Goal: Task Accomplishment & Management: Use online tool/utility

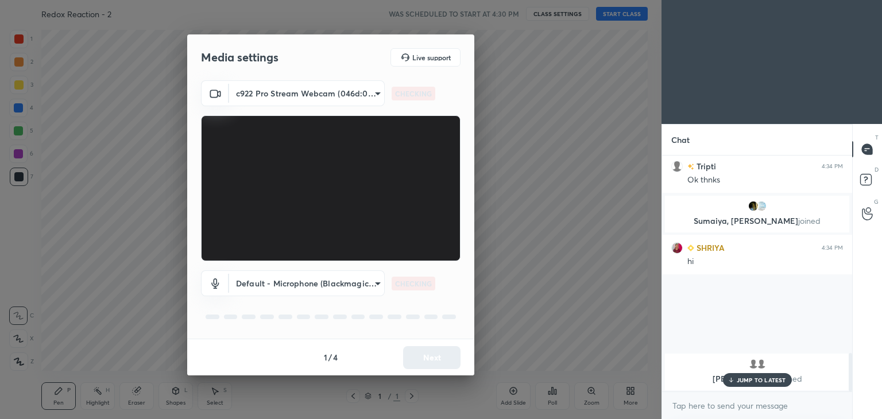
scroll to position [1287, 0]
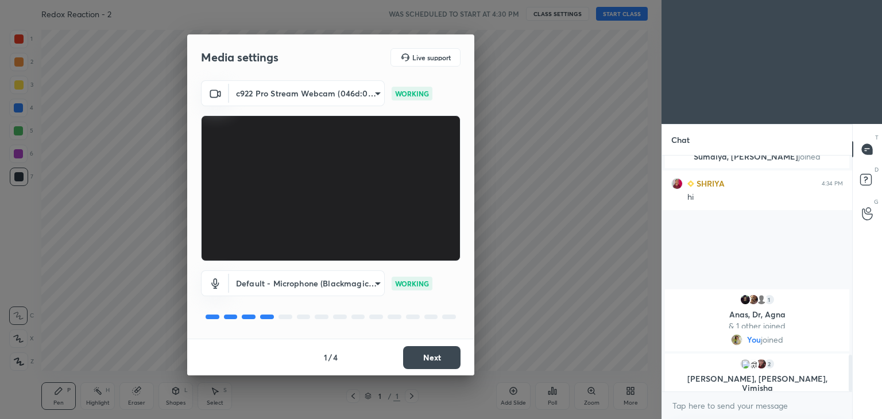
click at [425, 360] on button "Next" at bounding box center [431, 357] width 57 height 23
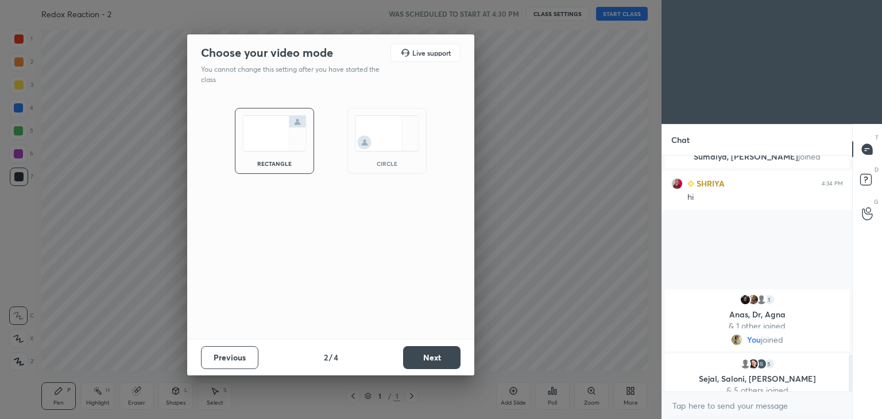
click at [430, 356] on button "Next" at bounding box center [431, 357] width 57 height 23
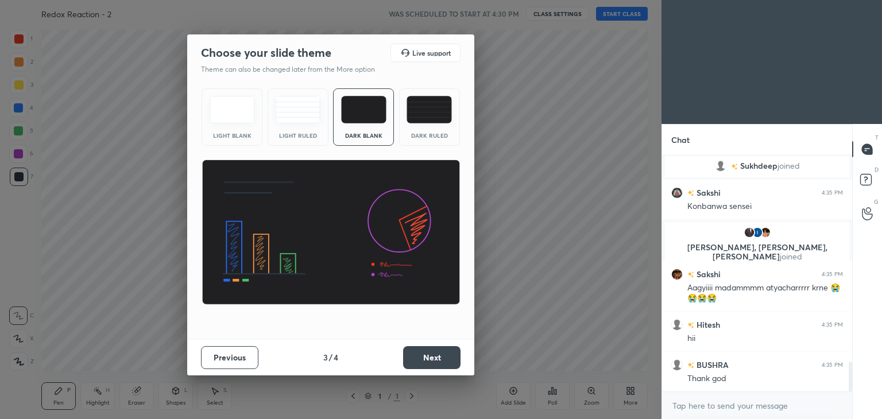
scroll to position [0, 0]
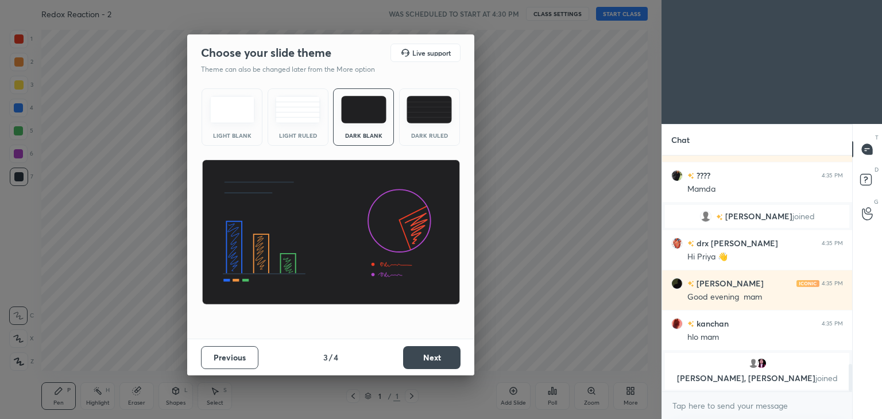
click at [442, 356] on button "Next" at bounding box center [431, 357] width 57 height 23
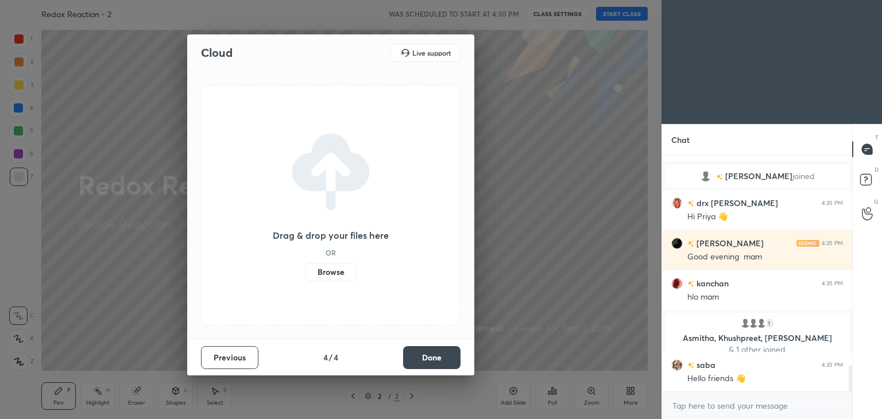
click at [432, 361] on button "Done" at bounding box center [431, 357] width 57 height 23
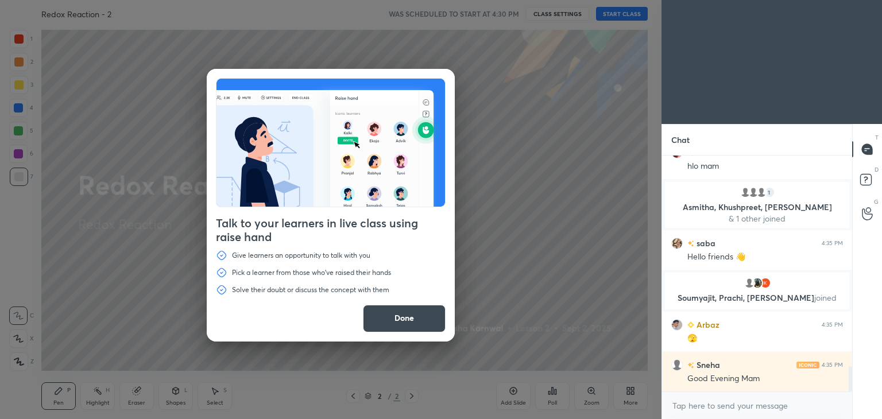
click at [415, 322] on button "Done" at bounding box center [404, 319] width 83 height 28
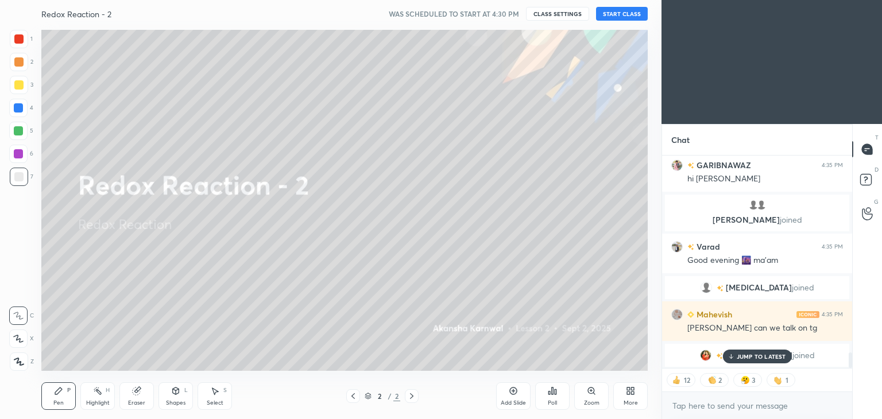
click at [627, 14] on button "START CLASS" at bounding box center [622, 14] width 52 height 14
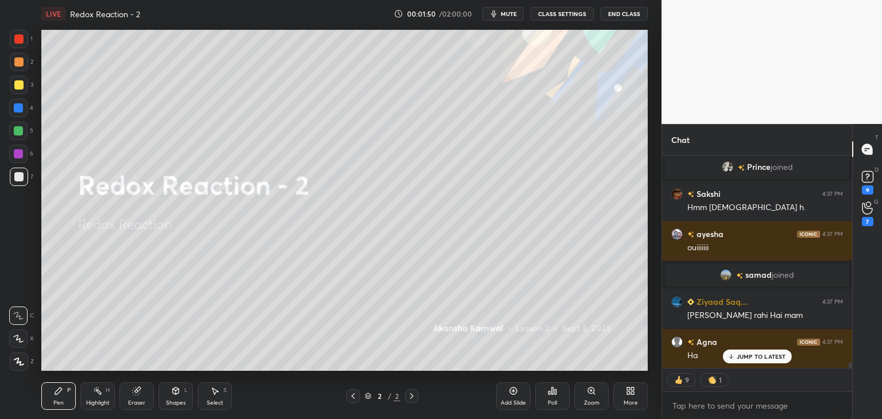
click at [634, 399] on div "More" at bounding box center [631, 397] width 34 height 28
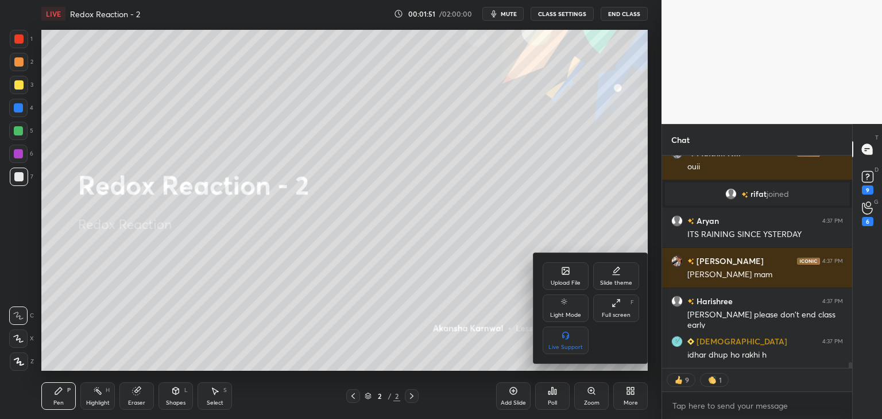
click at [564, 286] on div "Upload File" at bounding box center [566, 283] width 30 height 6
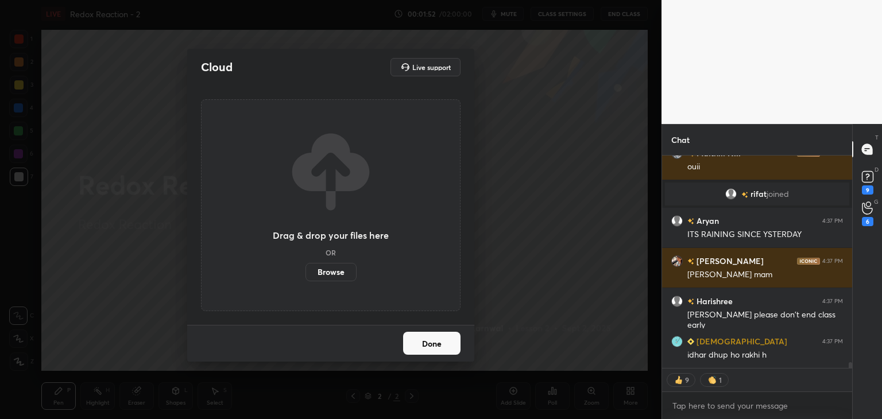
click at [340, 270] on label "Browse" at bounding box center [331, 272] width 51 height 18
click at [306, 270] on input "Browse" at bounding box center [306, 272] width 0 height 18
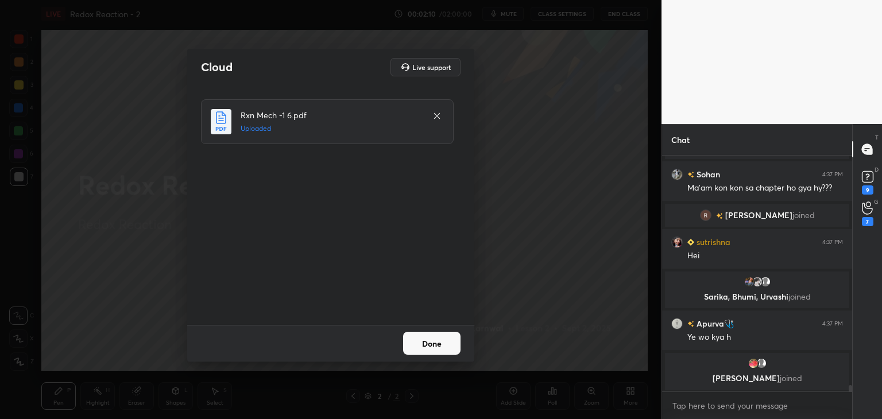
click at [442, 354] on button "Done" at bounding box center [431, 343] width 57 height 23
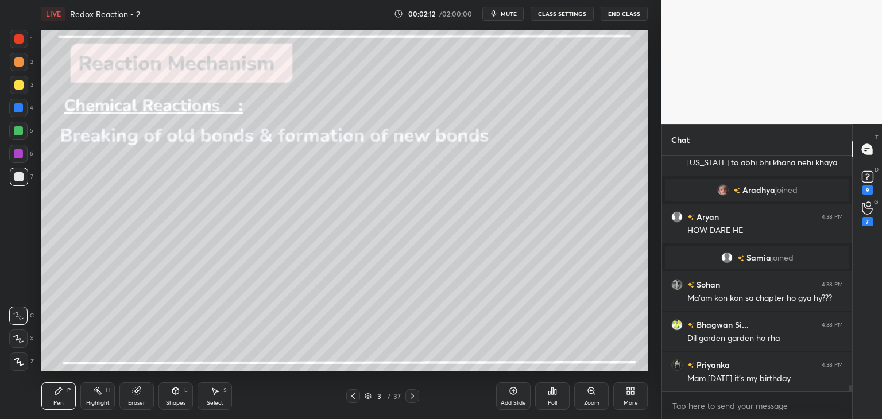
click at [355, 397] on icon at bounding box center [353, 396] width 9 height 9
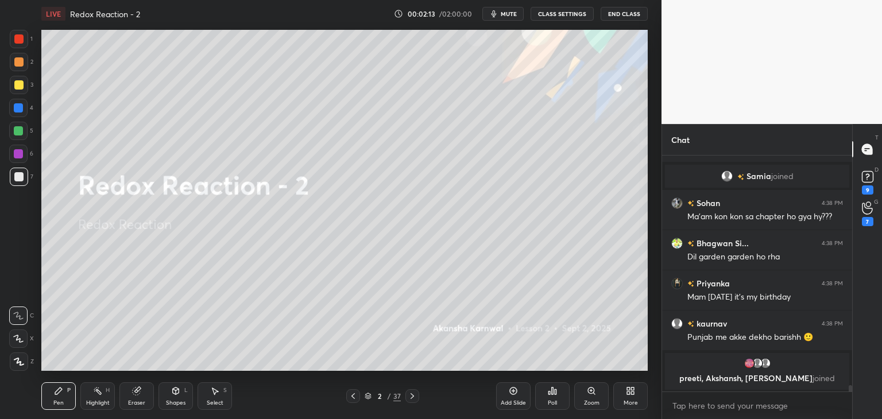
click at [418, 392] on div at bounding box center [413, 397] width 14 height 14
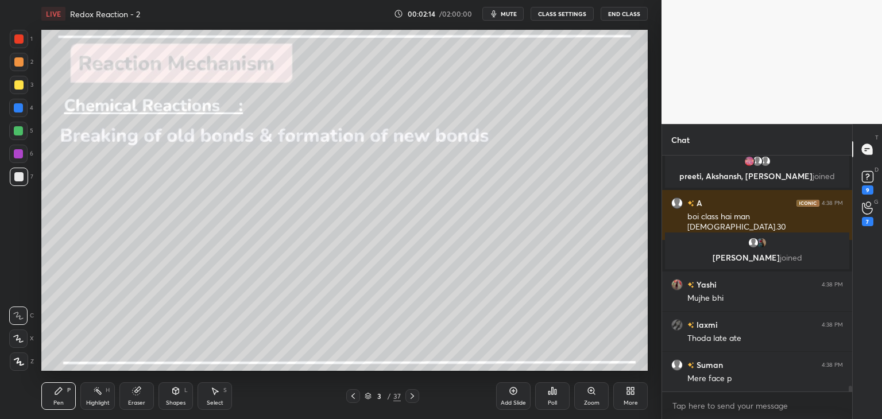
click at [354, 396] on icon at bounding box center [353, 396] width 9 height 9
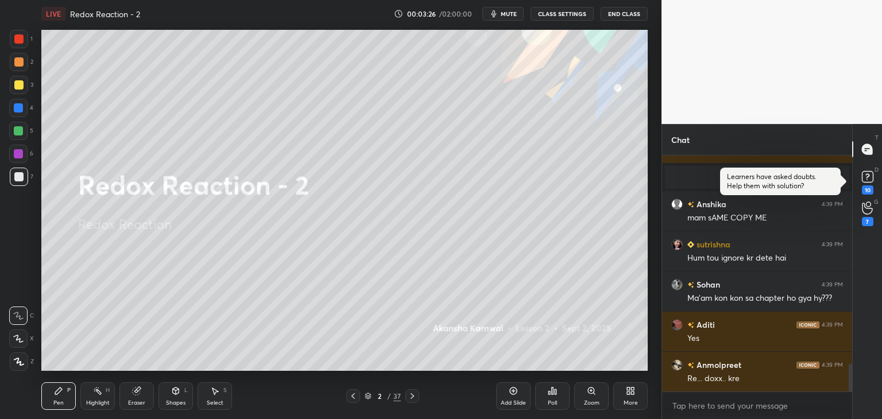
click at [632, 401] on div "More" at bounding box center [631, 403] width 14 height 6
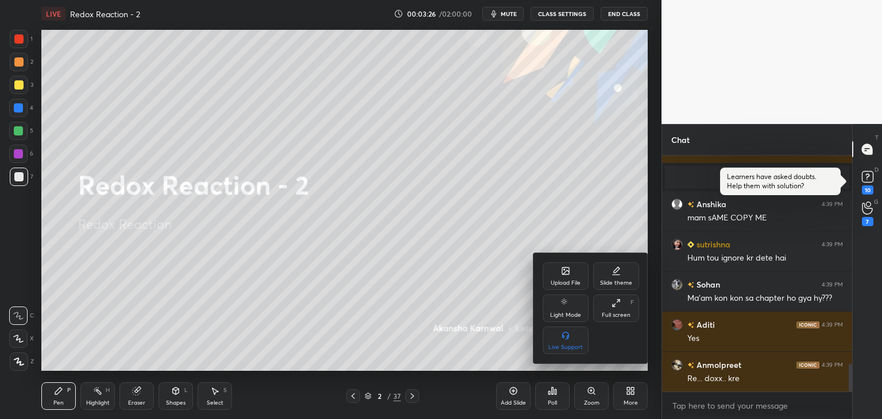
click at [564, 280] on div "Upload File" at bounding box center [566, 283] width 30 height 6
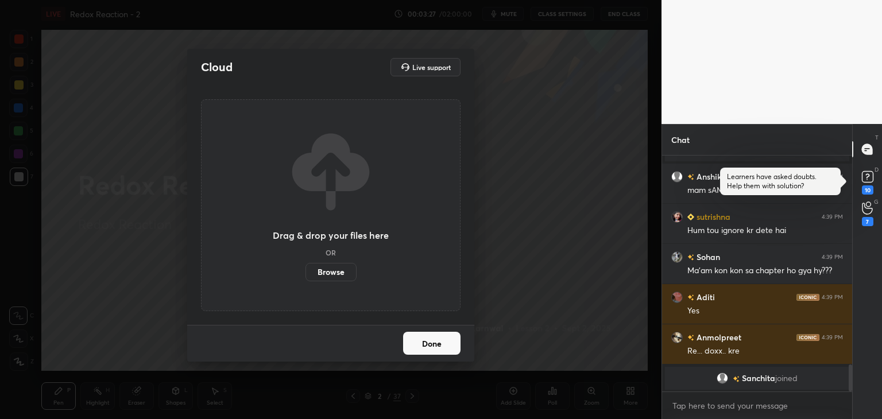
click at [340, 276] on label "Browse" at bounding box center [331, 272] width 51 height 18
click at [306, 276] on input "Browse" at bounding box center [306, 272] width 0 height 18
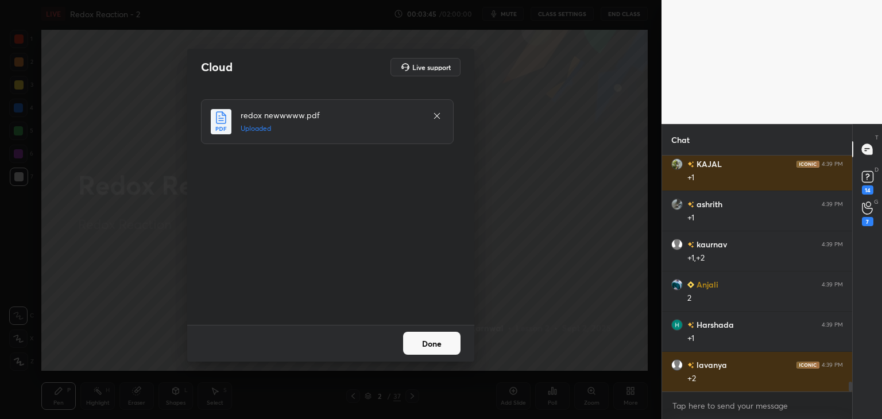
click at [432, 348] on button "Done" at bounding box center [431, 343] width 57 height 23
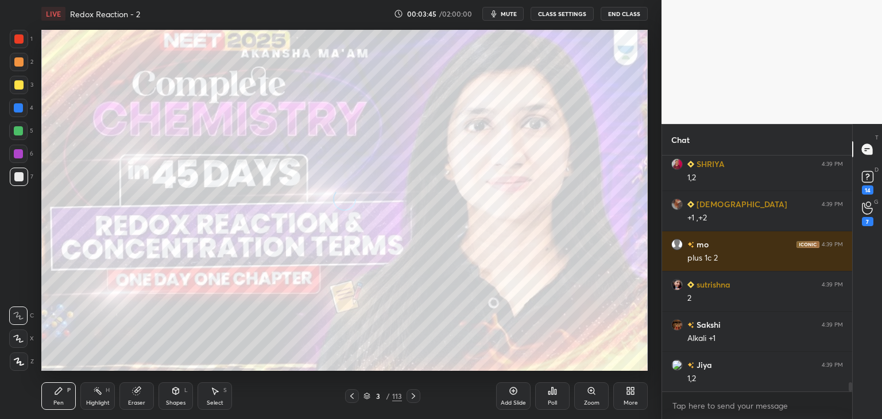
click at [349, 396] on icon at bounding box center [352, 396] width 9 height 9
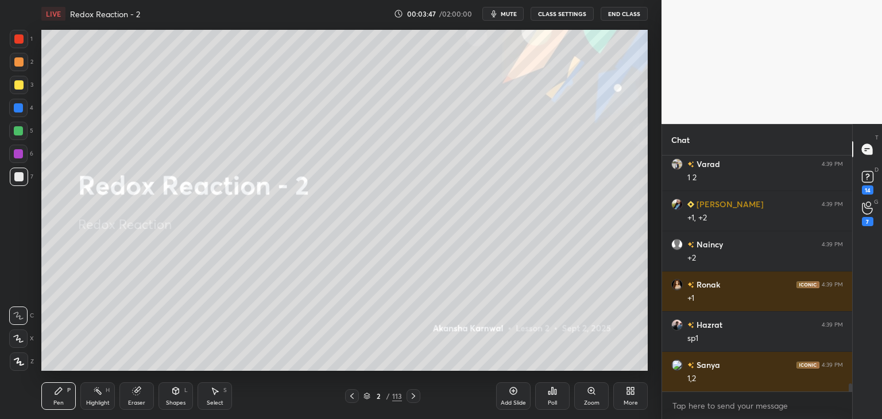
click at [364, 395] on icon at bounding box center [367, 395] width 6 height 3
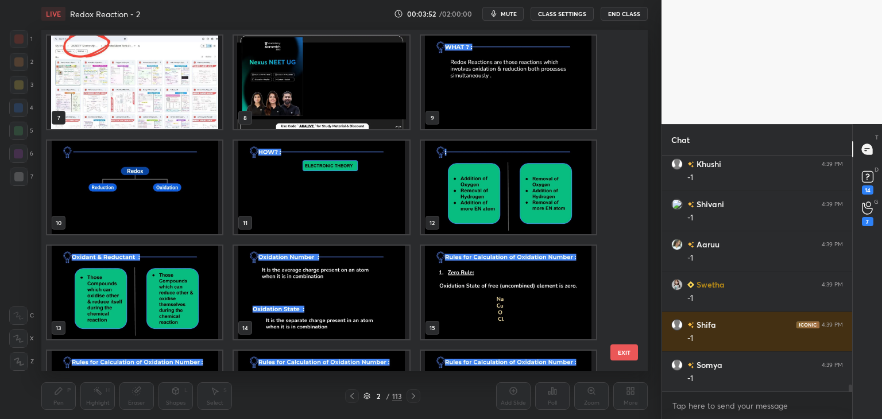
click at [302, 185] on img "grid" at bounding box center [321, 188] width 175 height 94
click at [308, 191] on img "grid" at bounding box center [321, 188] width 175 height 94
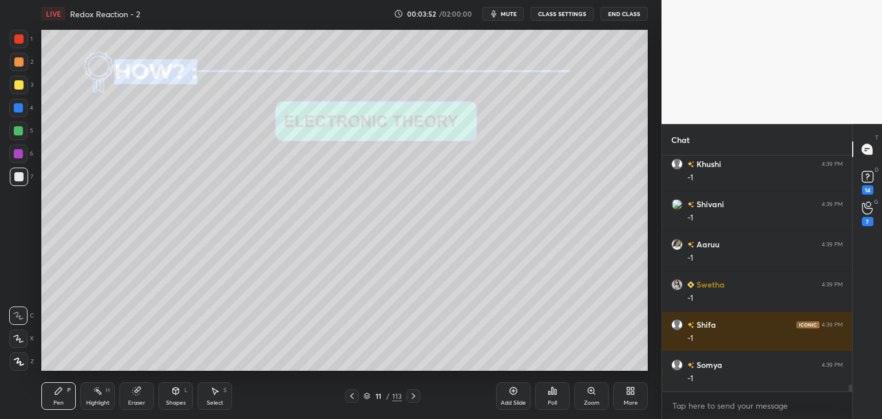
click at [313, 187] on img "grid" at bounding box center [321, 188] width 175 height 94
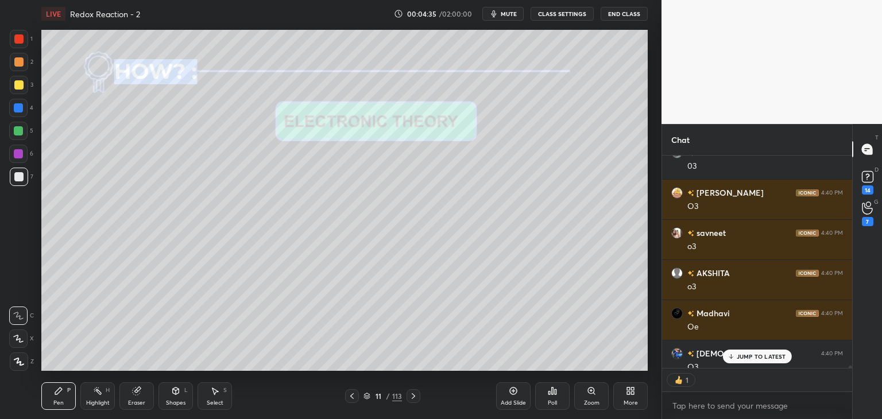
click at [363, 397] on div "11 / 113" at bounding box center [382, 397] width 75 height 14
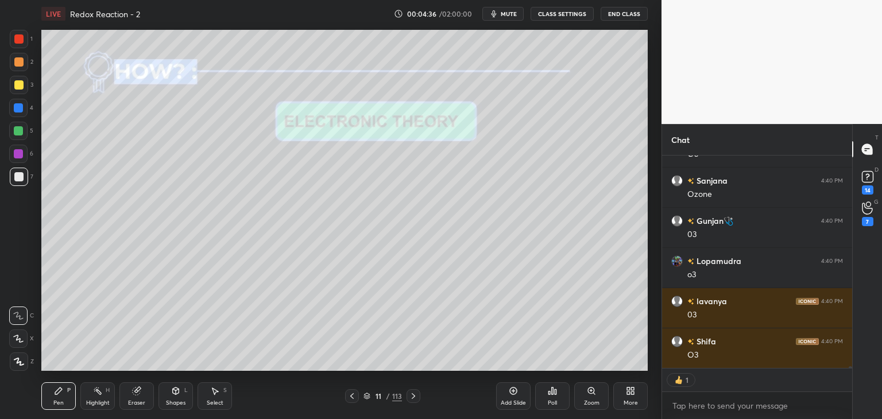
click at [366, 401] on div "11 / 113" at bounding box center [383, 396] width 38 height 10
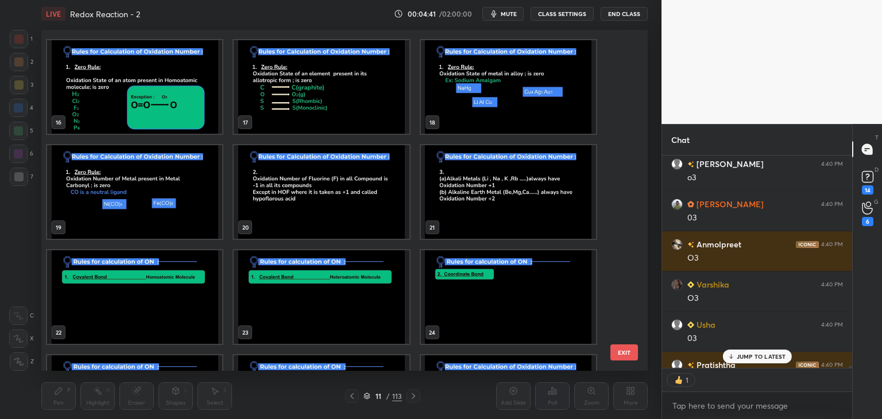
click at [179, 306] on img "grid" at bounding box center [134, 297] width 175 height 94
click at [177, 311] on img "grid" at bounding box center [134, 297] width 175 height 94
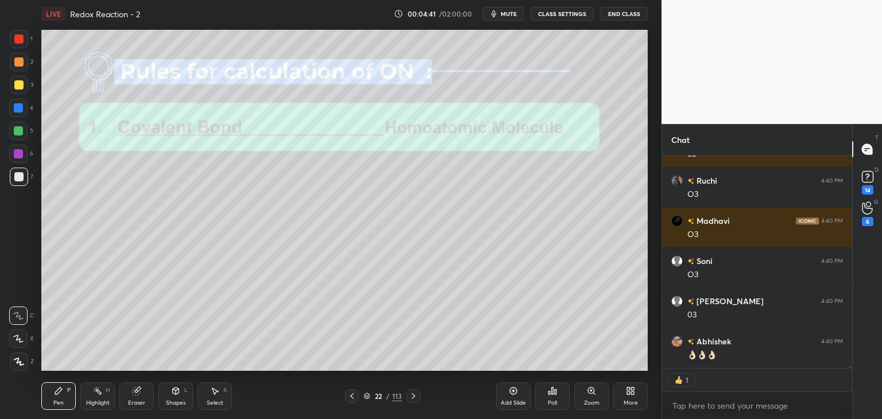
click at [184, 317] on img "grid" at bounding box center [134, 297] width 175 height 94
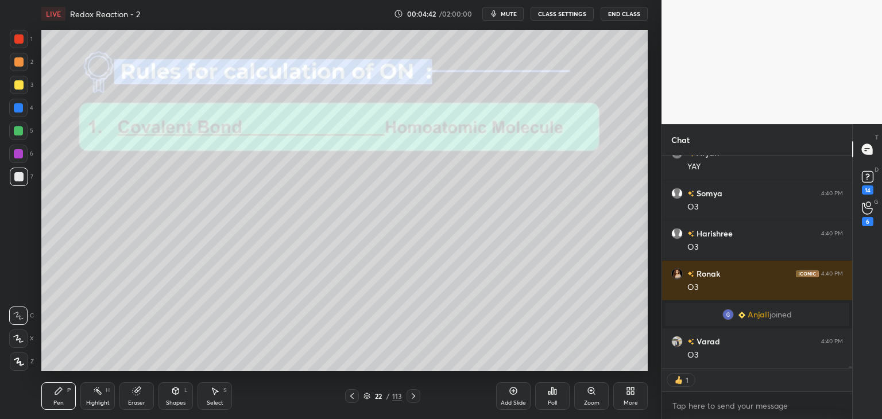
click at [556, 10] on button "CLASS SETTINGS" at bounding box center [562, 14] width 63 height 14
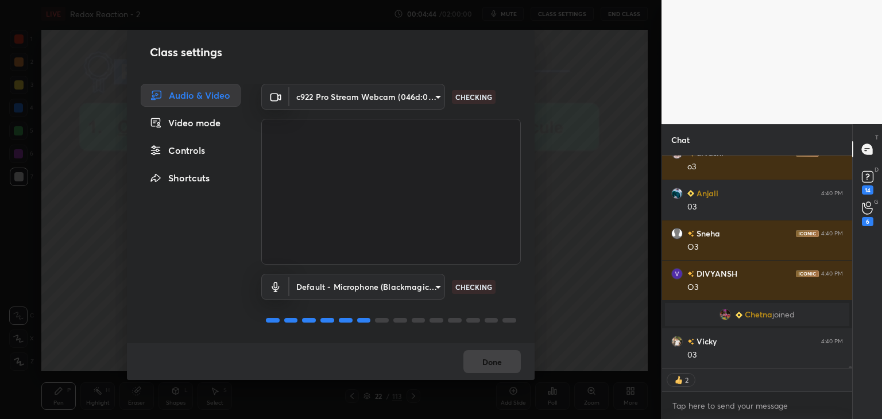
click at [199, 156] on div "Controls" at bounding box center [191, 150] width 100 height 23
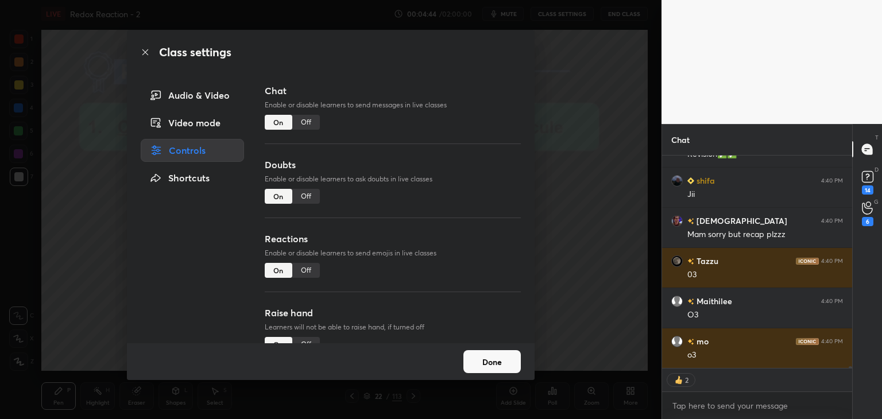
click at [299, 125] on div "Off" at bounding box center [306, 122] width 28 height 15
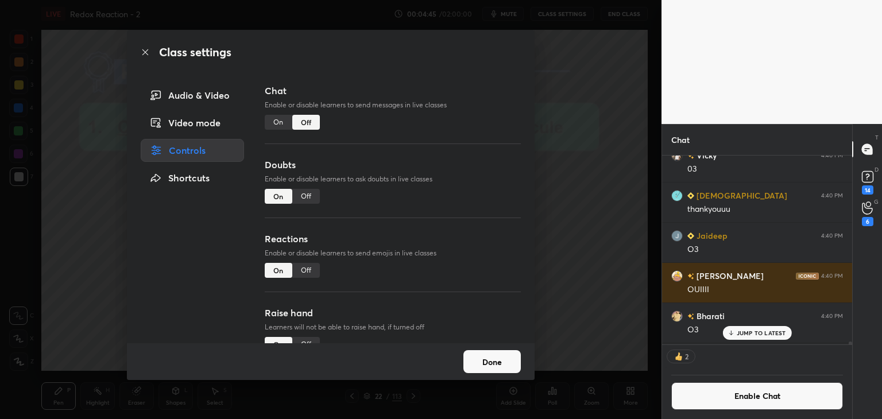
click at [310, 195] on div "Off" at bounding box center [306, 196] width 28 height 15
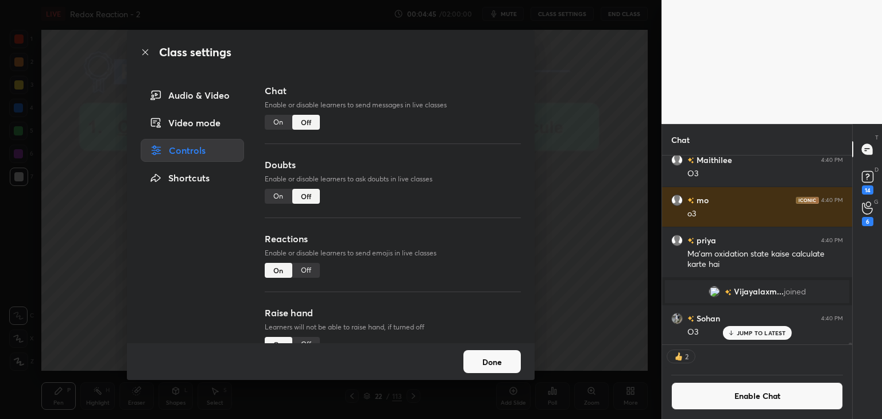
click at [310, 265] on div "Off" at bounding box center [306, 270] width 28 height 15
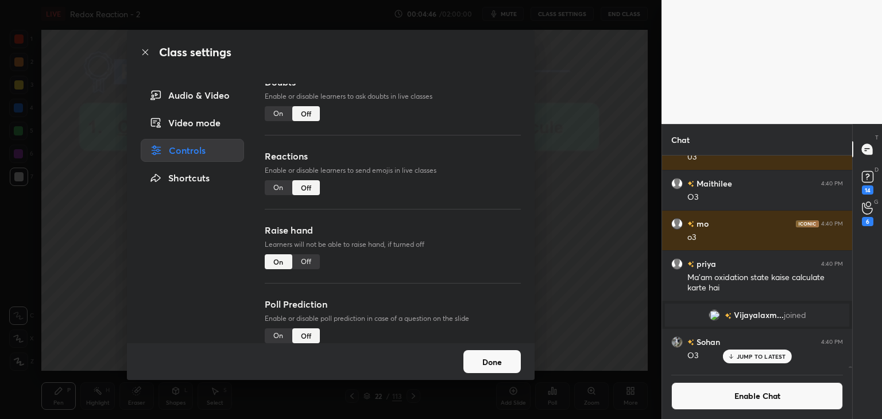
click at [306, 264] on div "Off" at bounding box center [306, 262] width 28 height 15
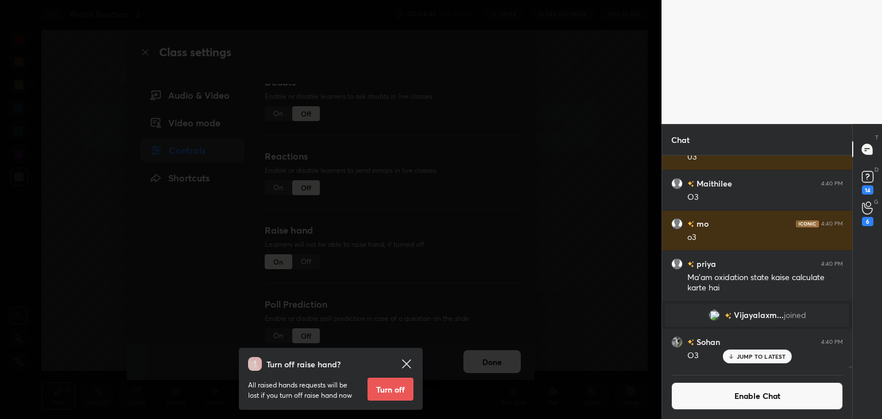
click at [393, 387] on button "Turn off" at bounding box center [391, 389] width 46 height 23
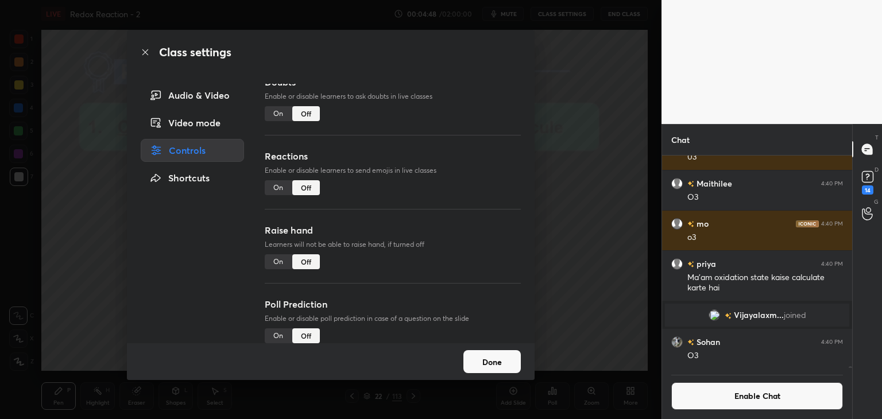
click at [503, 361] on button "Done" at bounding box center [492, 361] width 57 height 23
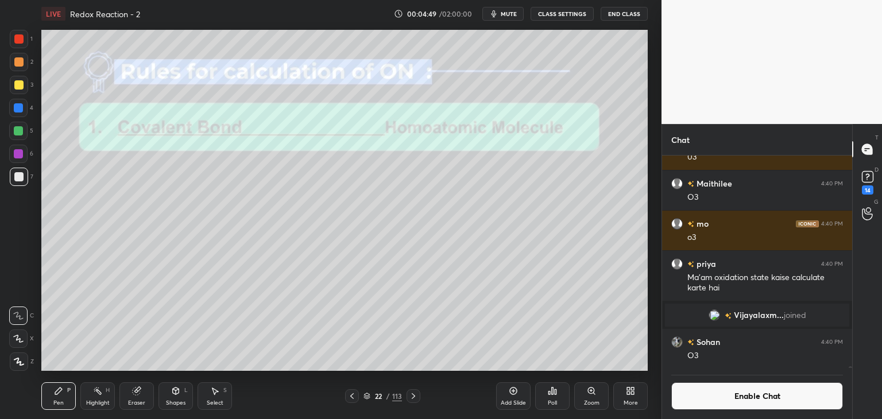
click at [94, 392] on icon at bounding box center [97, 391] width 9 height 9
click at [23, 154] on div at bounding box center [18, 154] width 18 height 18
click at [171, 394] on icon at bounding box center [175, 391] width 9 height 9
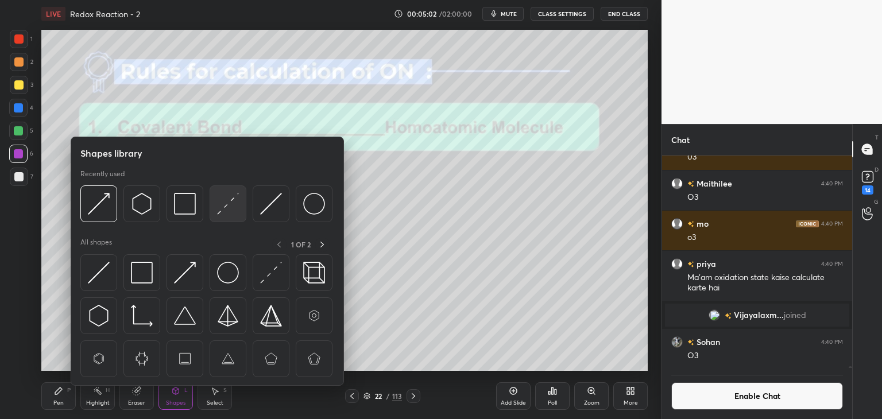
click at [210, 213] on div at bounding box center [228, 204] width 37 height 37
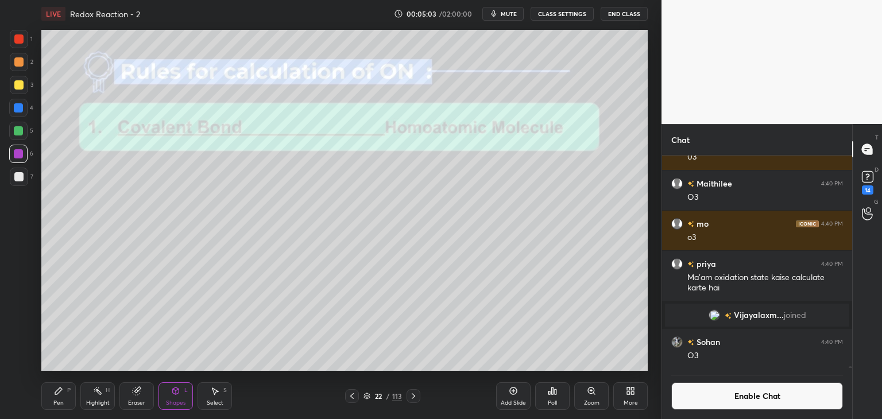
click at [21, 108] on div at bounding box center [18, 107] width 9 height 9
click at [62, 400] on div "Pen" at bounding box center [58, 403] width 10 height 6
click at [22, 181] on div at bounding box center [18, 176] width 9 height 9
click at [124, 403] on div "Eraser" at bounding box center [137, 397] width 34 height 28
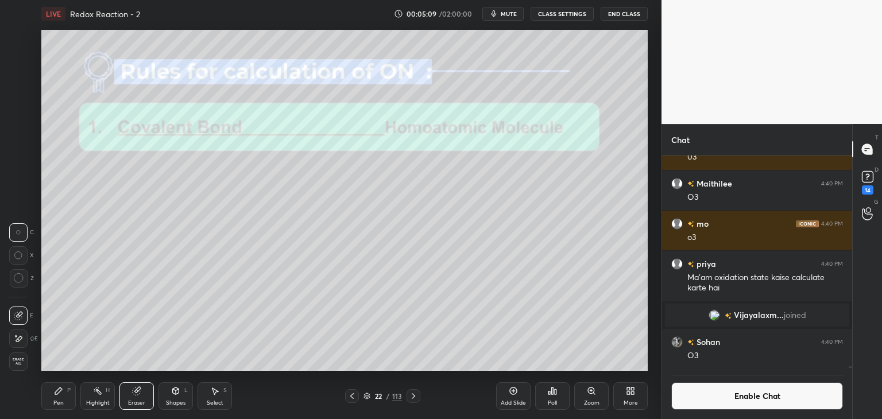
click at [18, 342] on icon at bounding box center [19, 339] width 6 height 6
click at [57, 400] on div "Pen" at bounding box center [58, 403] width 10 height 6
click at [21, 111] on div at bounding box center [18, 107] width 9 height 9
click at [133, 396] on icon at bounding box center [136, 392] width 9 height 10
click at [53, 403] on div "Pen" at bounding box center [58, 403] width 10 height 6
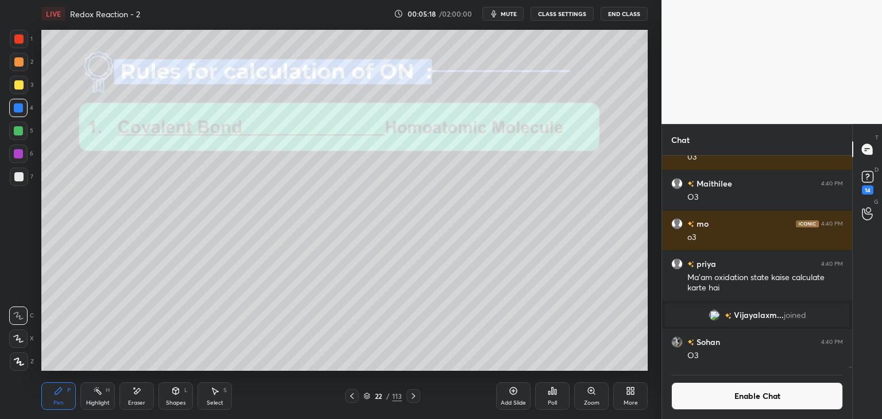
click at [18, 341] on icon at bounding box center [18, 339] width 10 height 8
click at [20, 155] on div at bounding box center [18, 153] width 9 height 9
click at [87, 393] on div "Highlight H" at bounding box center [97, 397] width 34 height 28
click at [222, 392] on div "Select S" at bounding box center [215, 397] width 34 height 28
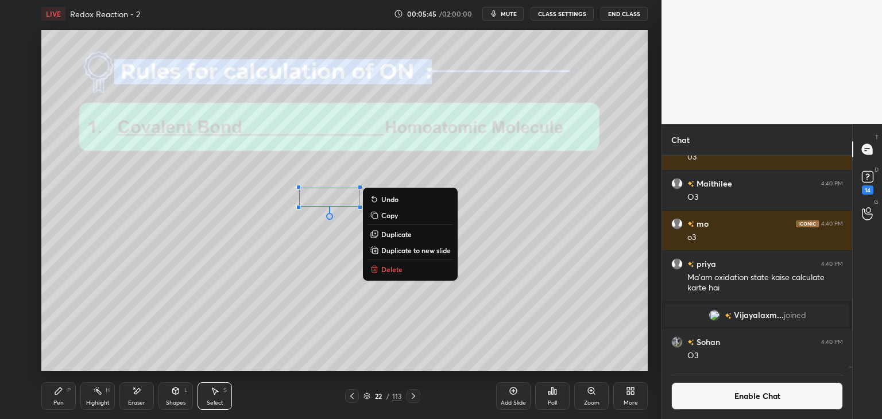
click at [68, 398] on div "Pen P" at bounding box center [58, 397] width 34 height 28
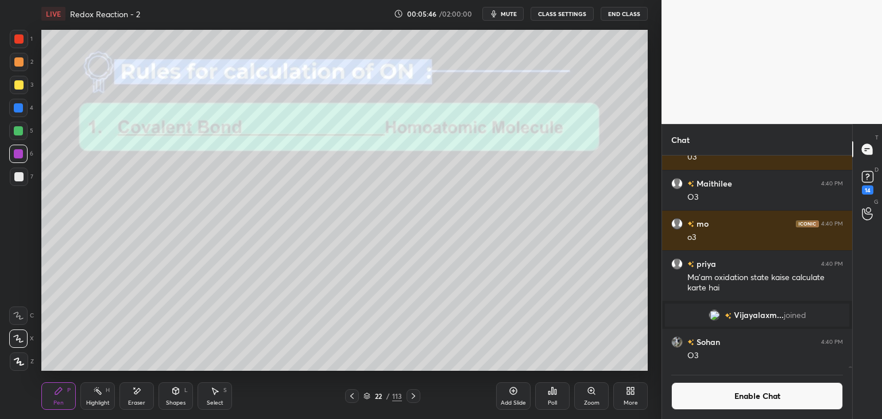
click at [21, 180] on div at bounding box center [18, 176] width 9 height 9
click at [18, 63] on div at bounding box center [18, 61] width 9 height 9
click at [106, 392] on div "H" at bounding box center [108, 391] width 4 height 6
click at [76, 384] on div "Pen P Highlight H Eraser Shapes L Select S" at bounding box center [155, 397] width 228 height 28
click at [62, 399] on div "Pen P" at bounding box center [58, 397] width 34 height 28
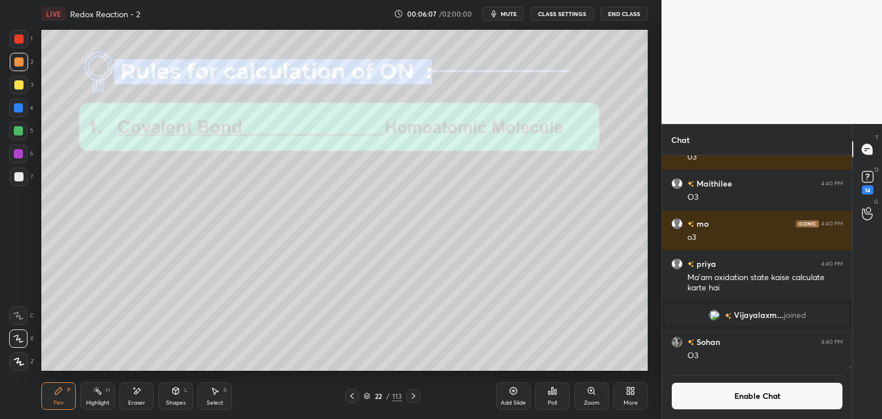
click at [130, 400] on div "Eraser" at bounding box center [136, 403] width 17 height 6
click at [60, 408] on div "Pen P" at bounding box center [58, 397] width 34 height 28
click at [124, 400] on div "Eraser" at bounding box center [137, 397] width 34 height 28
click at [60, 398] on div "Pen P" at bounding box center [58, 397] width 34 height 28
click at [14, 174] on div at bounding box center [18, 176] width 9 height 9
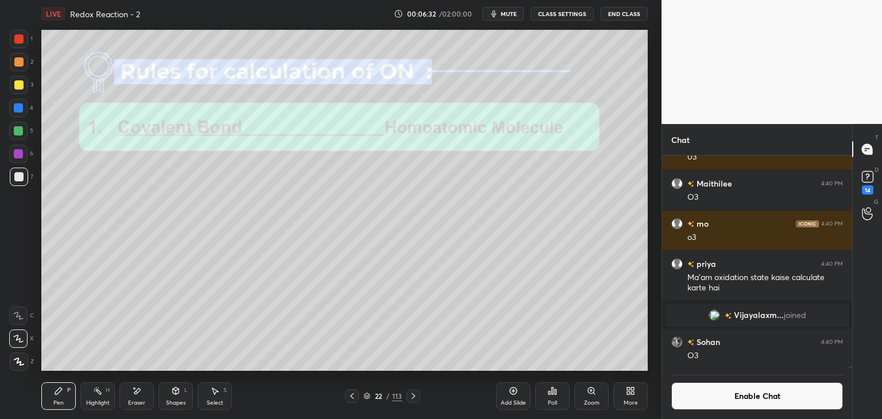
click at [20, 64] on div at bounding box center [18, 61] width 9 height 9
click at [105, 400] on div "Highlight" at bounding box center [98, 403] width 24 height 6
click at [417, 395] on icon at bounding box center [413, 396] width 9 height 9
click at [64, 398] on div "Pen P" at bounding box center [58, 397] width 34 height 28
click at [21, 112] on div at bounding box center [18, 107] width 9 height 9
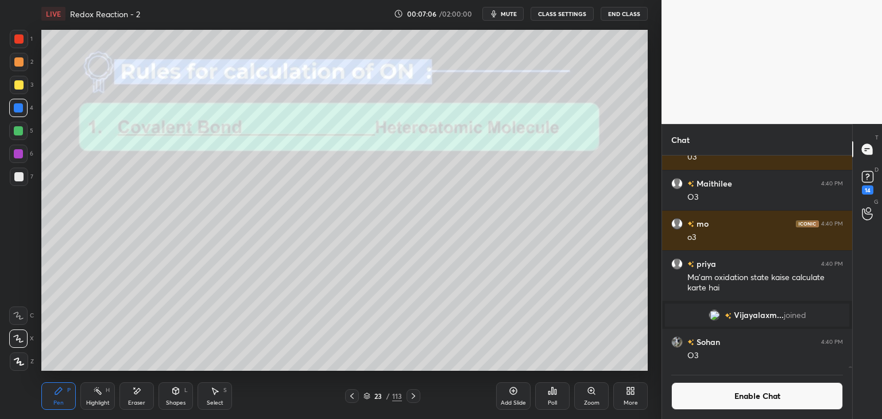
click at [20, 180] on div at bounding box center [18, 176] width 9 height 9
click at [136, 389] on icon at bounding box center [136, 392] width 9 height 10
click at [49, 396] on div "Pen P" at bounding box center [58, 397] width 34 height 28
click at [94, 403] on div "Highlight" at bounding box center [98, 403] width 24 height 6
click at [19, 106] on div at bounding box center [18, 107] width 9 height 9
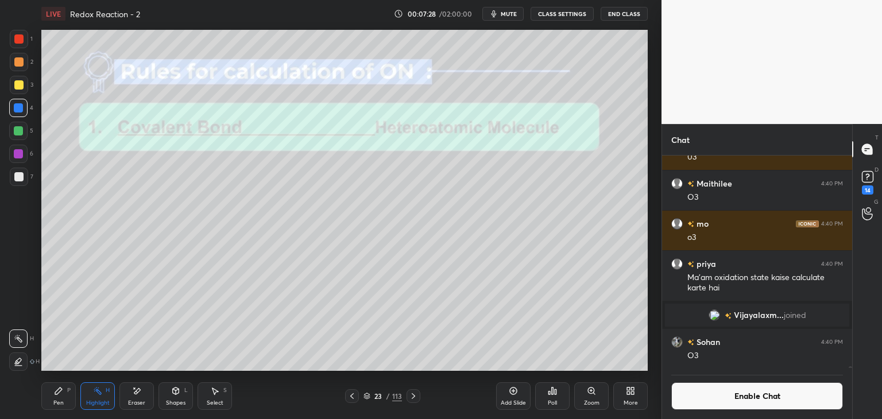
click at [20, 64] on div at bounding box center [18, 61] width 9 height 9
click at [61, 400] on div "Pen" at bounding box center [58, 403] width 10 height 6
click at [106, 392] on div "H" at bounding box center [108, 391] width 4 height 6
click at [58, 406] on div "Pen" at bounding box center [58, 403] width 10 height 6
click at [23, 153] on div at bounding box center [18, 154] width 18 height 18
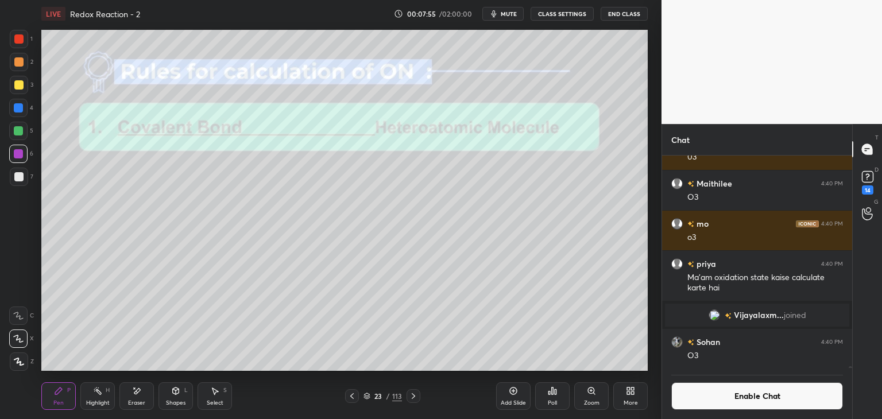
click at [103, 402] on div "Highlight" at bounding box center [98, 403] width 24 height 6
click at [55, 396] on div "Pen P" at bounding box center [58, 397] width 34 height 28
click at [17, 179] on div at bounding box center [18, 176] width 9 height 9
click at [21, 63] on div at bounding box center [18, 61] width 9 height 9
click at [772, 400] on button "Enable Chat" at bounding box center [758, 397] width 172 height 28
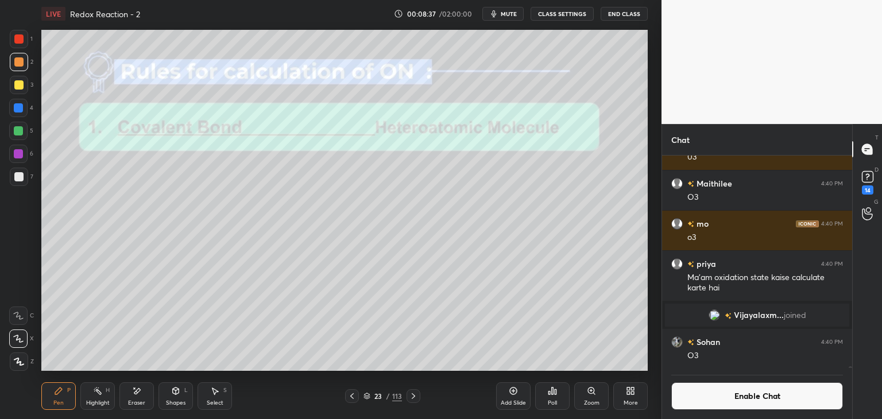
scroll to position [233, 187]
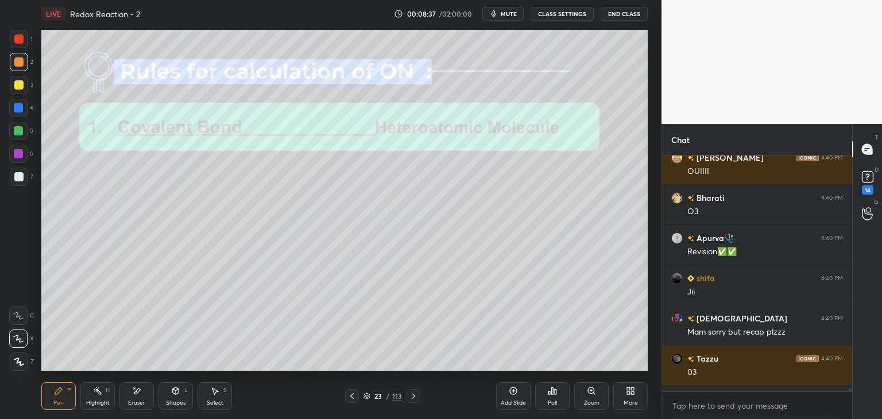
click at [100, 392] on icon at bounding box center [97, 391] width 9 height 9
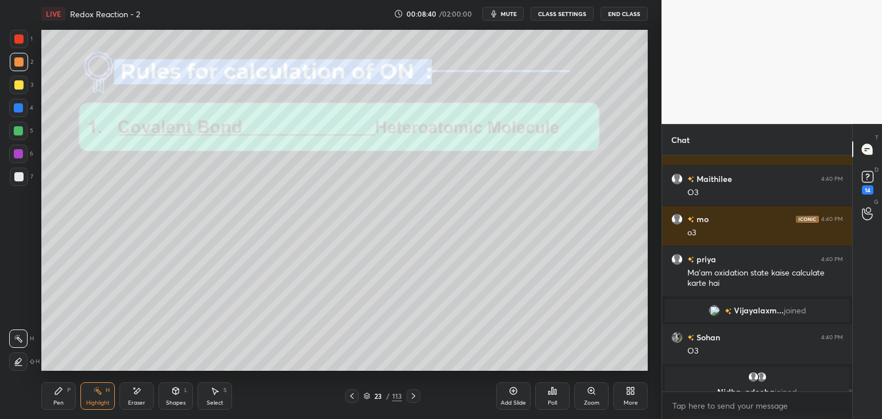
scroll to position [23816, 0]
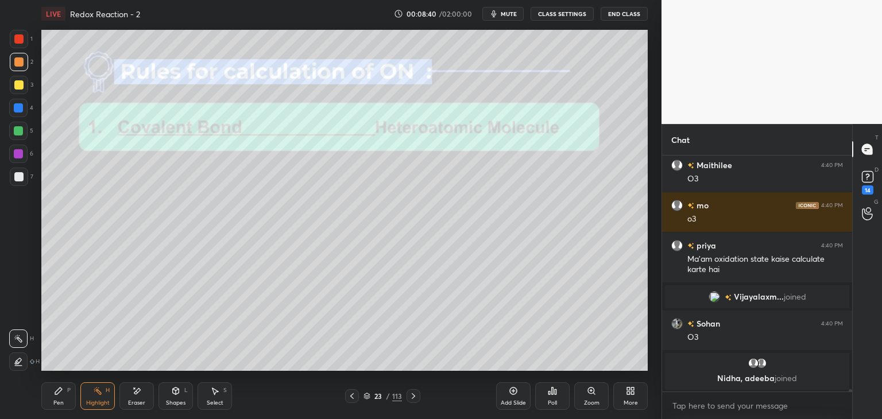
click at [61, 408] on div "Pen P" at bounding box center [58, 397] width 34 height 28
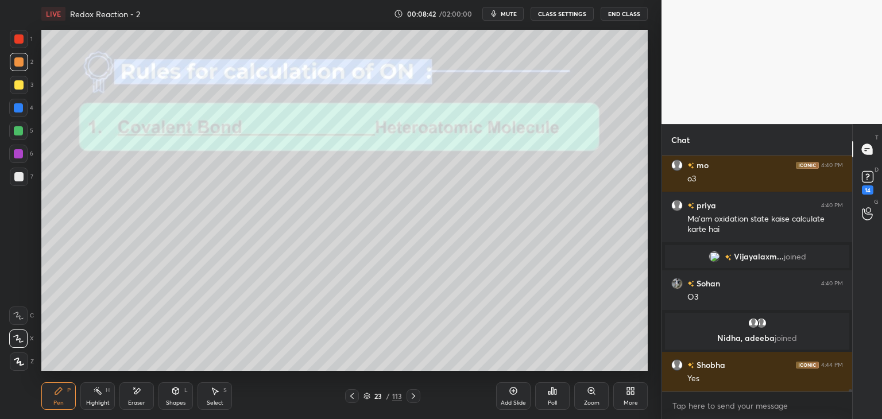
scroll to position [23999, 0]
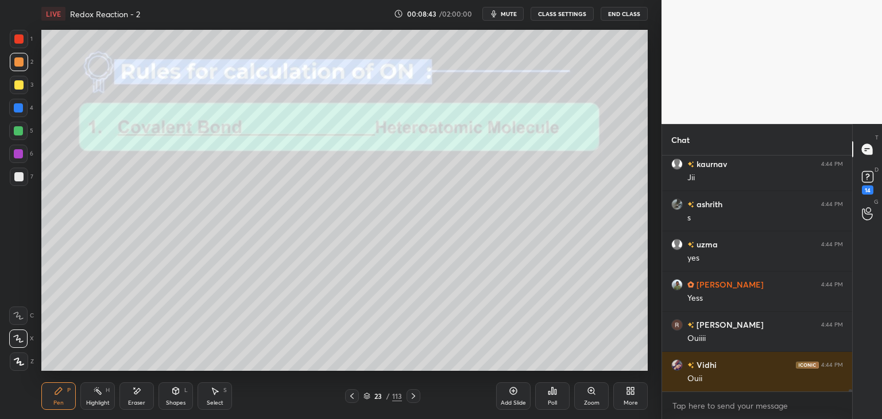
click at [558, 17] on button "CLASS SETTINGS" at bounding box center [562, 14] width 63 height 14
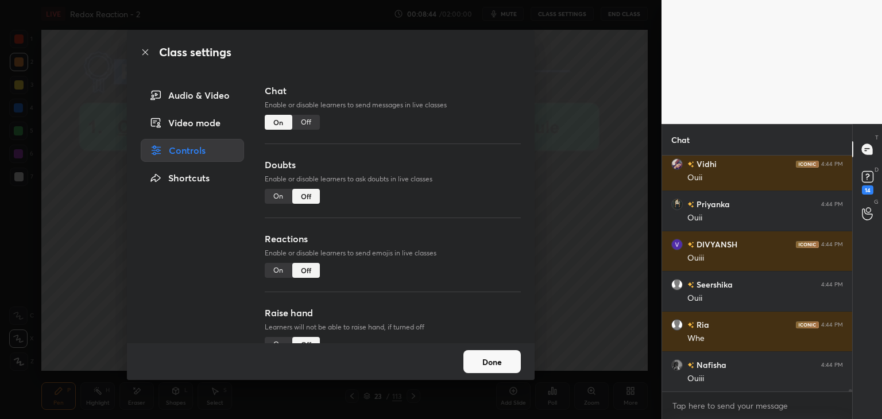
click at [306, 124] on div "Off" at bounding box center [306, 122] width 28 height 15
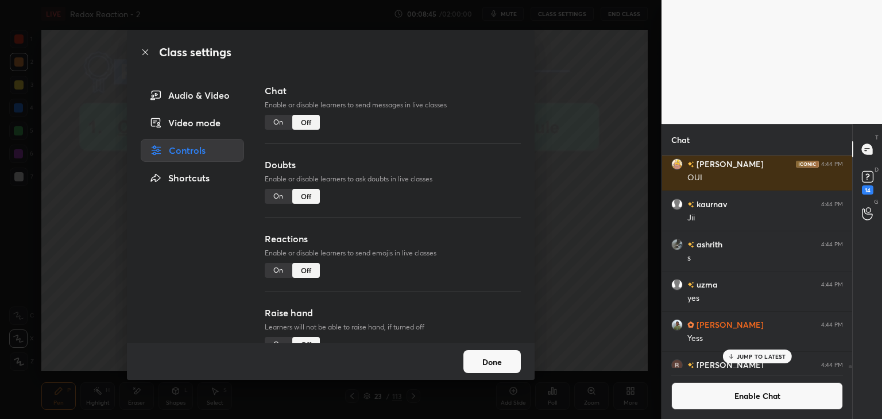
click at [486, 364] on button "Done" at bounding box center [492, 361] width 57 height 23
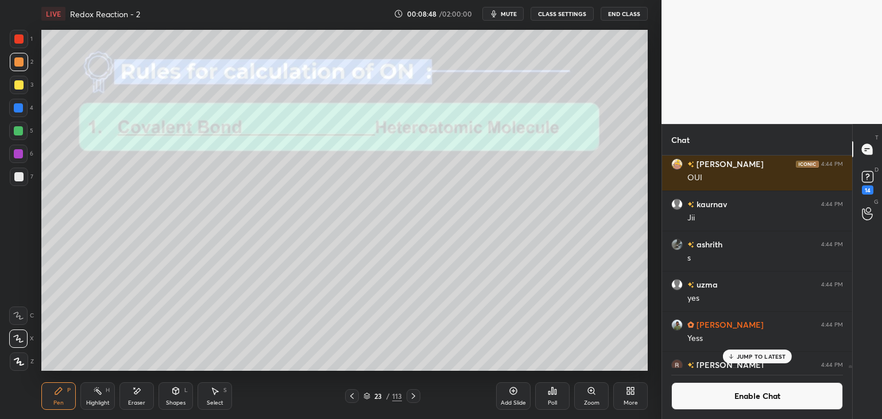
click at [106, 406] on div "Highlight" at bounding box center [98, 403] width 24 height 6
click at [59, 396] on div "Pen P" at bounding box center [58, 397] width 34 height 28
click at [94, 404] on div "Highlight" at bounding box center [98, 403] width 24 height 6
click at [60, 400] on div "Pen" at bounding box center [58, 403] width 10 height 6
click at [146, 396] on div "Eraser" at bounding box center [137, 397] width 34 height 28
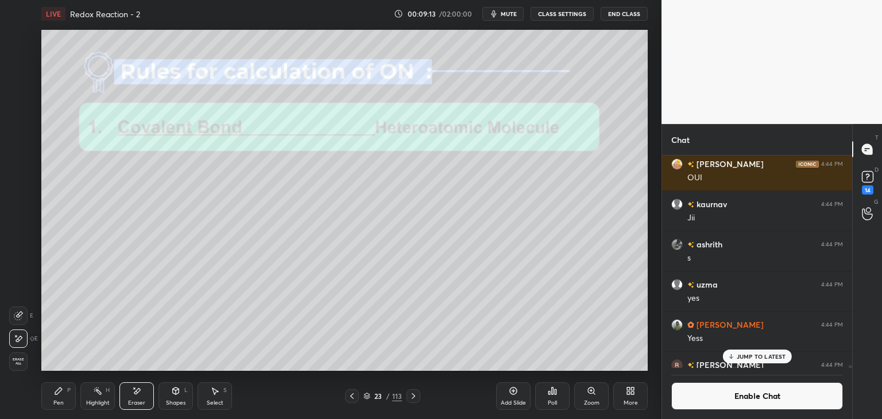
click at [60, 399] on div "Pen P" at bounding box center [58, 397] width 34 height 28
click at [98, 396] on div "Highlight H" at bounding box center [97, 397] width 34 height 28
click at [60, 398] on div "Pen P" at bounding box center [58, 397] width 34 height 28
click at [106, 398] on div "Highlight H" at bounding box center [97, 397] width 34 height 28
click at [71, 403] on div "Pen P" at bounding box center [58, 397] width 34 height 28
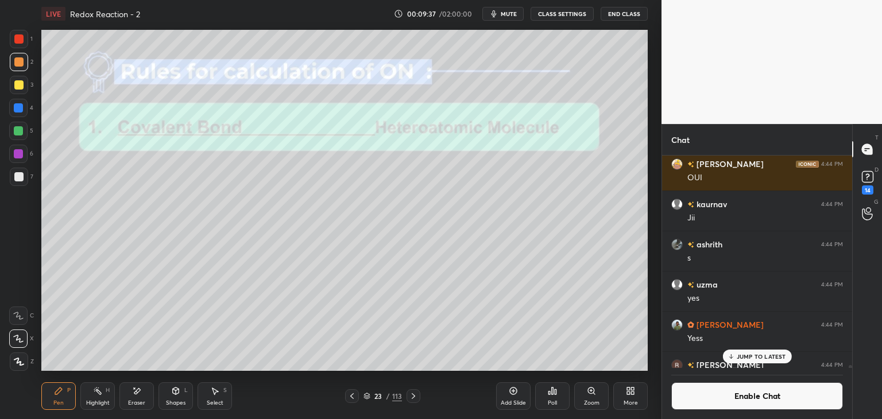
click at [766, 359] on p "JUMP TO LATEST" at bounding box center [761, 356] width 49 height 7
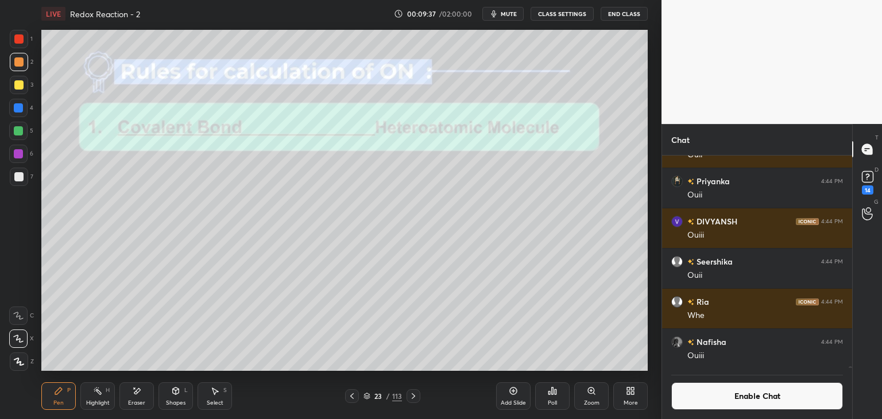
click at [753, 396] on button "Enable Chat" at bounding box center [758, 397] width 172 height 28
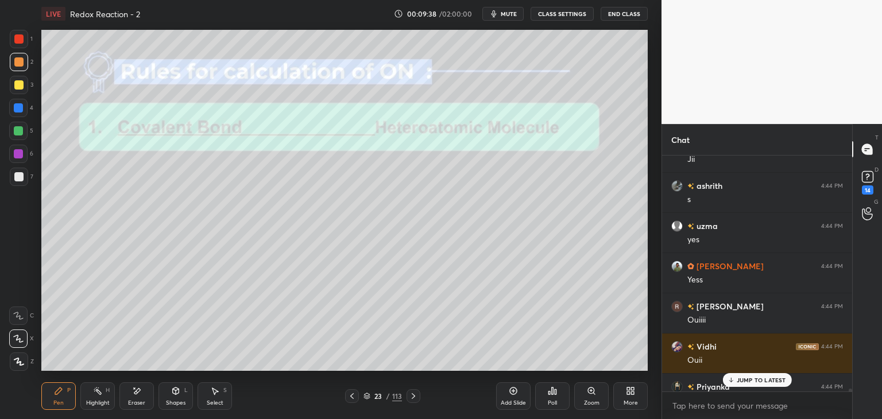
scroll to position [24437, 0]
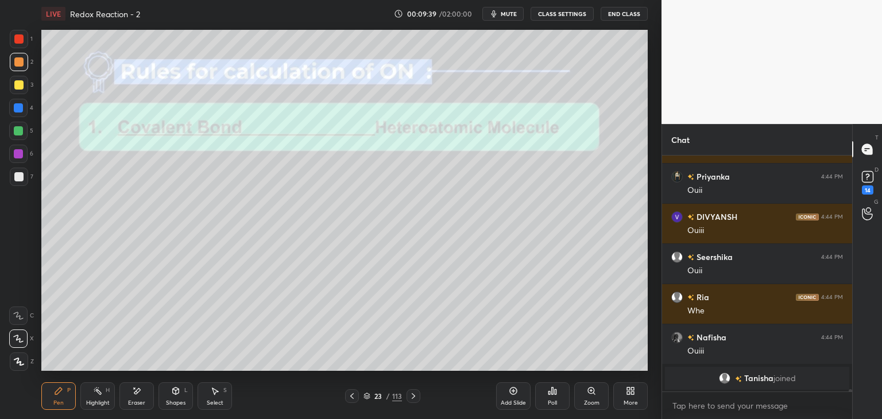
click at [104, 403] on div "Highlight" at bounding box center [98, 403] width 24 height 6
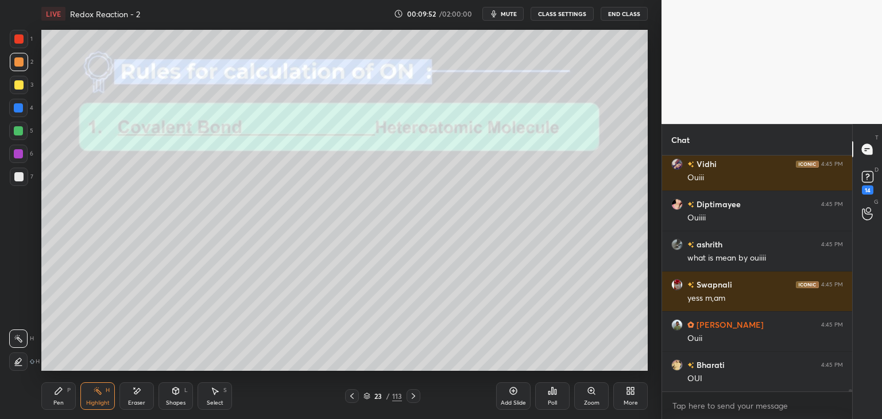
scroll to position [27280, 0]
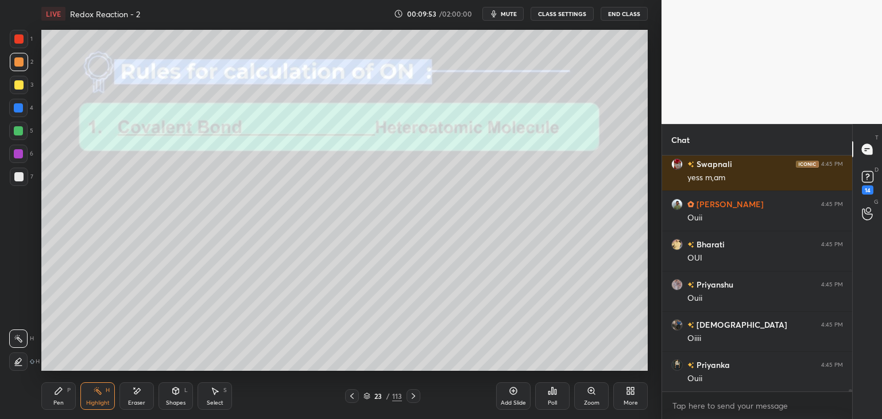
click at [414, 398] on icon at bounding box center [413, 396] width 9 height 9
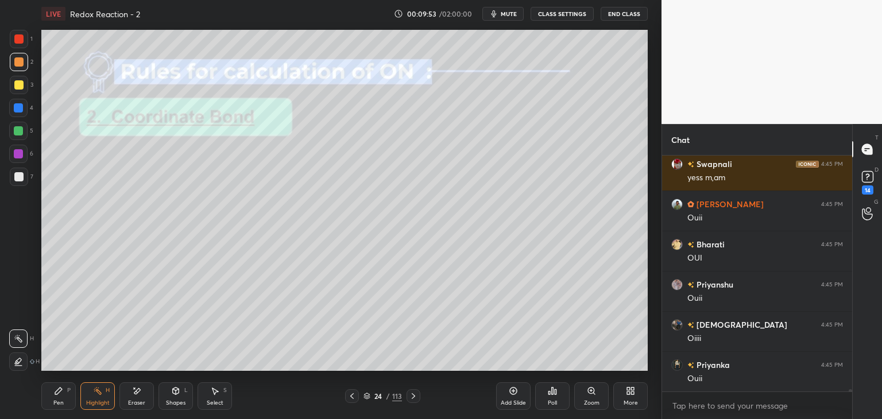
scroll to position [27360, 0]
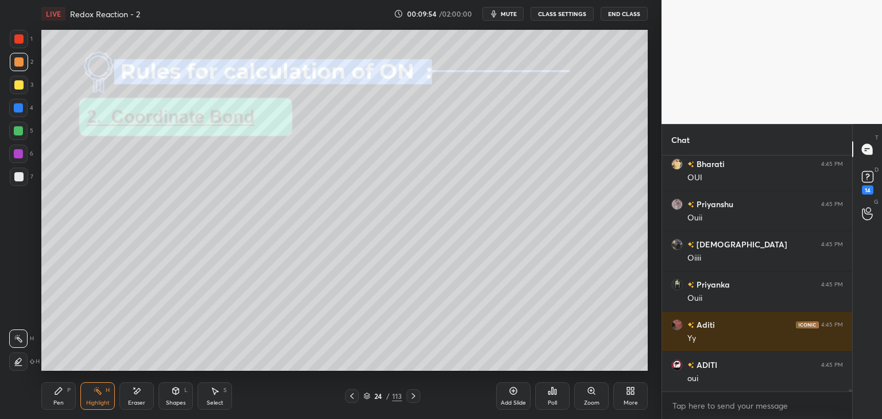
click at [556, 11] on button "CLASS SETTINGS" at bounding box center [562, 14] width 63 height 14
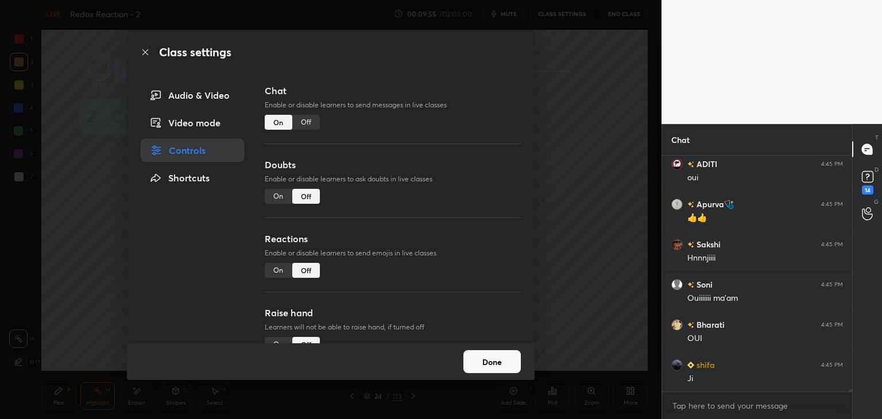
click at [311, 125] on div "Off" at bounding box center [306, 122] width 28 height 15
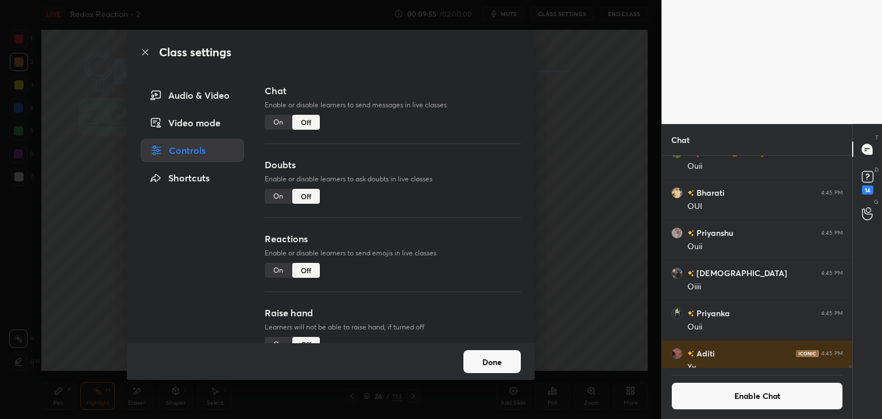
scroll to position [26807, 0]
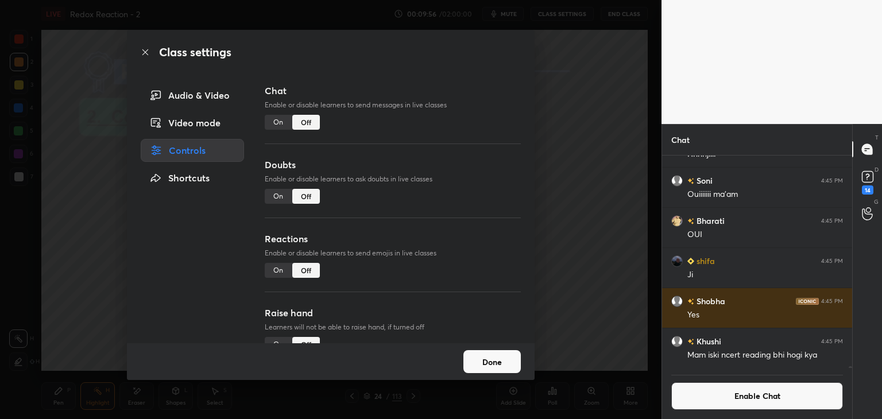
click at [492, 364] on button "Done" at bounding box center [492, 361] width 57 height 23
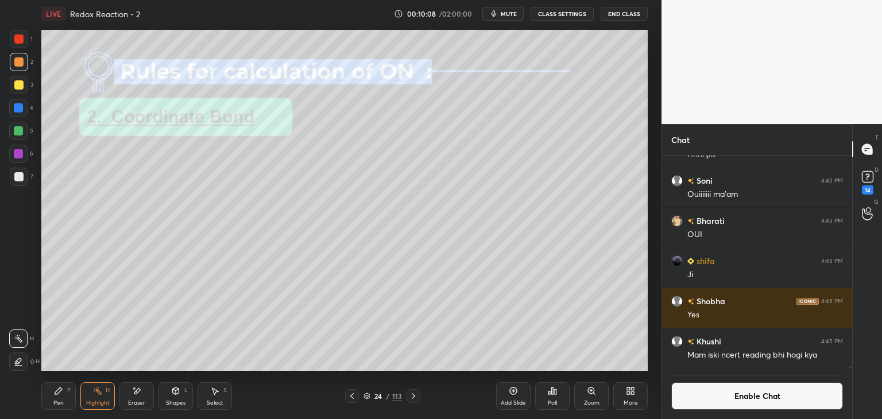
click at [61, 391] on icon at bounding box center [58, 391] width 7 height 7
click at [23, 175] on div at bounding box center [19, 177] width 18 height 18
click at [22, 157] on div at bounding box center [18, 153] width 9 height 9
click at [106, 399] on div "Highlight H" at bounding box center [97, 397] width 34 height 28
click at [18, 134] on div at bounding box center [18, 130] width 9 height 9
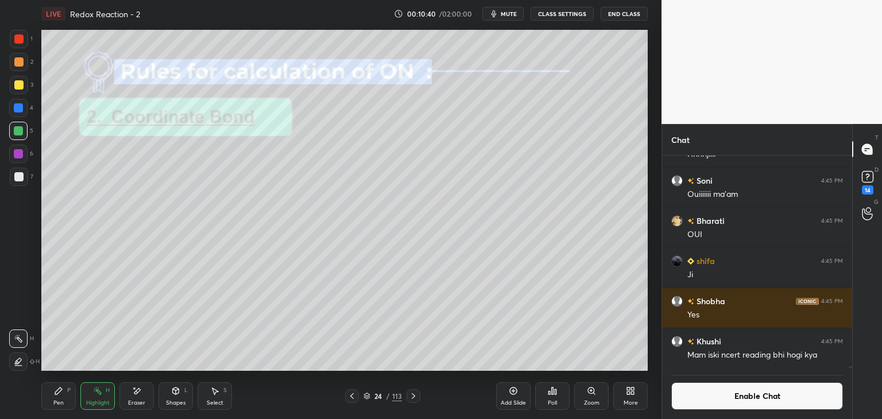
click at [68, 398] on div "Pen P" at bounding box center [58, 397] width 34 height 28
click at [18, 67] on div at bounding box center [18, 61] width 9 height 9
click at [20, 105] on div at bounding box center [18, 107] width 9 height 9
click at [93, 400] on div "Highlight" at bounding box center [98, 403] width 24 height 6
click at [58, 403] on div "Pen" at bounding box center [58, 403] width 10 height 6
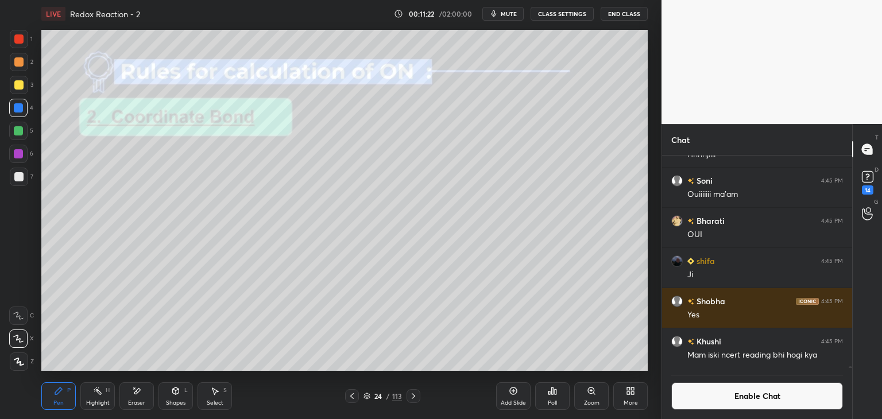
click at [16, 183] on div at bounding box center [19, 177] width 18 height 18
click at [103, 399] on div "Highlight H" at bounding box center [97, 397] width 34 height 28
click at [16, 67] on div at bounding box center [19, 62] width 18 height 18
click at [57, 403] on div "Pen" at bounding box center [58, 403] width 10 height 6
click at [18, 177] on div at bounding box center [18, 176] width 9 height 9
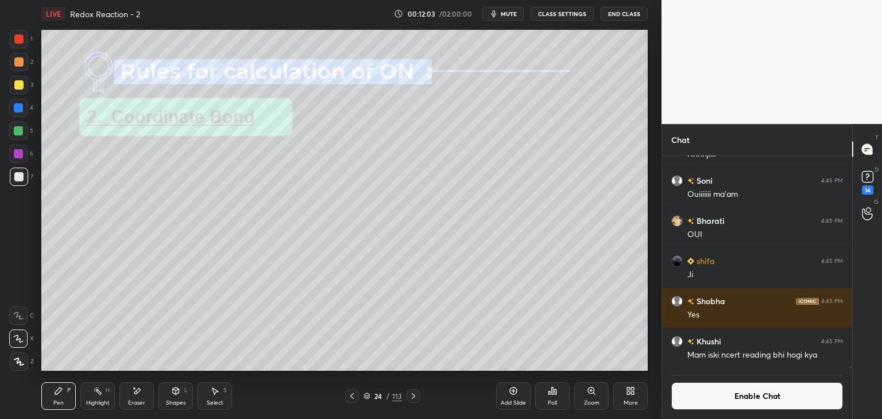
click at [23, 111] on div at bounding box center [18, 108] width 18 height 18
click at [98, 402] on div "Highlight" at bounding box center [98, 403] width 24 height 6
click at [416, 398] on icon at bounding box center [413, 396] width 9 height 9
click at [70, 397] on div "Pen P" at bounding box center [58, 397] width 34 height 28
click at [20, 155] on div at bounding box center [18, 153] width 9 height 9
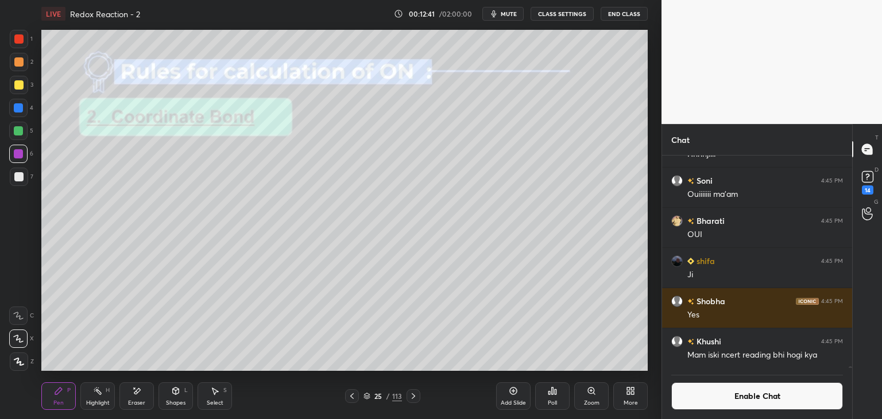
click at [21, 179] on div at bounding box center [18, 176] width 9 height 9
click at [19, 86] on div at bounding box center [18, 84] width 9 height 9
click at [18, 65] on div at bounding box center [18, 61] width 9 height 9
click at [106, 392] on div "H" at bounding box center [108, 391] width 4 height 6
click at [55, 398] on div "Pen P" at bounding box center [58, 397] width 34 height 28
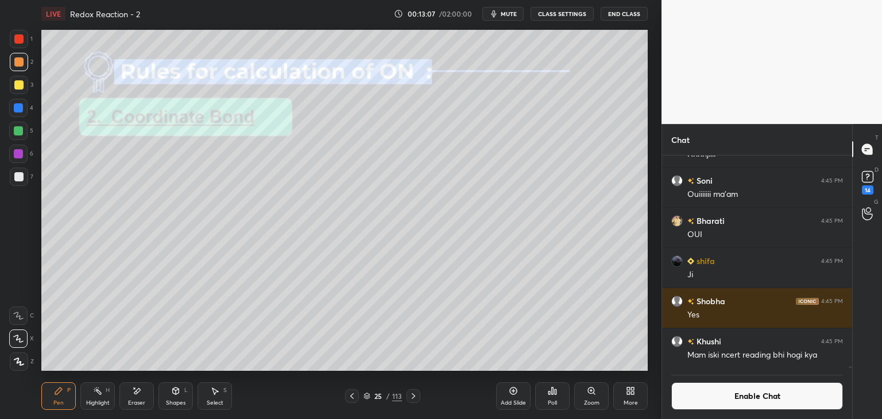
click at [218, 394] on icon at bounding box center [214, 391] width 9 height 9
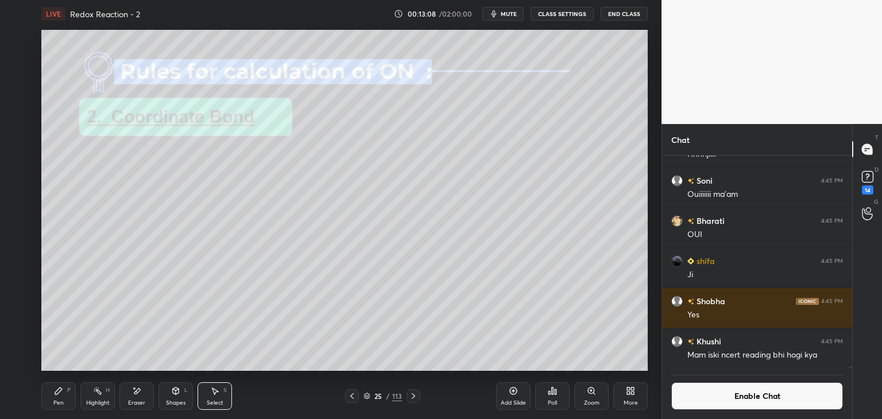
click at [65, 400] on div "Pen P" at bounding box center [58, 397] width 34 height 28
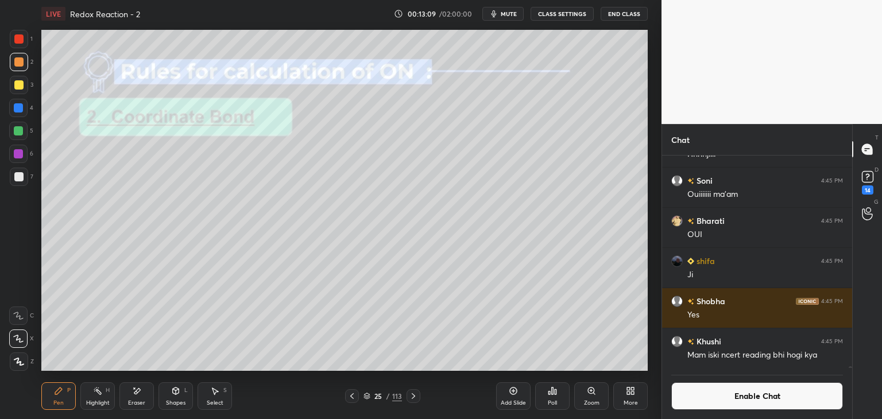
click at [138, 403] on div "Eraser" at bounding box center [136, 403] width 17 height 6
click at [54, 394] on icon at bounding box center [58, 391] width 9 height 9
click at [218, 397] on div "Select S" at bounding box center [215, 397] width 34 height 28
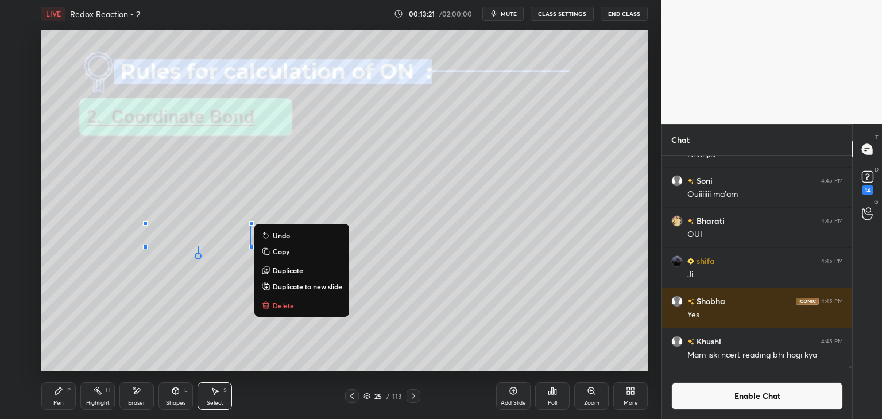
click at [153, 303] on div "0 ° Undo Copy Duplicate Duplicate to new slide Delete" at bounding box center [344, 200] width 607 height 341
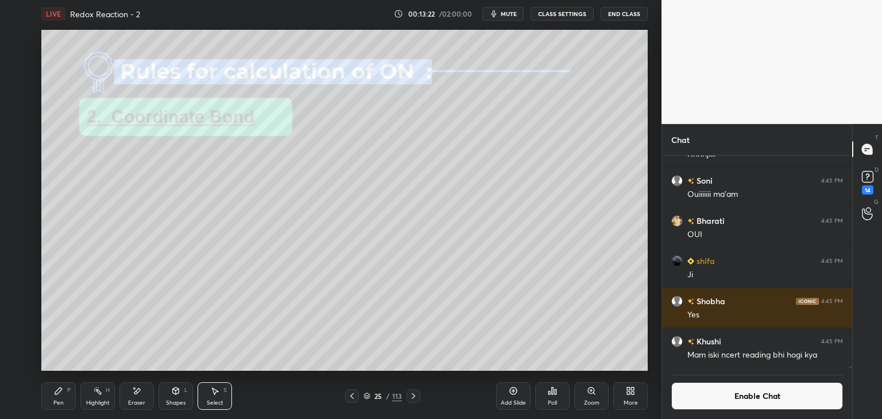
click at [62, 400] on div "Pen" at bounding box center [58, 403] width 10 height 6
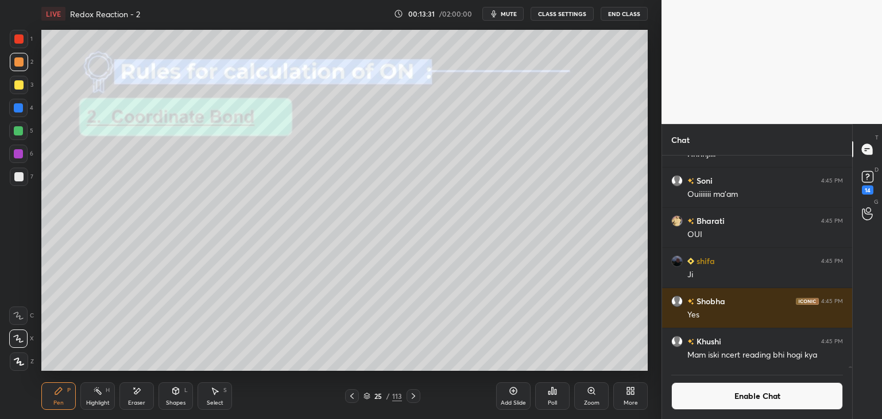
click at [22, 174] on div at bounding box center [18, 176] width 9 height 9
click at [23, 152] on div at bounding box center [18, 154] width 18 height 18
click at [97, 399] on div "Highlight H" at bounding box center [97, 397] width 34 height 28
click at [55, 404] on div "Pen" at bounding box center [58, 403] width 10 height 6
click at [110, 391] on div "Highlight H" at bounding box center [97, 397] width 34 height 28
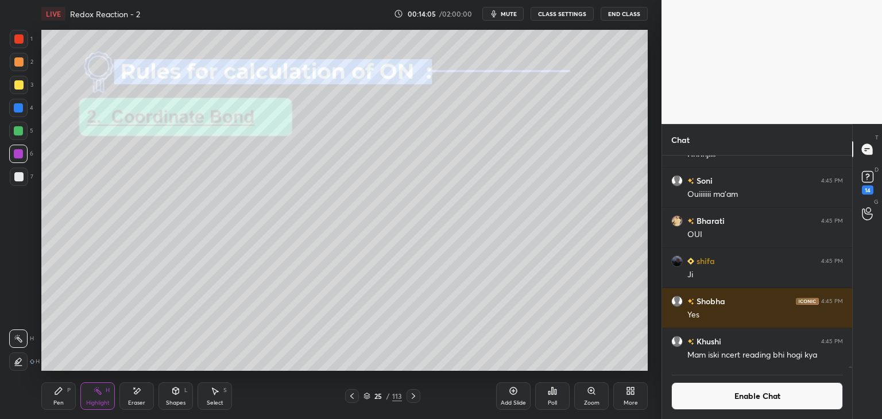
click at [21, 134] on div at bounding box center [18, 130] width 9 height 9
click at [62, 388] on icon at bounding box center [58, 391] width 9 height 9
click at [94, 391] on circle at bounding box center [94, 390] width 1 height 1
click at [11, 362] on div at bounding box center [18, 362] width 18 height 18
click at [17, 63] on div at bounding box center [18, 61] width 9 height 9
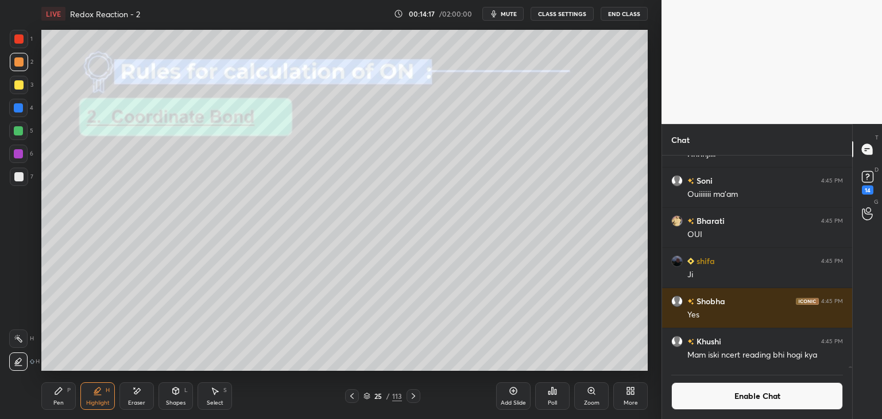
click at [65, 392] on div "Pen P" at bounding box center [58, 397] width 34 height 28
click at [23, 182] on div at bounding box center [19, 177] width 18 height 18
click at [22, 129] on div at bounding box center [18, 130] width 9 height 9
click at [19, 60] on div at bounding box center [18, 61] width 9 height 9
click at [21, 129] on div at bounding box center [18, 130] width 9 height 9
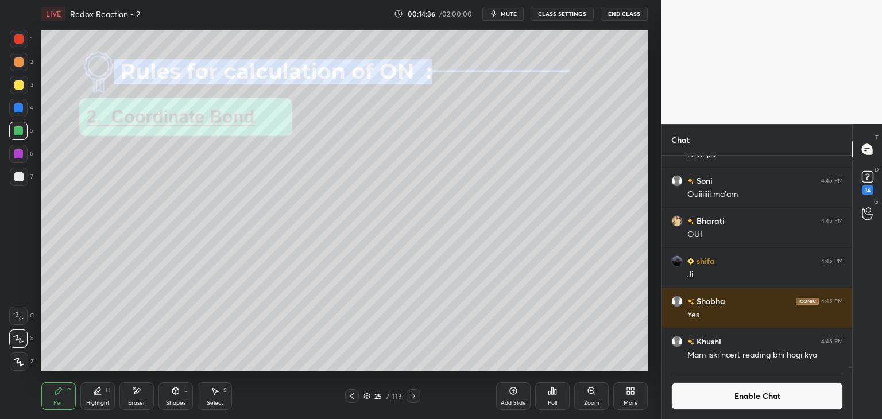
click at [411, 398] on icon at bounding box center [413, 396] width 9 height 9
click at [21, 152] on div at bounding box center [18, 153] width 9 height 9
click at [20, 180] on div at bounding box center [18, 176] width 9 height 9
click at [22, 68] on div at bounding box center [19, 62] width 18 height 18
click at [210, 392] on icon at bounding box center [214, 391] width 9 height 9
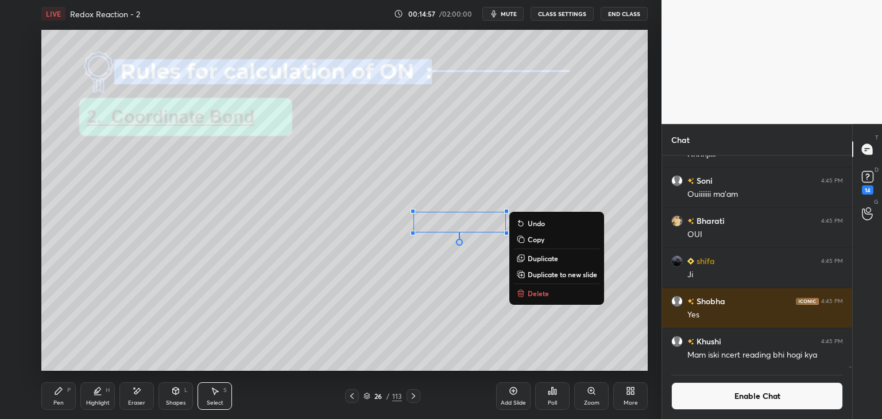
click at [65, 399] on div "Pen P" at bounding box center [58, 397] width 34 height 28
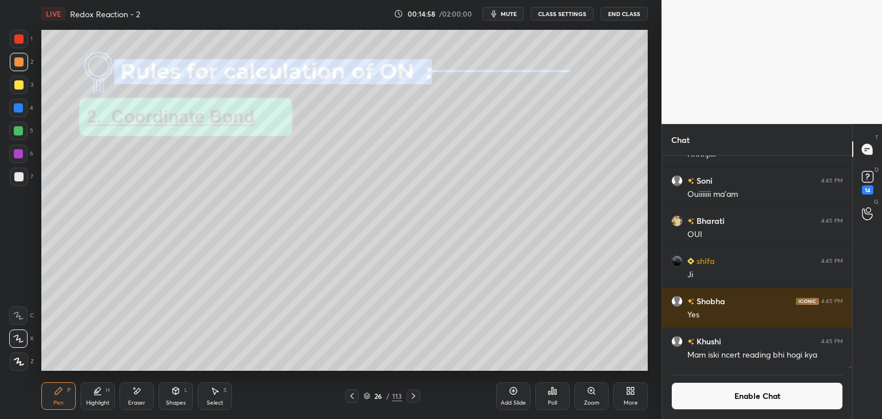
click at [26, 132] on div at bounding box center [18, 131] width 18 height 18
click at [18, 106] on div at bounding box center [18, 107] width 9 height 9
click at [96, 400] on div "Highlight" at bounding box center [98, 403] width 24 height 6
click at [21, 338] on icon at bounding box center [18, 338] width 9 height 9
click at [67, 397] on div "Pen P" at bounding box center [58, 397] width 34 height 28
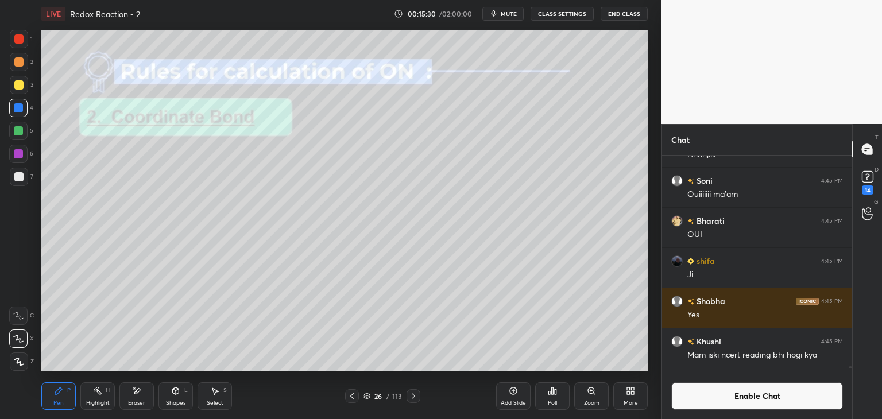
click at [101, 392] on icon at bounding box center [97, 391] width 9 height 9
click at [68, 405] on div "Pen P" at bounding box center [58, 397] width 34 height 28
click at [21, 86] on div at bounding box center [18, 84] width 9 height 9
click at [21, 181] on div at bounding box center [18, 176] width 9 height 9
click at [21, 110] on div at bounding box center [18, 107] width 9 height 9
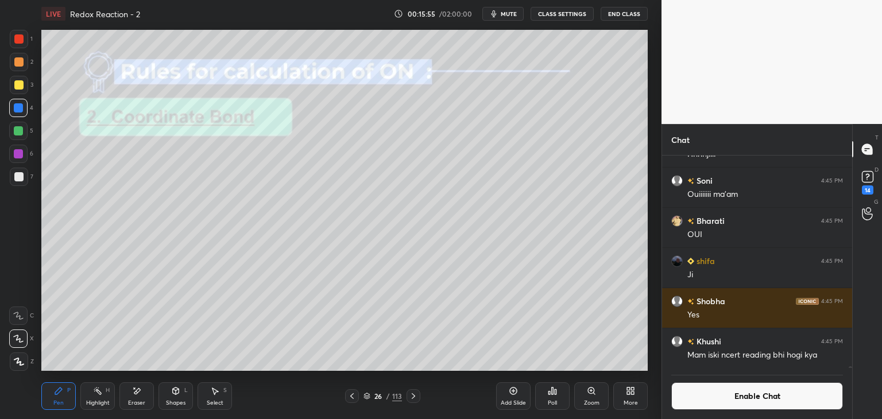
click at [113, 392] on div "Highlight H" at bounding box center [97, 397] width 34 height 28
click at [18, 65] on div at bounding box center [18, 61] width 9 height 9
click at [414, 395] on icon at bounding box center [413, 396] width 9 height 9
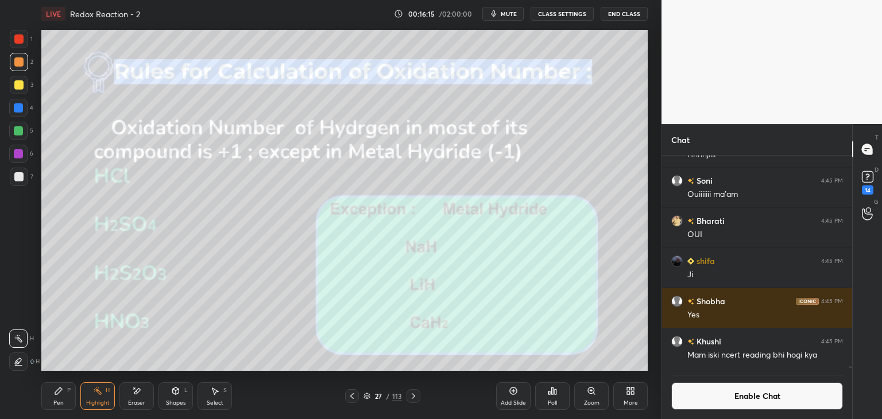
click at [354, 398] on icon at bounding box center [352, 396] width 9 height 9
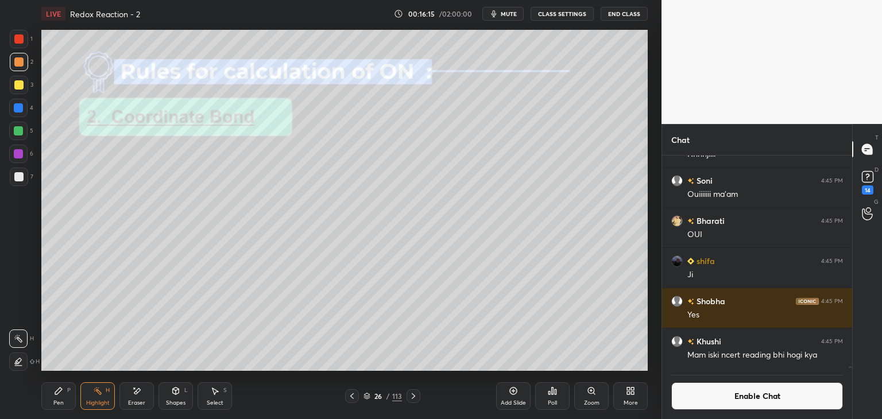
click at [506, 395] on div "Add Slide" at bounding box center [513, 397] width 34 height 28
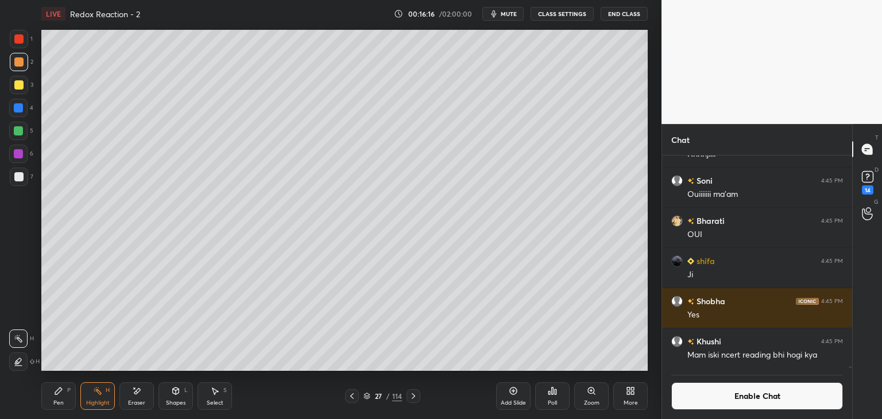
click at [63, 396] on div "Pen P" at bounding box center [58, 397] width 34 height 28
click at [19, 153] on div at bounding box center [18, 153] width 9 height 9
click at [25, 179] on div at bounding box center [19, 177] width 18 height 18
click at [20, 107] on div at bounding box center [18, 107] width 9 height 9
click at [22, 178] on div at bounding box center [18, 176] width 9 height 9
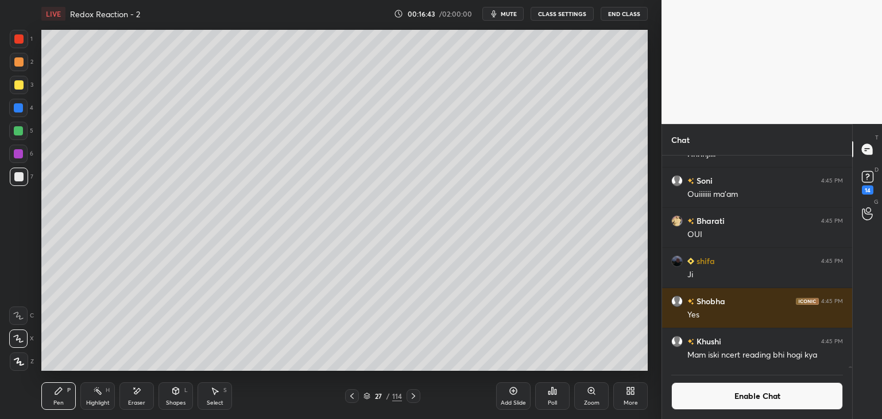
click at [16, 64] on div at bounding box center [18, 61] width 9 height 9
click at [102, 396] on div "Highlight H" at bounding box center [97, 397] width 34 height 28
click at [59, 395] on icon at bounding box center [58, 391] width 9 height 9
click at [179, 394] on icon at bounding box center [175, 391] width 9 height 9
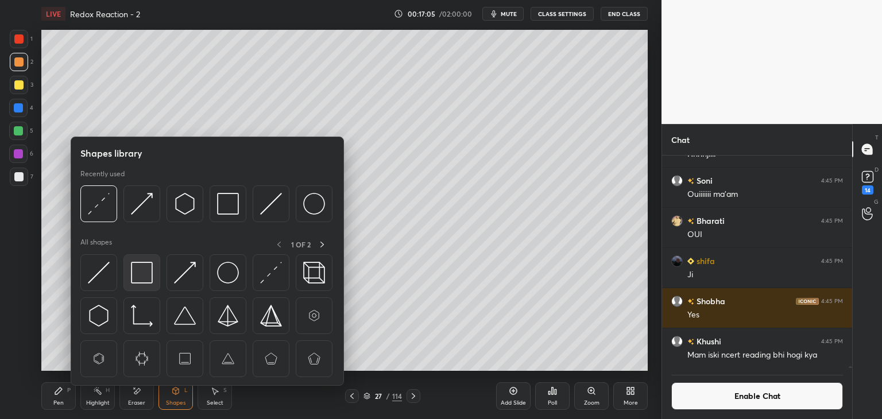
click at [142, 275] on img at bounding box center [142, 273] width 22 height 22
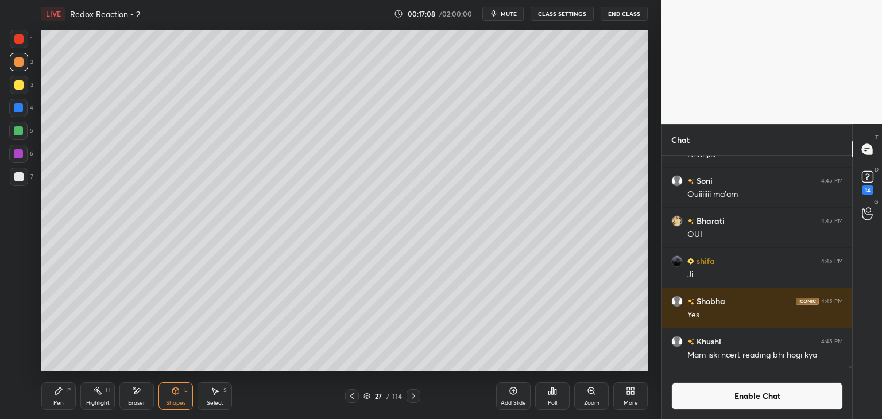
click at [66, 398] on div "Pen P" at bounding box center [58, 397] width 34 height 28
click at [21, 105] on div at bounding box center [18, 107] width 9 height 9
click at [103, 384] on div "Highlight H" at bounding box center [97, 397] width 34 height 28
click at [21, 158] on div at bounding box center [18, 153] width 9 height 9
click at [348, 399] on icon at bounding box center [352, 396] width 9 height 9
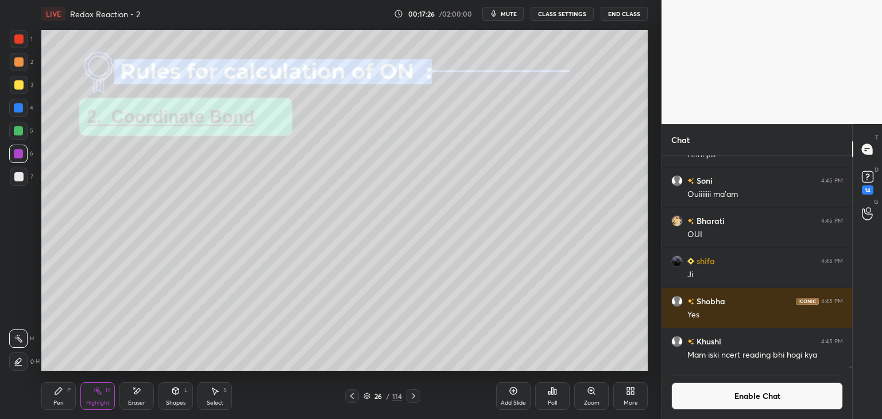
click at [352, 399] on icon at bounding box center [352, 396] width 9 height 9
click at [350, 399] on icon at bounding box center [352, 396] width 9 height 9
click at [416, 400] on icon at bounding box center [413, 396] width 9 height 9
click at [352, 398] on icon at bounding box center [351, 397] width 3 height 6
click at [419, 398] on div at bounding box center [414, 397] width 14 height 14
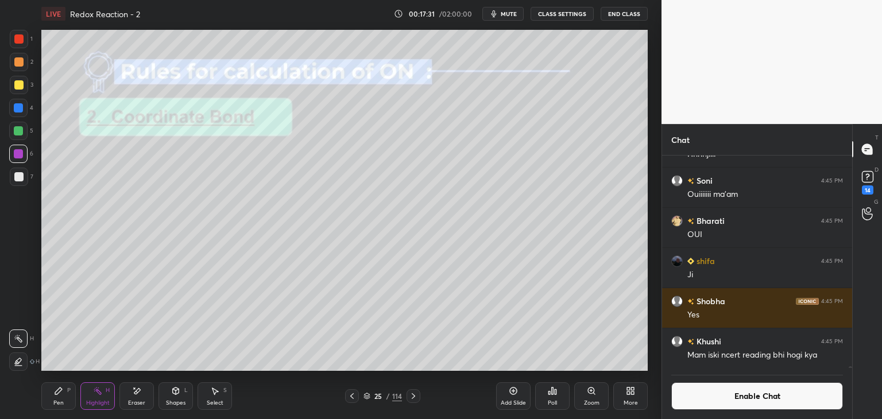
click at [415, 398] on icon at bounding box center [413, 396] width 9 height 9
click at [413, 398] on icon at bounding box center [413, 396] width 9 height 9
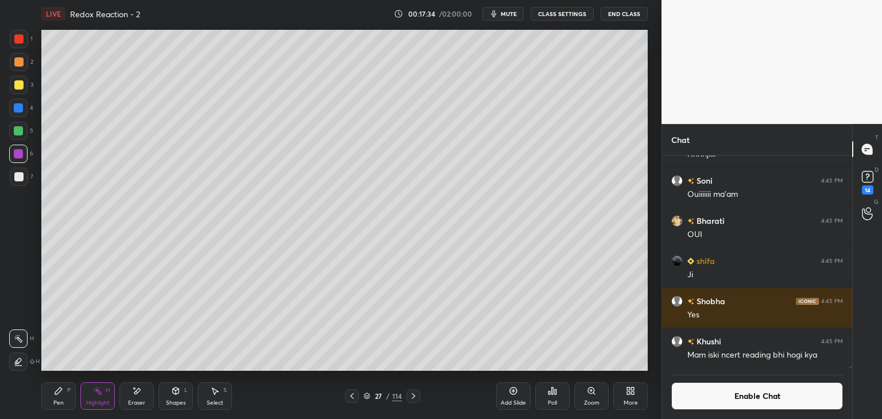
click at [368, 398] on icon at bounding box center [367, 396] width 7 height 7
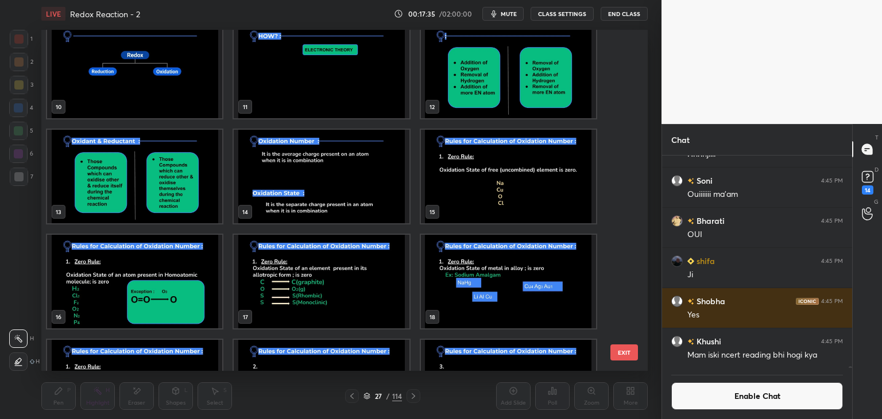
scroll to position [329, 0]
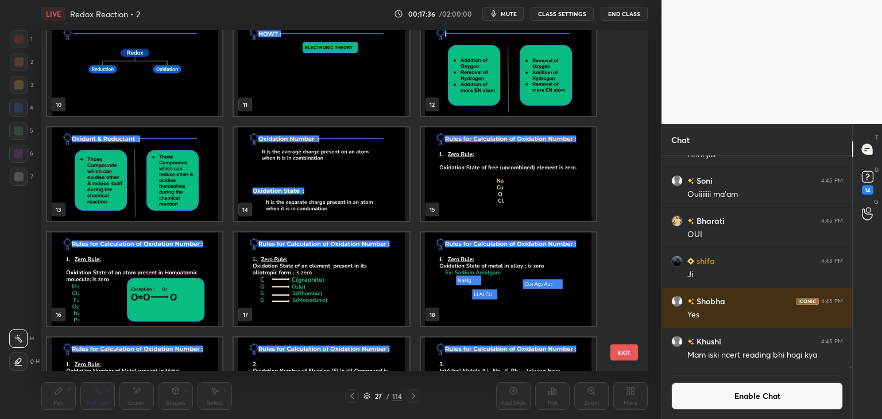
click at [144, 304] on img "grid" at bounding box center [134, 280] width 175 height 94
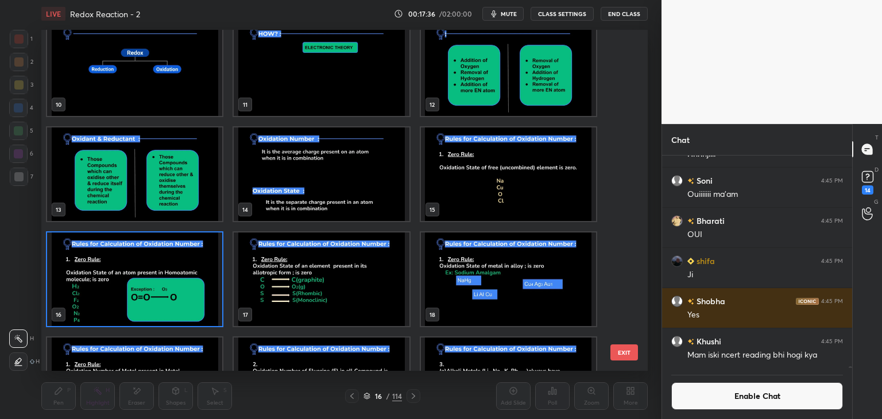
click at [145, 311] on img "grid" at bounding box center [134, 280] width 175 height 94
click at [148, 311] on img "grid" at bounding box center [134, 280] width 175 height 94
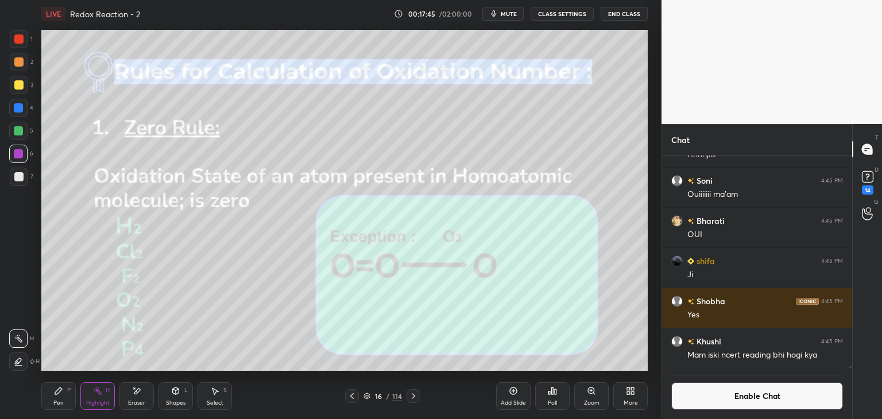
click at [368, 398] on icon at bounding box center [367, 397] width 6 height 2
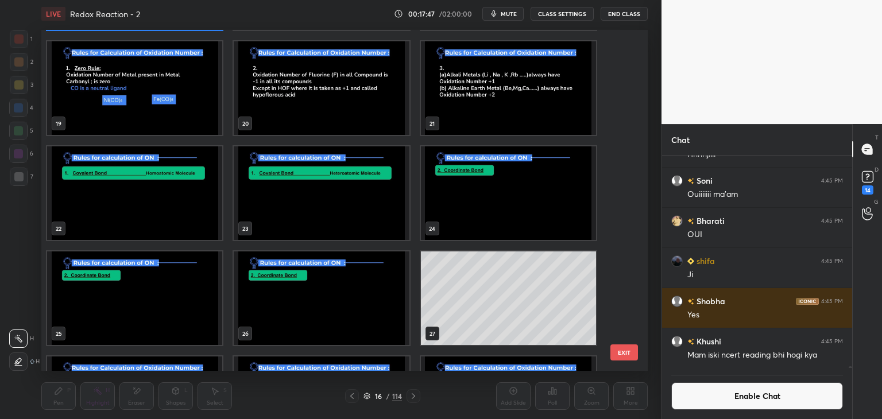
scroll to position [622, 0]
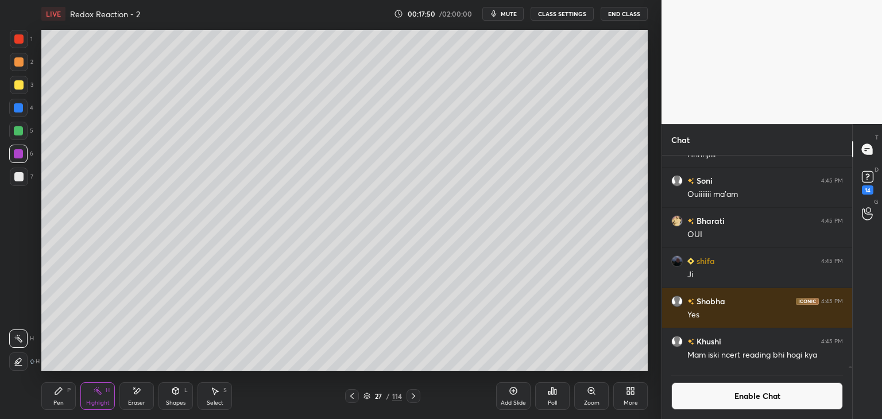
click at [21, 180] on div at bounding box center [18, 176] width 9 height 9
click at [514, 394] on icon at bounding box center [513, 391] width 9 height 9
click at [51, 392] on div "Pen P" at bounding box center [58, 397] width 34 height 28
click at [178, 402] on div "Shapes" at bounding box center [176, 403] width 20 height 6
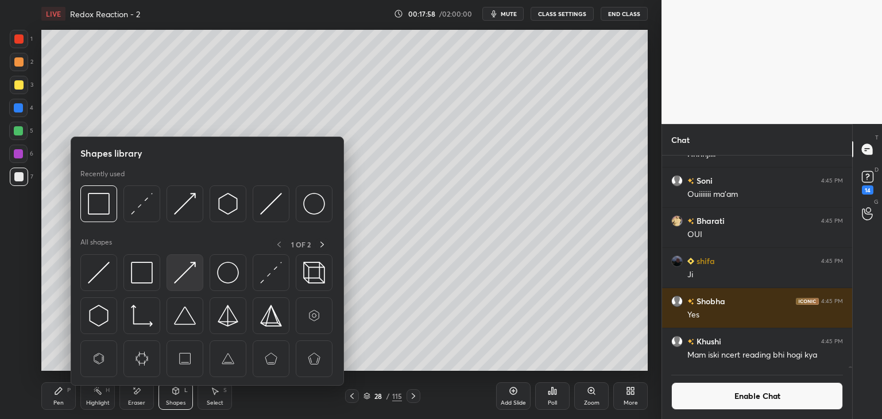
click at [193, 276] on img at bounding box center [185, 273] width 22 height 22
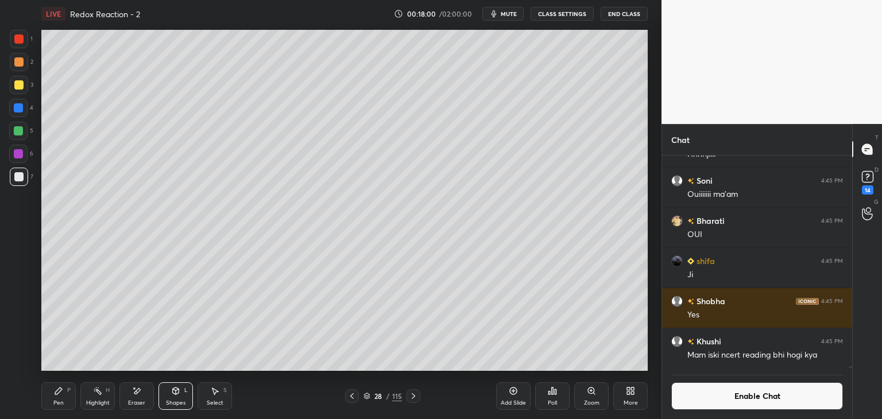
click at [67, 397] on div "Pen P" at bounding box center [58, 397] width 34 height 28
click at [22, 106] on div at bounding box center [18, 107] width 9 height 9
click at [111, 402] on div "Highlight H" at bounding box center [97, 397] width 34 height 28
click at [64, 393] on div "Pen P" at bounding box center [58, 397] width 34 height 28
click at [95, 398] on div "Highlight H" at bounding box center [97, 397] width 34 height 28
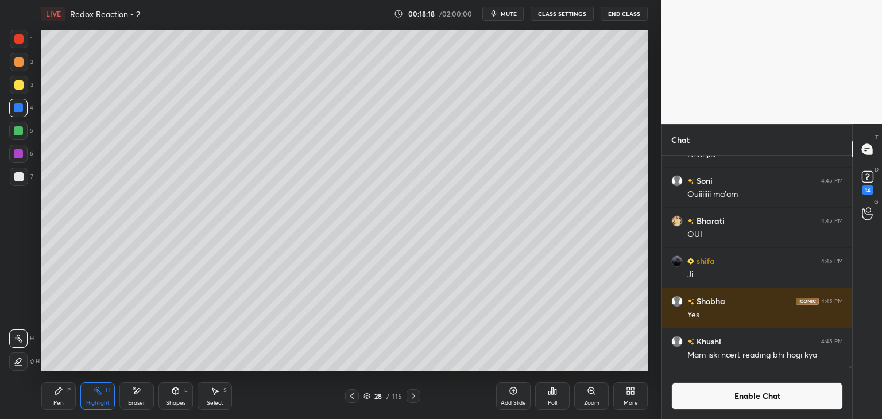
click at [354, 396] on icon at bounding box center [352, 396] width 9 height 9
click at [415, 387] on div "Pen P Highlight H Eraser Shapes L Select S 27 / 115 Add Slide Poll Zoom More" at bounding box center [344, 396] width 607 height 46
click at [418, 399] on div at bounding box center [414, 397] width 14 height 14
click at [53, 395] on div "Pen P" at bounding box center [58, 397] width 34 height 28
click at [104, 403] on div "Highlight" at bounding box center [98, 403] width 24 height 6
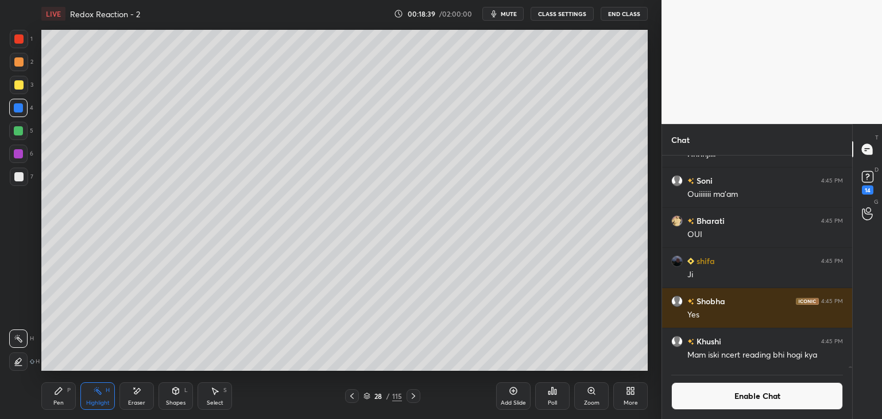
click at [708, 396] on button "Enable Chat" at bounding box center [758, 397] width 172 height 28
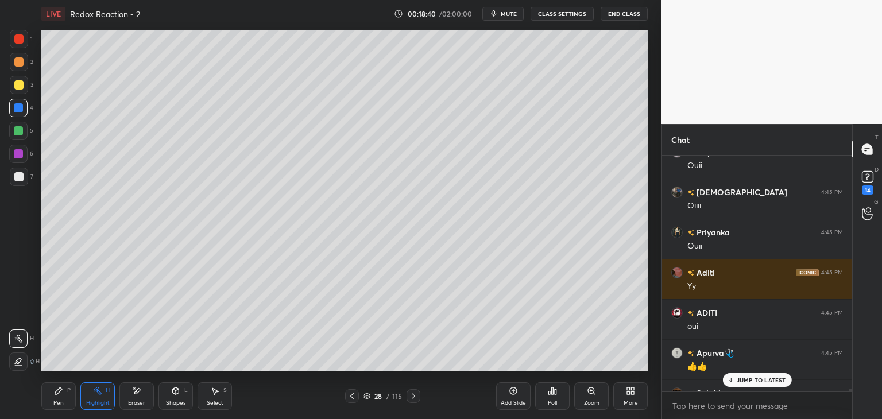
click at [747, 379] on p "JUMP TO LATEST" at bounding box center [761, 380] width 49 height 7
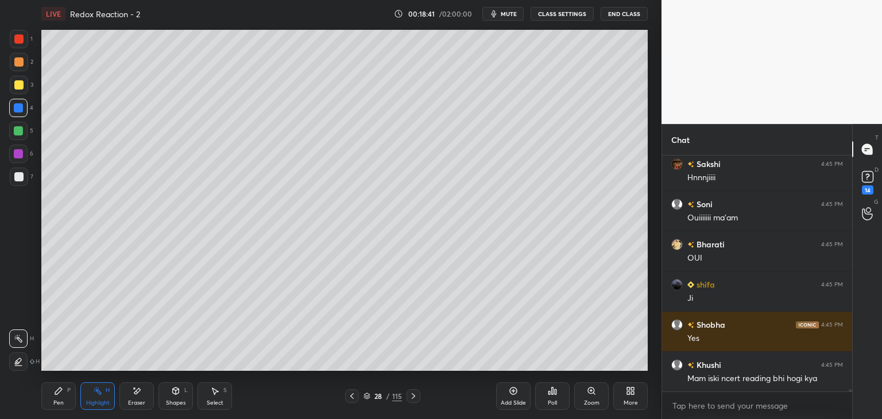
click at [369, 398] on icon at bounding box center [367, 399] width 6 height 2
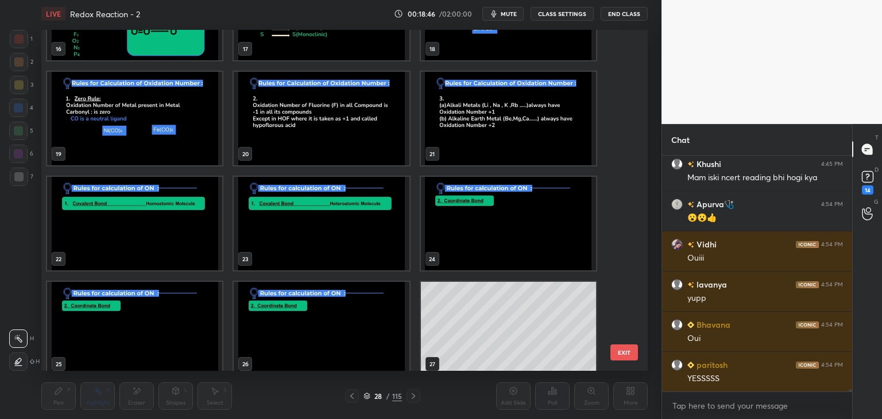
scroll to position [27162, 0]
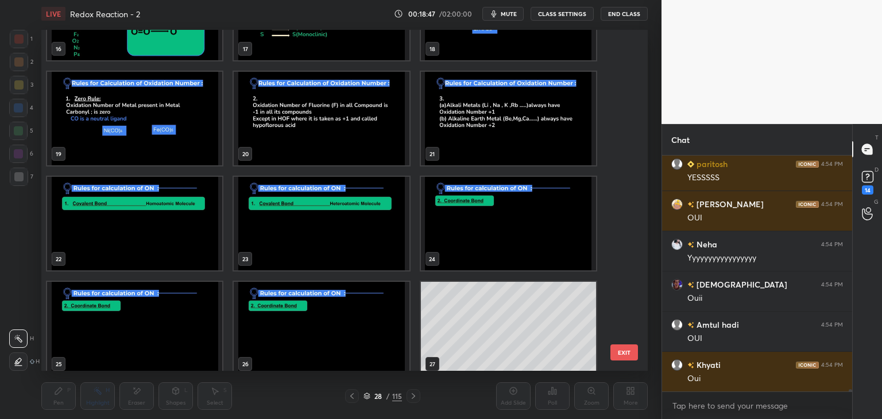
click at [168, 233] on img "grid" at bounding box center [134, 224] width 175 height 94
click at [179, 236] on img "grid" at bounding box center [134, 224] width 175 height 94
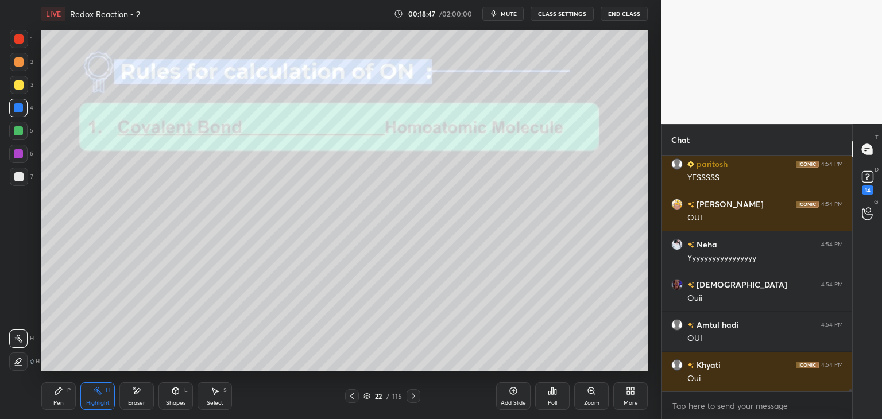
click at [182, 237] on img "grid" at bounding box center [134, 224] width 175 height 94
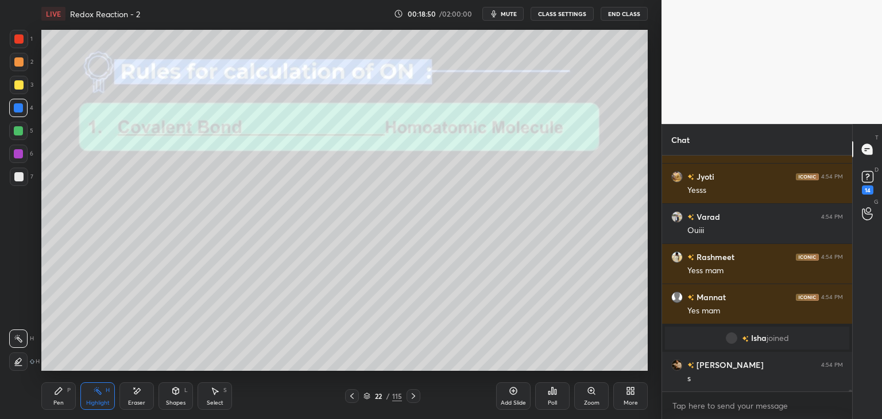
scroll to position [28356, 0]
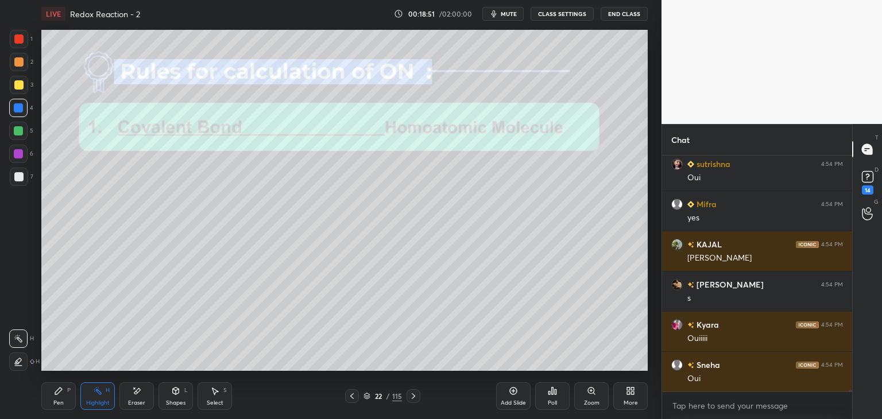
click at [562, 15] on button "CLASS SETTINGS" at bounding box center [562, 14] width 63 height 14
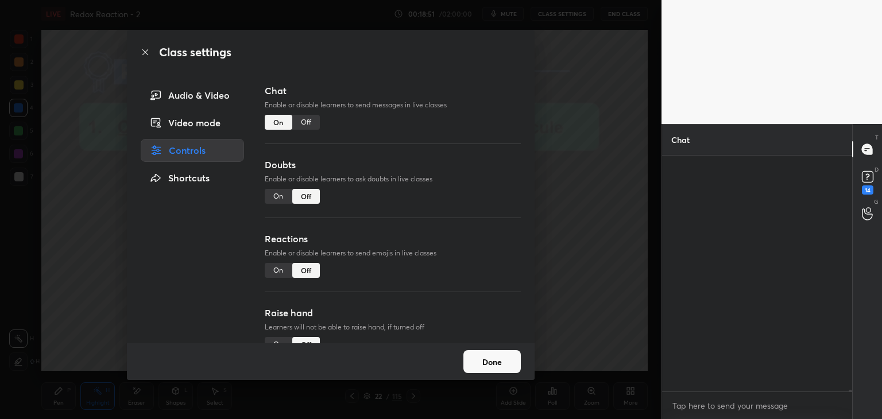
scroll to position [28758, 0]
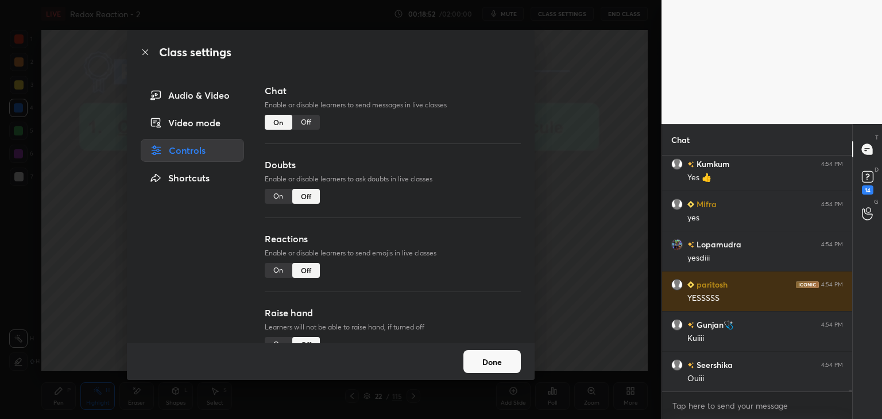
click at [487, 357] on button "Done" at bounding box center [492, 361] width 57 height 23
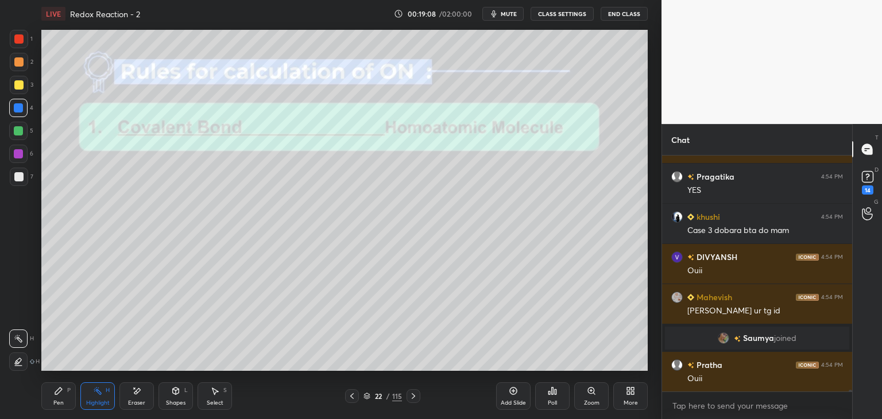
scroll to position [30579, 0]
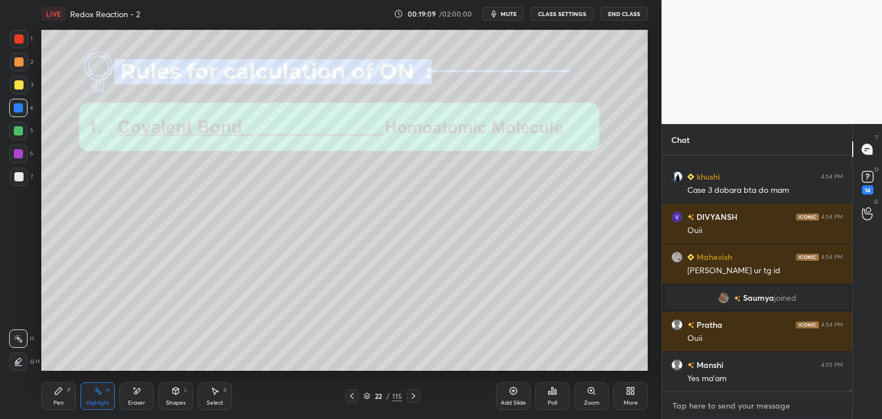
click at [697, 408] on textarea at bounding box center [758, 406] width 172 height 18
type textarea "x"
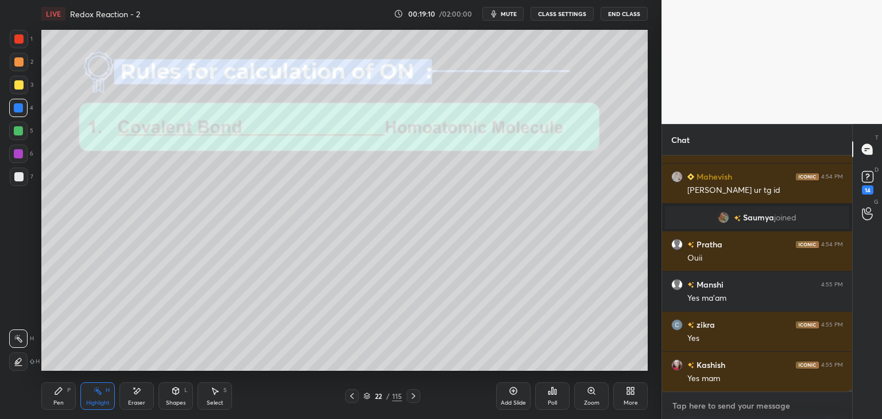
scroll to position [30699, 0]
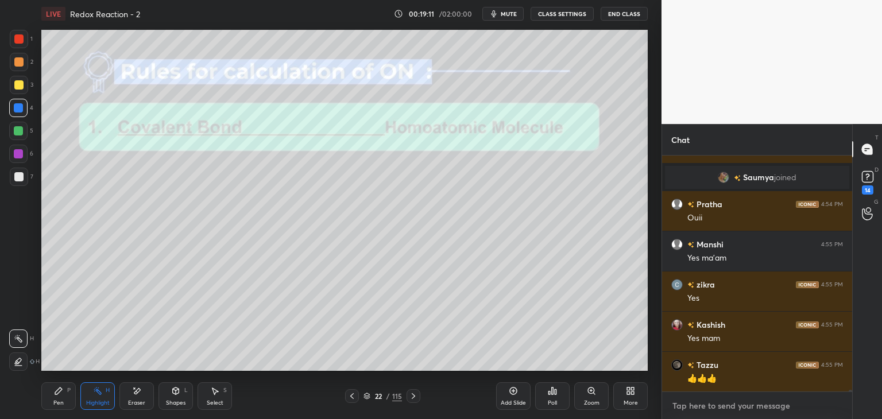
paste textarea "[URL][DOMAIN_NAME]"
type textarea "[URL][DOMAIN_NAME]"
type textarea "x"
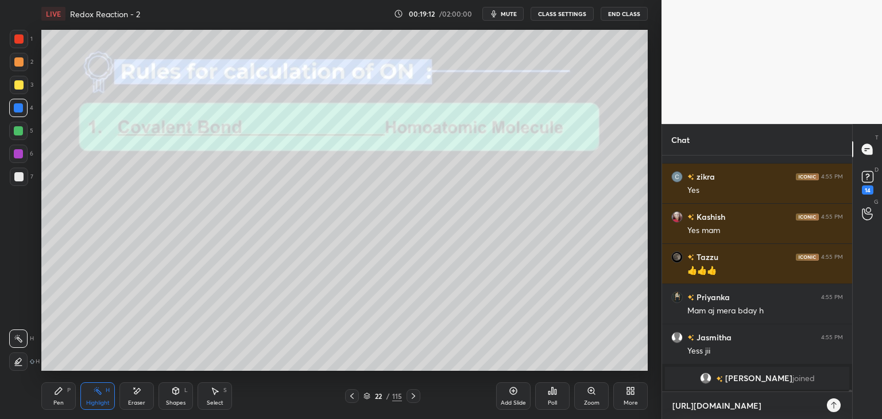
type textarea "[URL][DOMAIN_NAME]"
click at [838, 403] on icon at bounding box center [834, 405] width 9 height 9
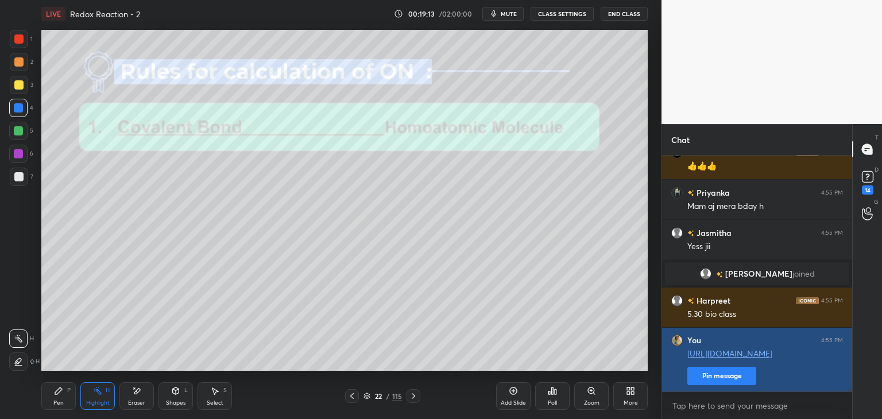
click at [733, 377] on button "Pin message" at bounding box center [722, 376] width 69 height 18
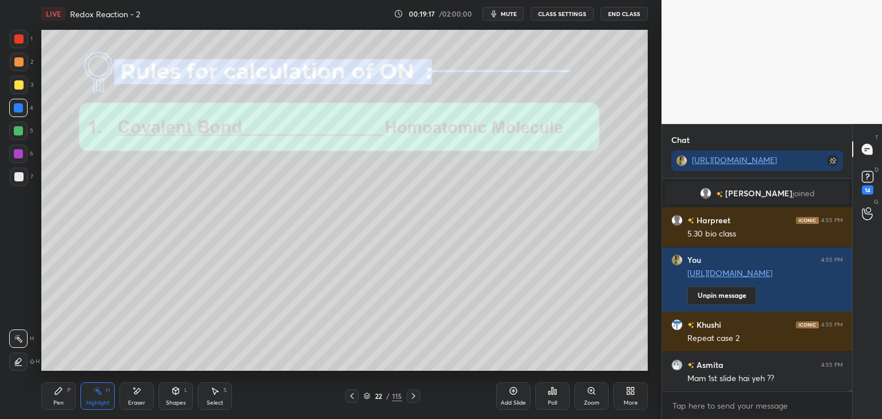
click at [624, 395] on div "More" at bounding box center [631, 397] width 34 height 28
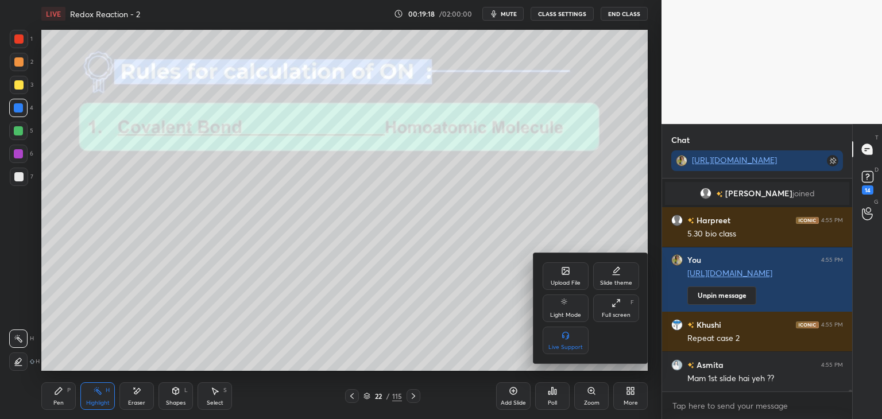
click at [612, 311] on div "Full screen F" at bounding box center [616, 309] width 46 height 28
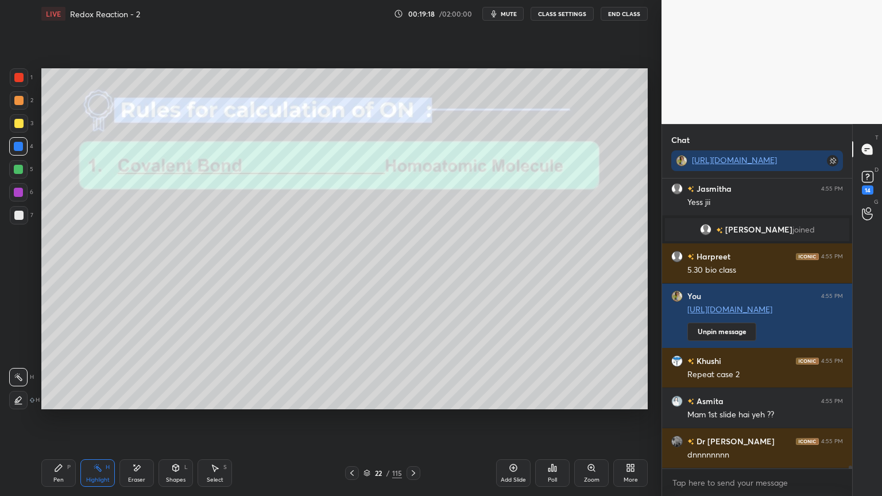
type textarea "x"
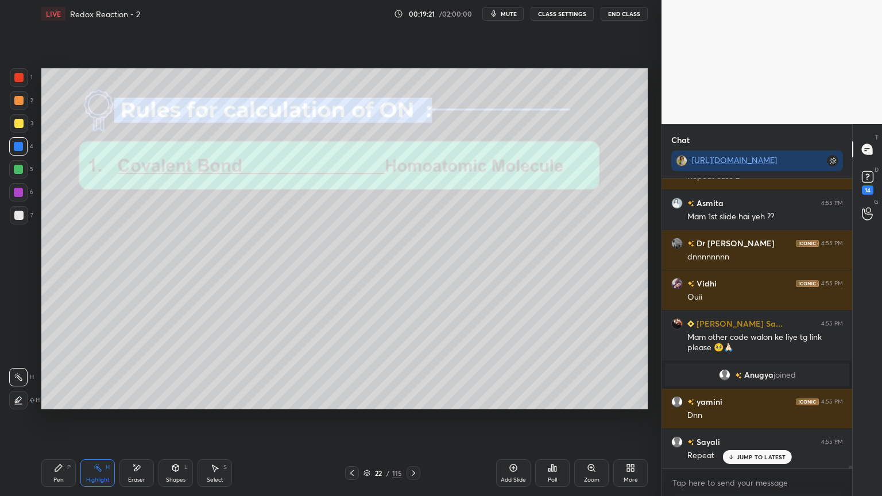
click at [568, 66] on div "Setting up your live class Poll for secs No correct answer Start poll" at bounding box center [345, 239] width 616 height 423
click at [561, 21] on div "LIVE Redox Reaction - 2 00:19:21 / 02:00:00 mute CLASS SETTINGS End Class" at bounding box center [344, 14] width 607 height 28
click at [549, 18] on button "CLASS SETTINGS" at bounding box center [562, 14] width 63 height 14
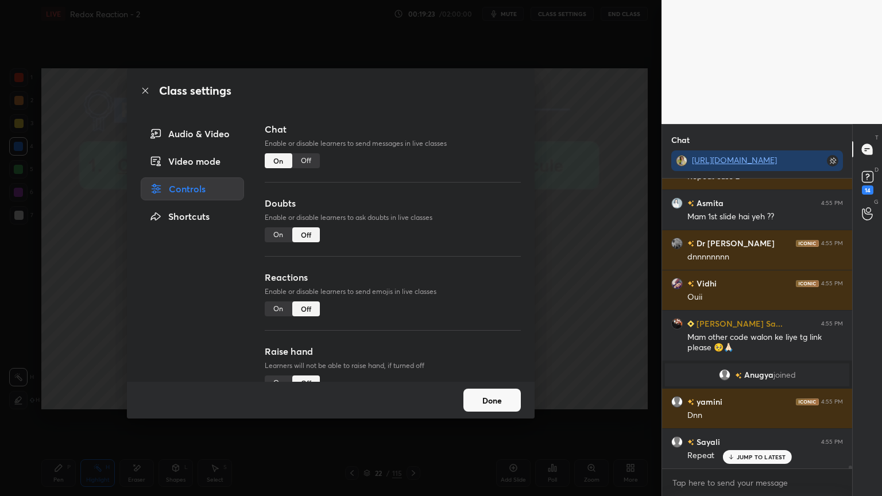
click at [309, 162] on div "Off" at bounding box center [306, 160] width 28 height 15
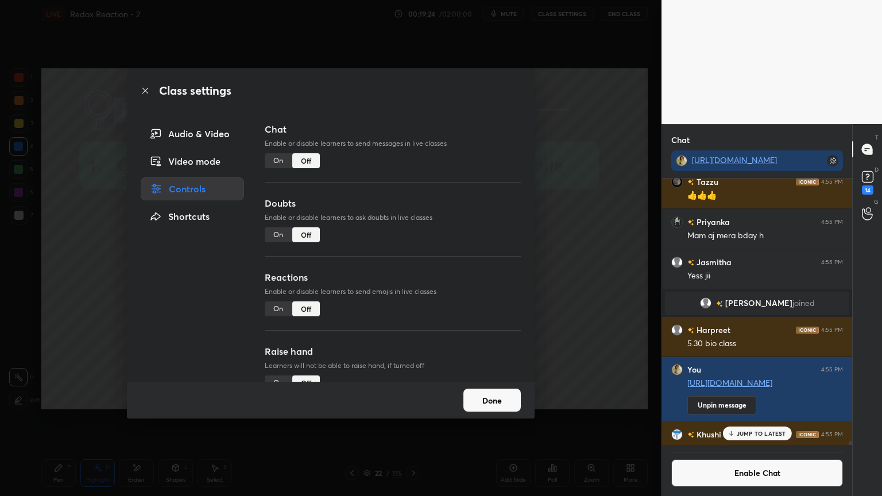
click at [483, 397] on button "Done" at bounding box center [492, 400] width 57 height 23
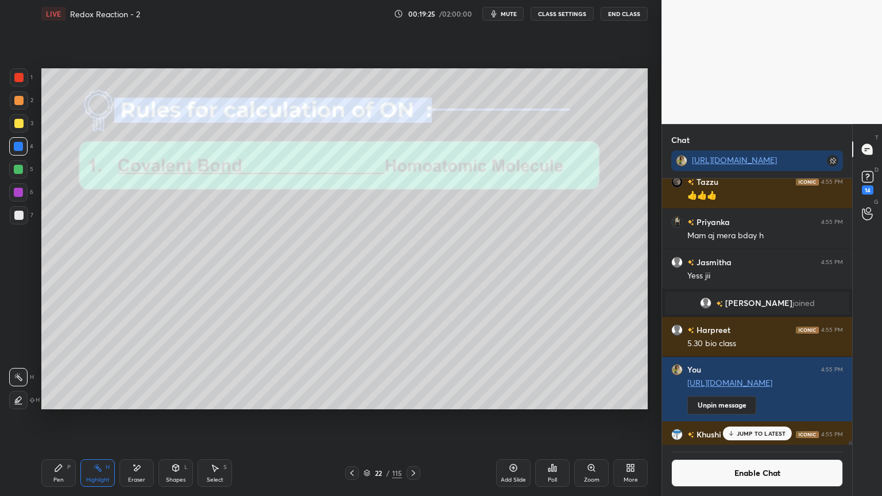
click at [765, 419] on p "JUMP TO LATEST" at bounding box center [761, 433] width 49 height 7
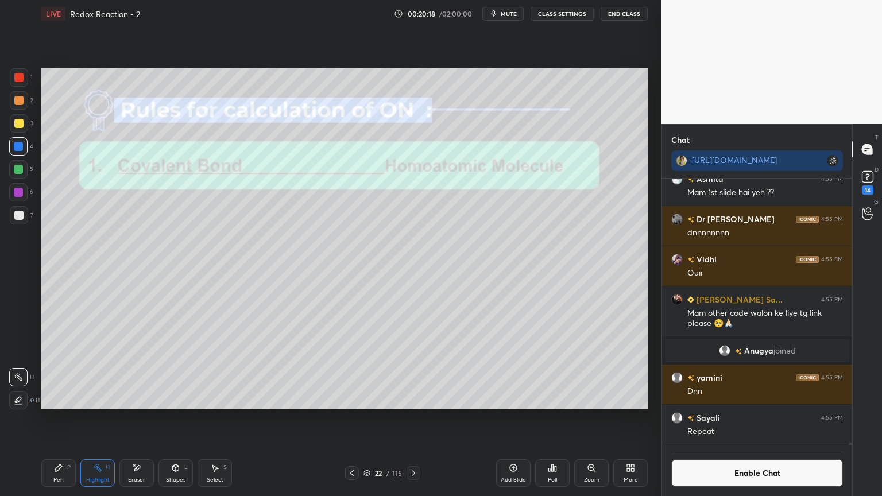
click at [99, 419] on rect at bounding box center [99, 470] width 6 height 6
click at [25, 199] on div at bounding box center [18, 192] width 18 height 18
click at [21, 397] on icon at bounding box center [18, 400] width 9 height 9
click at [178, 419] on div "Shapes L" at bounding box center [176, 474] width 34 height 28
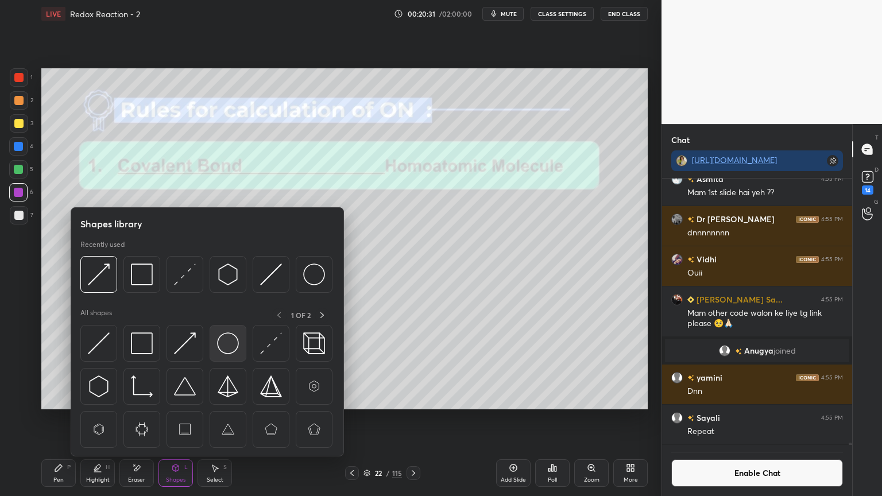
click at [223, 334] on img at bounding box center [228, 344] width 22 height 22
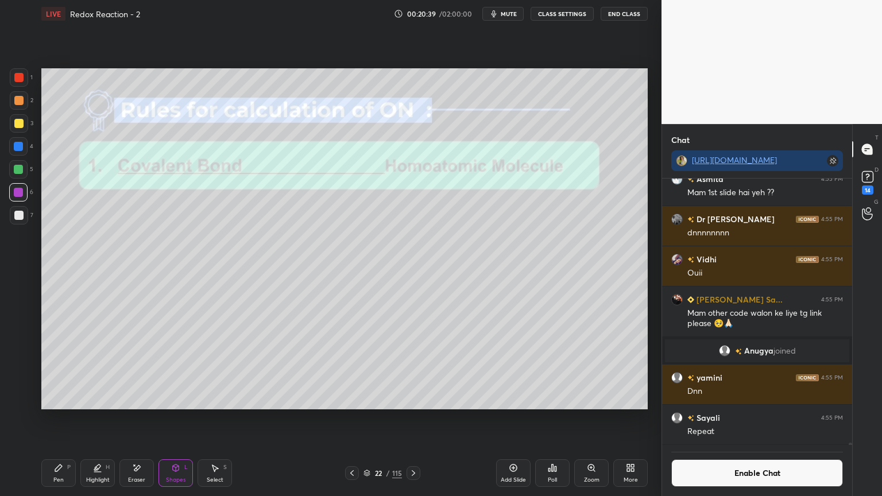
click at [63, 419] on div "Pen" at bounding box center [58, 480] width 10 height 6
click at [415, 419] on icon at bounding box center [413, 473] width 9 height 9
click at [738, 419] on button "Enable Chat" at bounding box center [758, 474] width 172 height 28
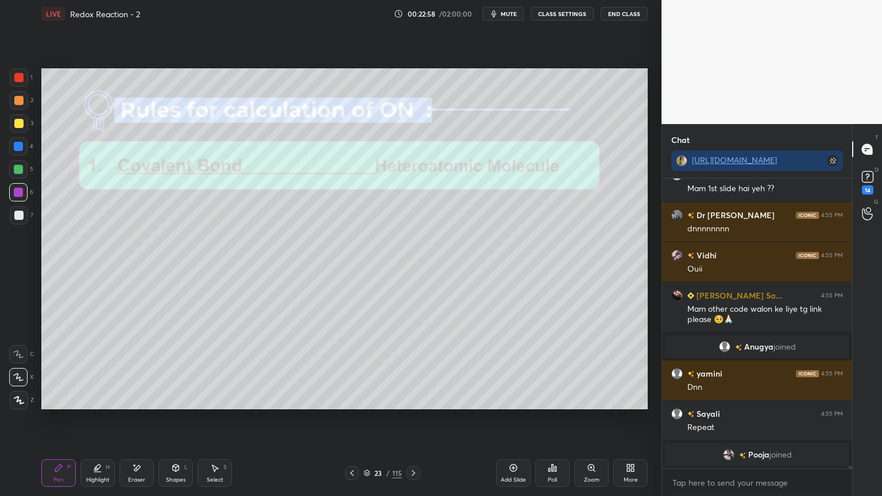
scroll to position [31114, 0]
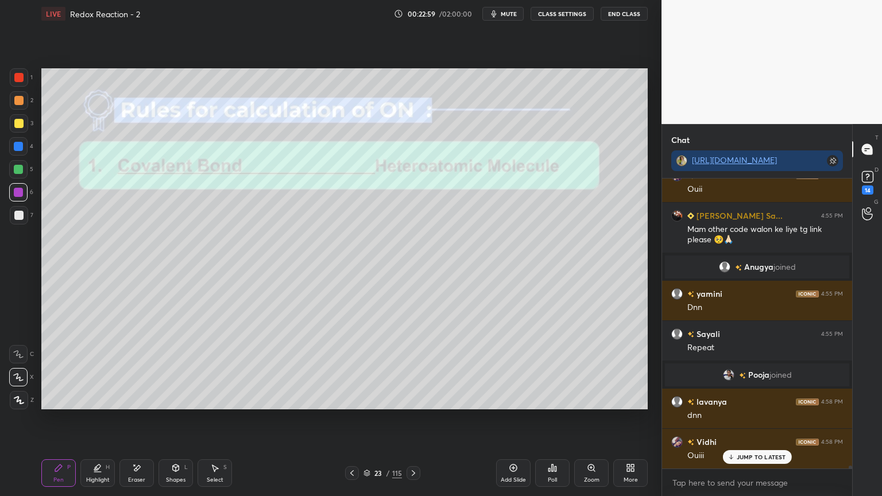
click at [126, 419] on div "Setting up your live class Poll for secs No correct answer Start poll" at bounding box center [345, 239] width 616 height 423
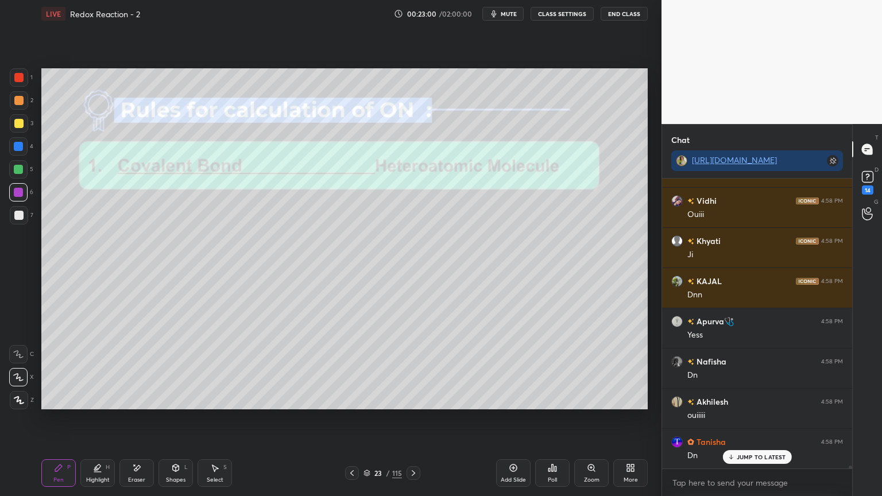
click at [135, 419] on div "Eraser" at bounding box center [137, 474] width 34 height 28
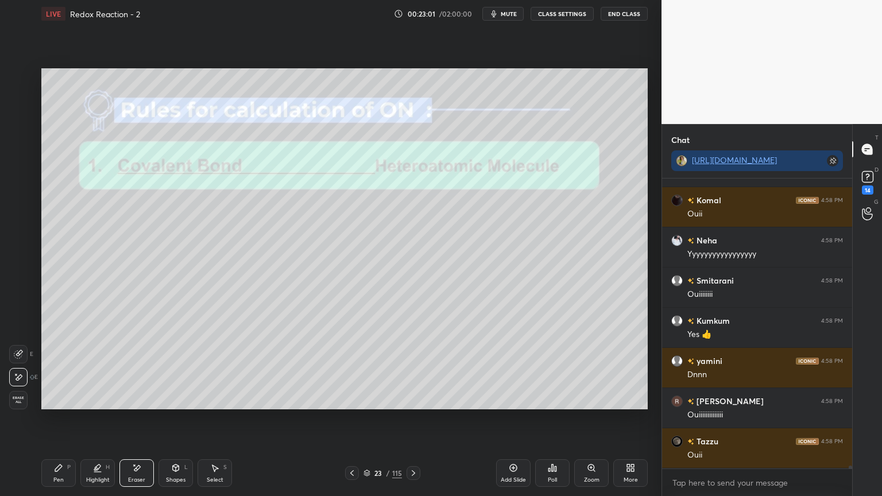
click at [118, 419] on div "Pen P Highlight H Eraser Shapes L Select S" at bounding box center [155, 474] width 228 height 28
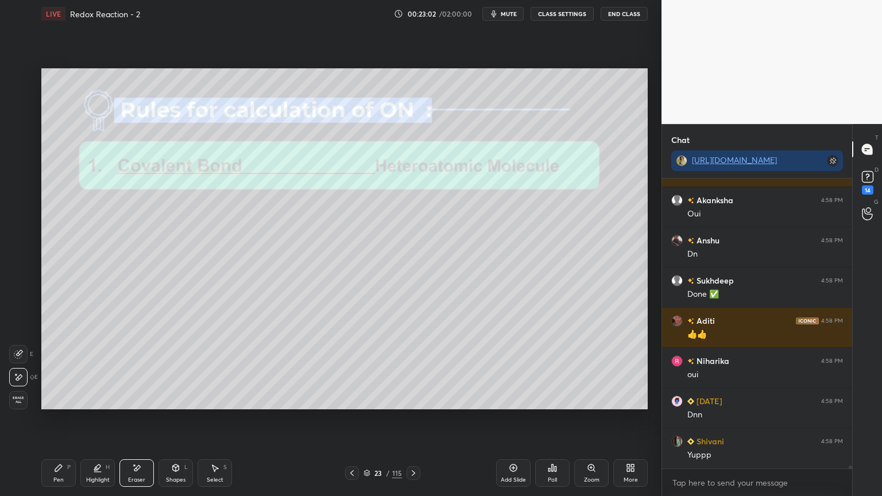
click at [108, 419] on div "Highlight H" at bounding box center [97, 474] width 34 height 28
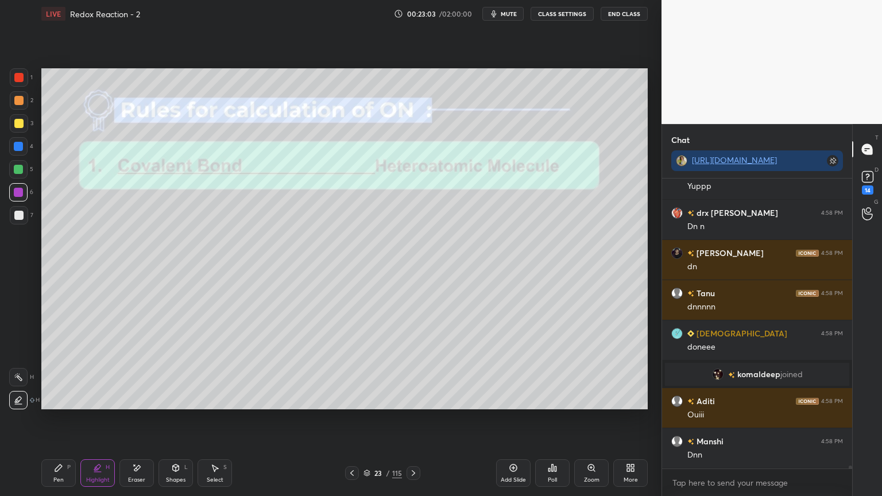
click at [21, 384] on div at bounding box center [18, 377] width 18 height 18
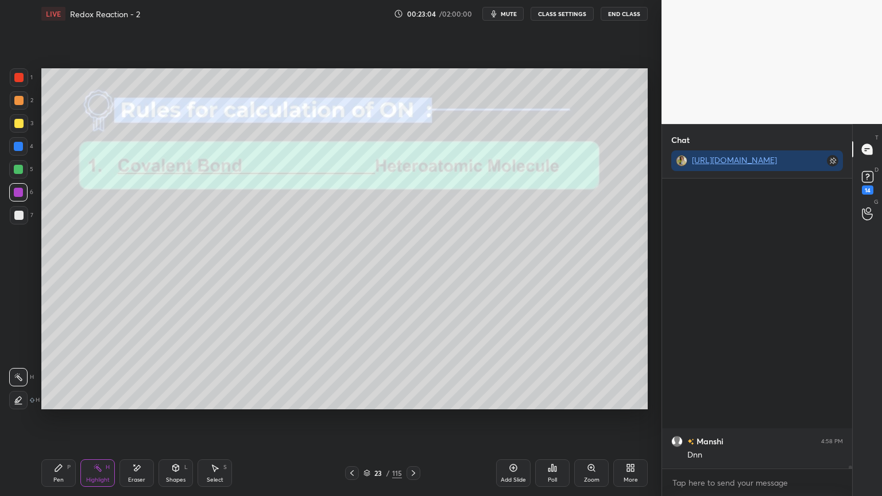
scroll to position [32233, 0]
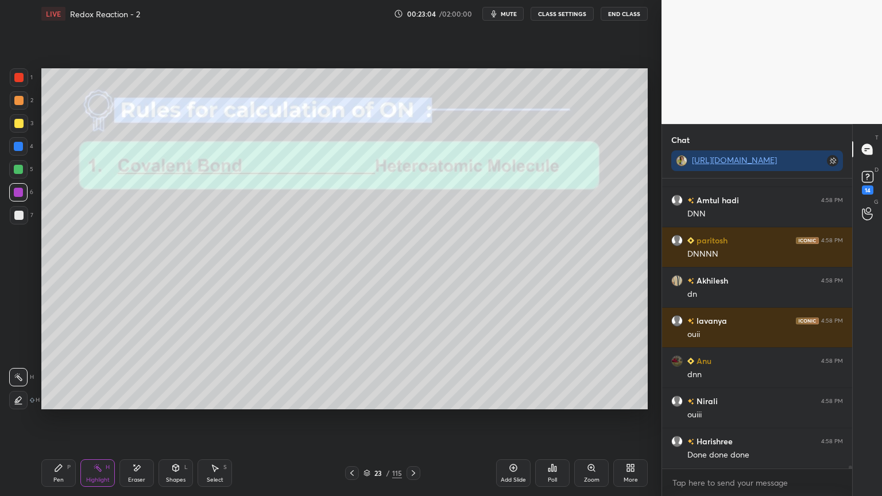
click at [419, 419] on div at bounding box center [414, 474] width 14 height 14
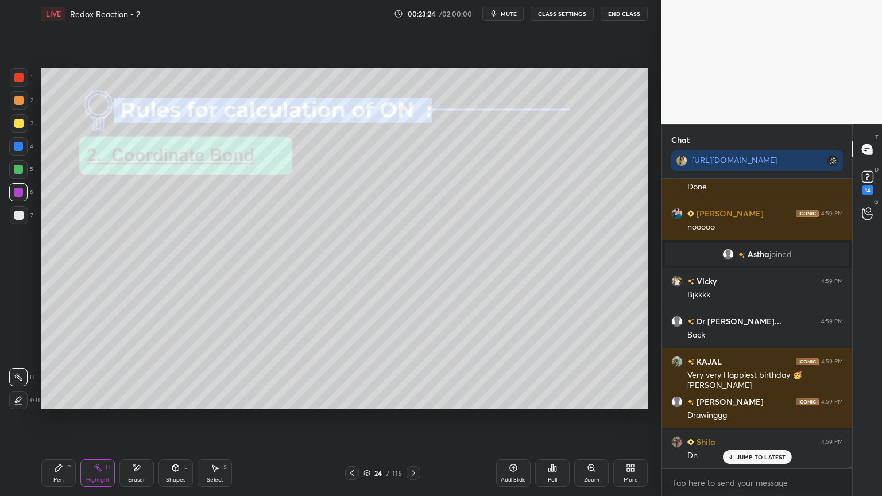
scroll to position [33269, 0]
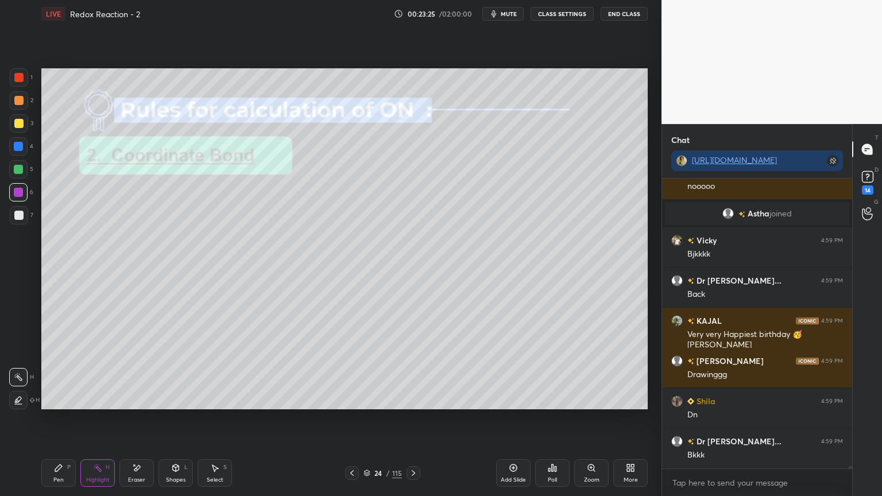
click at [558, 18] on button "CLASS SETTINGS" at bounding box center [562, 14] width 63 height 14
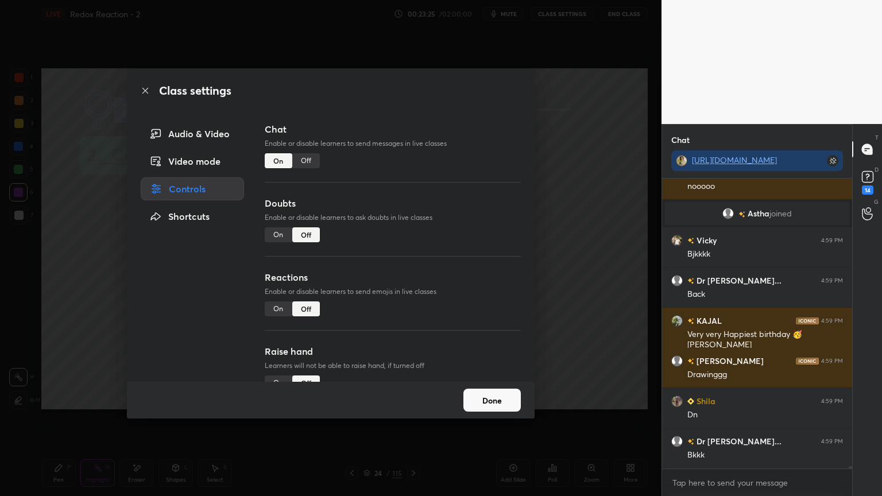
scroll to position [33309, 0]
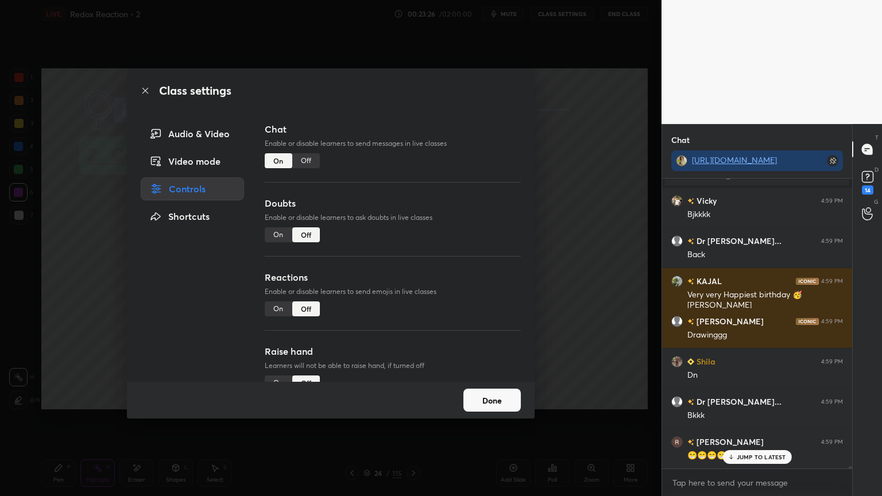
click at [312, 163] on div "Off" at bounding box center [306, 160] width 28 height 15
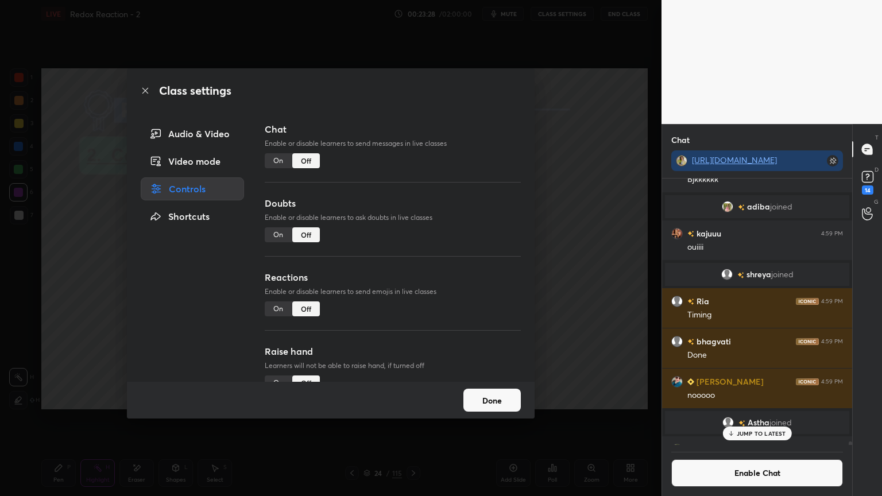
click at [495, 400] on button "Done" at bounding box center [492, 400] width 57 height 23
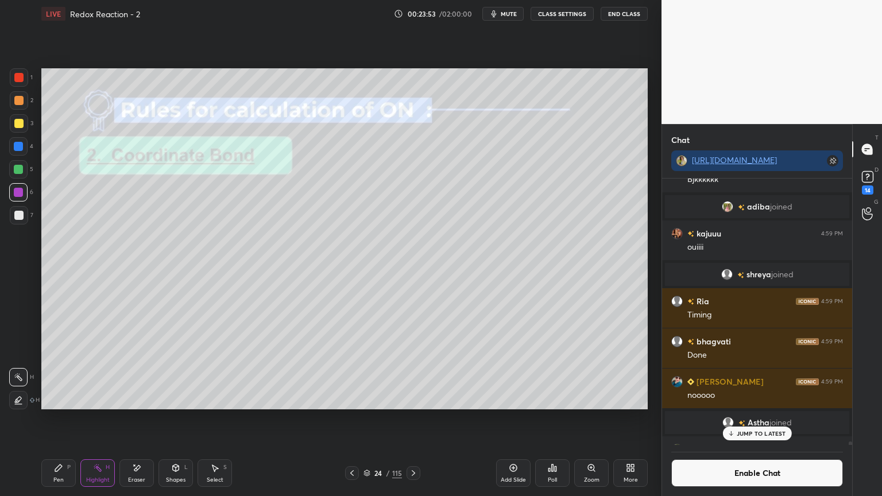
click at [770, 419] on p "JUMP TO LATEST" at bounding box center [761, 433] width 49 height 7
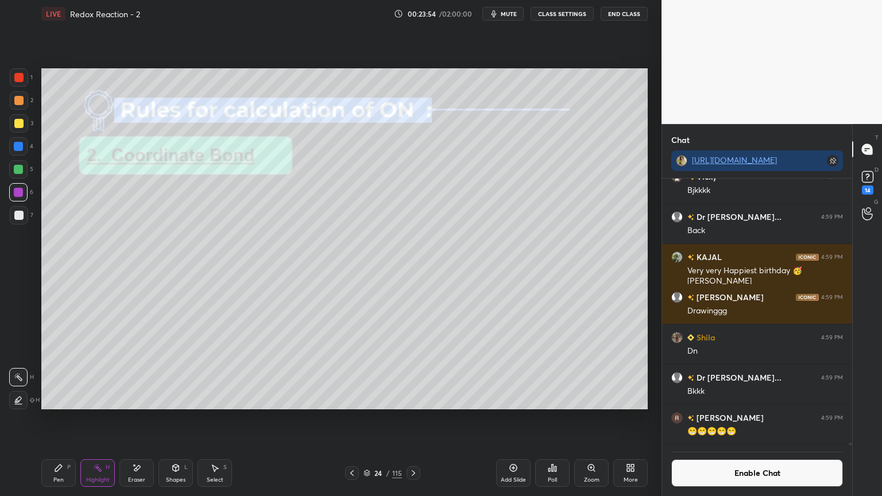
click at [750, 419] on button "Enable Chat" at bounding box center [758, 474] width 172 height 28
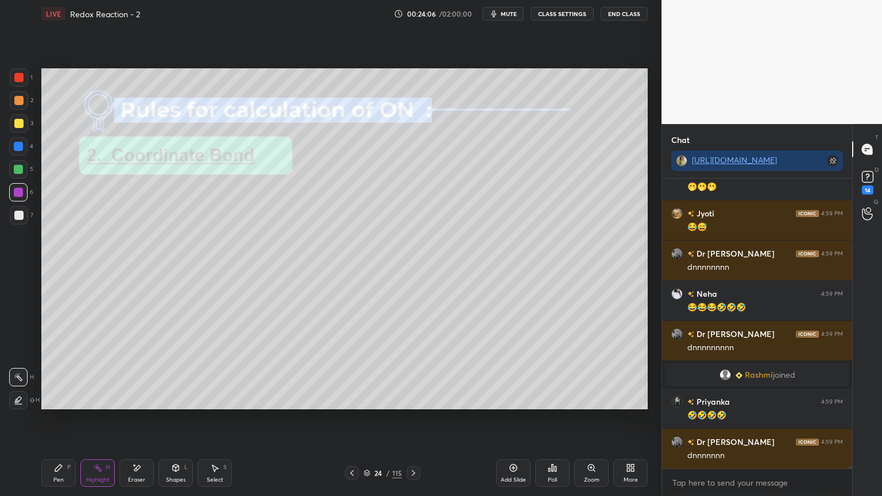
scroll to position [33825, 0]
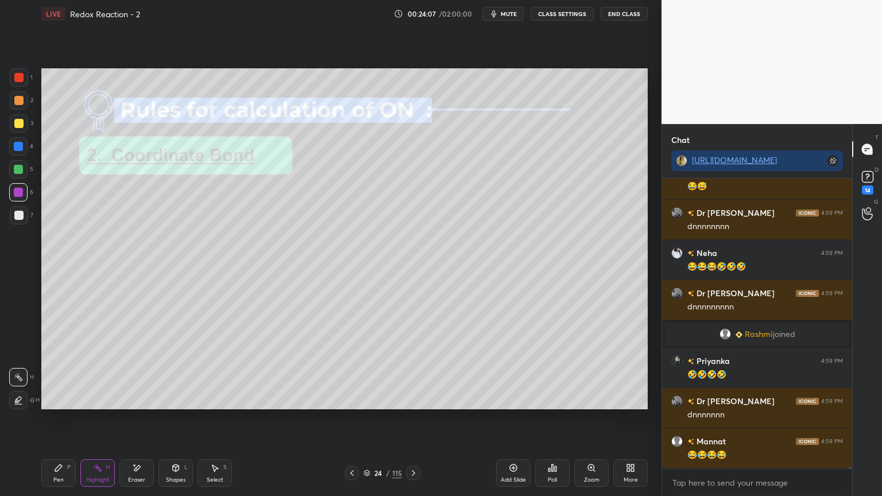
click at [413, 419] on icon at bounding box center [413, 473] width 9 height 9
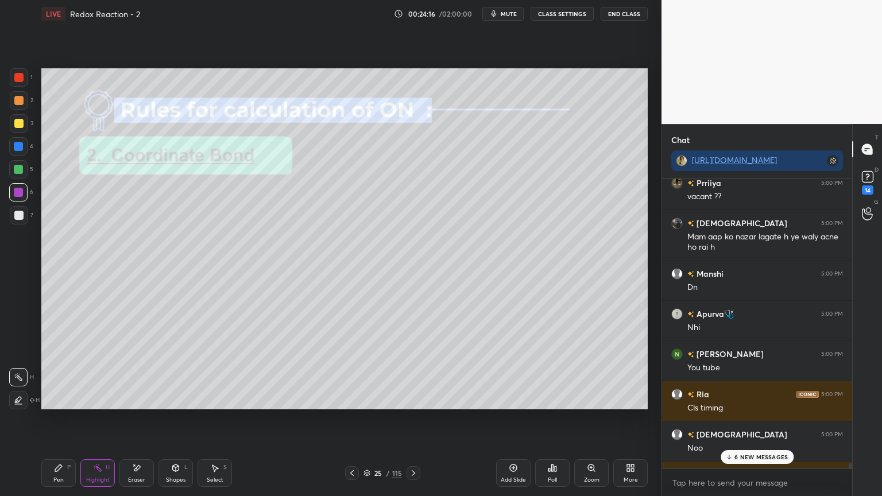
scroll to position [34081, 0]
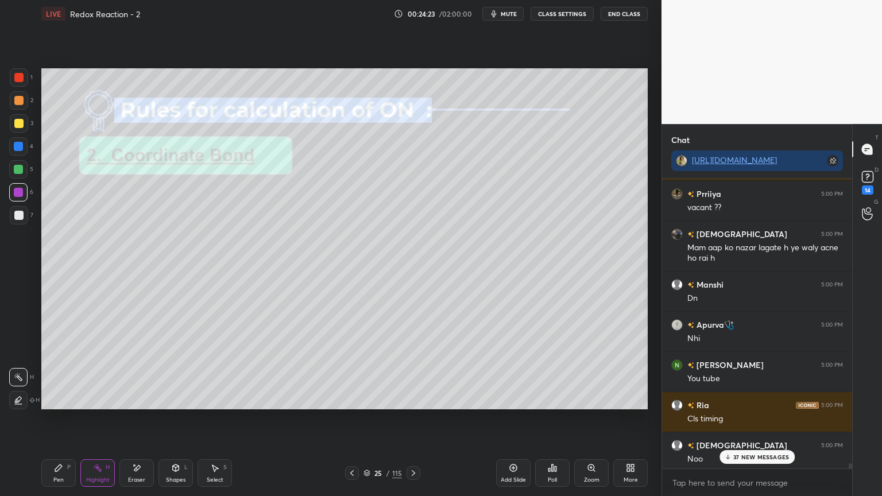
click at [753, 419] on p "37 NEW MESSAGES" at bounding box center [762, 457] width 56 height 7
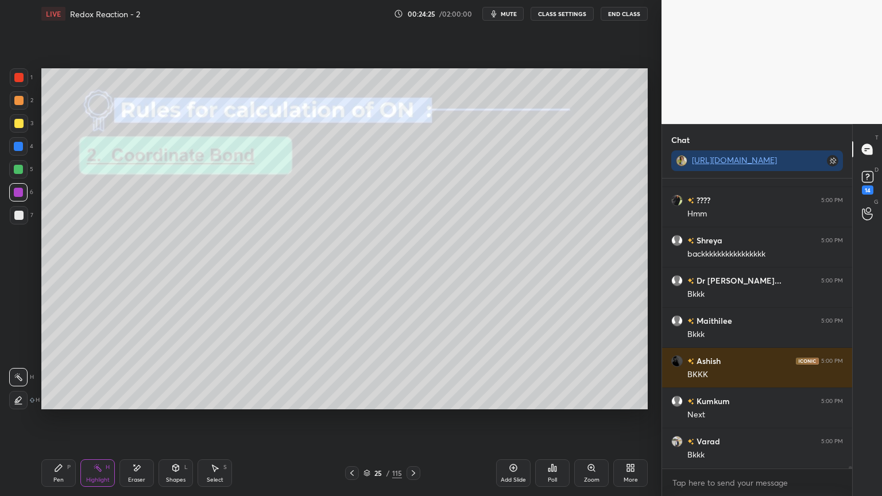
scroll to position [35859, 0]
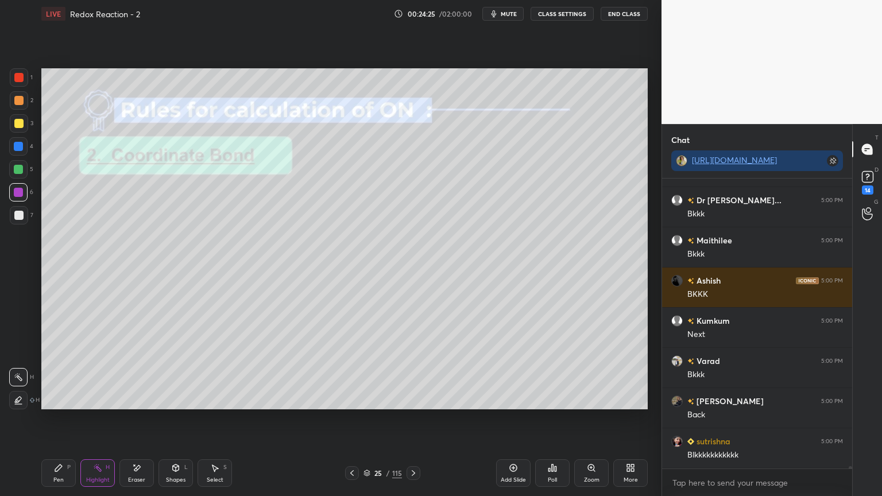
click at [351, 419] on icon at bounding box center [352, 473] width 9 height 9
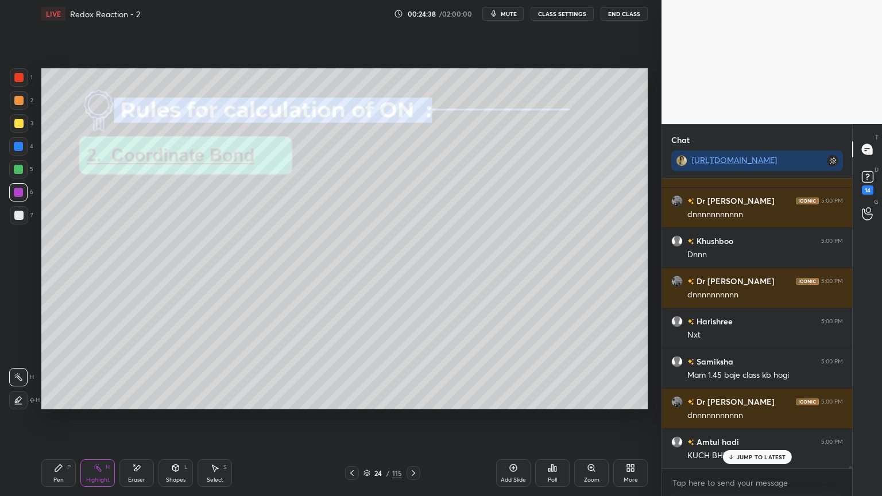
scroll to position [37160, 0]
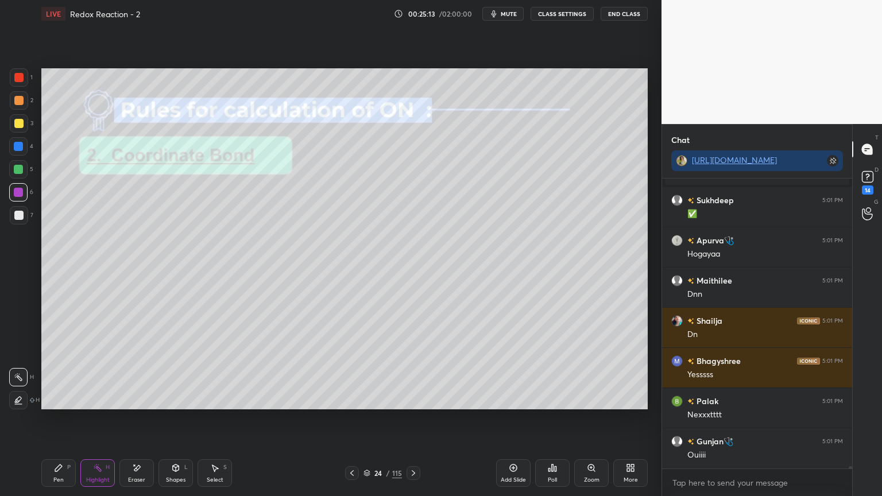
click at [414, 419] on div at bounding box center [414, 474] width 14 height 14
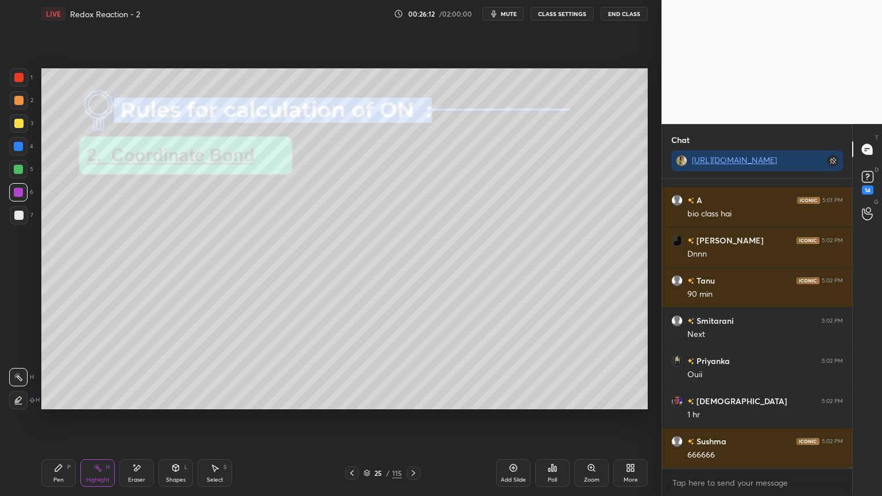
click at [85, 419] on div "Pen P Highlight H Eraser Shapes L Select S 25 / 115 Add Slide Poll Zoom More" at bounding box center [344, 473] width 607 height 46
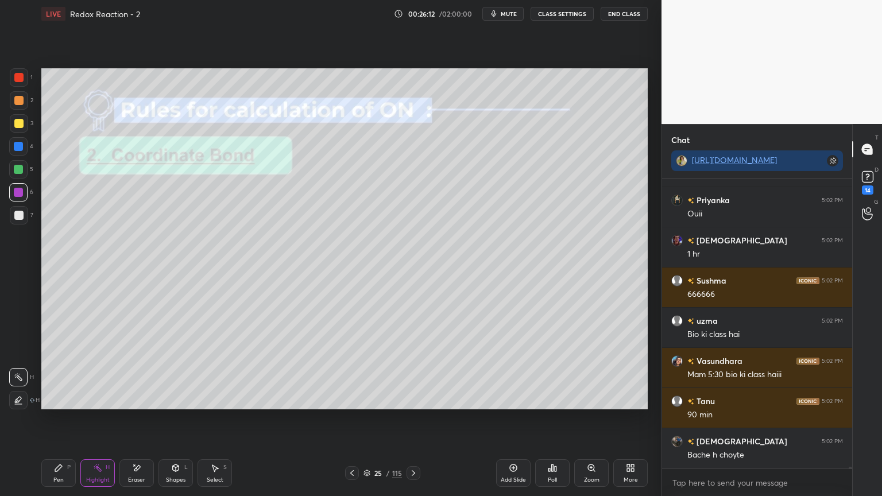
click at [97, 419] on rect at bounding box center [99, 470] width 6 height 6
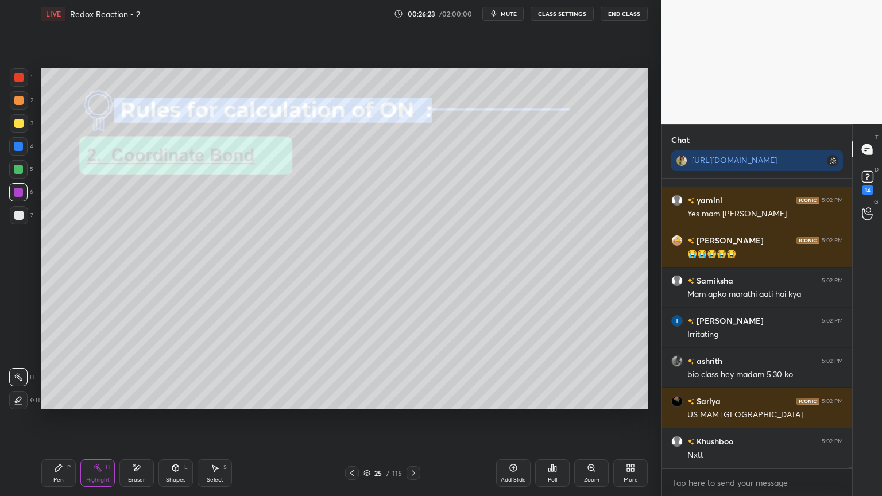
click at [415, 419] on icon at bounding box center [413, 473] width 9 height 9
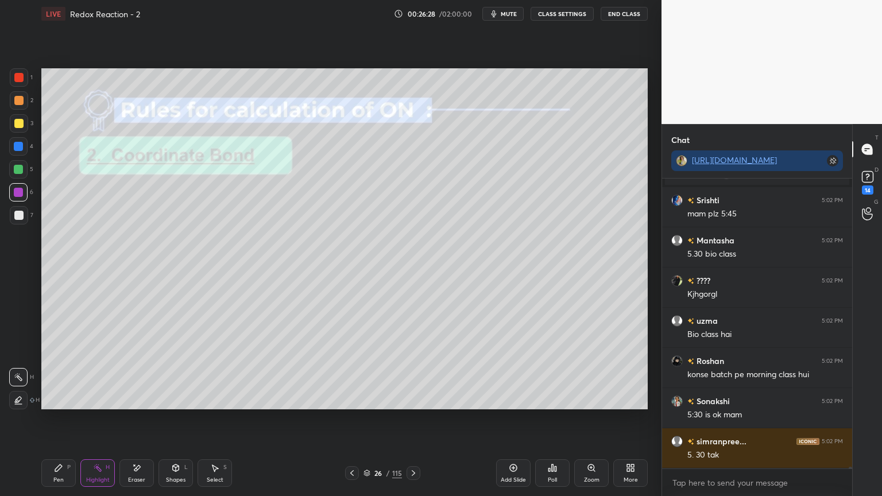
click at [553, 14] on button "CLASS SETTINGS" at bounding box center [562, 14] width 63 height 14
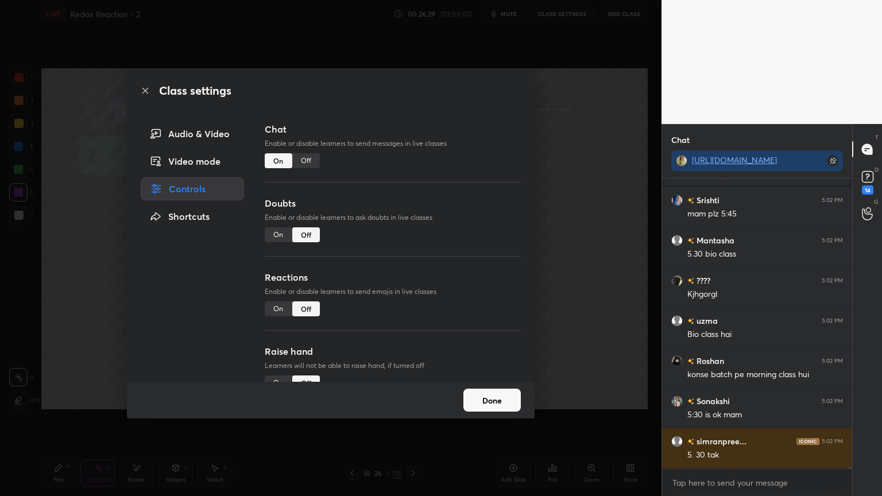
click at [303, 159] on div "Off" at bounding box center [306, 160] width 28 height 15
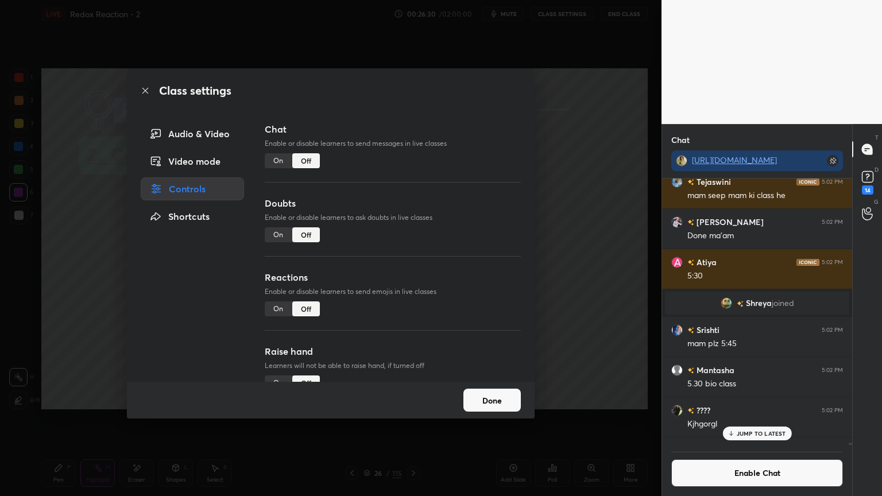
click at [480, 392] on button "Done" at bounding box center [492, 400] width 57 height 23
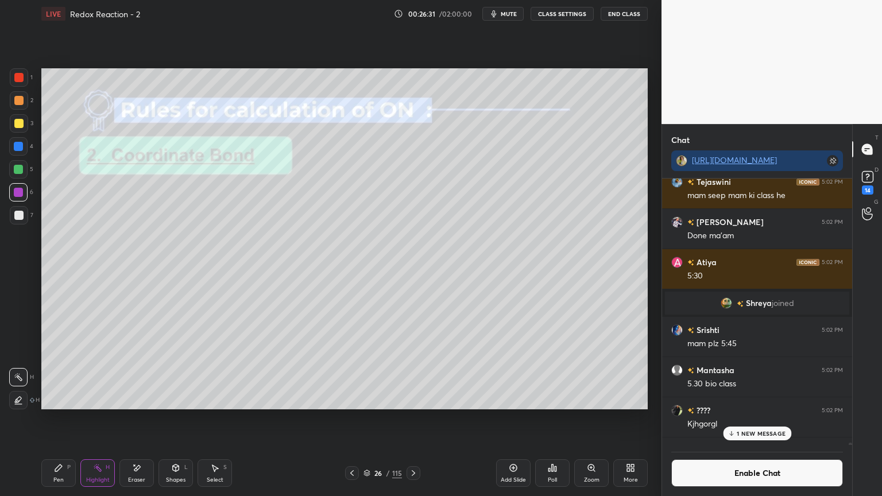
click at [761, 419] on p "1 NEW MESSAGE" at bounding box center [761, 433] width 49 height 7
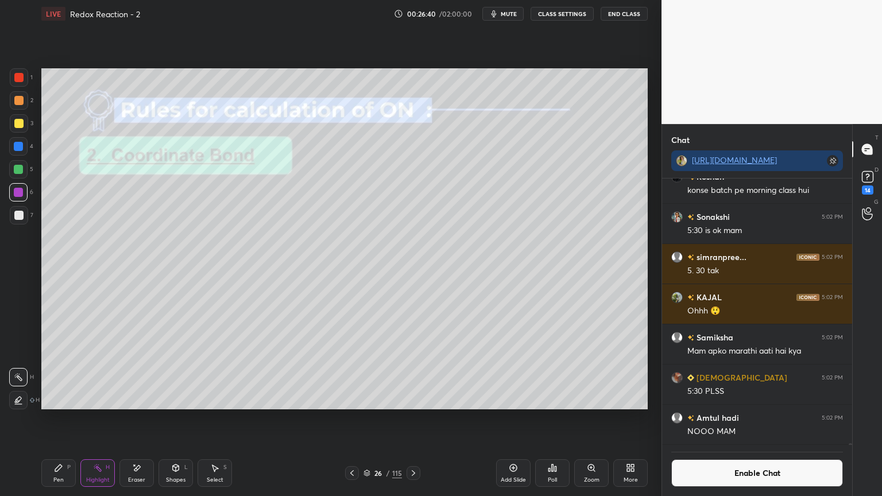
click at [706, 419] on button "Enable Chat" at bounding box center [758, 474] width 172 height 28
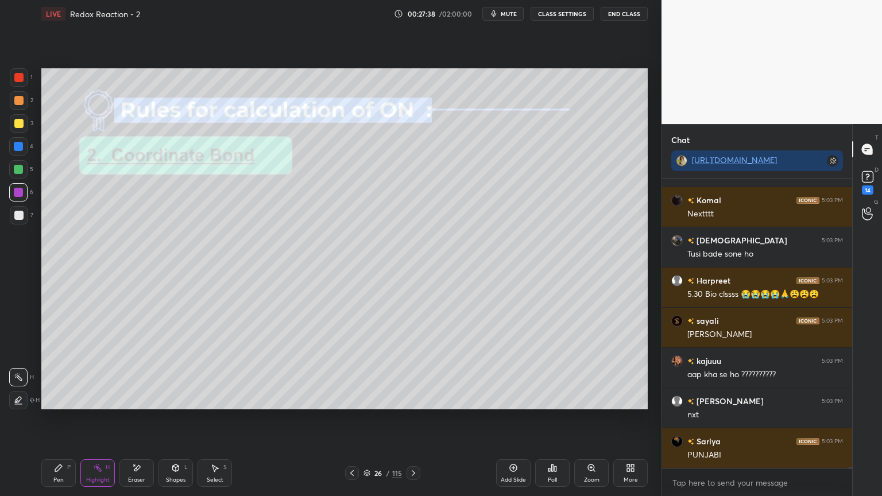
click at [414, 419] on icon at bounding box center [413, 473] width 9 height 9
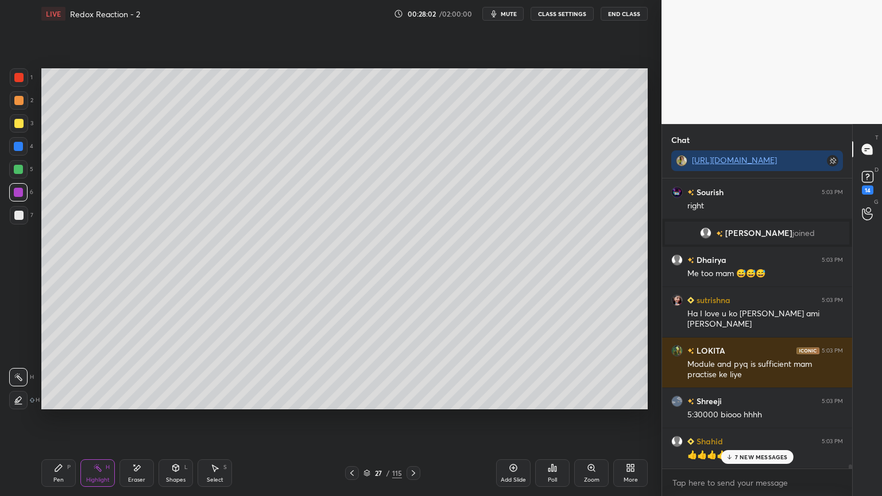
click at [748, 419] on p "7 NEW MESSAGES" at bounding box center [761, 457] width 53 height 7
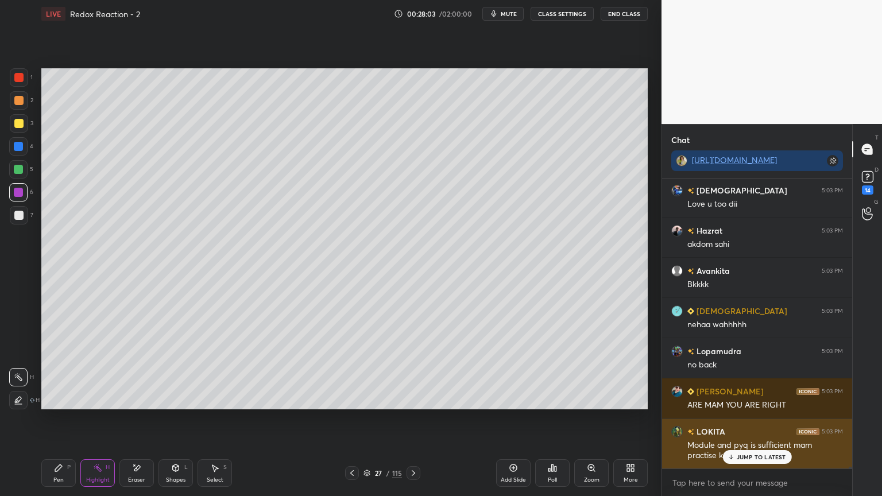
click at [740, 419] on div "JUMP TO LATEST" at bounding box center [757, 457] width 69 height 14
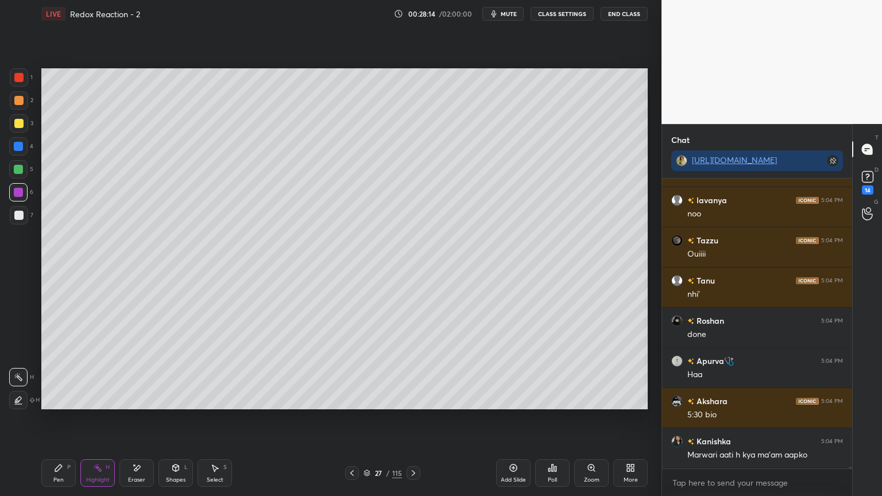
click at [572, 14] on button "CLASS SETTINGS" at bounding box center [562, 14] width 63 height 14
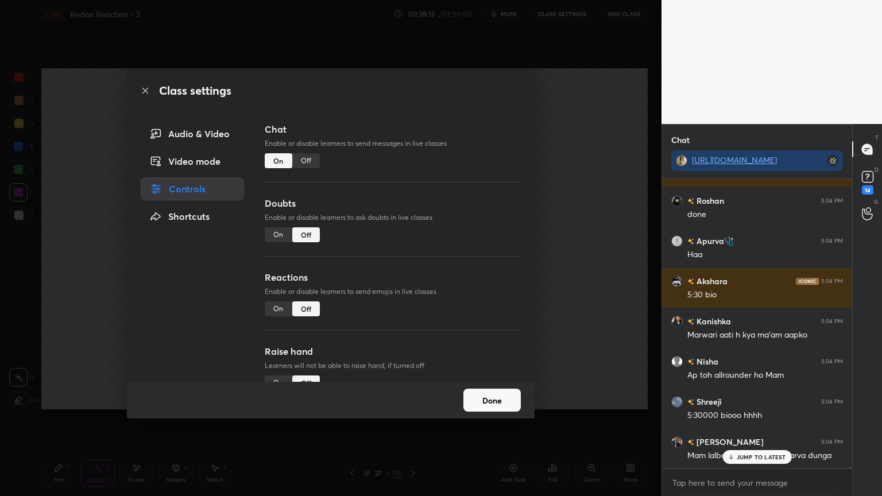
click at [306, 165] on div "Off" at bounding box center [306, 160] width 28 height 15
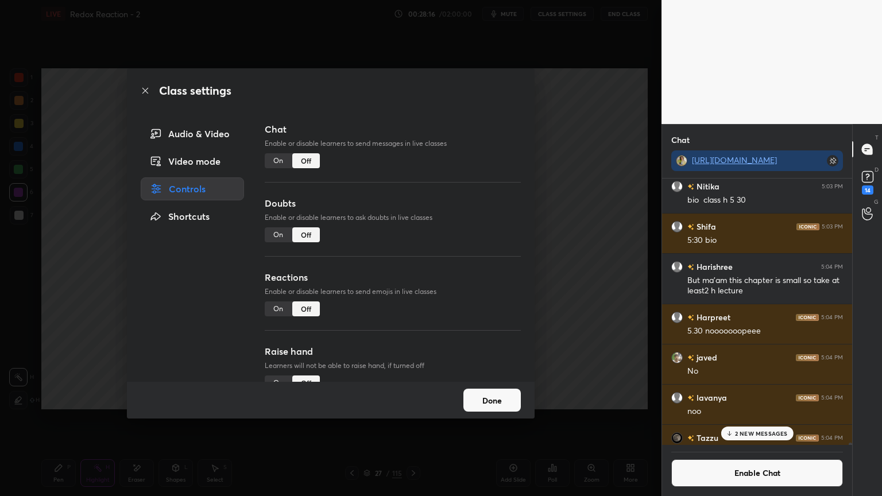
click at [489, 403] on button "Done" at bounding box center [492, 400] width 57 height 23
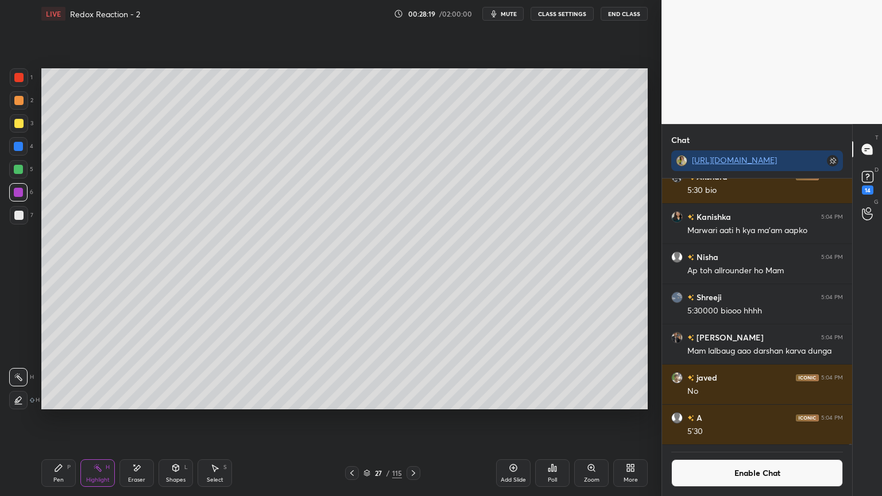
click at [715, 419] on button "Enable Chat" at bounding box center [758, 474] width 172 height 28
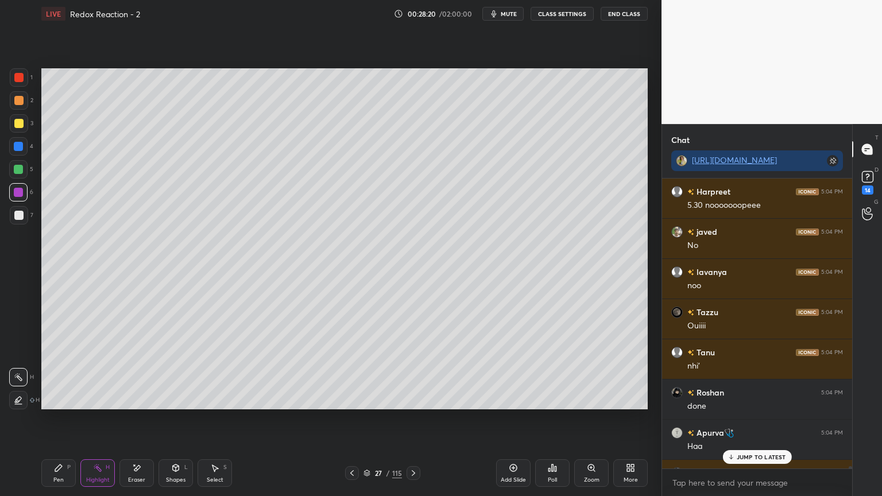
click at [751, 419] on p "JUMP TO LATEST" at bounding box center [761, 457] width 49 height 7
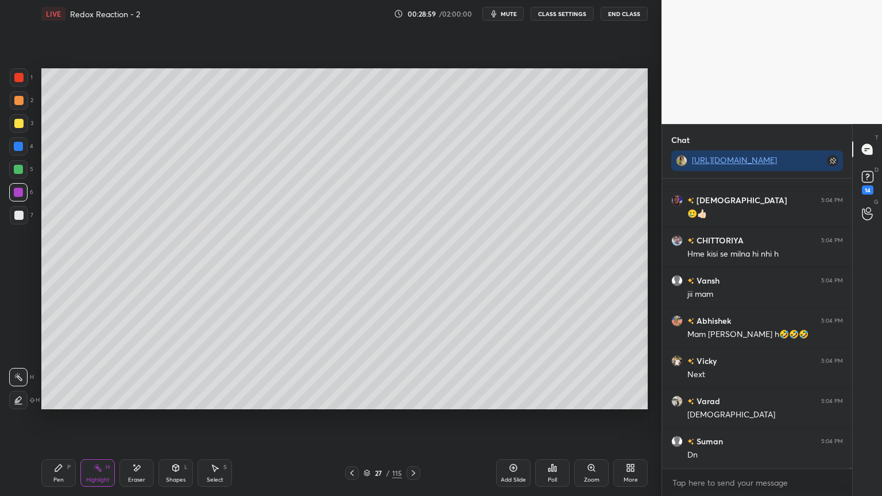
click at [416, 419] on icon at bounding box center [413, 473] width 9 height 9
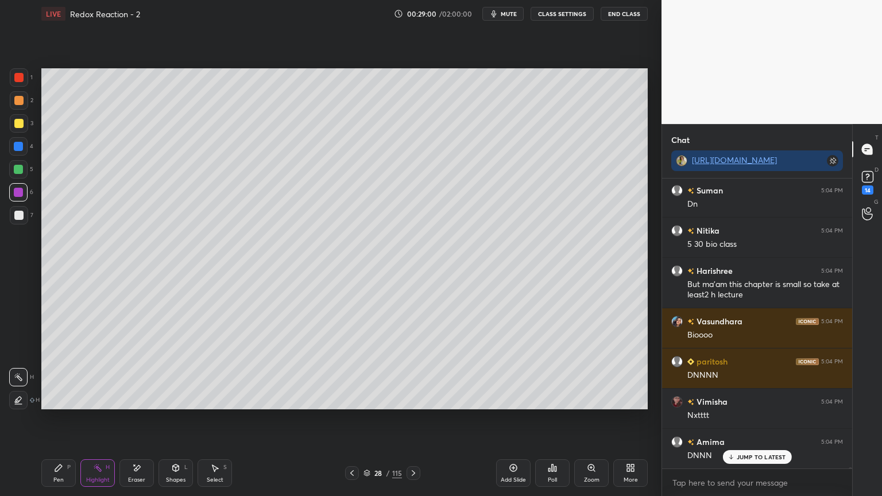
click at [67, 419] on div "Pen P" at bounding box center [58, 474] width 34 height 28
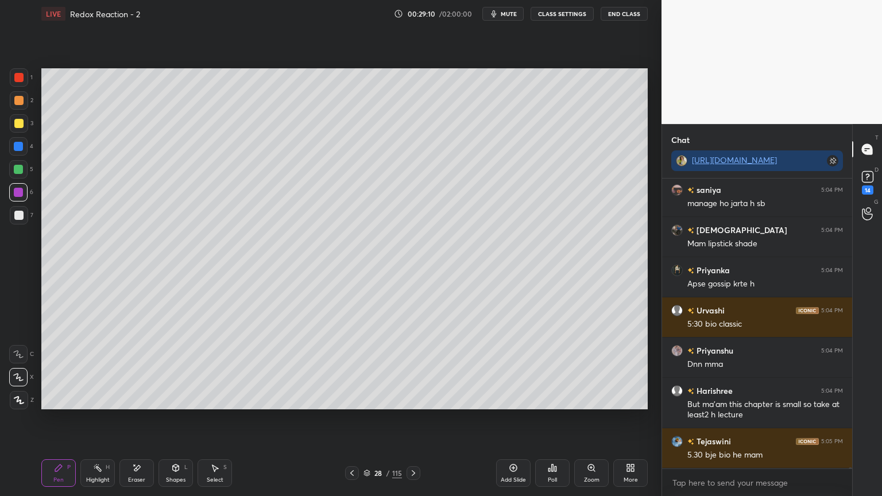
click at [568, 15] on button "CLASS SETTINGS" at bounding box center [562, 14] width 63 height 14
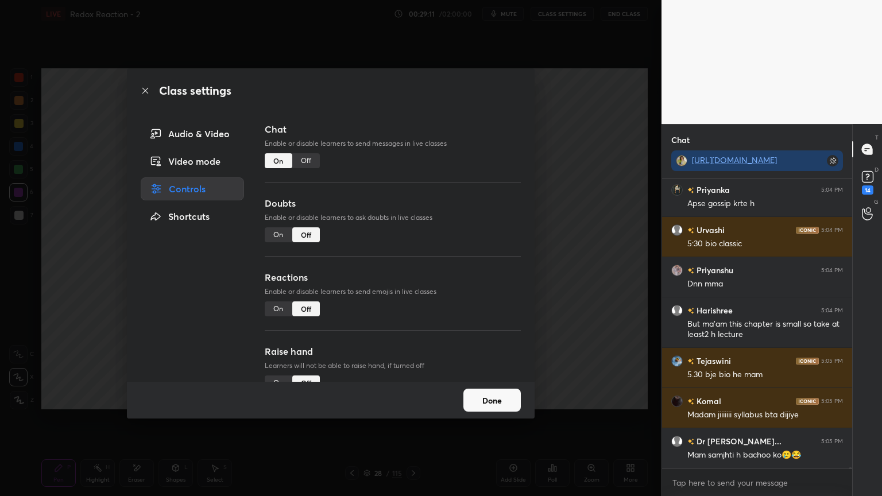
click at [307, 163] on div "Off" at bounding box center [306, 160] width 28 height 15
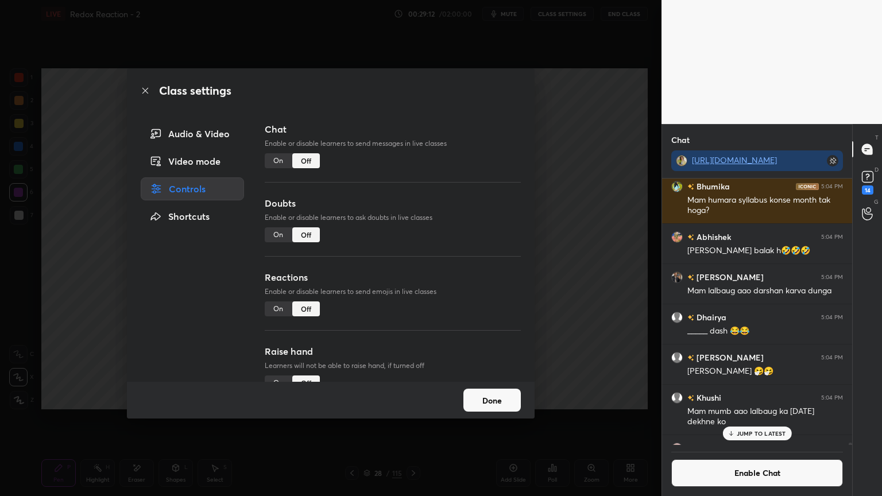
click at [485, 402] on button "Done" at bounding box center [492, 400] width 57 height 23
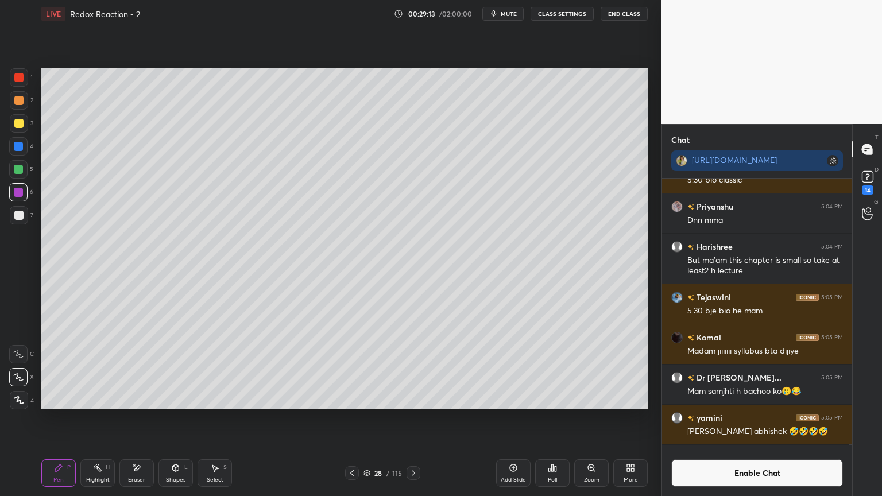
click at [100, 419] on rect at bounding box center [99, 470] width 6 height 6
click at [689, 419] on div "Enable Chat" at bounding box center [757, 470] width 190 height 51
click at [699, 419] on button "Enable Chat" at bounding box center [758, 474] width 172 height 28
click at [700, 419] on div "Priyanka 5:04 PM Apse gossip krte h Urvashi 5:04 PM 5:30 bio classic [PERSON_NA…" at bounding box center [757, 312] width 190 height 267
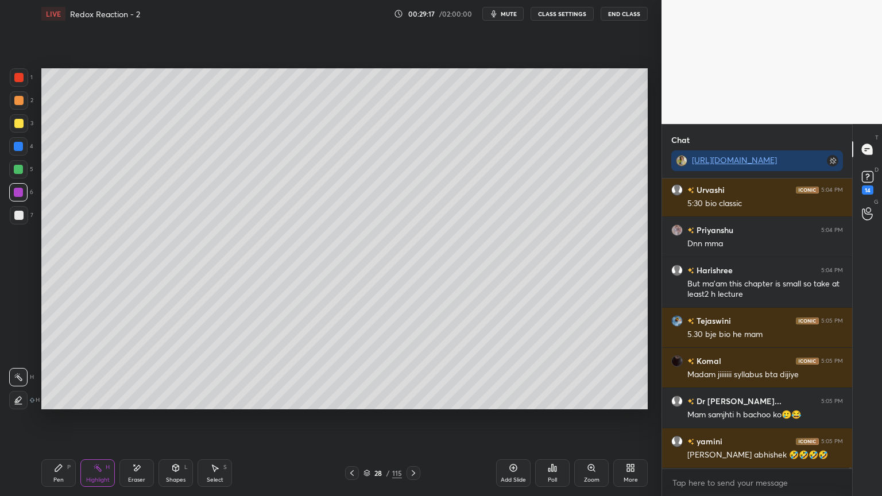
click at [70, 419] on div "Pen P" at bounding box center [58, 474] width 34 height 28
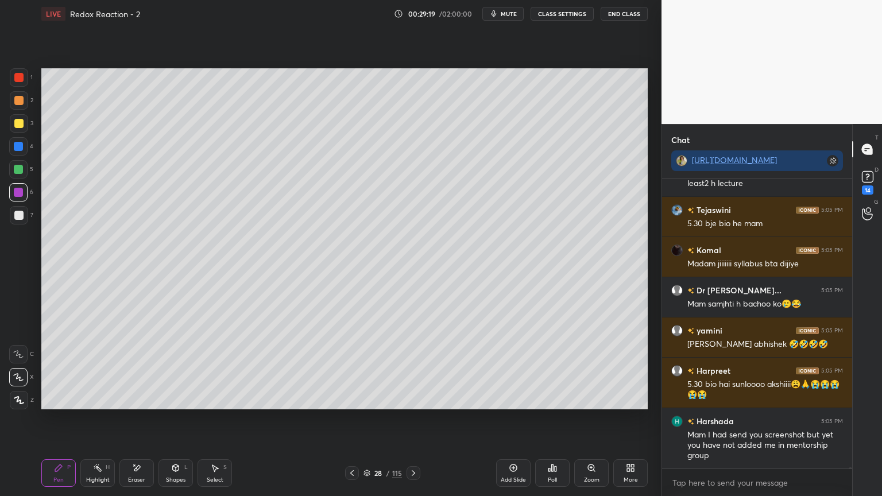
click at [138, 419] on div "Eraser" at bounding box center [137, 474] width 34 height 28
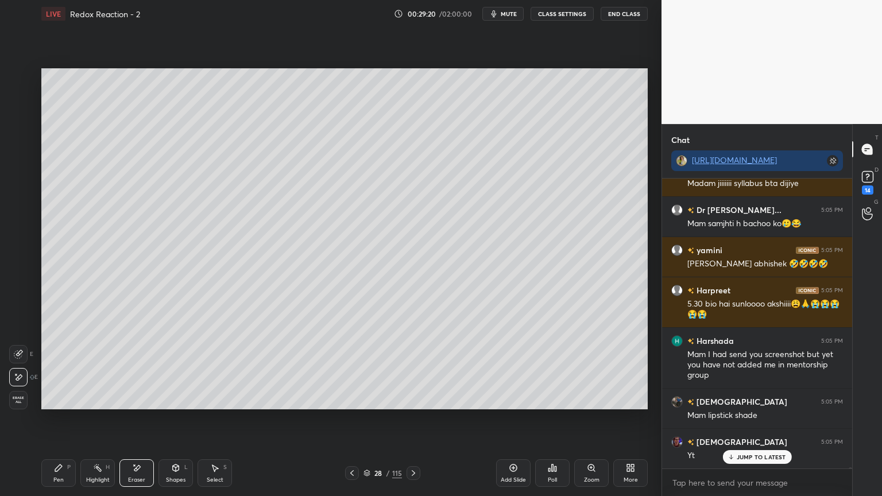
click at [107, 419] on div "H" at bounding box center [108, 468] width 4 height 6
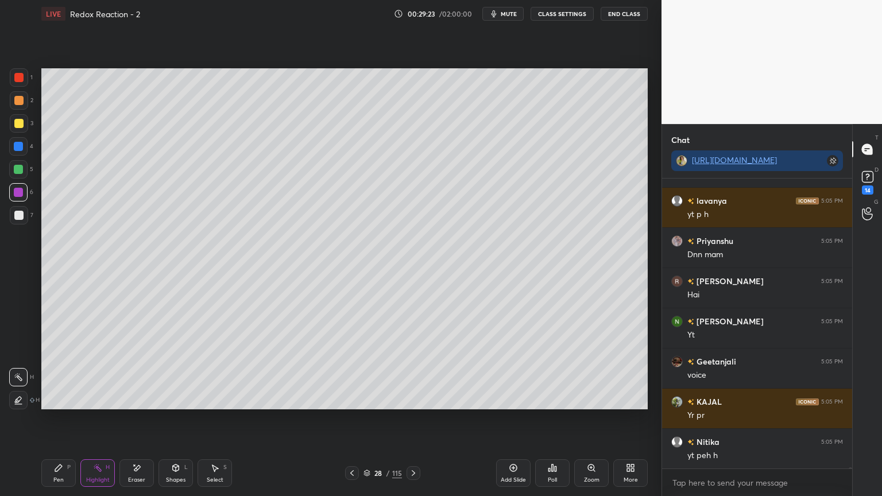
click at [65, 419] on div "Pen P" at bounding box center [58, 474] width 34 height 28
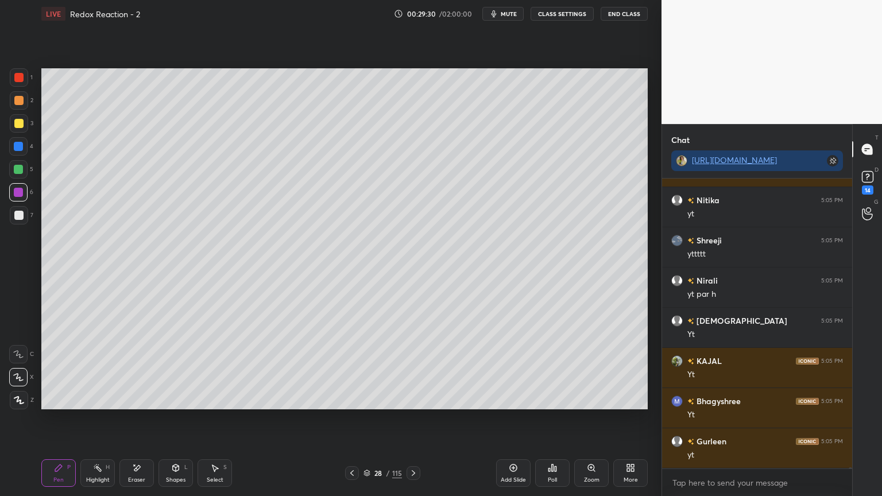
click at [103, 419] on div "Highlight H" at bounding box center [97, 474] width 34 height 28
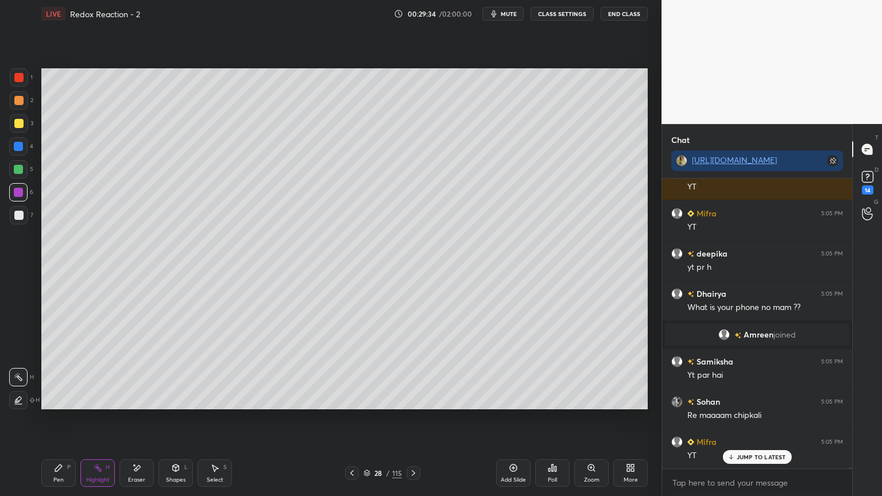
click at [90, 419] on div "Highlight" at bounding box center [98, 480] width 24 height 6
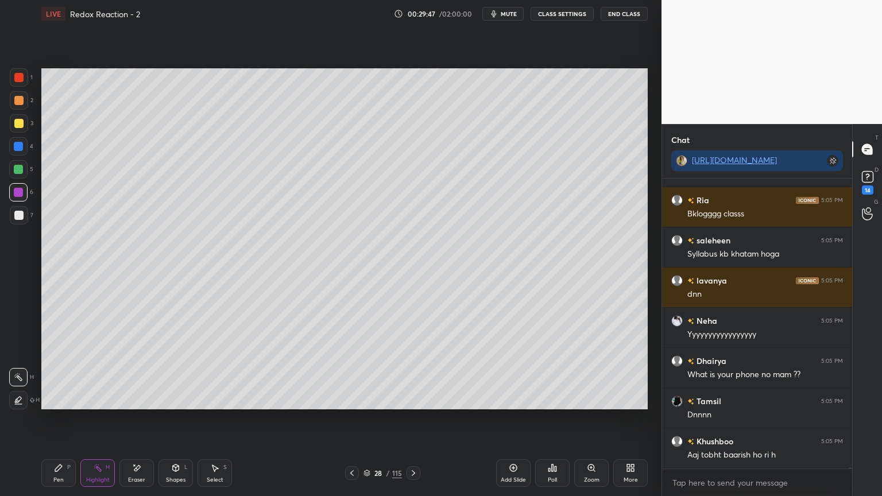
click at [136, 419] on icon at bounding box center [137, 468] width 6 height 6
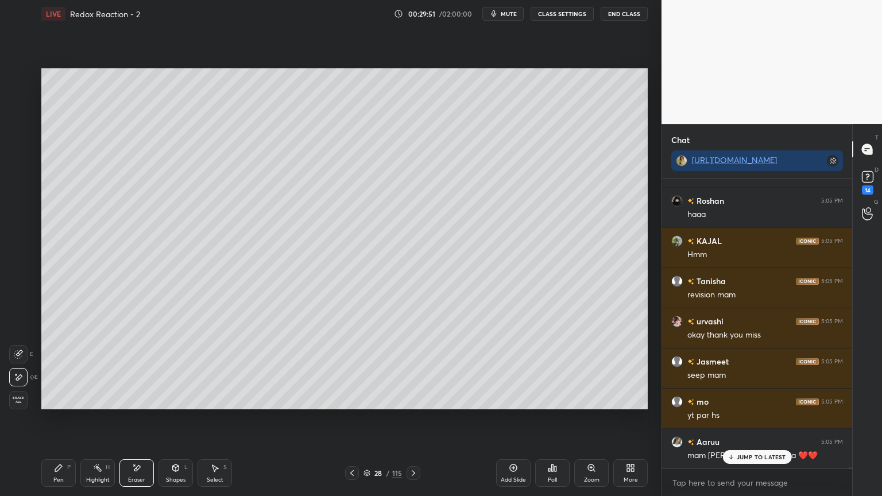
click at [560, 14] on button "CLASS SETTINGS" at bounding box center [562, 14] width 63 height 14
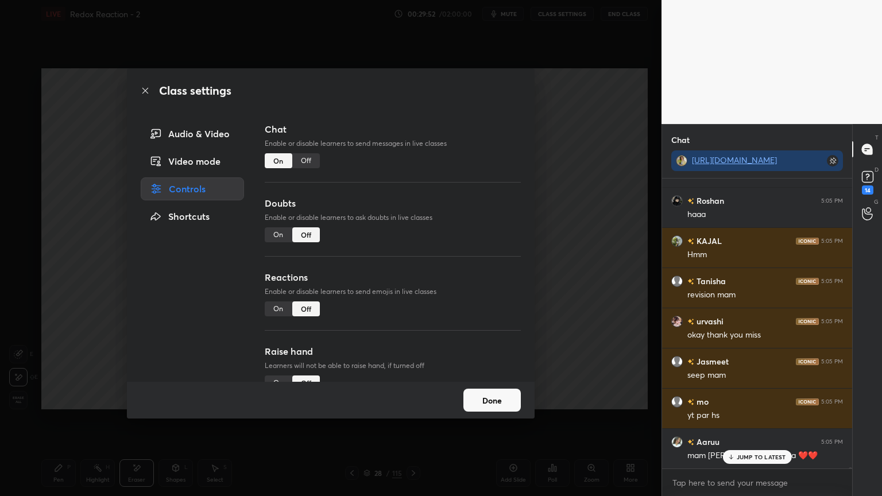
click at [318, 162] on div "Off" at bounding box center [306, 160] width 28 height 15
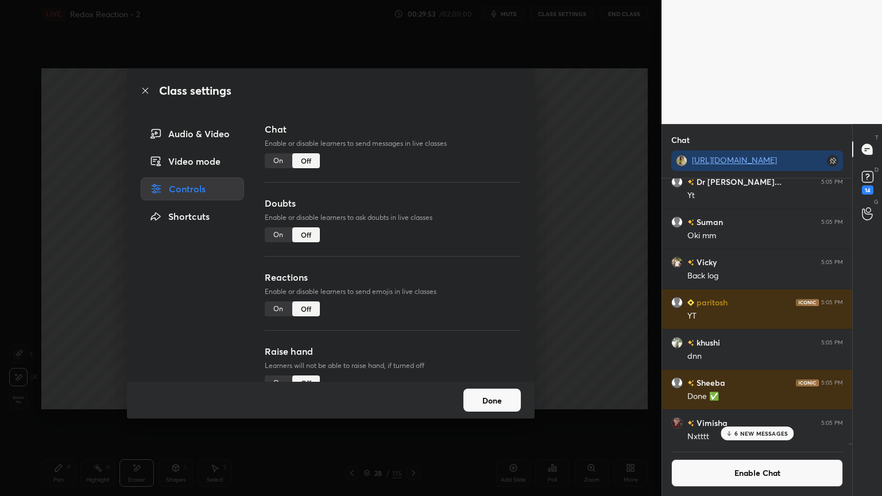
click at [479, 407] on button "Done" at bounding box center [492, 400] width 57 height 23
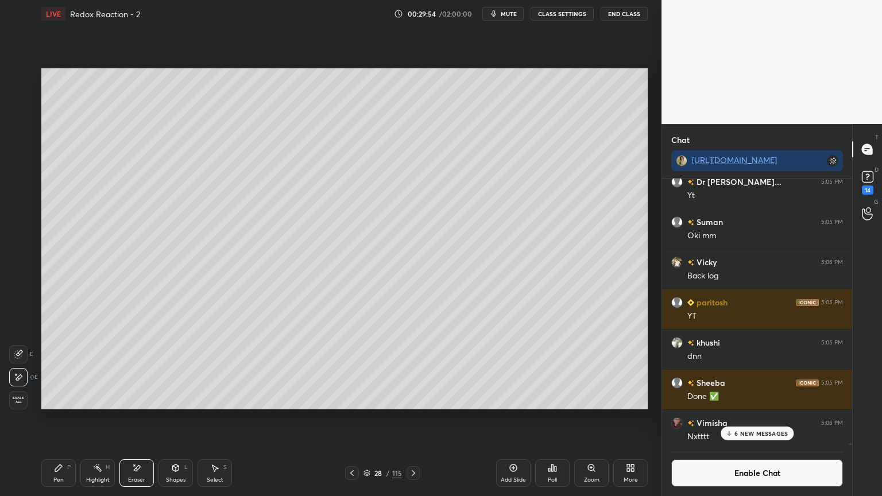
click at [411, 419] on icon at bounding box center [413, 473] width 9 height 9
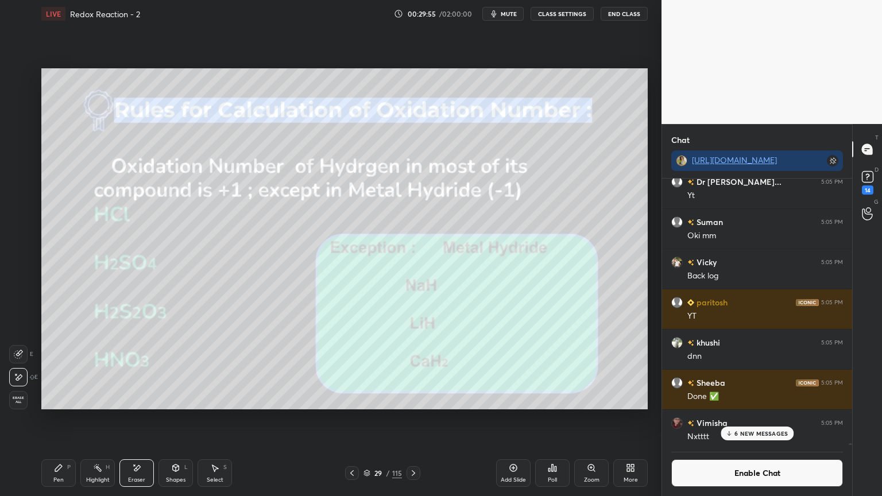
click at [94, 419] on div "Highlight" at bounding box center [98, 480] width 24 height 6
click at [18, 147] on div at bounding box center [18, 146] width 9 height 9
click at [18, 102] on div at bounding box center [18, 100] width 9 height 9
click at [10, 400] on div at bounding box center [18, 400] width 18 height 18
click at [16, 144] on div at bounding box center [18, 146] width 9 height 9
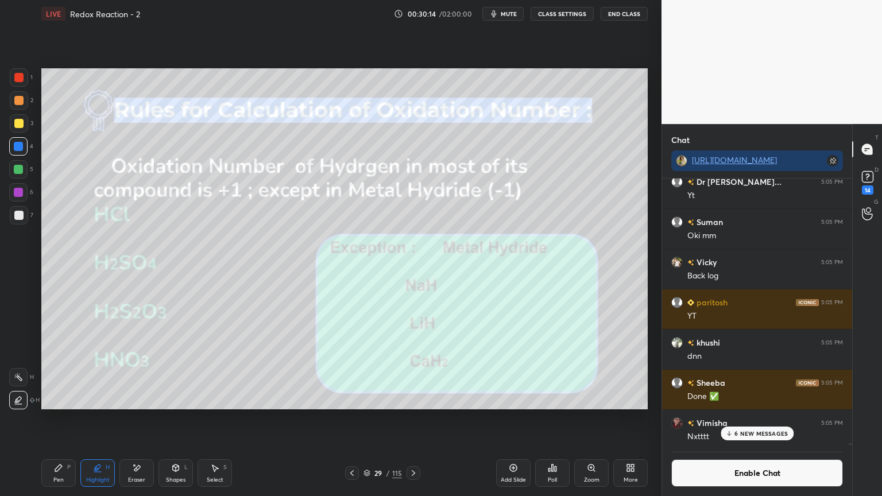
click at [170, 419] on div "Shapes L" at bounding box center [176, 474] width 34 height 28
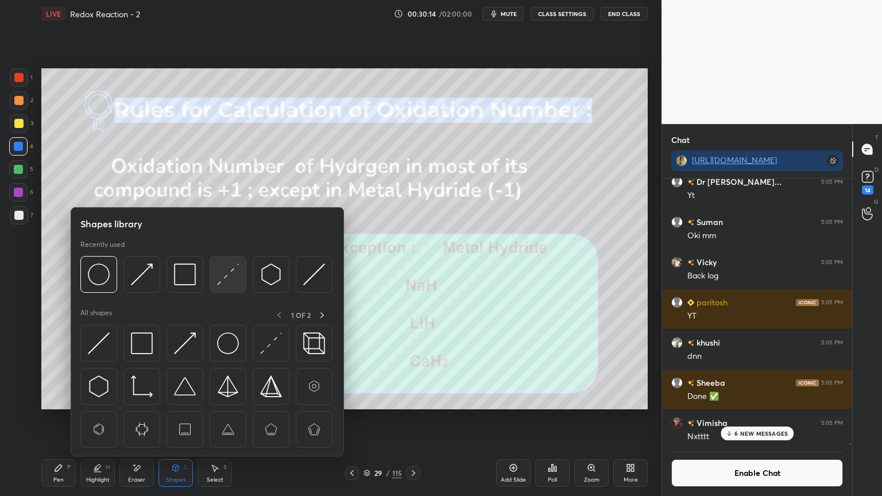
click at [232, 273] on img at bounding box center [228, 275] width 22 height 22
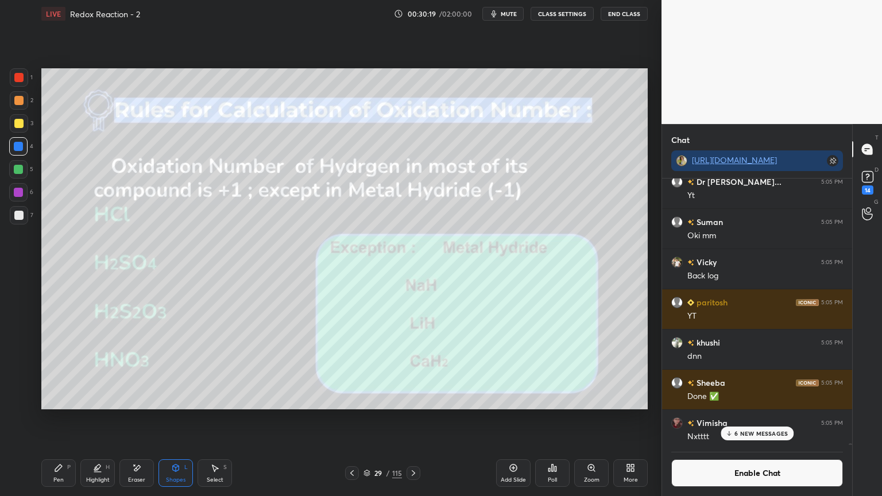
click at [62, 419] on div "Pen P" at bounding box center [58, 474] width 34 height 28
click at [509, 419] on icon at bounding box center [513, 468] width 9 height 9
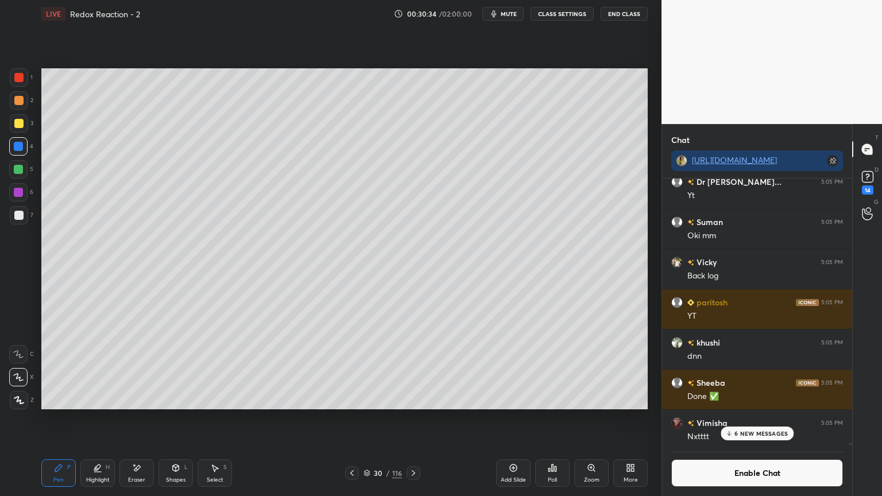
click at [101, 419] on div "Highlight H" at bounding box center [97, 474] width 34 height 28
click at [24, 375] on div at bounding box center [18, 377] width 18 height 18
click at [351, 419] on icon at bounding box center [351, 474] width 3 height 6
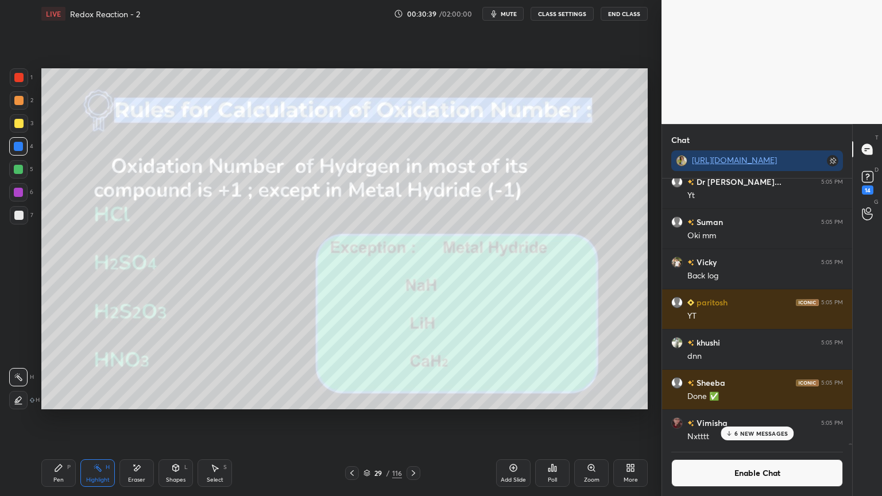
click at [20, 170] on div at bounding box center [18, 169] width 9 height 9
click at [21, 194] on div at bounding box center [18, 192] width 9 height 9
click at [17, 398] on icon at bounding box center [18, 400] width 9 height 9
click at [59, 419] on div "Pen P" at bounding box center [58, 474] width 34 height 28
click at [99, 419] on icon at bounding box center [97, 472] width 7 height 0
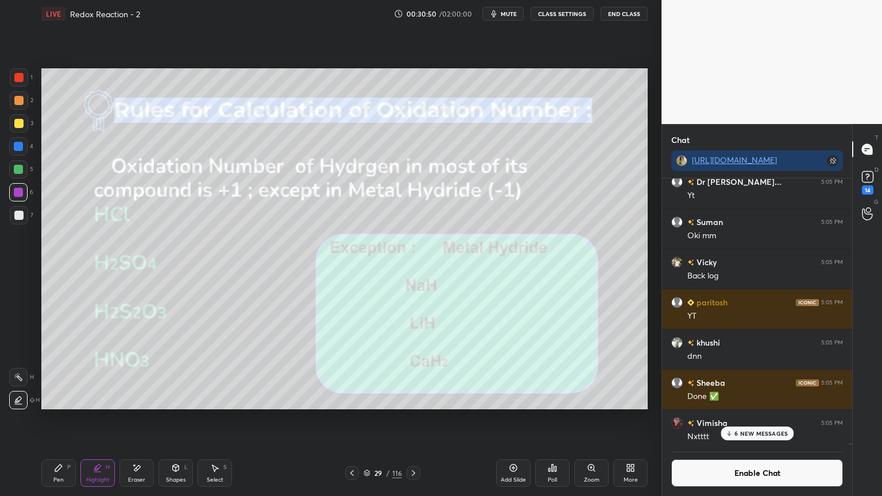
click at [17, 382] on div at bounding box center [18, 377] width 18 height 18
click at [67, 419] on div "Pen P" at bounding box center [58, 474] width 34 height 28
click at [16, 105] on div at bounding box center [19, 100] width 18 height 18
click at [100, 419] on div "Highlight" at bounding box center [98, 480] width 24 height 6
click at [20, 147] on div at bounding box center [18, 146] width 9 height 9
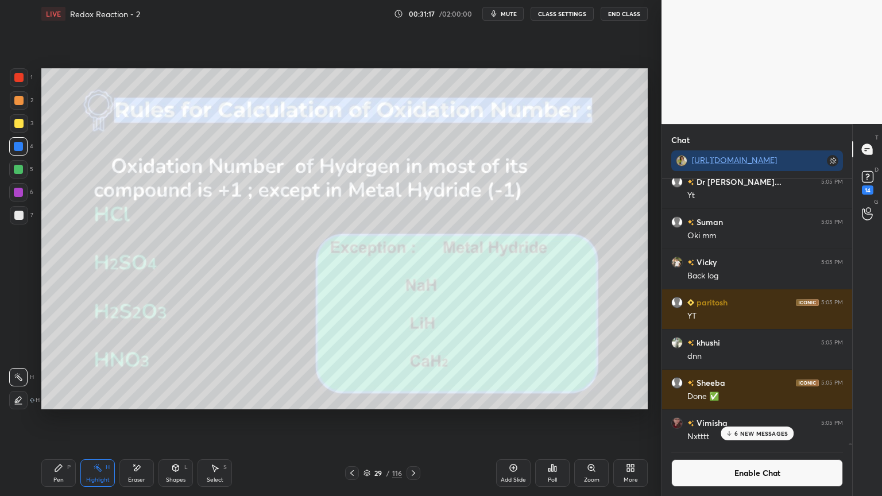
click at [69, 419] on div "Pen P" at bounding box center [58, 474] width 34 height 28
click at [20, 86] on div at bounding box center [19, 77] width 18 height 18
click at [89, 419] on div "Highlight H" at bounding box center [97, 474] width 34 height 28
click at [414, 419] on icon at bounding box center [413, 473] width 9 height 9
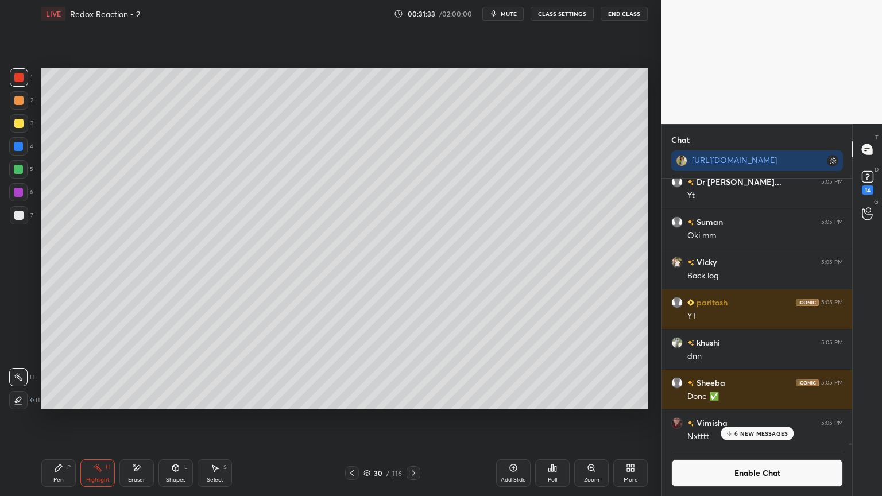
click at [411, 419] on icon at bounding box center [413, 473] width 9 height 9
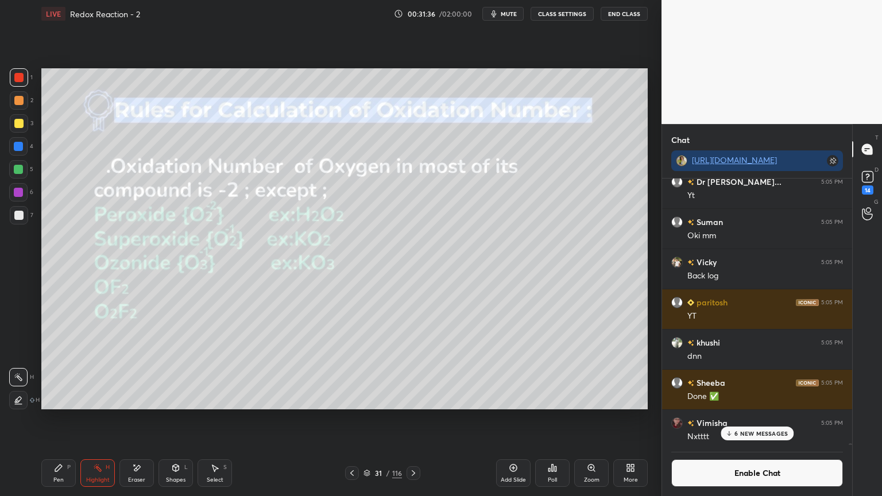
click at [18, 147] on div at bounding box center [18, 146] width 9 height 9
click at [17, 402] on icon at bounding box center [16, 402] width 2 height 2
click at [508, 419] on div "Add Slide" at bounding box center [513, 474] width 34 height 28
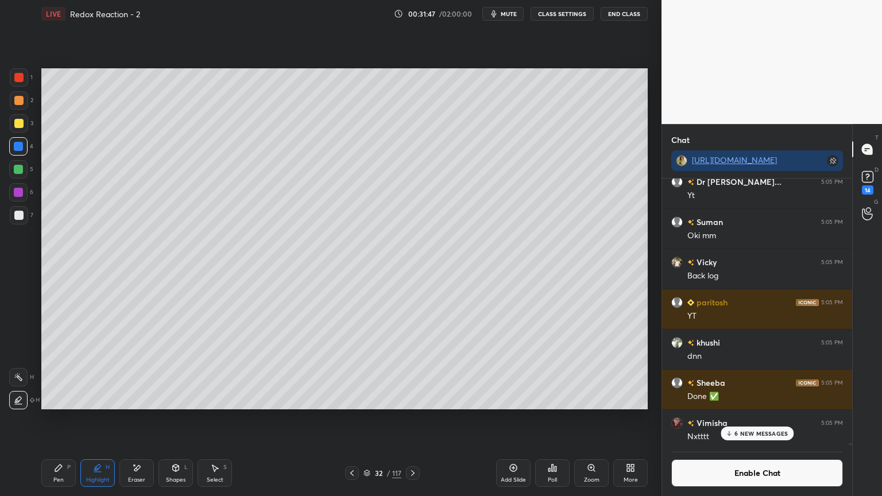
click at [54, 419] on icon at bounding box center [58, 468] width 9 height 9
click at [28, 213] on div "7" at bounding box center [22, 215] width 24 height 18
click at [17, 103] on div at bounding box center [18, 100] width 9 height 9
click at [20, 172] on div at bounding box center [18, 169] width 9 height 9
click at [16, 212] on div at bounding box center [18, 215] width 9 height 9
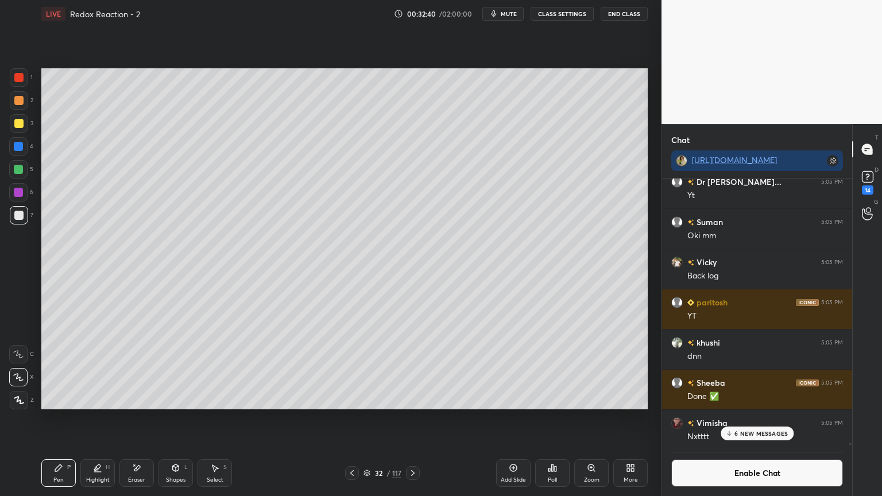
click at [140, 419] on icon at bounding box center [136, 469] width 9 height 10
click at [60, 419] on div "Pen" at bounding box center [58, 480] width 10 height 6
click at [20, 149] on div at bounding box center [18, 146] width 9 height 9
click at [17, 105] on div at bounding box center [18, 100] width 9 height 9
click at [20, 175] on div at bounding box center [18, 169] width 18 height 18
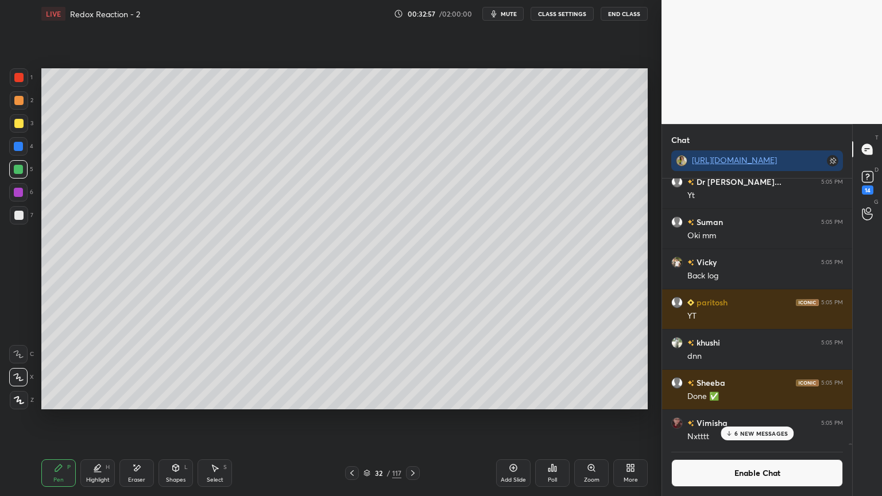
click at [18, 149] on div at bounding box center [18, 146] width 9 height 9
click at [101, 419] on icon at bounding box center [97, 468] width 9 height 9
click at [69, 419] on div "Pen P" at bounding box center [58, 474] width 34 height 28
click at [106, 419] on div "H" at bounding box center [108, 468] width 4 height 6
click at [16, 379] on icon at bounding box center [18, 377] width 9 height 9
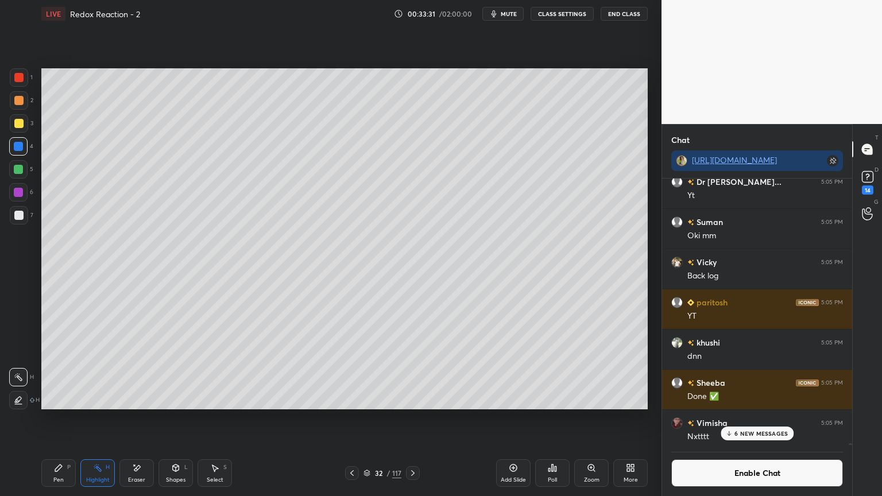
click at [60, 419] on div "Pen" at bounding box center [58, 480] width 10 height 6
click at [22, 104] on div at bounding box center [18, 100] width 9 height 9
click at [16, 193] on div at bounding box center [18, 192] width 9 height 9
click at [18, 170] on div at bounding box center [18, 169] width 9 height 9
click at [106, 419] on div "Highlight H" at bounding box center [97, 474] width 34 height 28
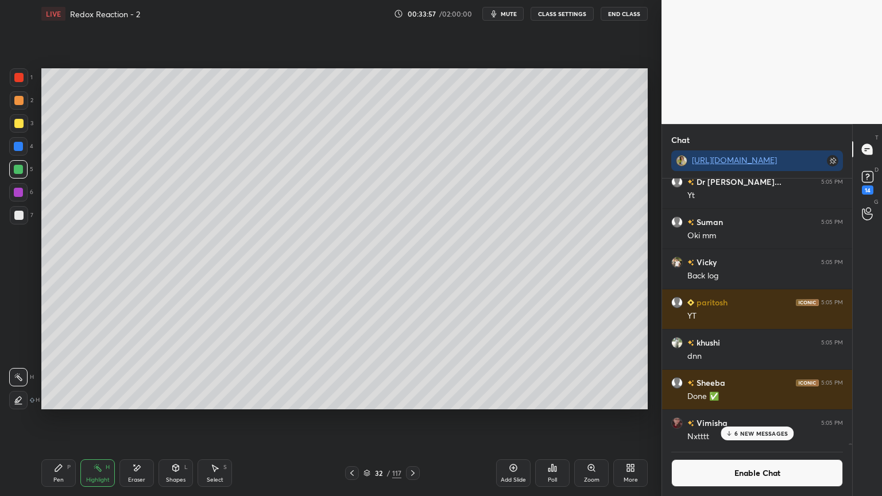
click at [65, 419] on div "Pen P" at bounding box center [58, 474] width 34 height 28
click at [521, 419] on div "Add Slide" at bounding box center [513, 474] width 34 height 28
click at [21, 147] on div at bounding box center [18, 146] width 9 height 9
click at [178, 419] on icon at bounding box center [176, 468] width 6 height 7
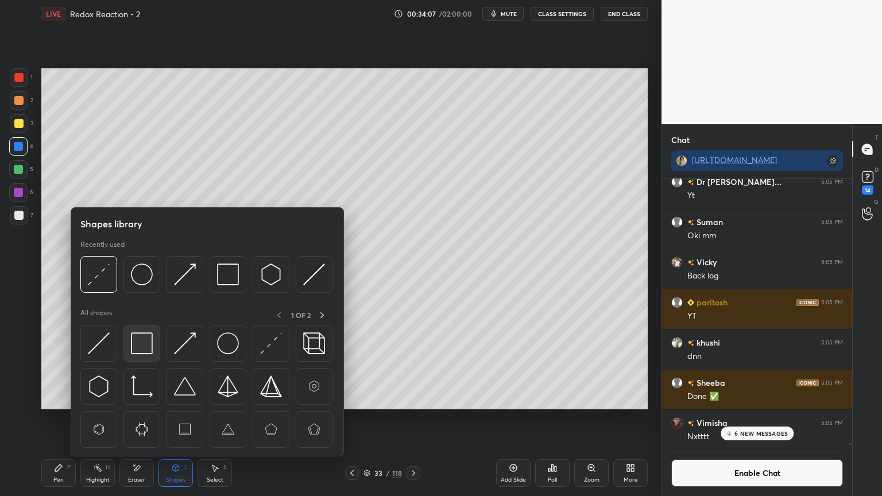
click at [139, 342] on img at bounding box center [142, 344] width 22 height 22
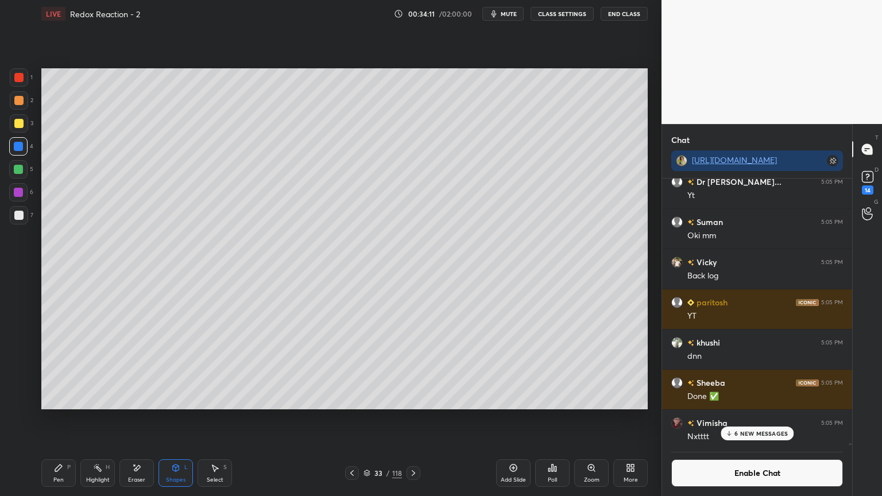
click at [67, 419] on div "Pen P" at bounding box center [58, 474] width 34 height 28
click at [24, 168] on div at bounding box center [18, 169] width 18 height 18
click at [17, 102] on div at bounding box center [18, 100] width 9 height 9
click at [20, 215] on div at bounding box center [18, 215] width 9 height 9
click at [86, 419] on div "Highlight H" at bounding box center [97, 474] width 34 height 28
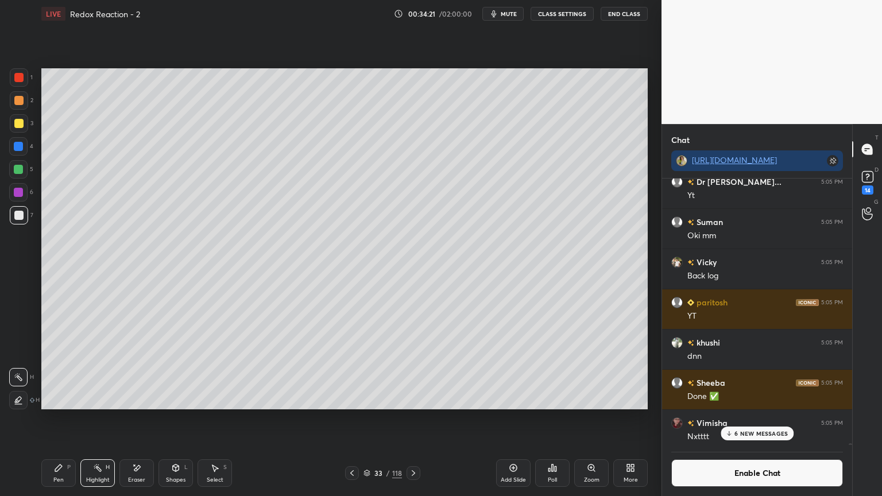
click at [20, 169] on div at bounding box center [18, 169] width 9 height 9
click at [55, 419] on icon at bounding box center [58, 468] width 9 height 9
click at [349, 419] on icon at bounding box center [352, 473] width 9 height 9
click at [99, 419] on div "Highlight" at bounding box center [98, 480] width 24 height 6
click at [413, 419] on icon at bounding box center [413, 474] width 3 height 6
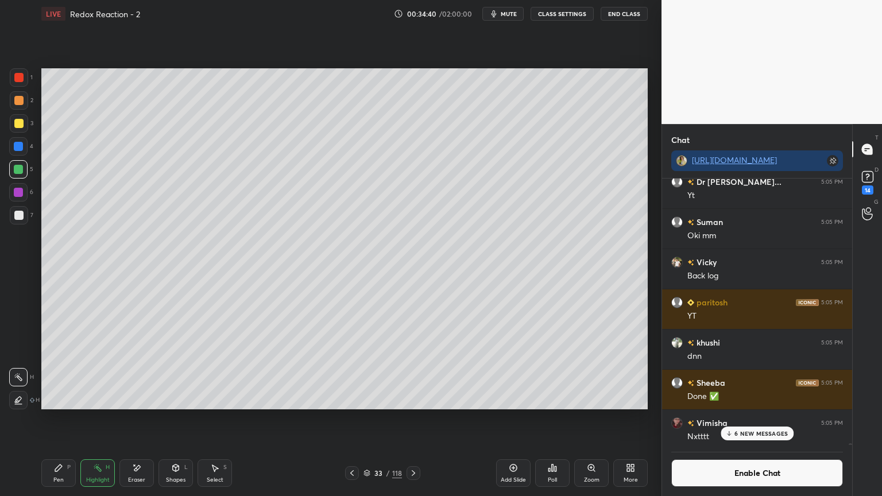
click at [61, 419] on div "Pen" at bounding box center [58, 480] width 10 height 6
click at [98, 419] on div "Highlight H" at bounding box center [97, 474] width 34 height 28
click at [219, 419] on icon at bounding box center [214, 468] width 9 height 9
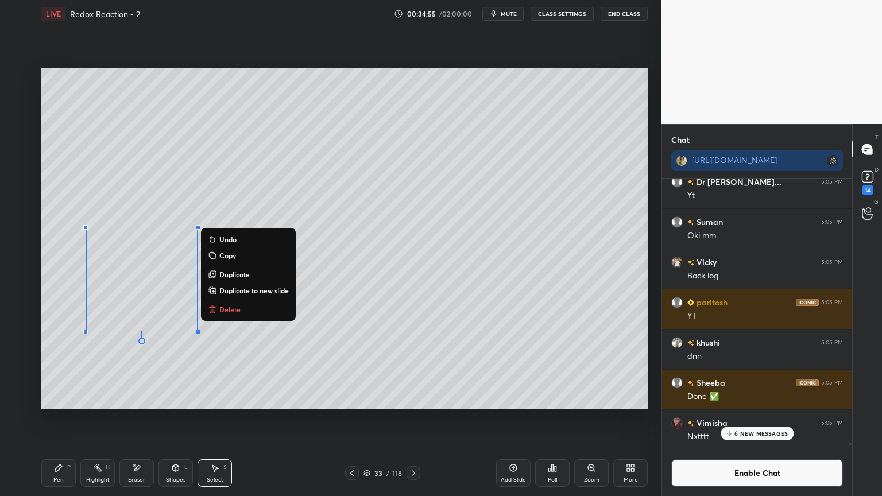
click at [64, 419] on div "Pen P" at bounding box center [58, 474] width 34 height 28
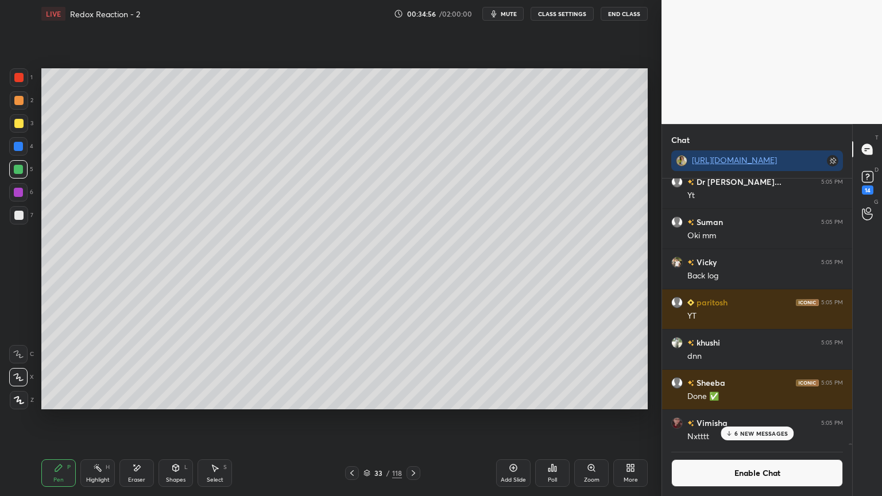
click at [19, 145] on div at bounding box center [18, 146] width 9 height 9
click at [101, 419] on div "Highlight H" at bounding box center [97, 474] width 34 height 28
click at [58, 419] on icon at bounding box center [58, 468] width 9 height 9
click at [105, 419] on div "Highlight H" at bounding box center [97, 474] width 34 height 28
click at [63, 419] on div "Pen P" at bounding box center [58, 474] width 34 height 28
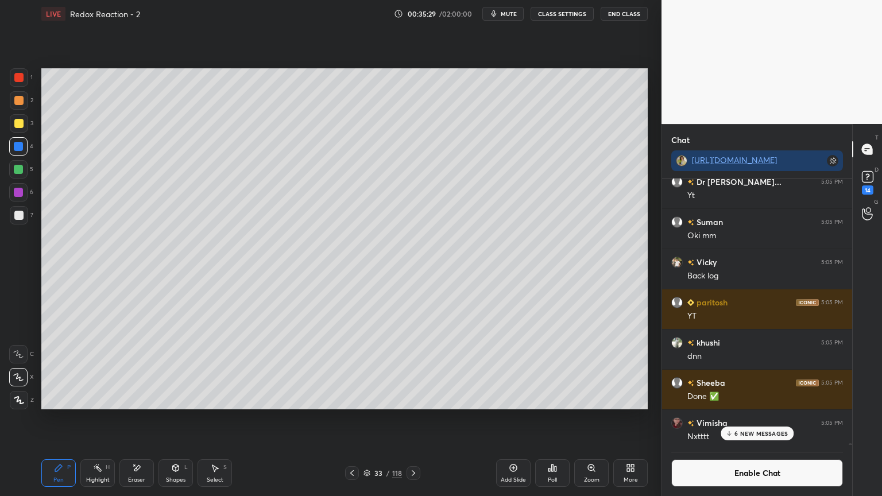
click at [100, 419] on div "Highlight" at bounding box center [98, 480] width 24 height 6
click at [12, 400] on div at bounding box center [18, 400] width 18 height 18
click at [18, 193] on div at bounding box center [18, 192] width 9 height 9
click at [14, 379] on icon at bounding box center [18, 377] width 9 height 9
click at [414, 419] on icon at bounding box center [413, 473] width 9 height 9
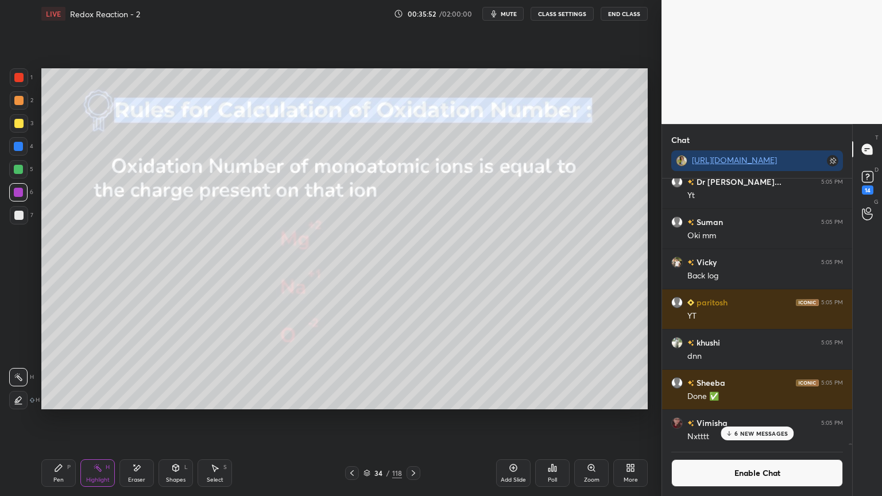
click at [170, 419] on div "Shapes L" at bounding box center [176, 474] width 34 height 28
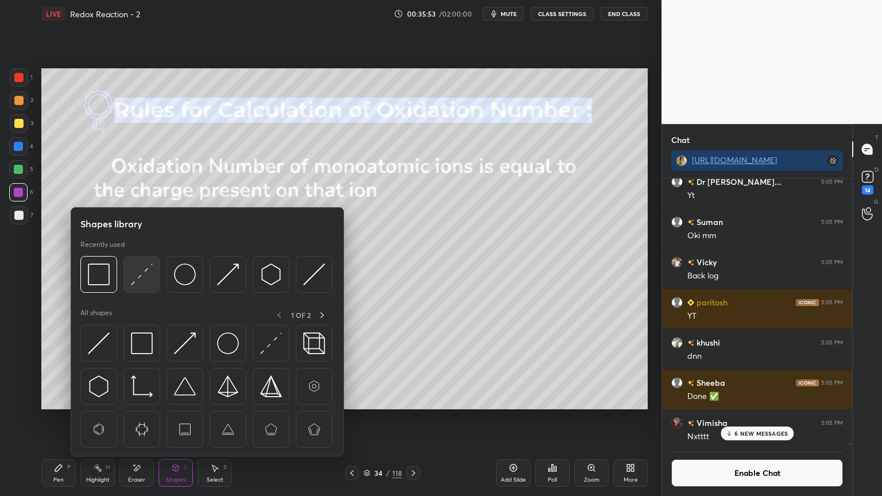
click at [145, 276] on img at bounding box center [142, 275] width 22 height 22
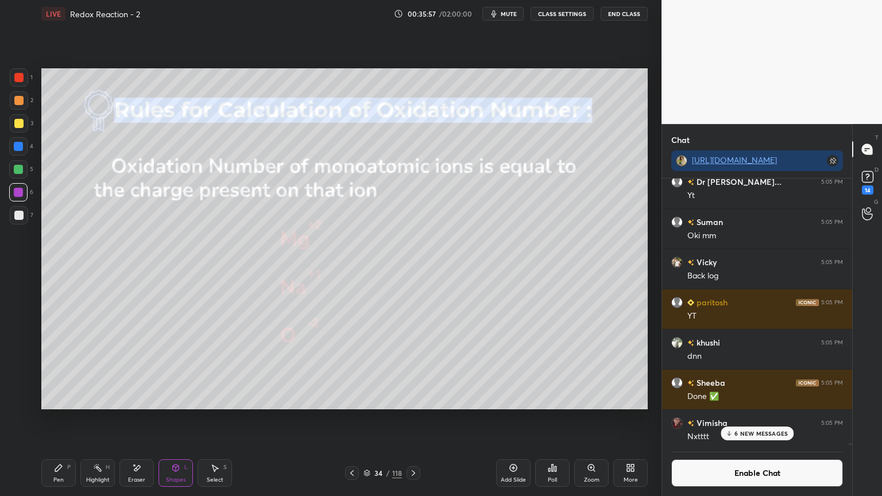
click at [102, 419] on div "Highlight H" at bounding box center [97, 474] width 34 height 28
click at [18, 128] on div at bounding box center [19, 123] width 18 height 18
click at [18, 404] on icon at bounding box center [18, 404] width 7 height 0
click at [148, 419] on div "Eraser" at bounding box center [137, 474] width 34 height 28
click at [57, 419] on div "Pen P" at bounding box center [58, 474] width 34 height 28
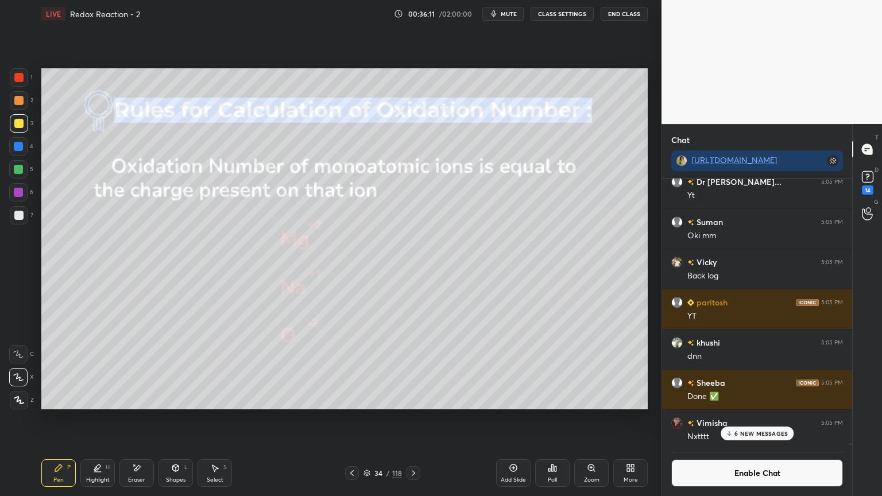
click at [21, 147] on div at bounding box center [18, 146] width 9 height 9
click at [132, 419] on icon at bounding box center [136, 469] width 9 height 10
click at [71, 419] on div "Pen P" at bounding box center [58, 474] width 34 height 28
click at [20, 105] on div at bounding box center [18, 100] width 9 height 9
click at [144, 419] on div "Eraser" at bounding box center [137, 474] width 34 height 28
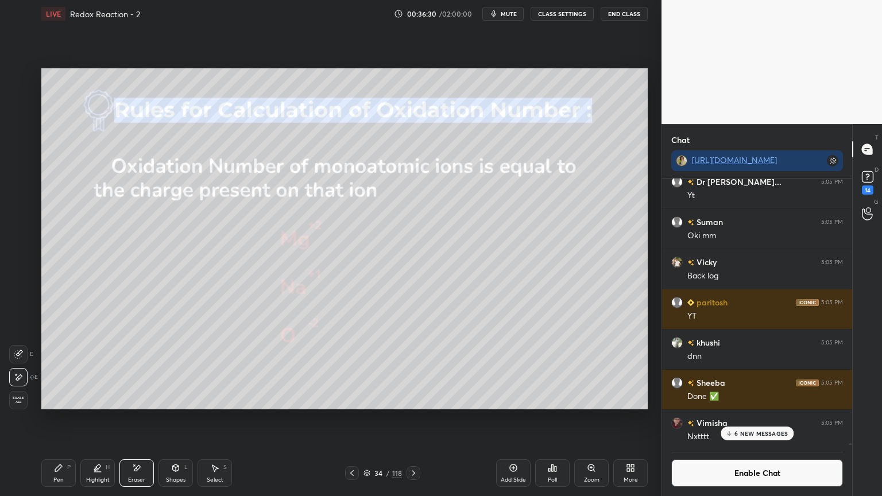
click at [52, 419] on div "Pen P" at bounding box center [58, 474] width 34 height 28
click at [414, 419] on icon at bounding box center [413, 473] width 9 height 9
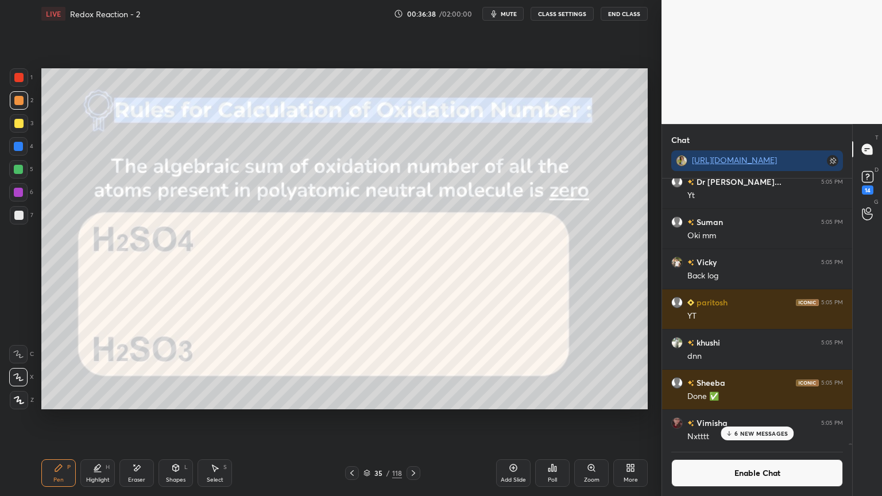
click at [102, 419] on div "Highlight H" at bounding box center [97, 474] width 34 height 28
click at [28, 376] on div "H" at bounding box center [24, 377] width 30 height 18
click at [21, 142] on div at bounding box center [18, 146] width 9 height 9
click at [55, 419] on div "Pen P Highlight H Eraser Shapes L Select S 35 / 118 Add Slide Poll Zoom More" at bounding box center [344, 473] width 607 height 46
click at [58, 419] on div "Pen P" at bounding box center [58, 474] width 34 height 28
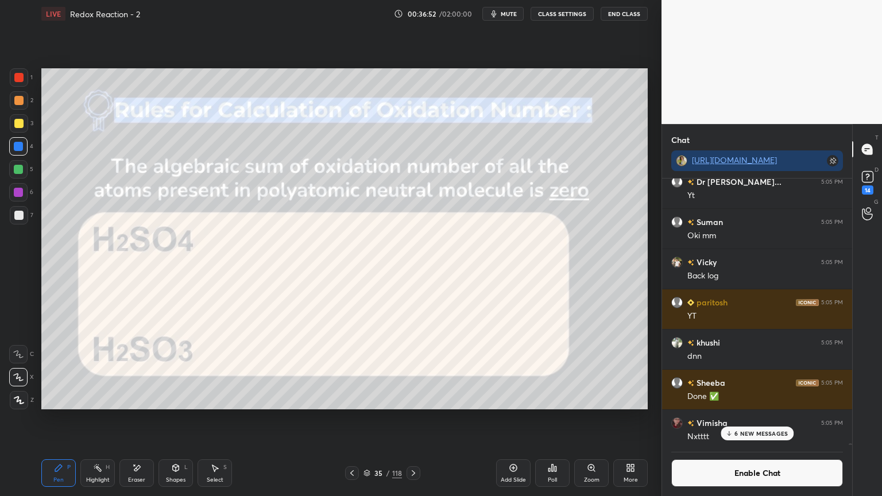
click at [16, 195] on div at bounding box center [18, 192] width 9 height 9
click at [503, 419] on div "Add Slide" at bounding box center [513, 474] width 34 height 28
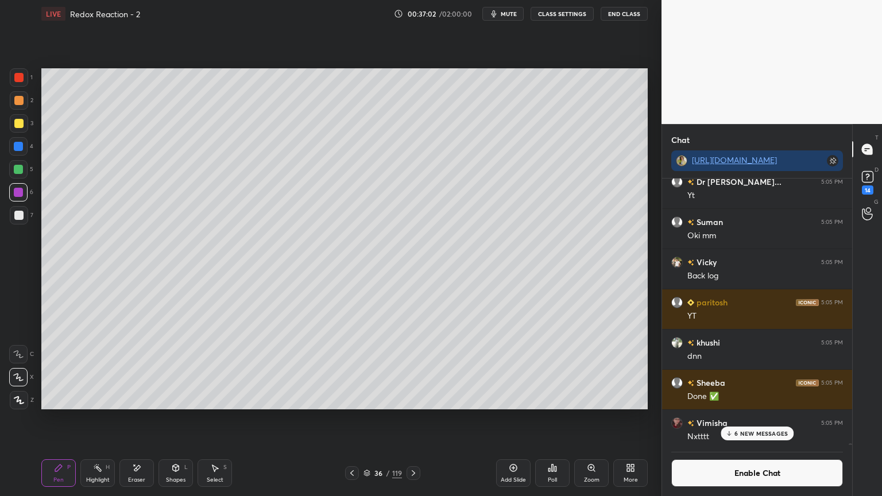
click at [349, 419] on icon at bounding box center [352, 473] width 9 height 9
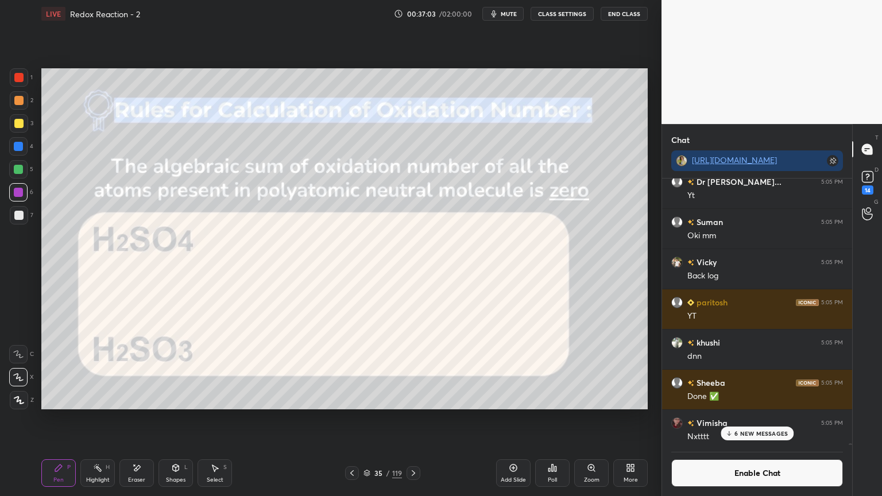
click at [176, 419] on div "Shapes" at bounding box center [176, 480] width 20 height 6
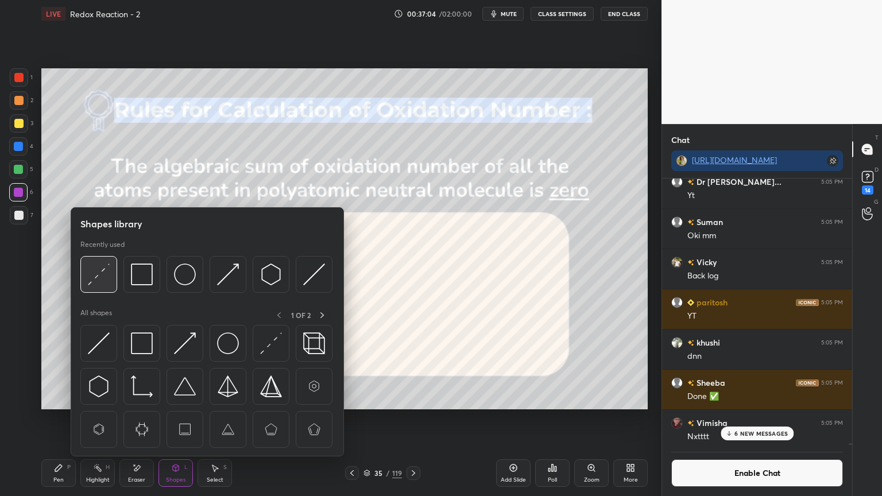
click at [110, 274] on div at bounding box center [98, 274] width 37 height 37
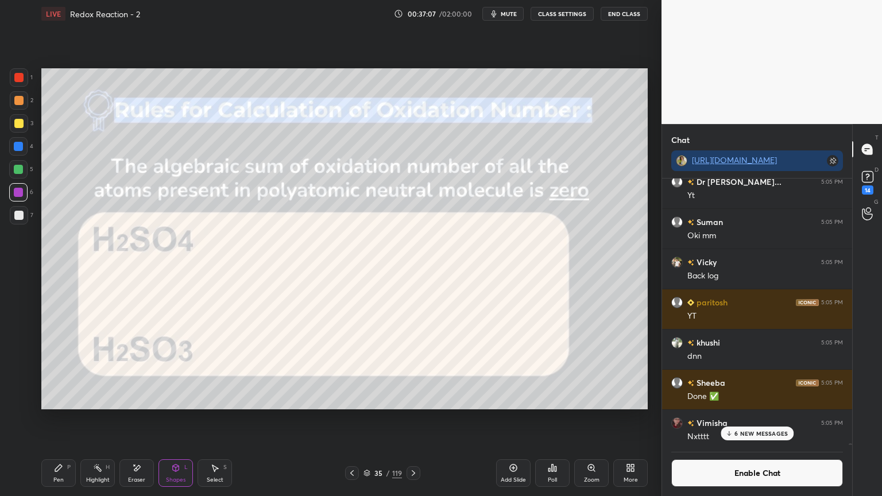
click at [410, 419] on icon at bounding box center [413, 473] width 9 height 9
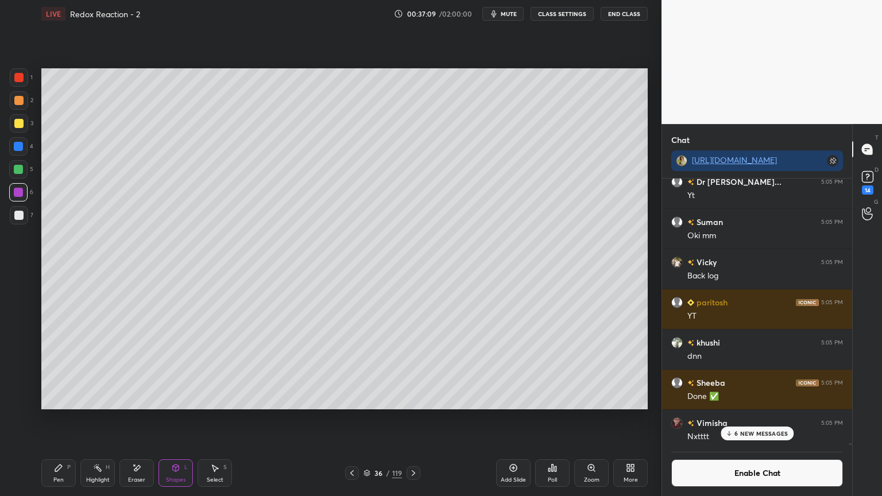
click at [18, 215] on div at bounding box center [18, 215] width 9 height 9
click at [21, 171] on div at bounding box center [18, 169] width 9 height 9
click at [67, 419] on div "P" at bounding box center [68, 468] width 3 height 6
click at [18, 143] on div at bounding box center [18, 146] width 9 height 9
click at [182, 419] on div "Shapes L" at bounding box center [176, 474] width 34 height 28
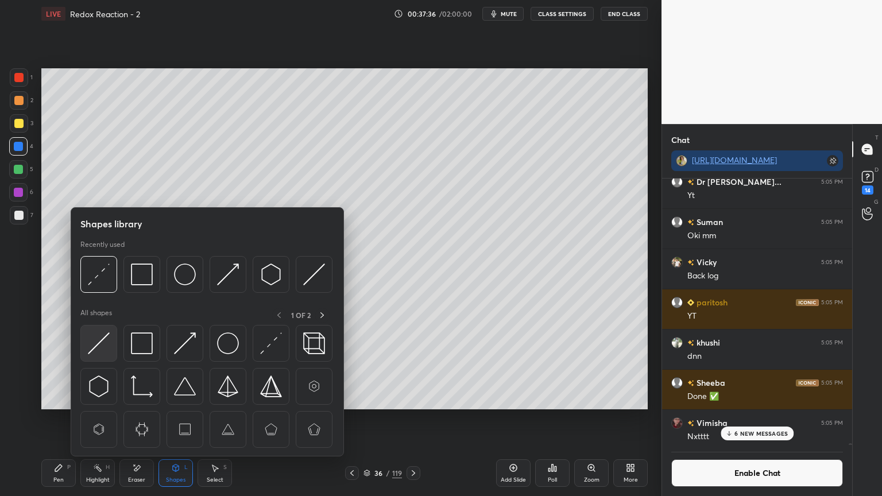
click at [91, 350] on img at bounding box center [99, 344] width 22 height 22
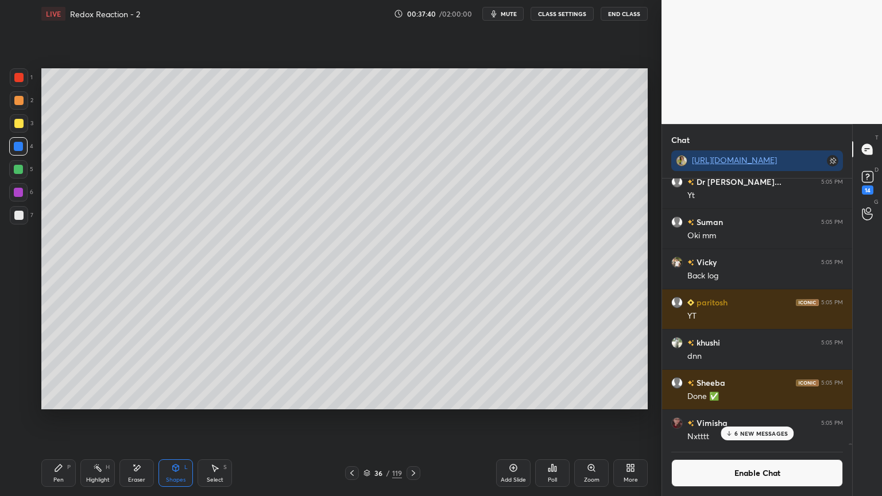
click at [71, 419] on div "Pen P" at bounding box center [58, 474] width 34 height 28
click at [743, 419] on p "6 NEW MESSAGES" at bounding box center [761, 433] width 53 height 7
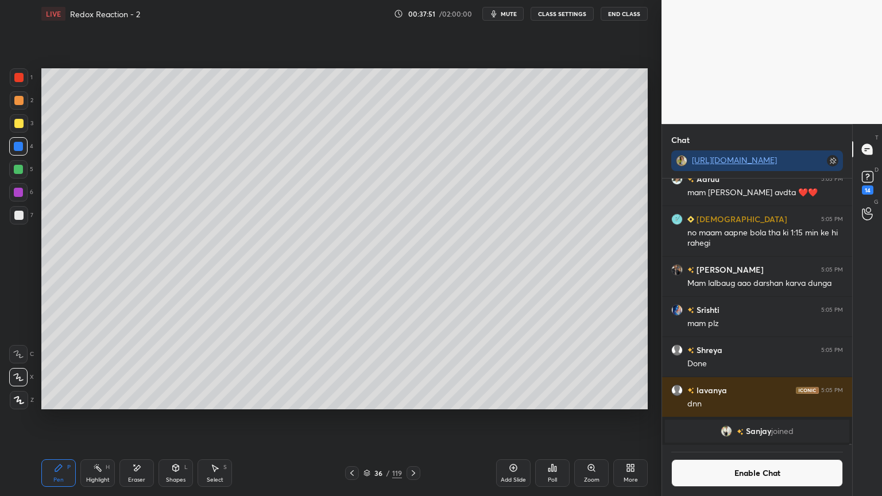
click at [745, 419] on button "Enable Chat" at bounding box center [758, 474] width 172 height 28
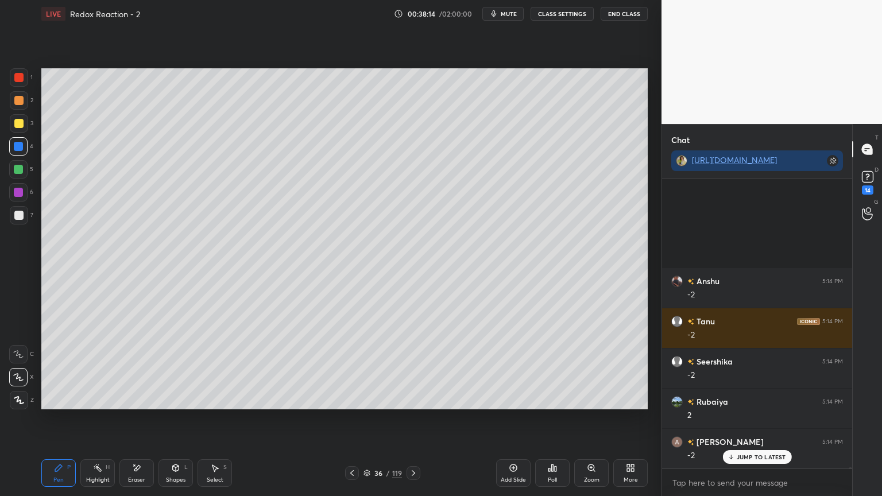
scroll to position [71098, 0]
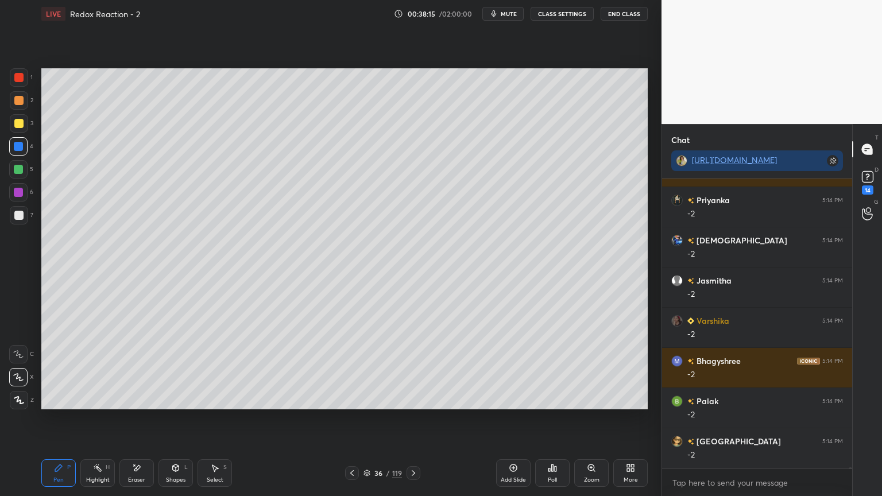
click at [562, 18] on button "CLASS SETTINGS" at bounding box center [562, 14] width 63 height 14
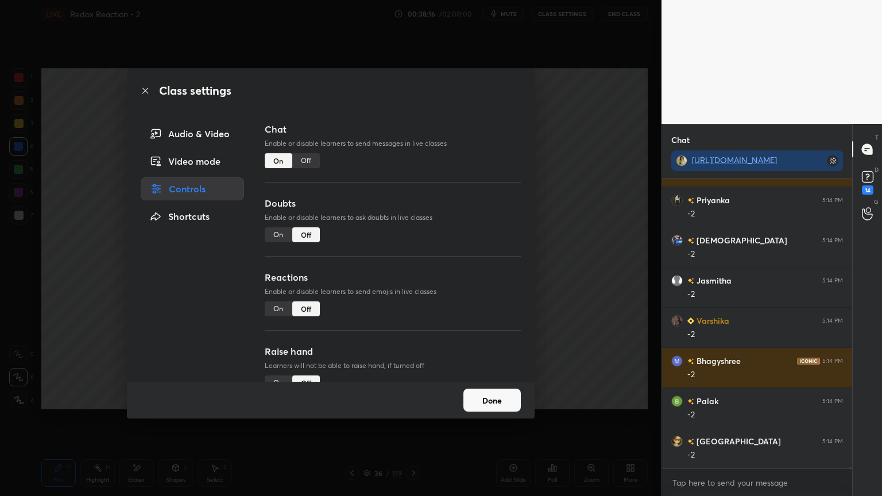
click at [301, 166] on div "Off" at bounding box center [306, 160] width 28 height 15
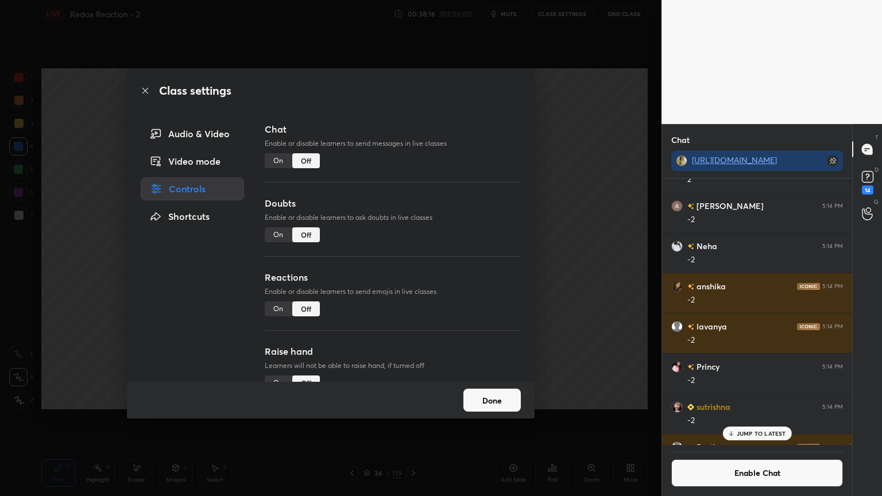
scroll to position [69946, 0]
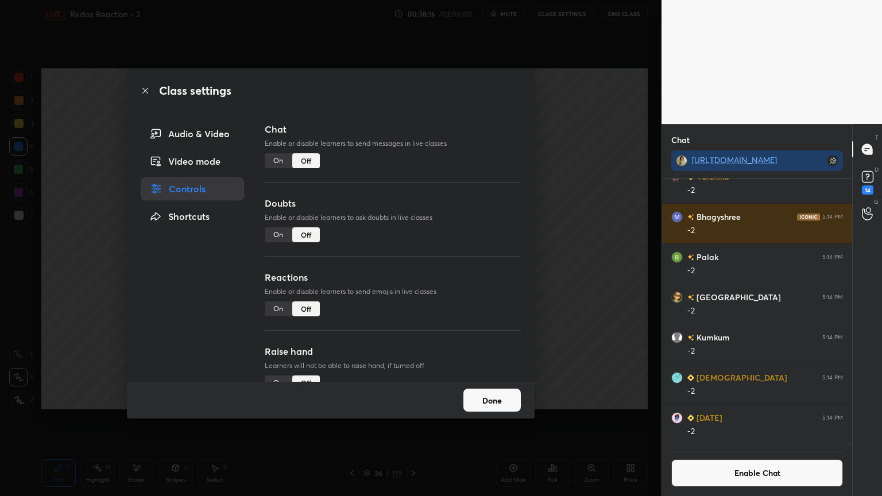
click at [496, 404] on button "Done" at bounding box center [492, 400] width 57 height 23
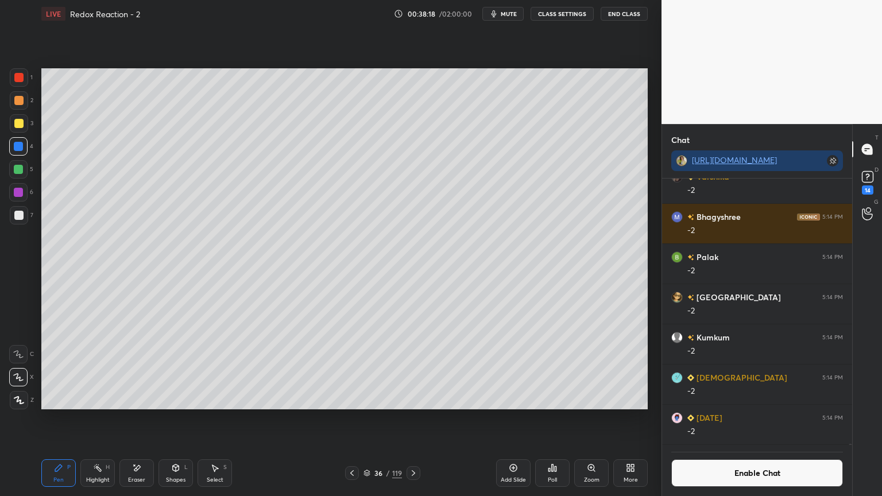
click at [101, 419] on rect at bounding box center [99, 470] width 6 height 6
click at [69, 419] on div "Pen P" at bounding box center [58, 474] width 34 height 28
click at [19, 127] on div at bounding box center [18, 123] width 9 height 9
click at [354, 419] on icon at bounding box center [352, 473] width 9 height 9
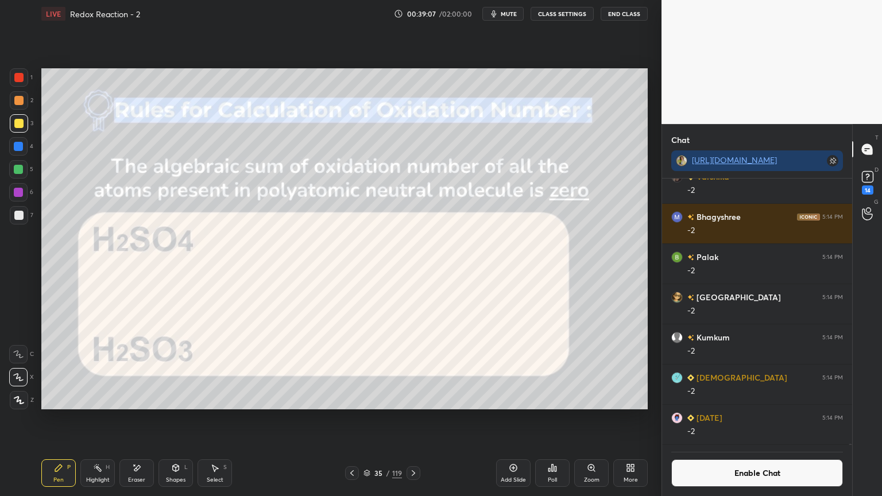
click at [94, 419] on div "Highlight" at bounding box center [98, 480] width 24 height 6
click at [18, 149] on div at bounding box center [18, 146] width 9 height 9
click at [20, 80] on div at bounding box center [18, 77] width 9 height 9
click at [65, 419] on div "Pen P" at bounding box center [58, 474] width 34 height 28
click at [87, 419] on div "Highlight H" at bounding box center [97, 474] width 34 height 28
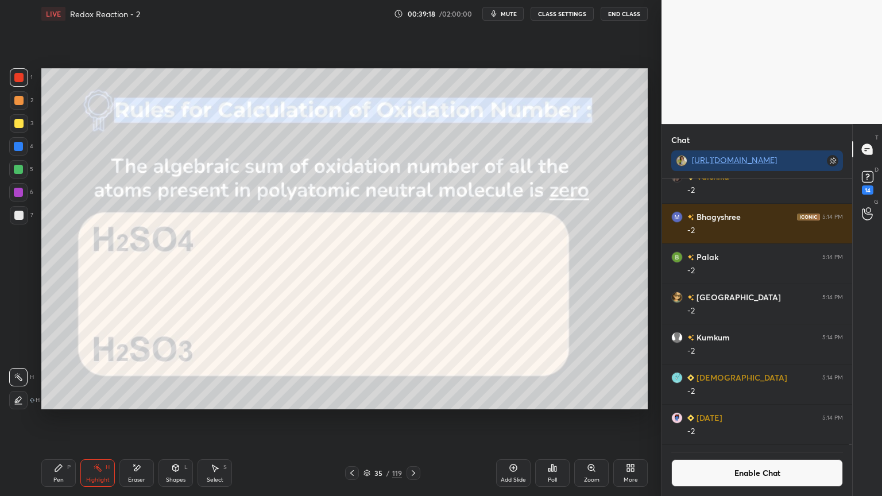
click at [729, 419] on button "Enable Chat" at bounding box center [758, 474] width 172 height 28
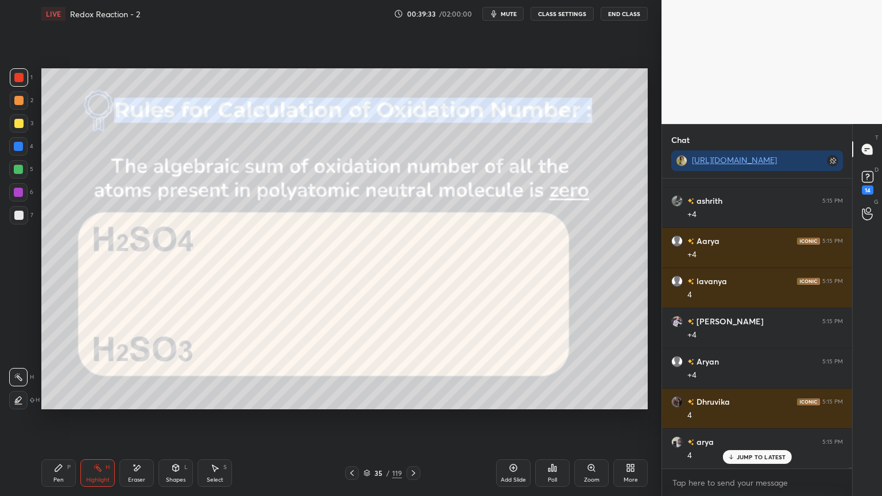
scroll to position [72075, 0]
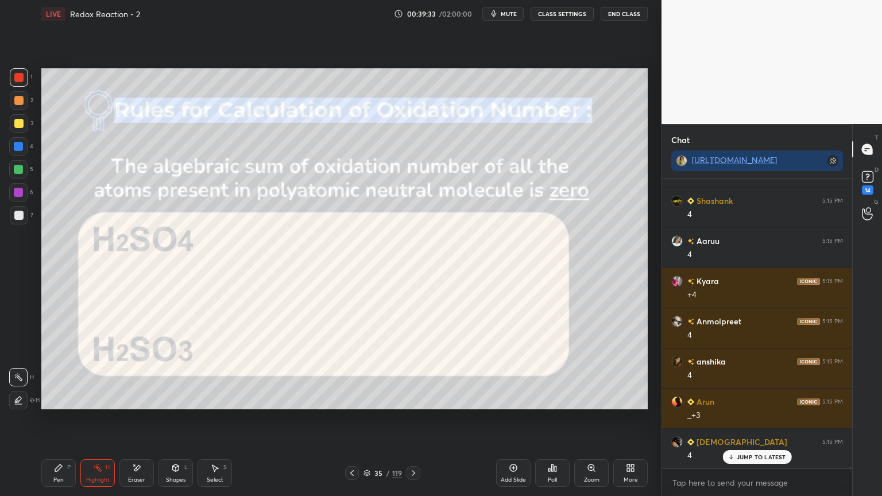
click at [553, 16] on button "CLASS SETTINGS" at bounding box center [562, 14] width 63 height 14
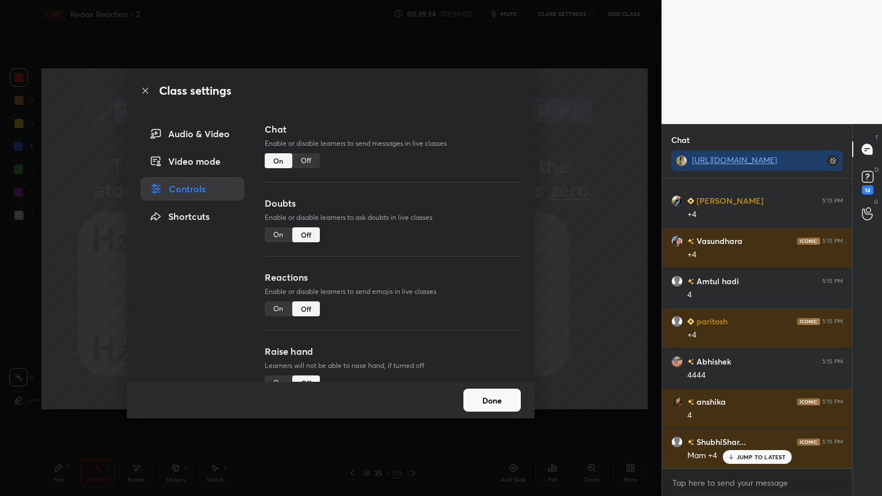
click at [308, 160] on div "Off" at bounding box center [306, 160] width 28 height 15
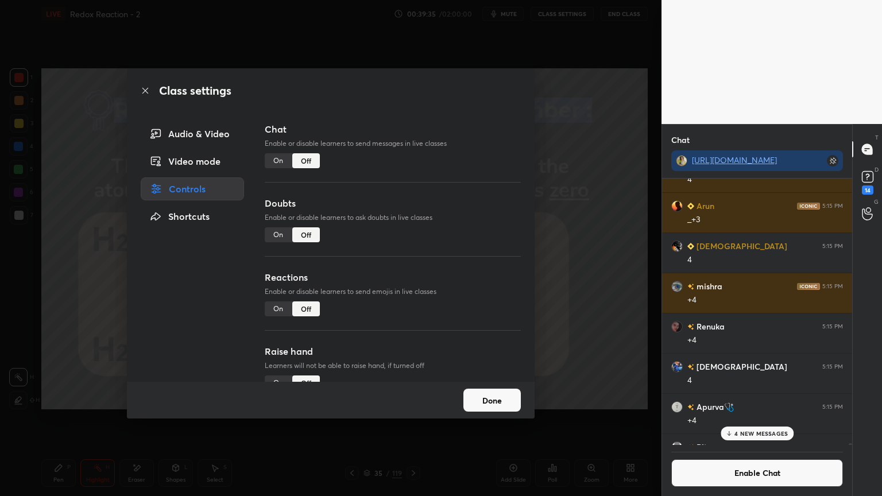
click at [493, 404] on button "Done" at bounding box center [492, 400] width 57 height 23
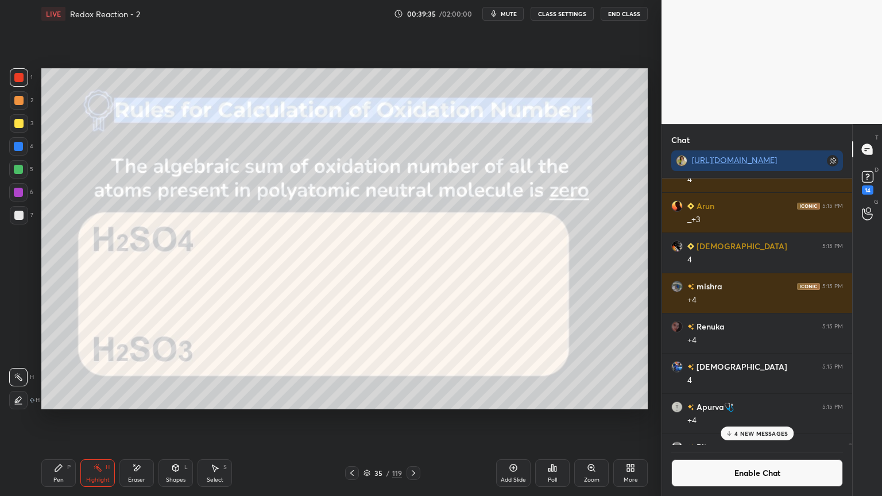
click at [64, 419] on div "Pen P" at bounding box center [58, 474] width 34 height 28
click at [22, 149] on div at bounding box center [18, 146] width 9 height 9
click at [16, 82] on div at bounding box center [18, 77] width 9 height 9
click at [414, 419] on icon at bounding box center [413, 474] width 3 height 6
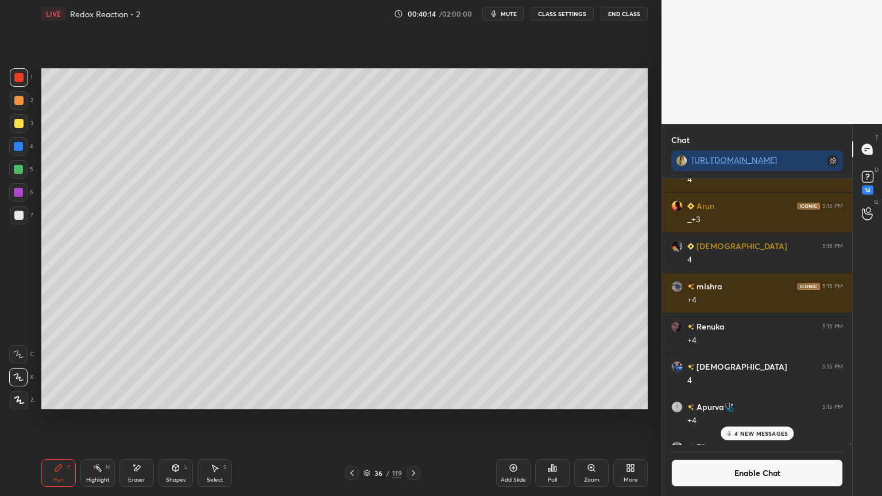
click at [408, 419] on div at bounding box center [414, 474] width 14 height 14
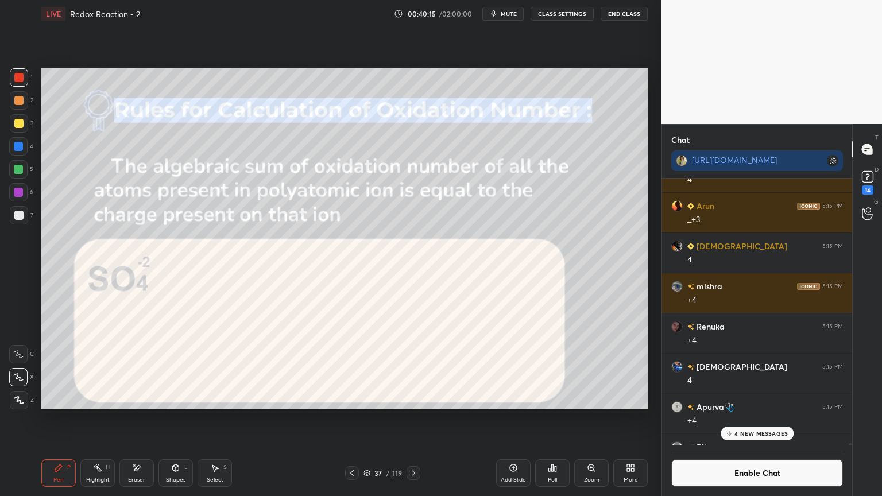
click at [94, 419] on div "Highlight H" at bounding box center [97, 474] width 34 height 28
click at [177, 419] on div "Shapes L" at bounding box center [176, 474] width 34 height 28
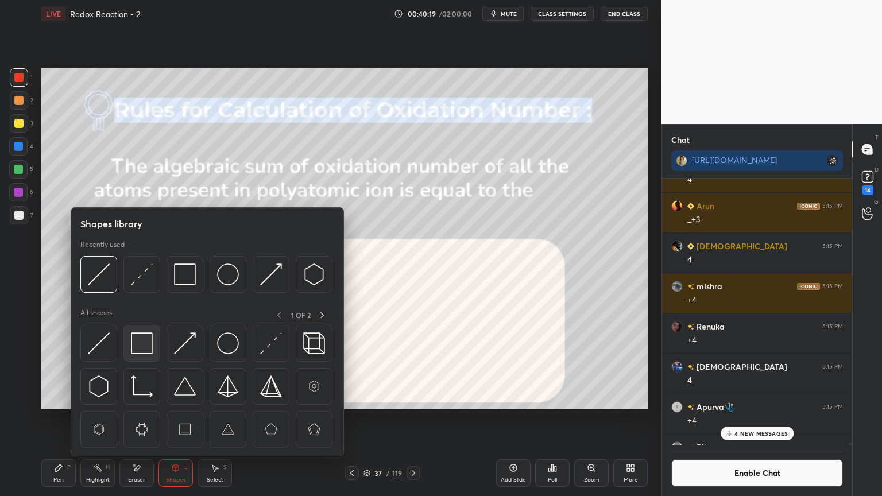
click at [144, 342] on img at bounding box center [142, 344] width 22 height 22
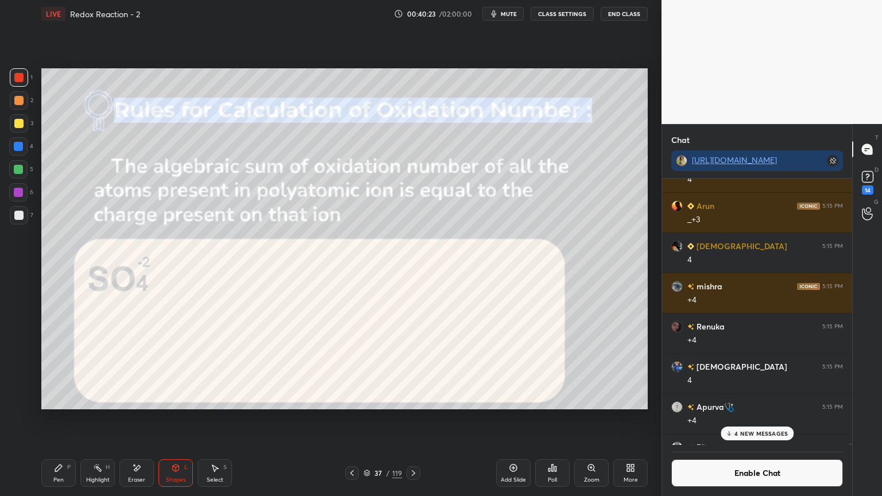
click at [109, 419] on div "Highlight H" at bounding box center [97, 474] width 34 height 28
click at [64, 419] on div "Pen P" at bounding box center [58, 474] width 34 height 28
click at [95, 419] on div "Highlight" at bounding box center [98, 480] width 24 height 6
click at [59, 419] on icon at bounding box center [58, 468] width 9 height 9
click at [21, 148] on div at bounding box center [18, 146] width 9 height 9
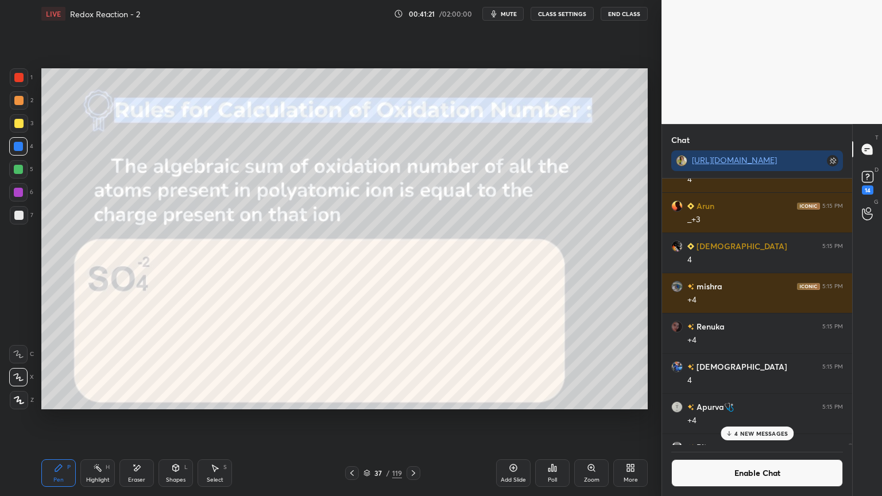
click at [94, 419] on icon at bounding box center [97, 468] width 9 height 9
click at [414, 419] on icon at bounding box center [413, 473] width 9 height 9
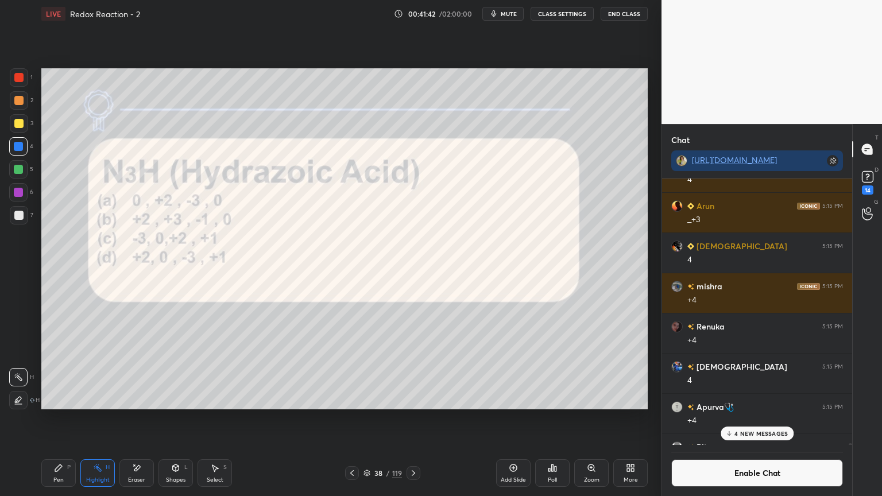
click at [415, 419] on icon at bounding box center [413, 473] width 9 height 9
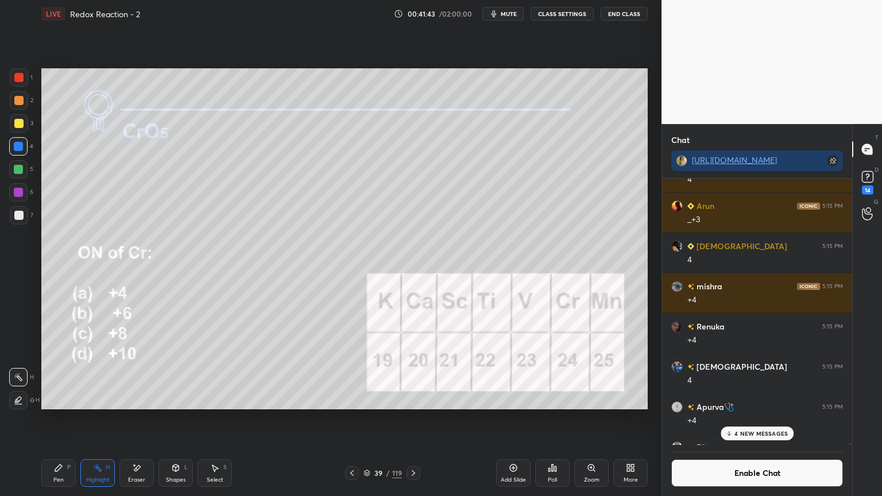
click at [350, 419] on icon at bounding box center [352, 473] width 9 height 9
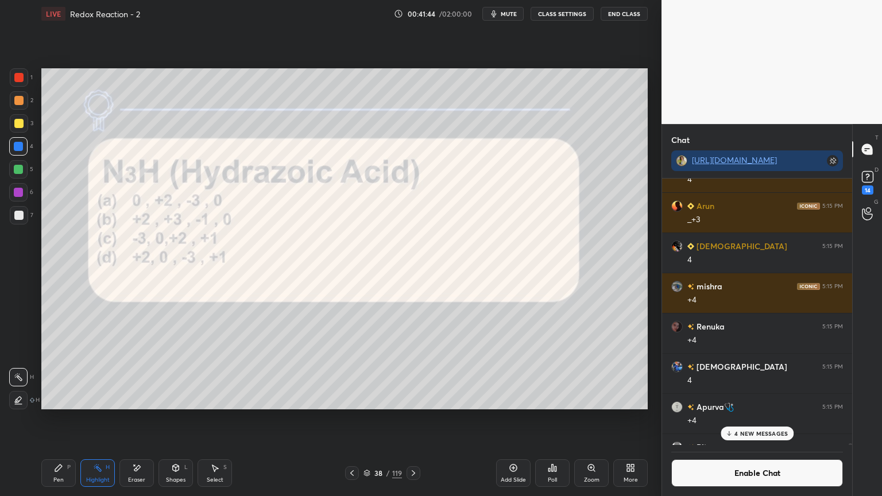
click at [350, 419] on icon at bounding box center [352, 473] width 9 height 9
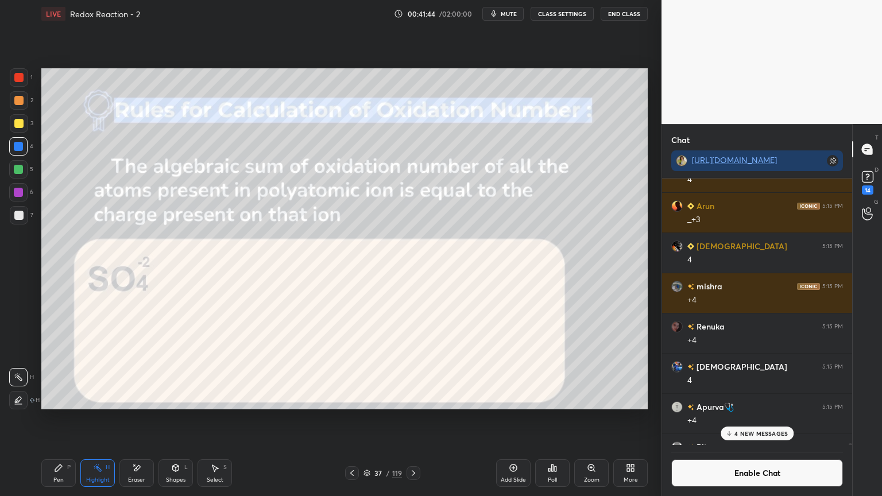
click at [352, 419] on icon at bounding box center [351, 474] width 3 height 6
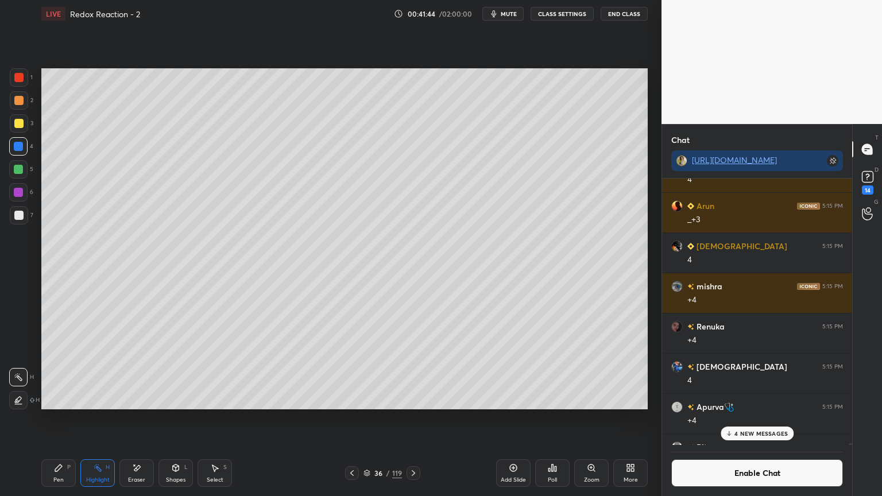
click at [352, 419] on icon at bounding box center [351, 474] width 3 height 6
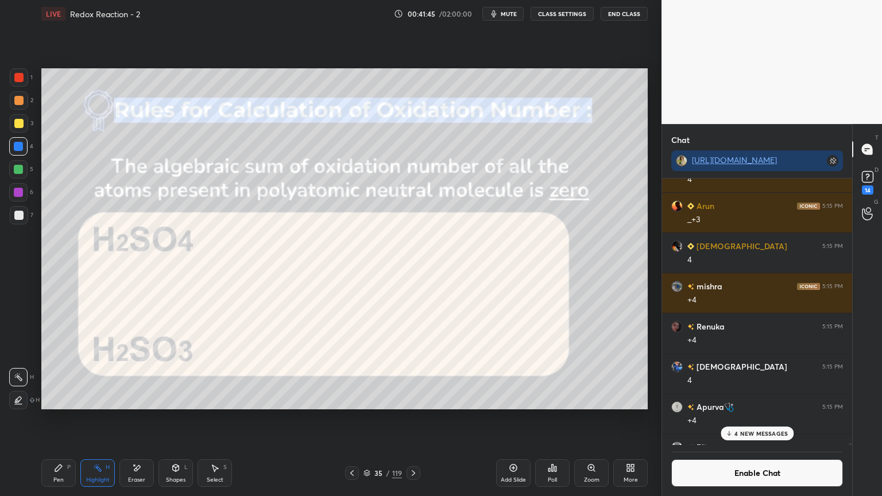
click at [352, 419] on icon at bounding box center [352, 473] width 9 height 9
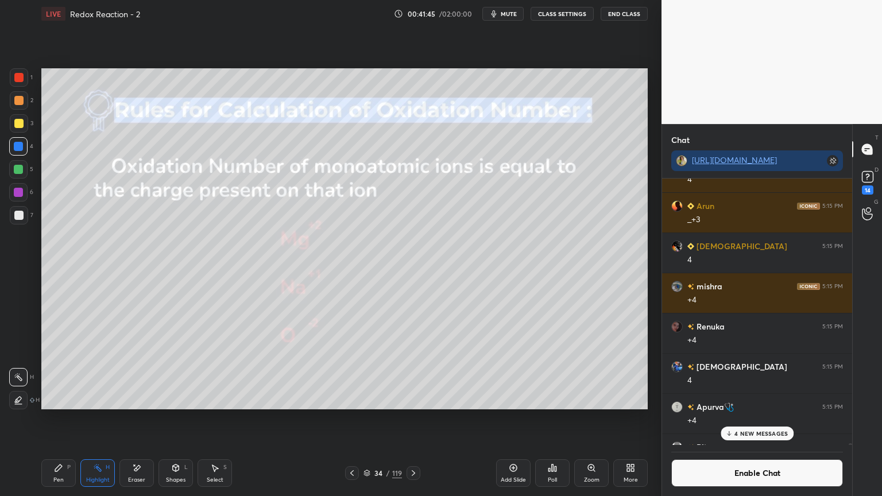
click at [352, 419] on icon at bounding box center [352, 473] width 9 height 9
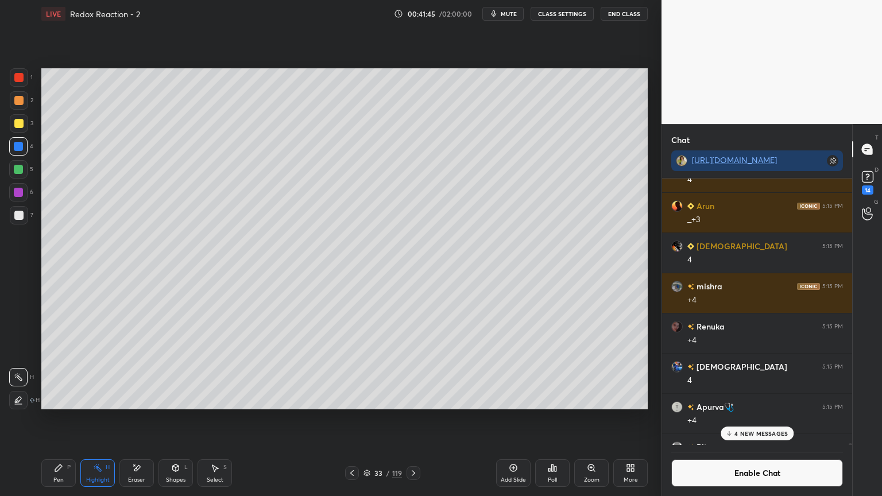
click at [351, 419] on icon at bounding box center [352, 473] width 9 height 9
click at [350, 419] on icon at bounding box center [352, 473] width 9 height 9
click at [351, 419] on icon at bounding box center [352, 473] width 9 height 9
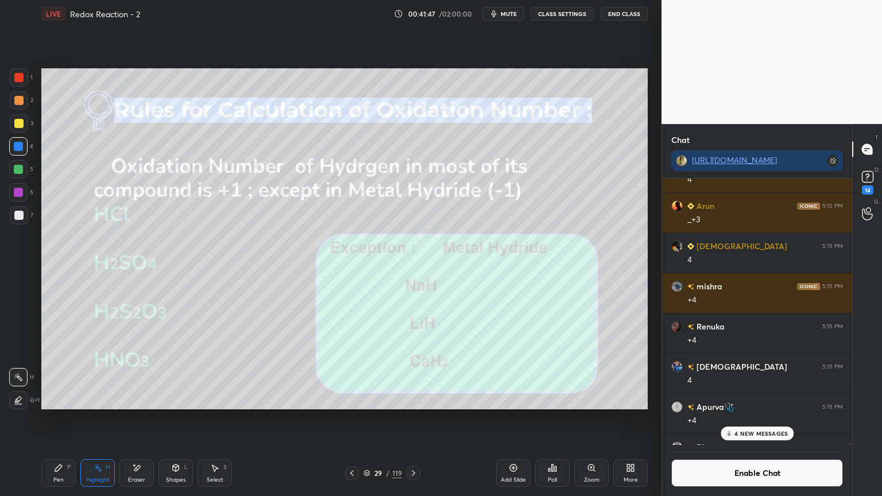
click at [350, 419] on icon at bounding box center [352, 473] width 9 height 9
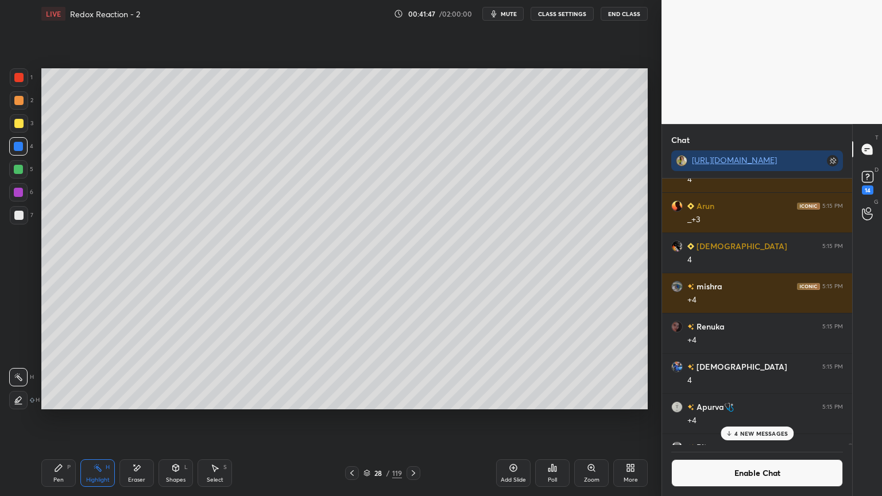
click at [350, 419] on icon at bounding box center [352, 473] width 9 height 9
click at [353, 419] on icon at bounding box center [352, 473] width 9 height 9
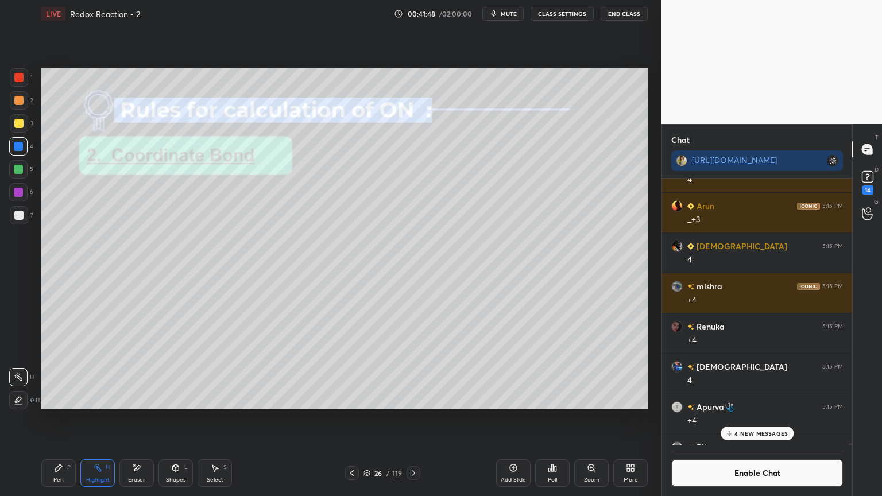
click at [409, 419] on icon at bounding box center [413, 473] width 9 height 9
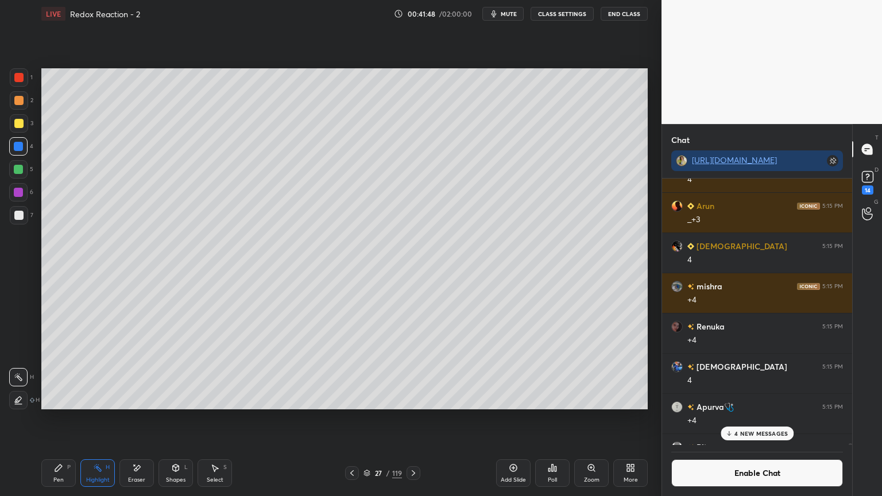
click at [414, 419] on icon at bounding box center [413, 474] width 3 height 6
click at [415, 419] on icon at bounding box center [413, 473] width 9 height 9
click at [416, 419] on icon at bounding box center [413, 473] width 9 height 9
click at [417, 419] on icon at bounding box center [413, 473] width 9 height 9
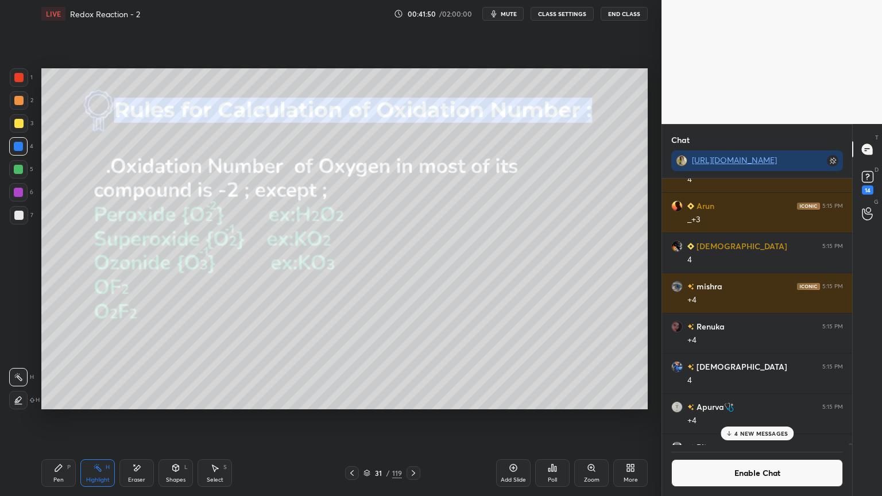
click at [350, 419] on icon at bounding box center [352, 473] width 9 height 9
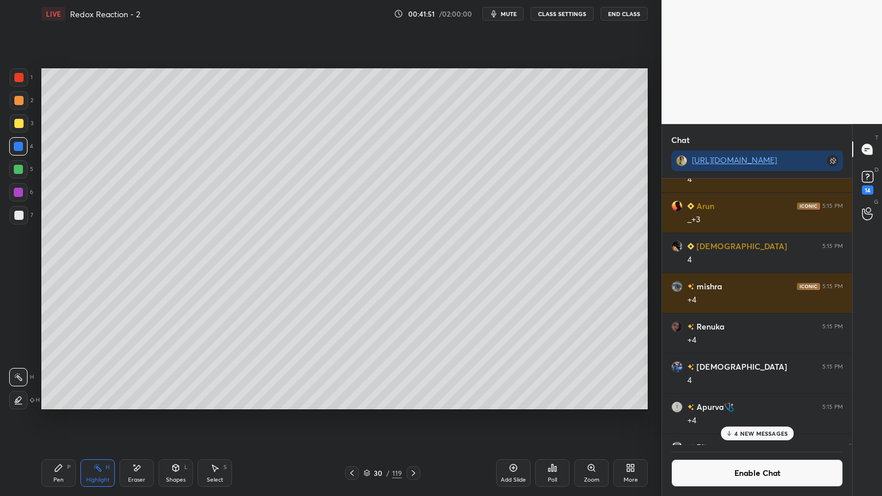
click at [350, 419] on icon at bounding box center [352, 473] width 9 height 9
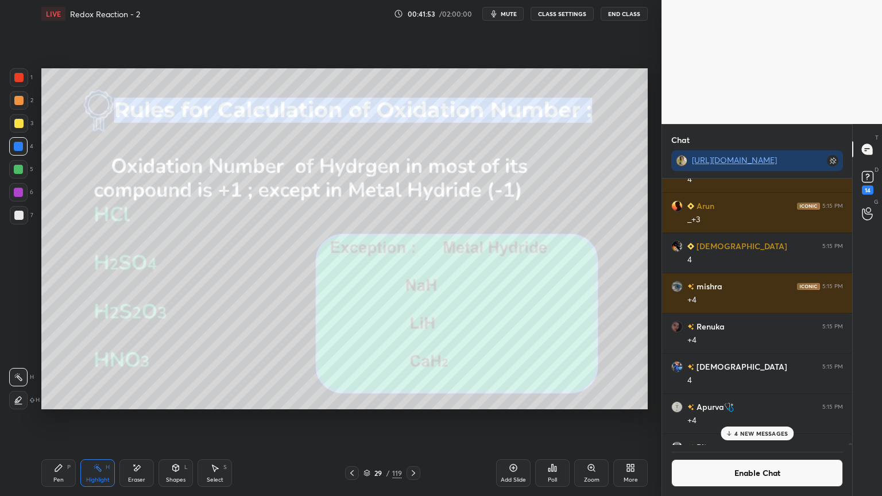
click at [745, 419] on p "4 NEW MESSAGES" at bounding box center [761, 433] width 53 height 7
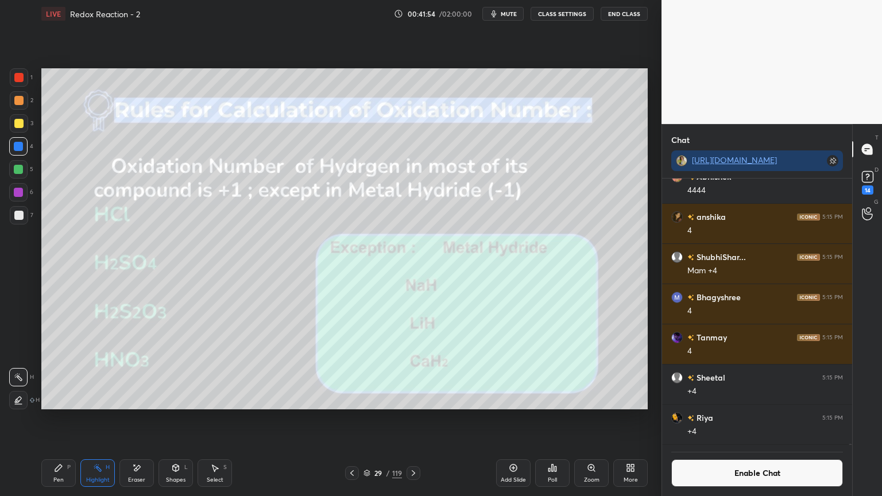
click at [740, 419] on button "Enable Chat" at bounding box center [758, 474] width 172 height 28
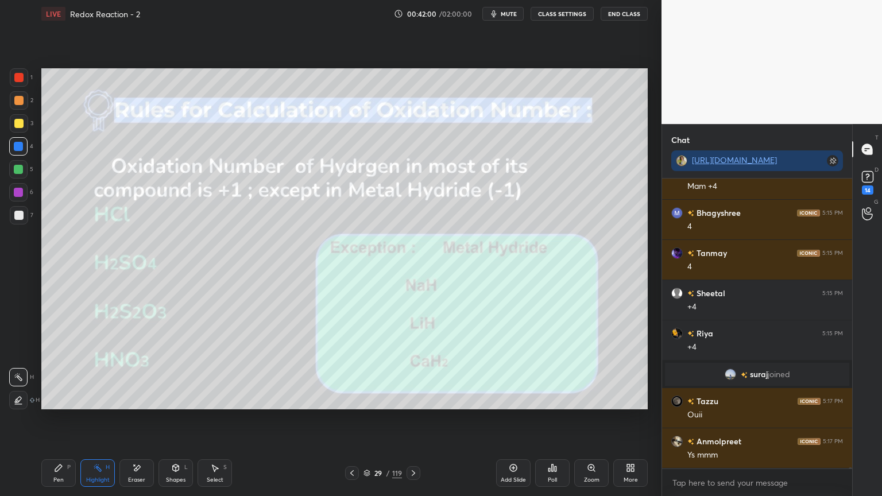
scroll to position [71983, 0]
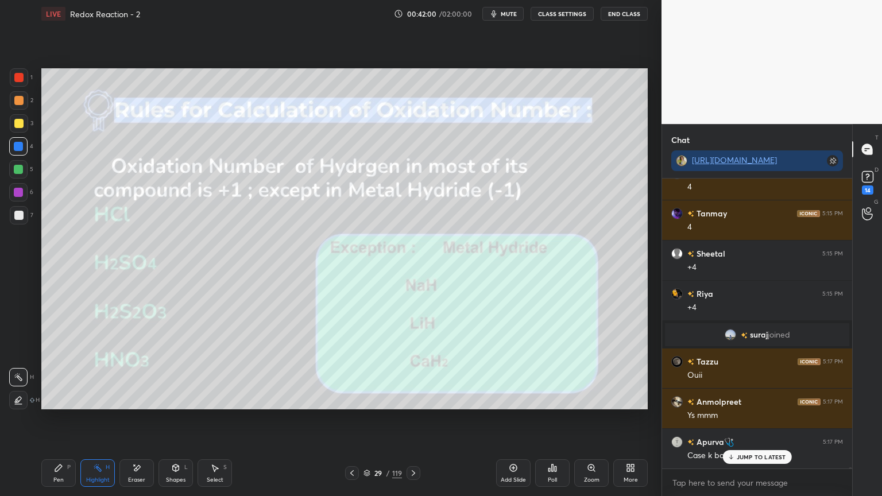
click at [541, 16] on button "CLASS SETTINGS" at bounding box center [562, 14] width 63 height 14
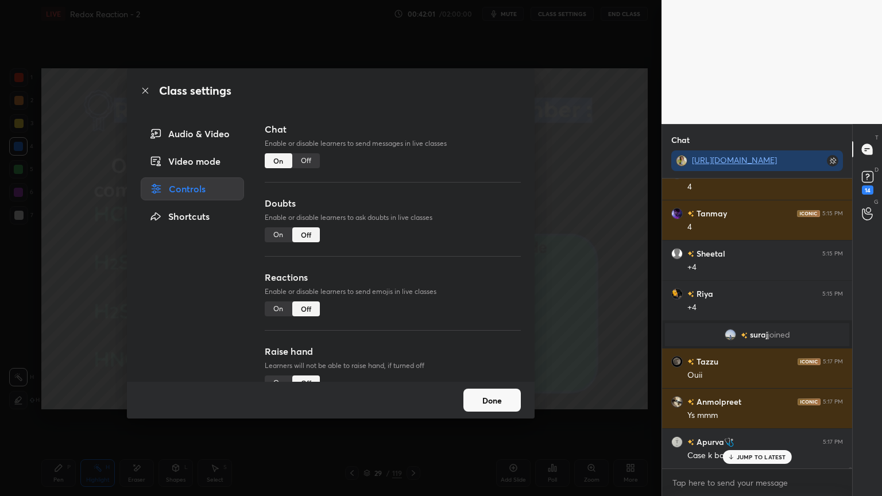
click at [310, 163] on div "Off" at bounding box center [306, 160] width 28 height 15
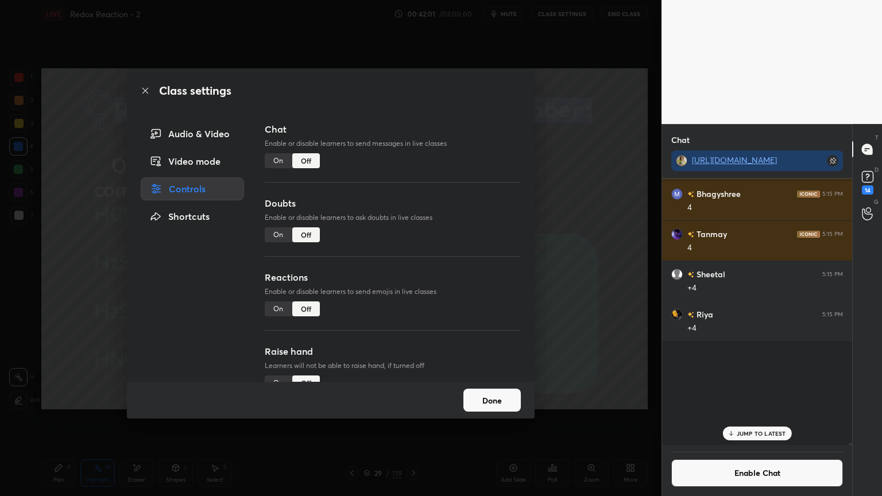
scroll to position [264, 187]
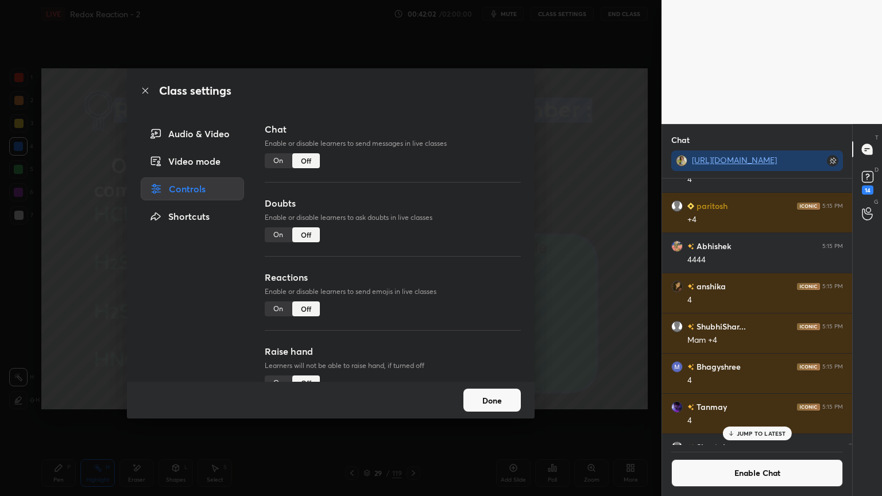
click at [486, 400] on button "Done" at bounding box center [492, 400] width 57 height 23
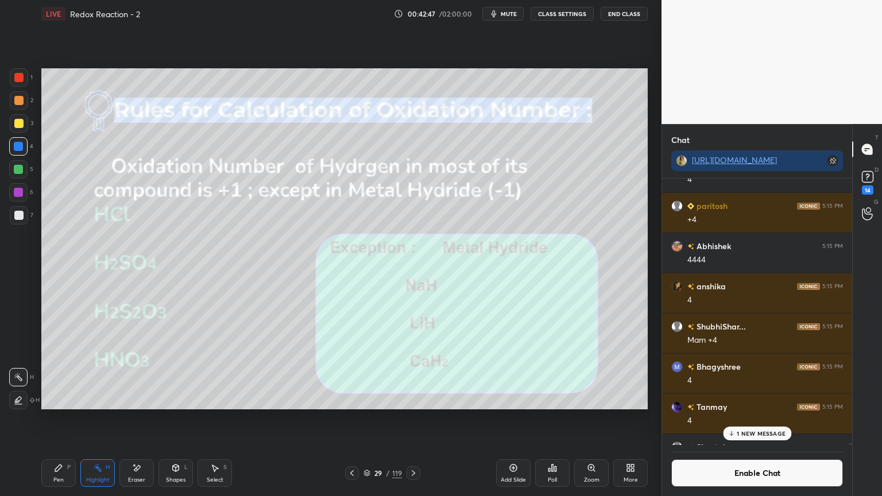
click at [91, 419] on div "Highlight H" at bounding box center [97, 474] width 34 height 28
click at [757, 419] on div "1 NEW MESSAGE" at bounding box center [757, 434] width 68 height 14
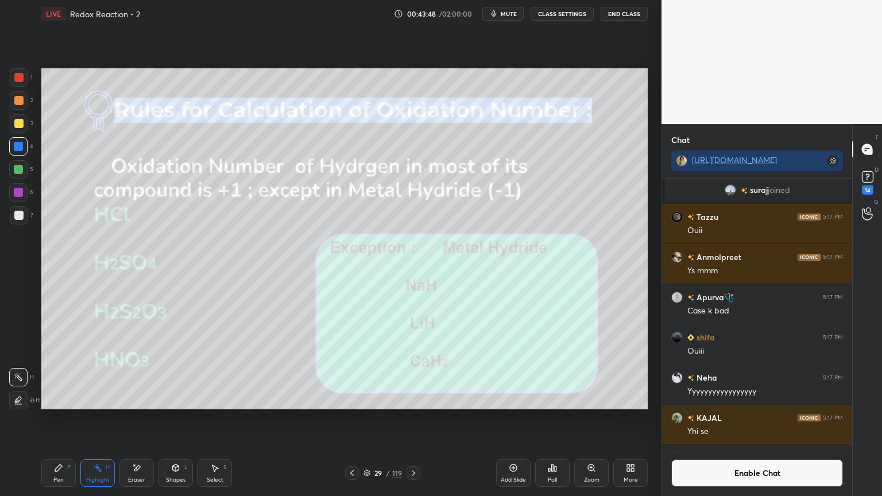
click at [742, 419] on button "Enable Chat" at bounding box center [758, 474] width 172 height 28
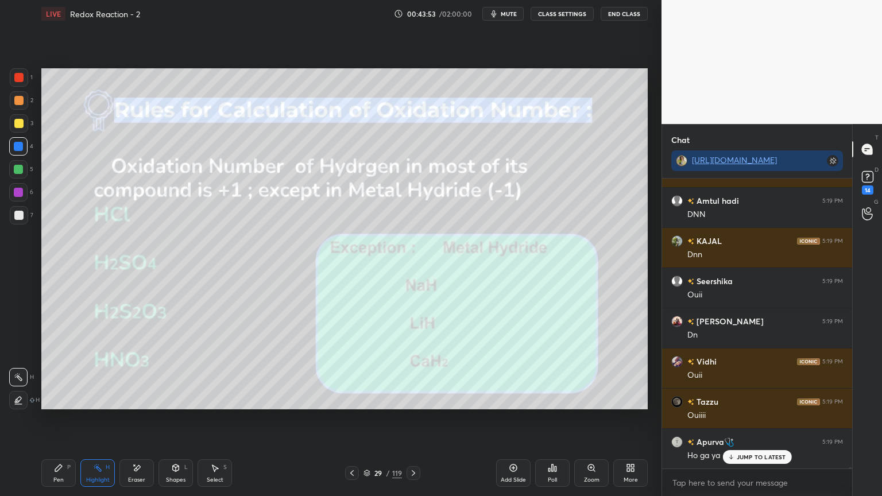
scroll to position [72769, 0]
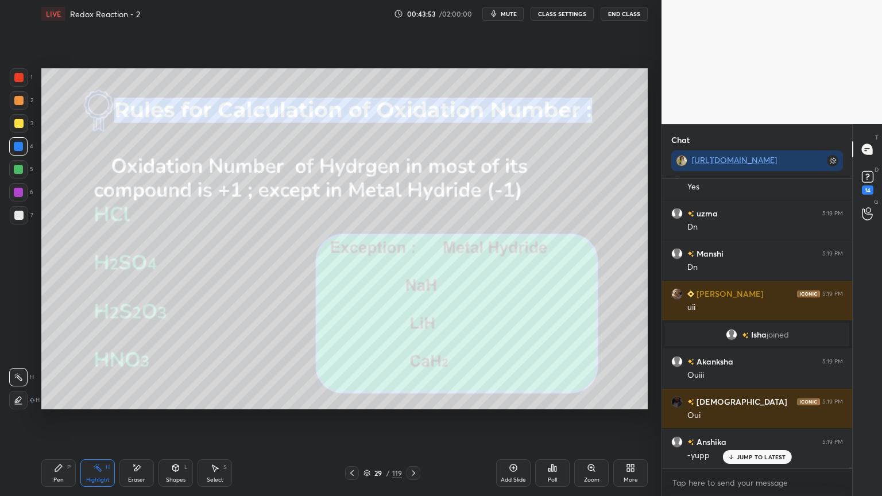
click at [413, 419] on icon at bounding box center [413, 473] width 9 height 9
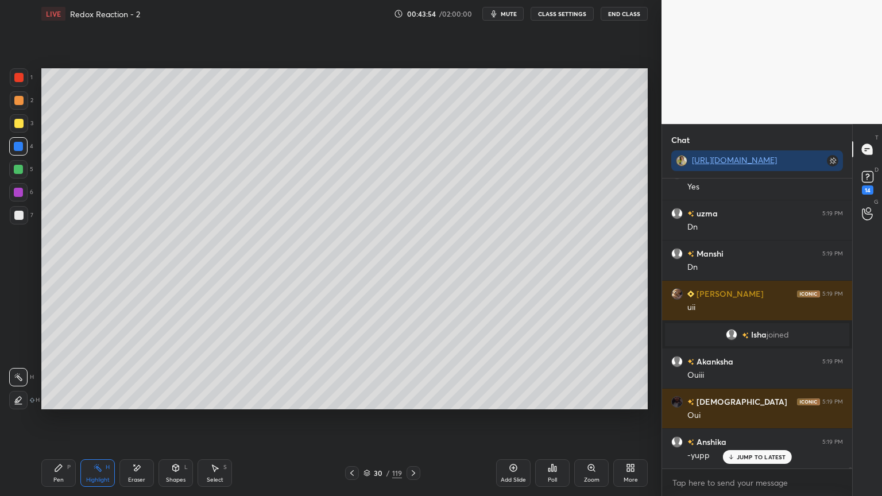
scroll to position [73199, 0]
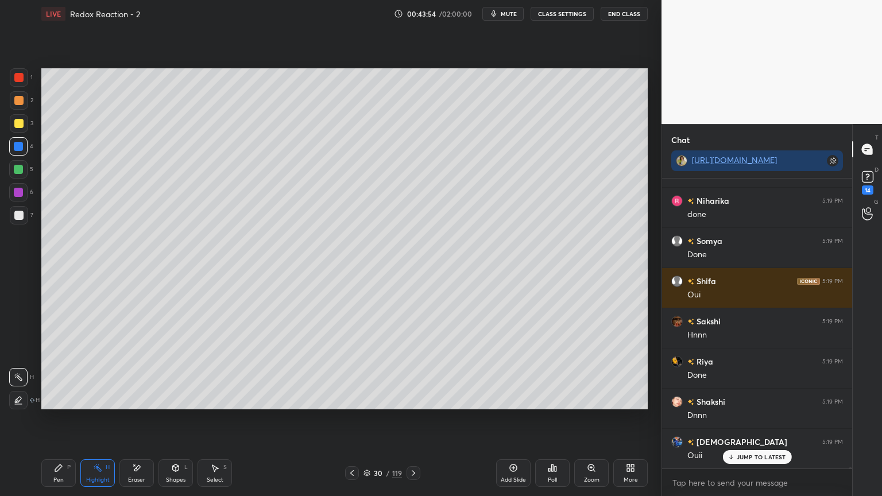
click at [413, 419] on icon at bounding box center [413, 473] width 9 height 9
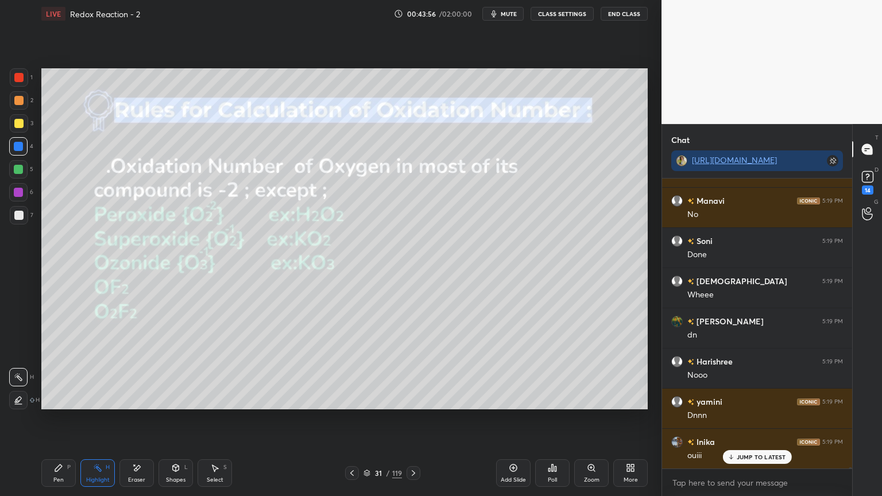
scroll to position [73843, 0]
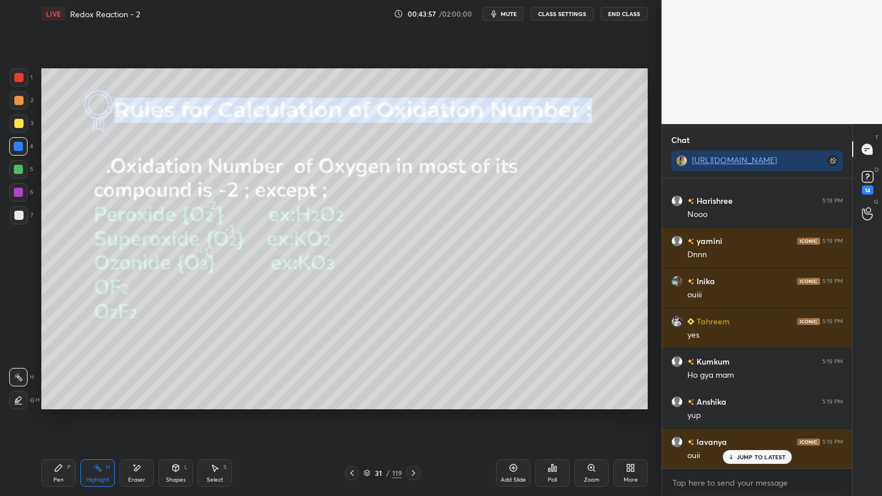
click at [564, 14] on button "CLASS SETTINGS" at bounding box center [562, 14] width 63 height 14
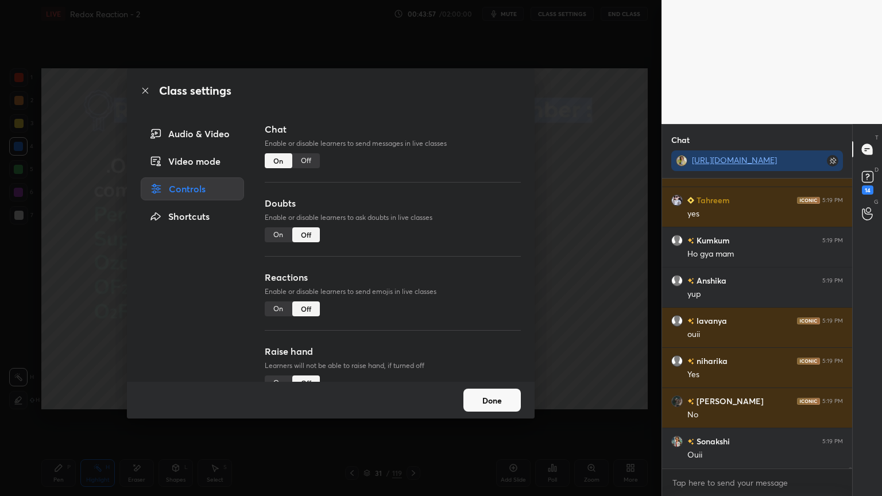
click at [296, 161] on div "Off" at bounding box center [306, 160] width 28 height 15
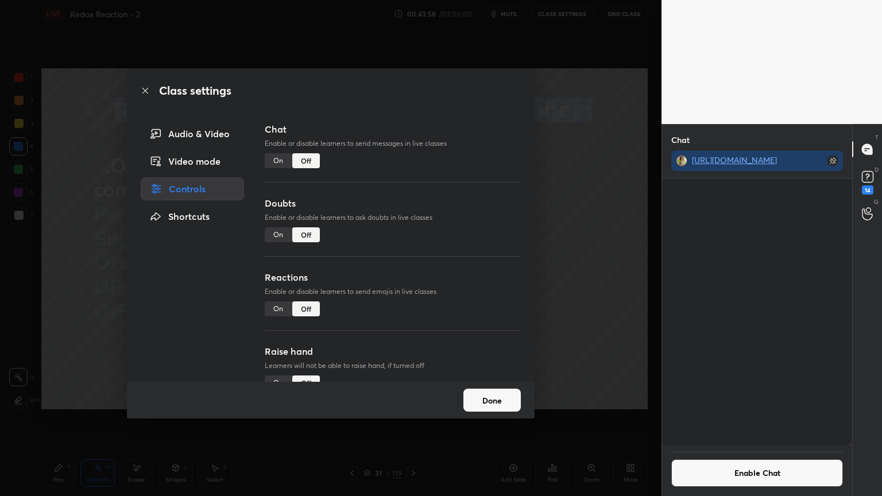
scroll to position [73571, 0]
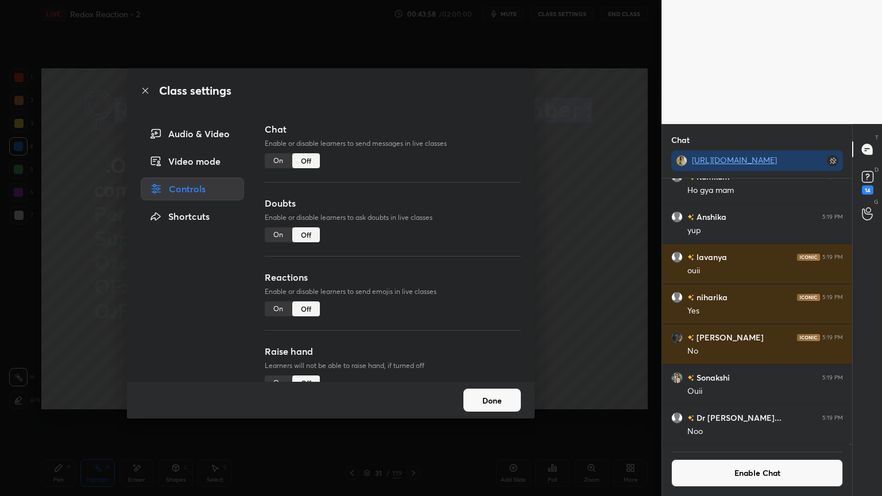
click at [495, 397] on button "Done" at bounding box center [492, 400] width 57 height 23
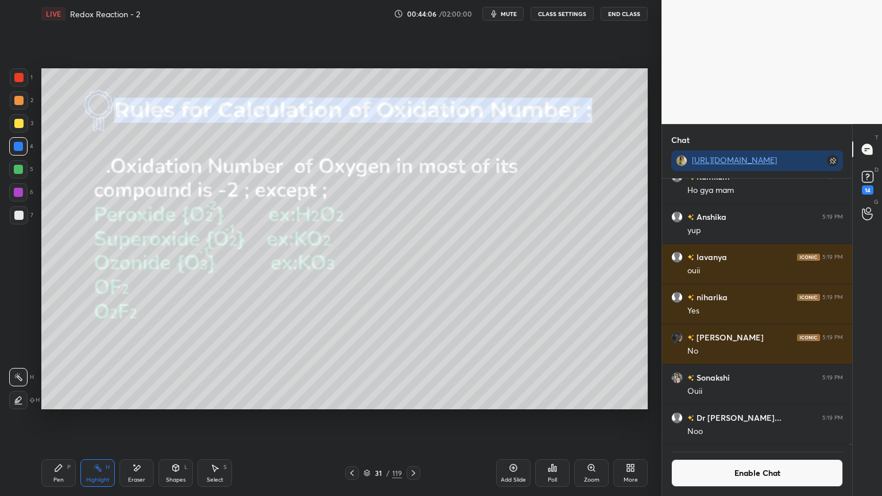
click at [749, 419] on button "Enable Chat" at bounding box center [758, 474] width 172 height 28
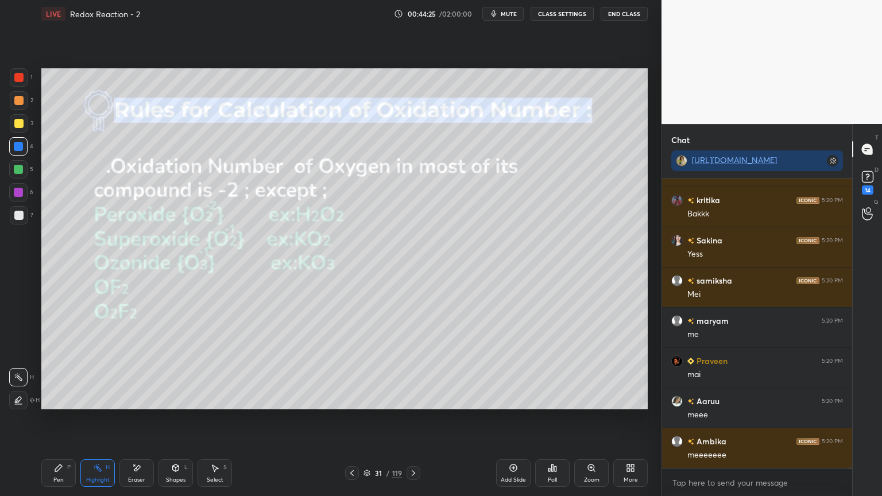
scroll to position [76449, 0]
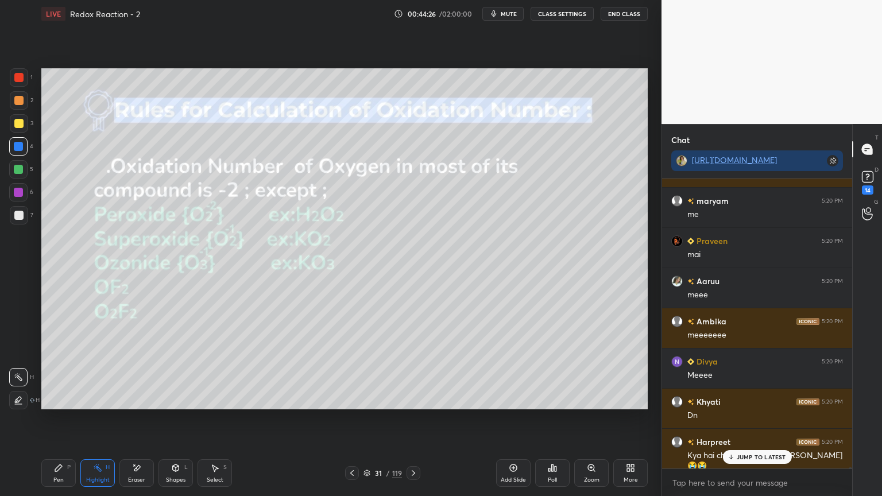
click at [553, 16] on button "CLASS SETTINGS" at bounding box center [562, 14] width 63 height 14
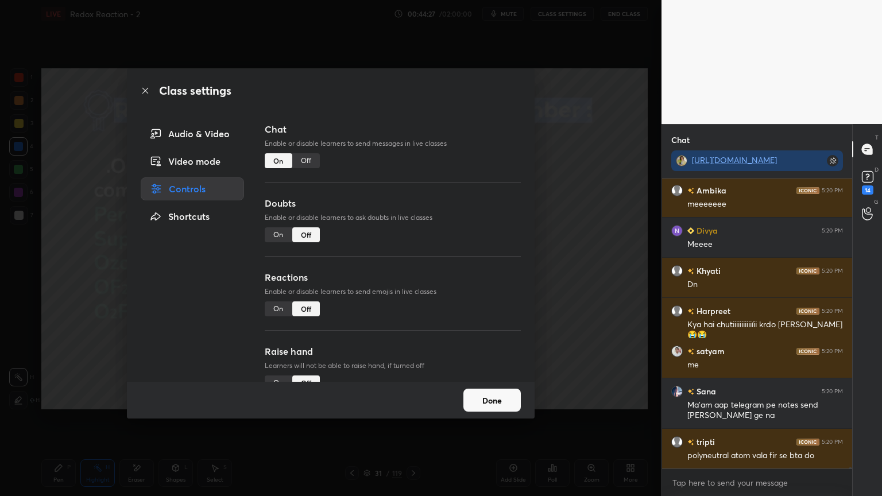
click at [304, 164] on div "Off" at bounding box center [306, 160] width 28 height 15
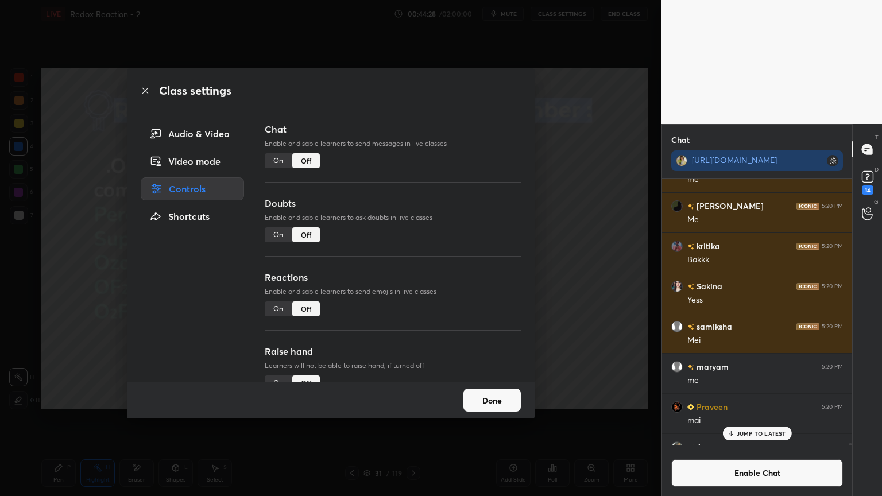
click at [493, 406] on button "Done" at bounding box center [492, 400] width 57 height 23
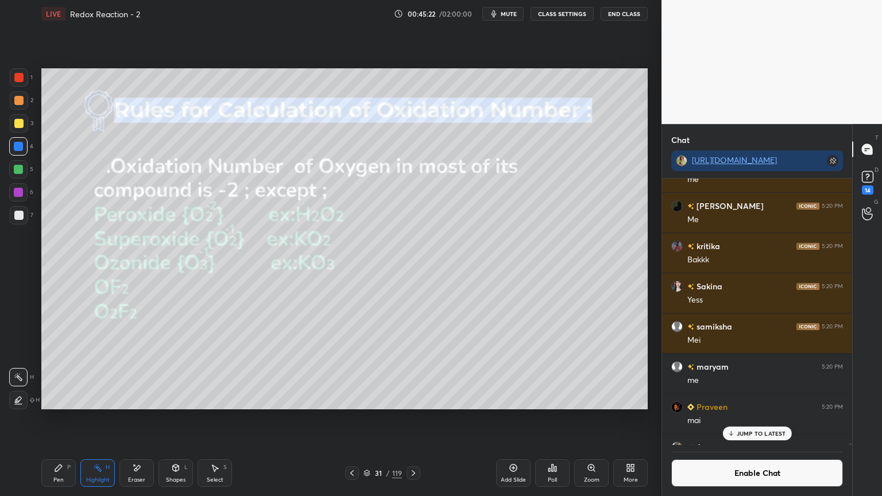
click at [749, 419] on div "JUMP TO LATEST" at bounding box center [757, 434] width 69 height 14
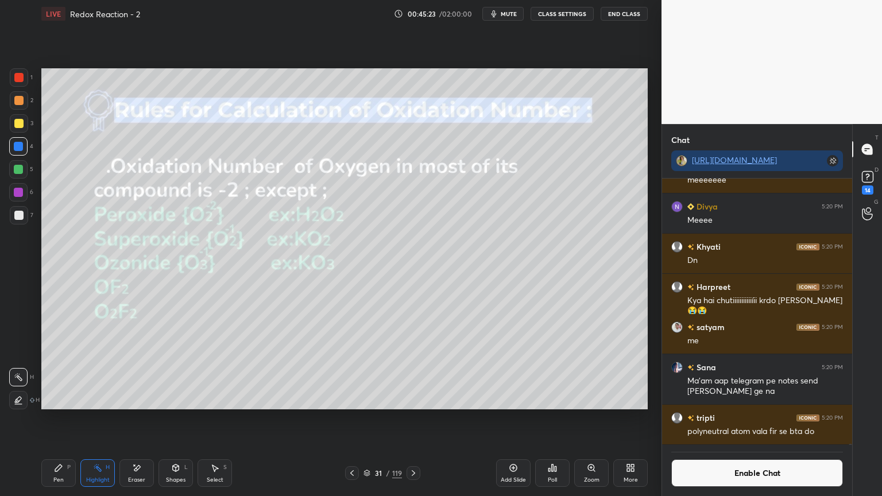
click at [749, 419] on button "Enable Chat" at bounding box center [758, 474] width 172 height 28
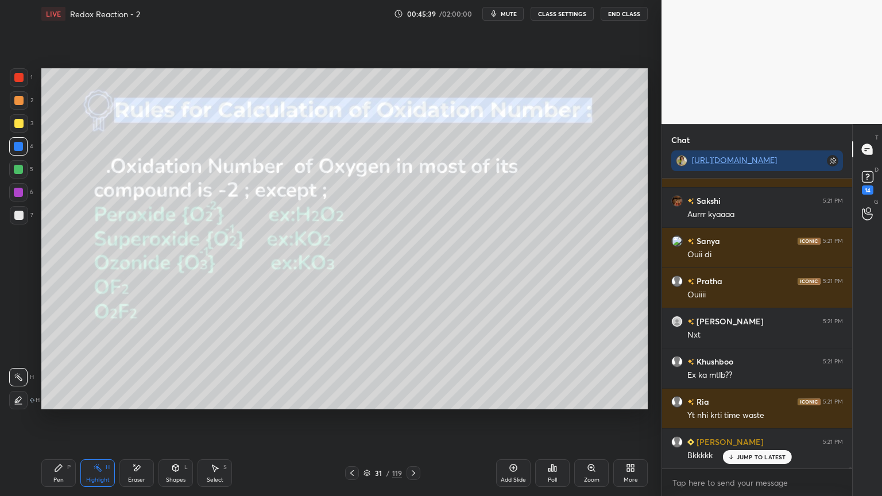
scroll to position [77338, 0]
click at [564, 11] on button "CLASS SETTINGS" at bounding box center [562, 14] width 63 height 14
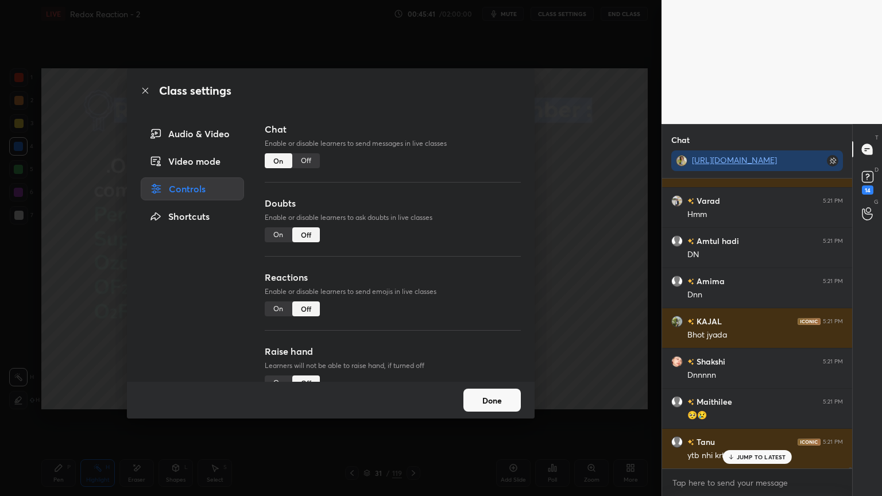
click at [308, 163] on div "Off" at bounding box center [306, 160] width 28 height 15
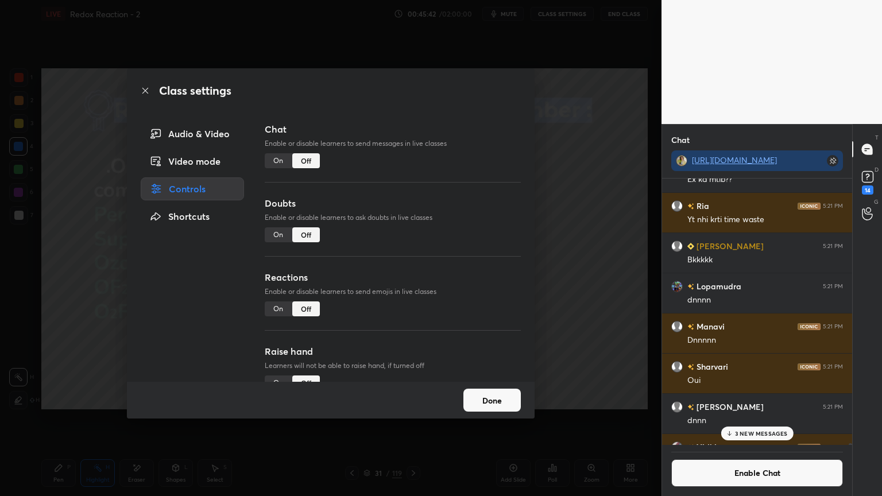
click at [495, 402] on button "Done" at bounding box center [492, 400] width 57 height 23
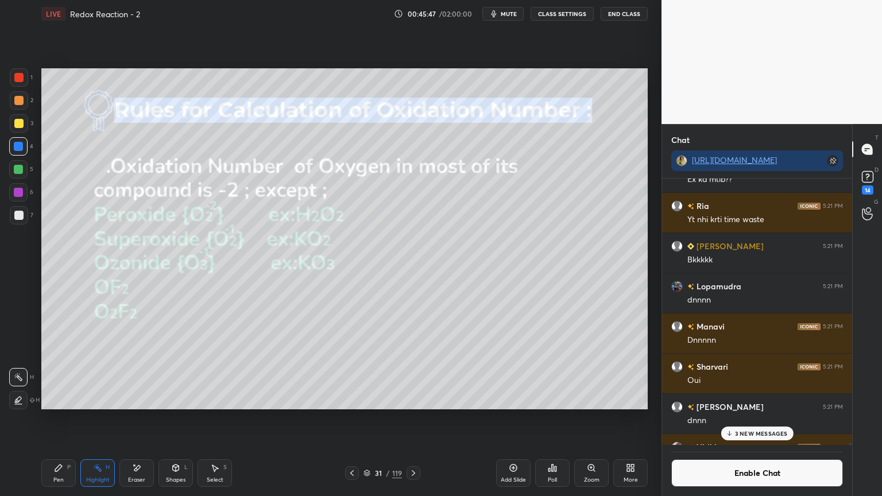
click at [750, 419] on div "3 NEW MESSAGES" at bounding box center [757, 434] width 72 height 14
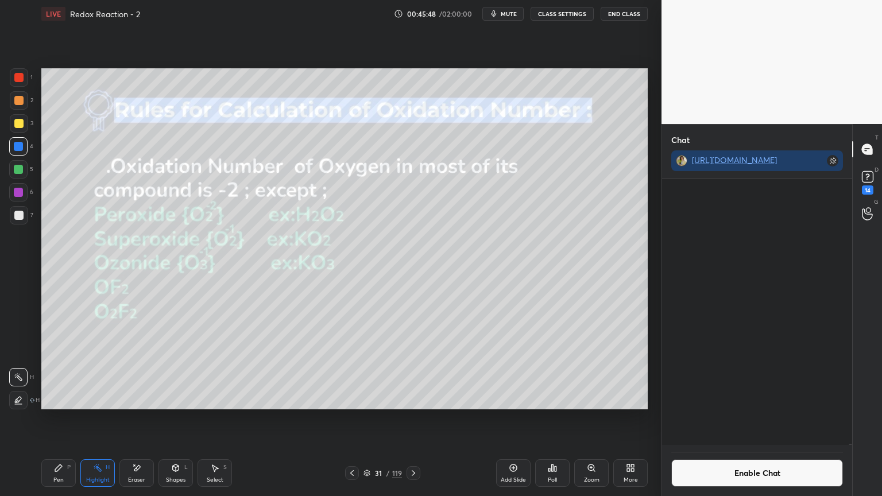
scroll to position [77243, 0]
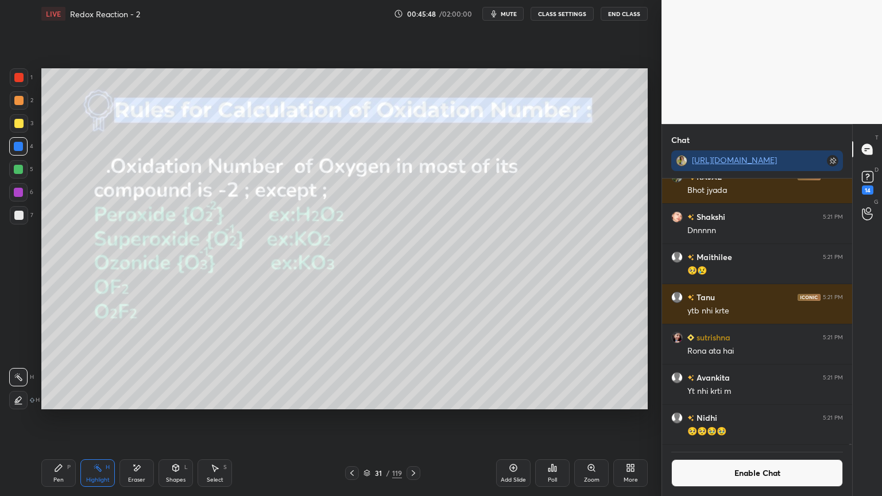
click at [730, 419] on button "Enable Chat" at bounding box center [758, 474] width 172 height 28
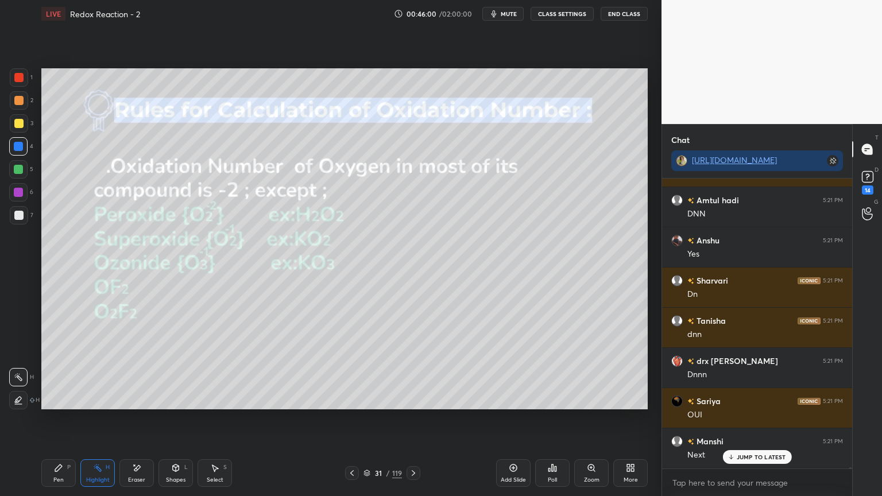
scroll to position [78671, 0]
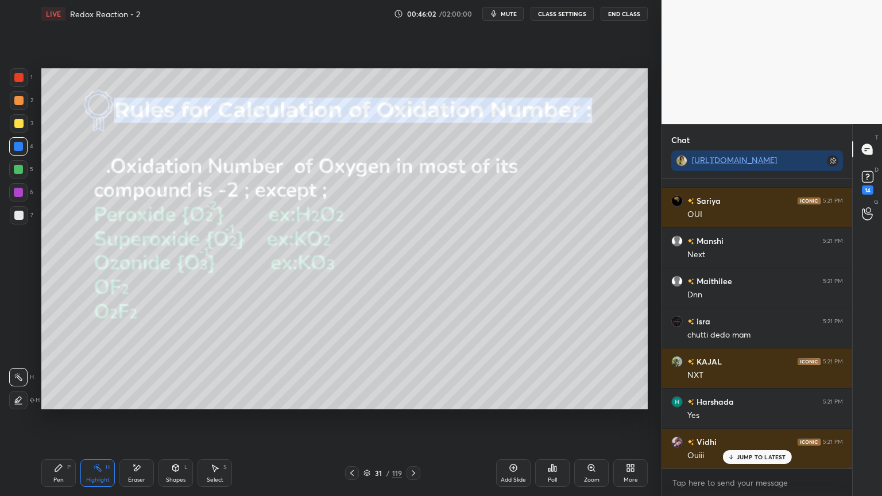
click at [409, 419] on div "Pen P Highlight H Eraser Shapes L Select S 31 / 119 Add Slide Poll Zoom More" at bounding box center [344, 473] width 607 height 46
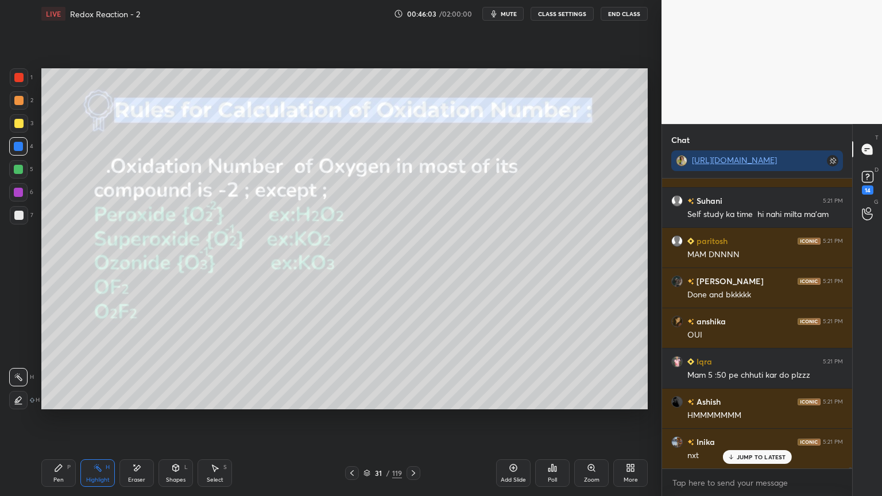
click at [412, 419] on icon at bounding box center [413, 473] width 9 height 9
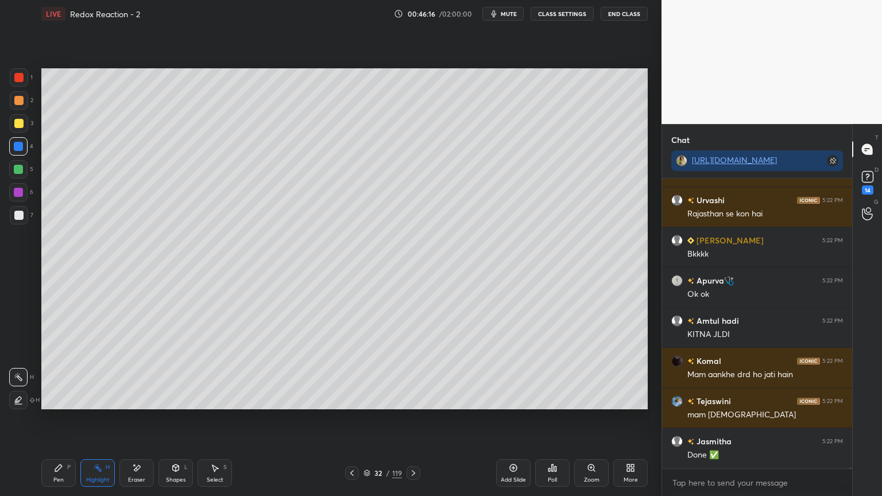
click at [54, 419] on icon at bounding box center [58, 468] width 9 height 9
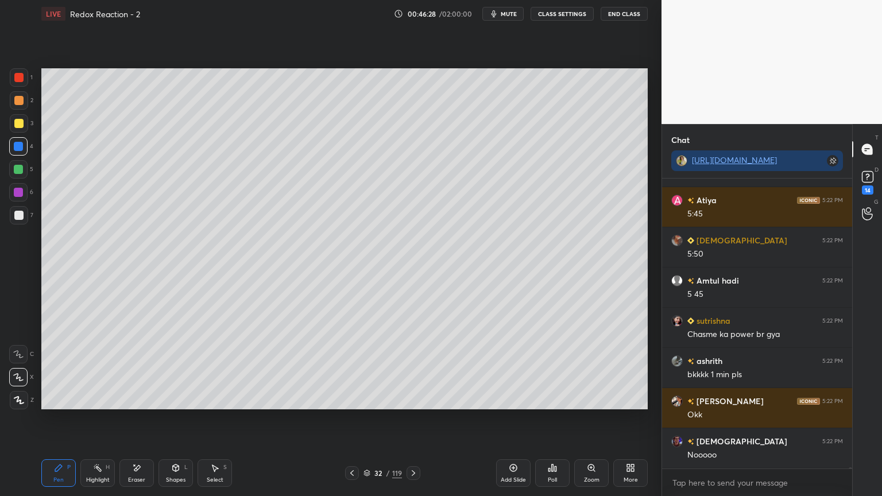
click at [105, 419] on div "Highlight H" at bounding box center [97, 474] width 34 height 28
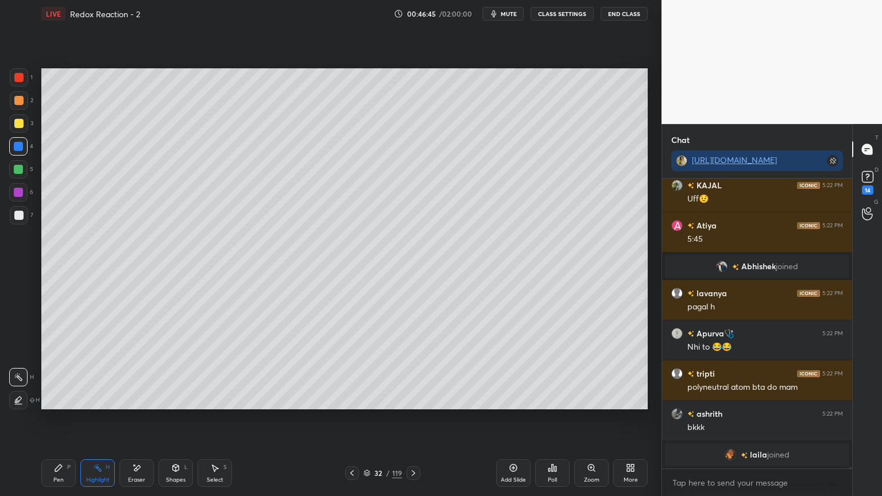
click at [126, 419] on div "Eraser" at bounding box center [137, 474] width 34 height 28
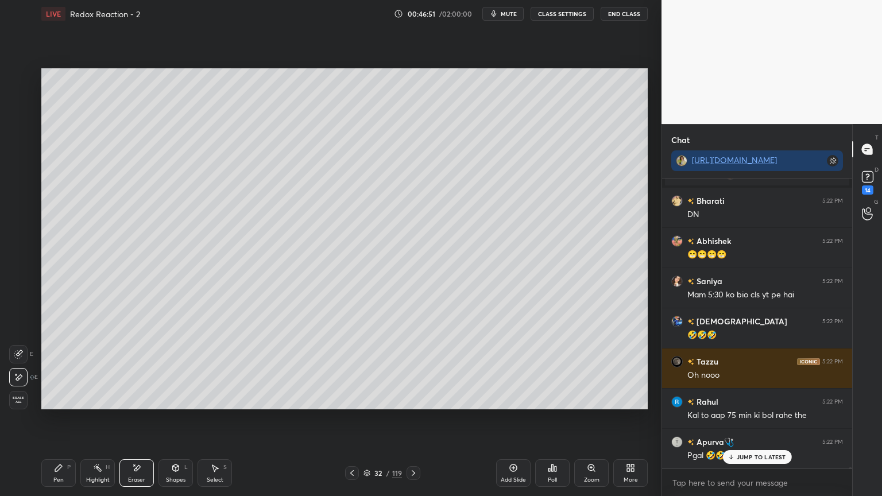
click at [550, 16] on button "CLASS SETTINGS" at bounding box center [562, 14] width 63 height 14
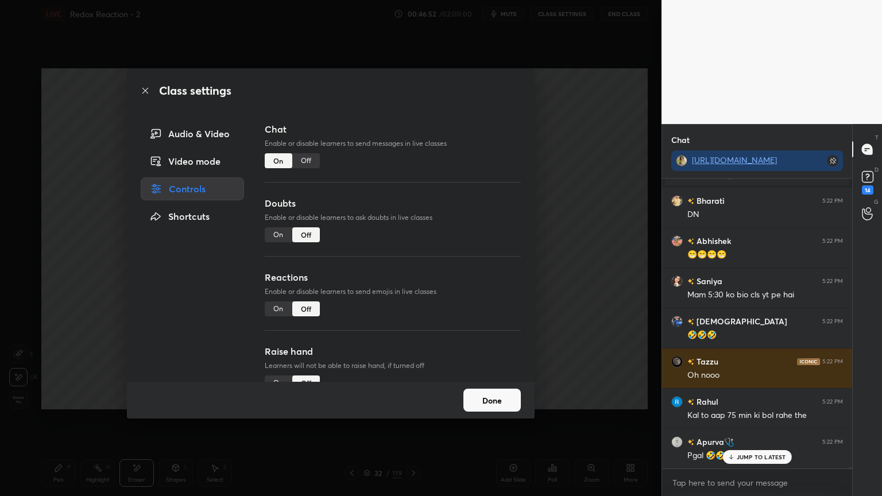
click at [302, 165] on div "Off" at bounding box center [306, 160] width 28 height 15
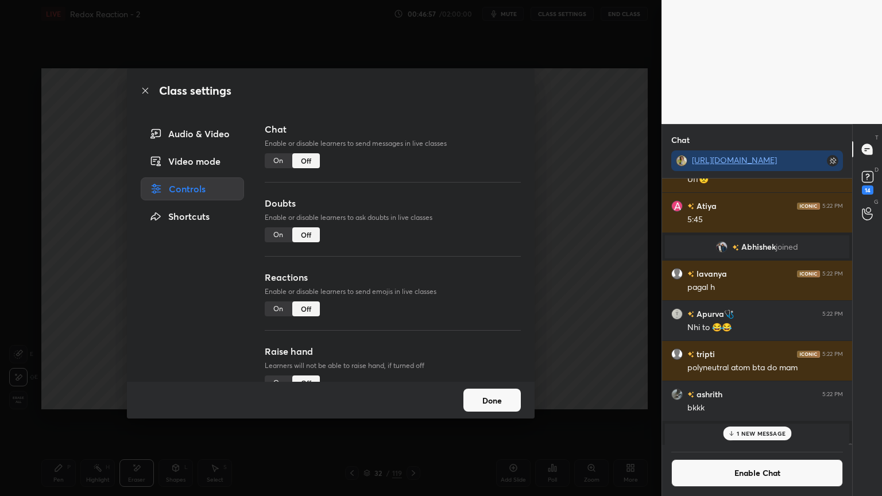
click at [476, 394] on button "Done" at bounding box center [492, 400] width 57 height 23
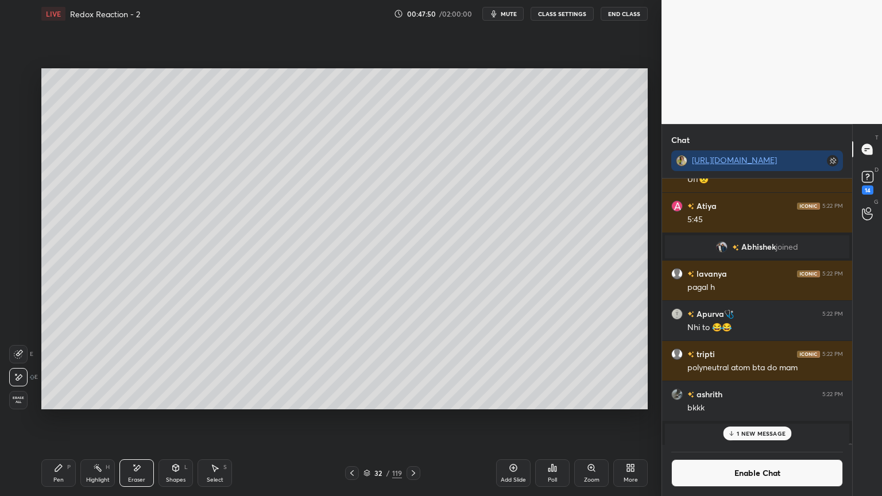
click at [742, 419] on p "1 NEW MESSAGE" at bounding box center [761, 433] width 49 height 7
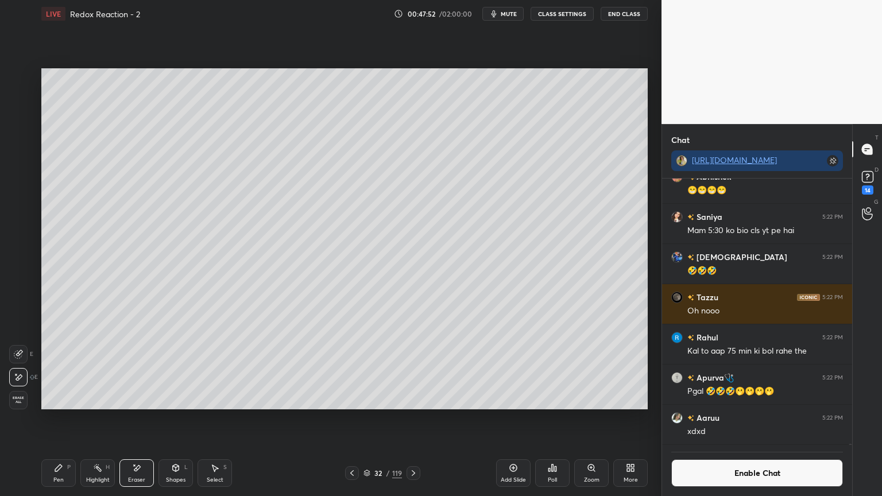
click at [720, 419] on button "Enable Chat" at bounding box center [758, 474] width 172 height 28
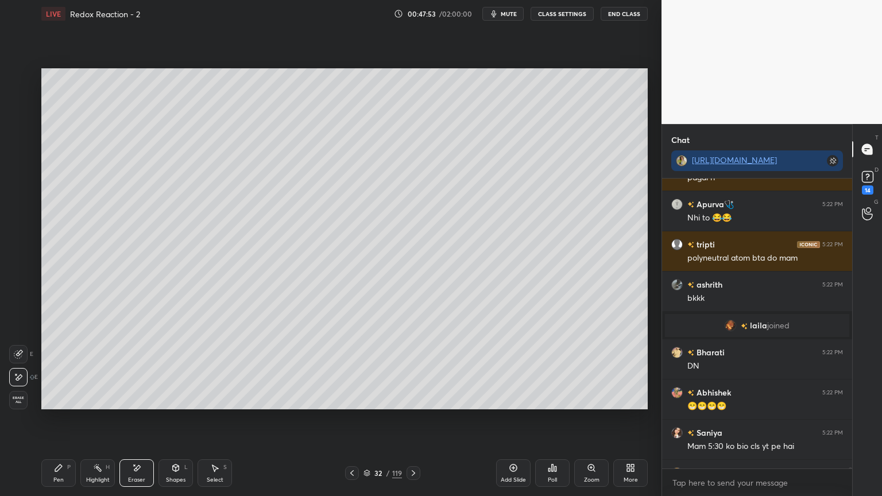
click at [61, 419] on div "Pen" at bounding box center [58, 480] width 10 height 6
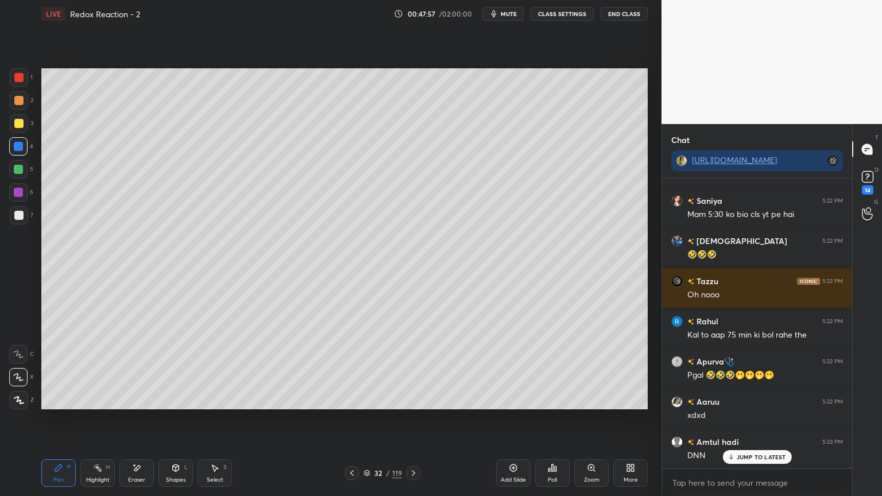
scroll to position [80980, 0]
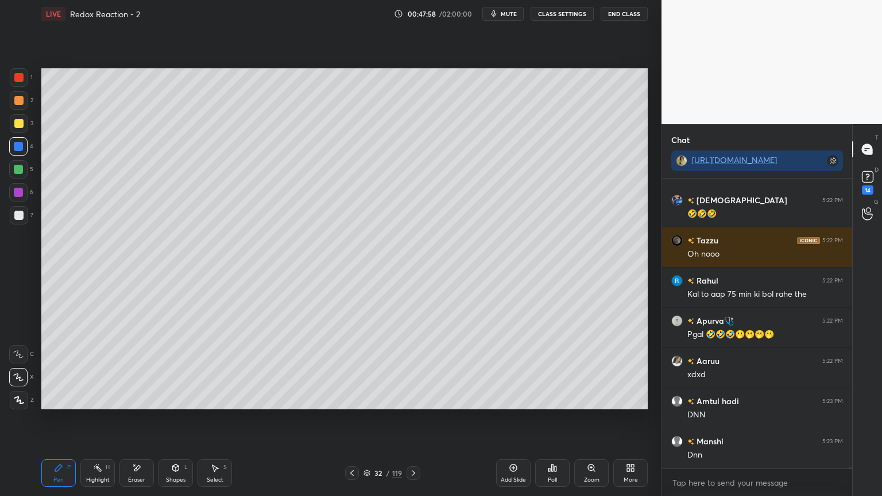
click at [107, 419] on div "Highlight H" at bounding box center [97, 474] width 34 height 28
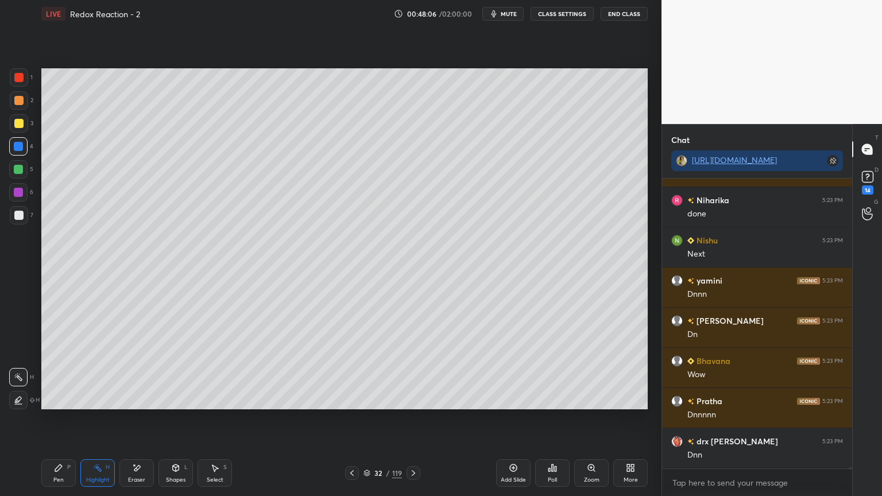
scroll to position [81525, 0]
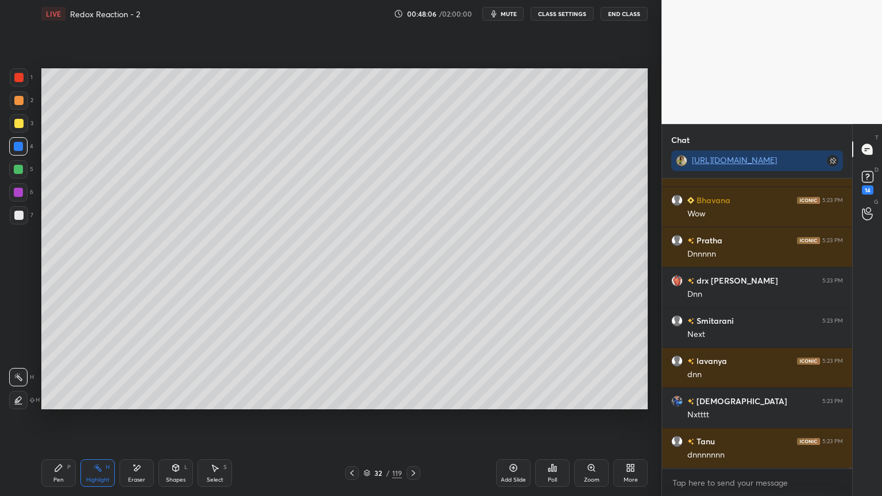
click at [144, 419] on div "Eraser" at bounding box center [137, 474] width 34 height 28
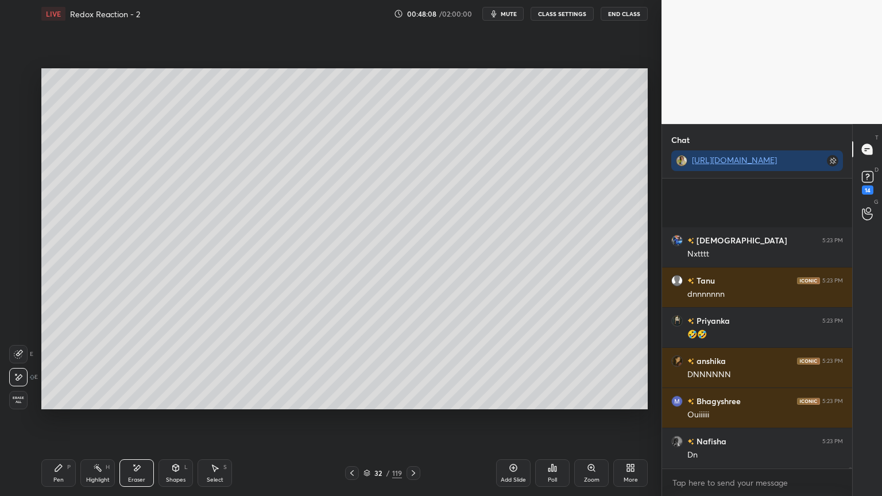
scroll to position [81806, 0]
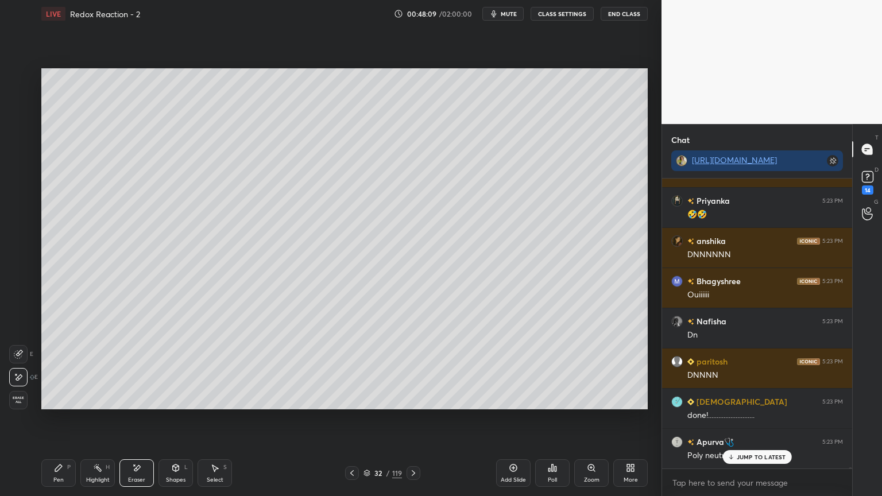
click at [561, 16] on button "CLASS SETTINGS" at bounding box center [562, 14] width 63 height 14
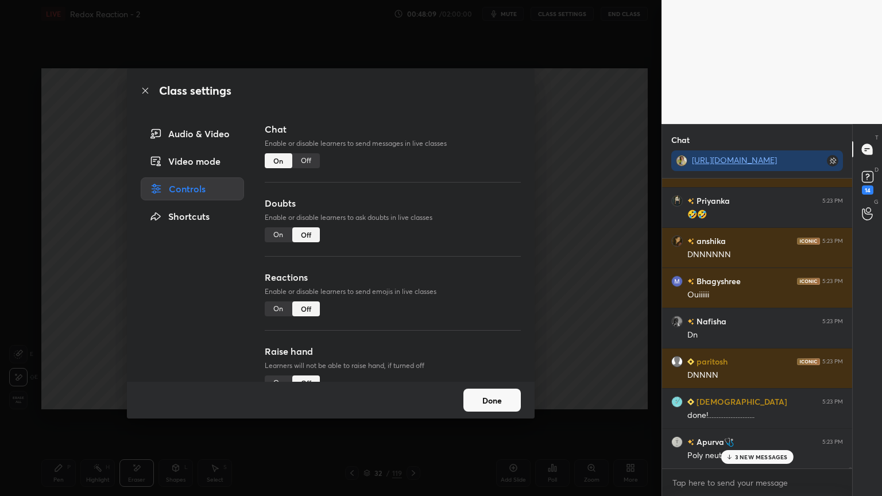
scroll to position [81927, 0]
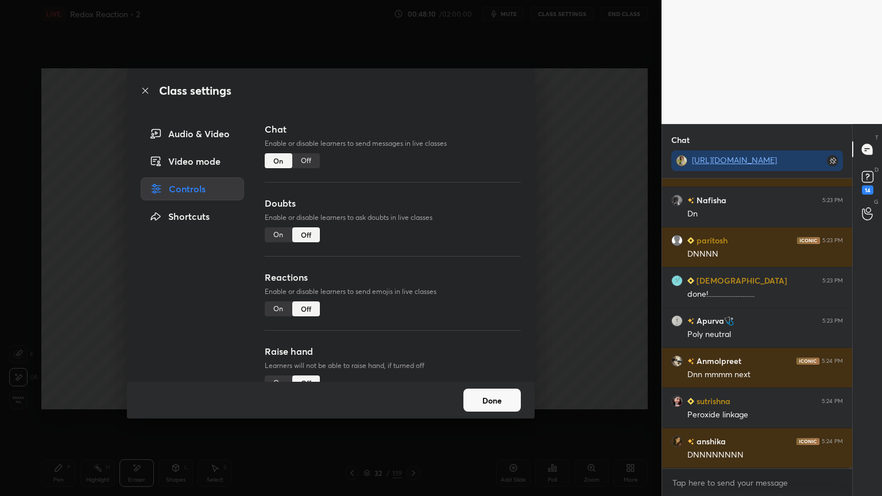
click at [307, 167] on div "Off" at bounding box center [306, 160] width 28 height 15
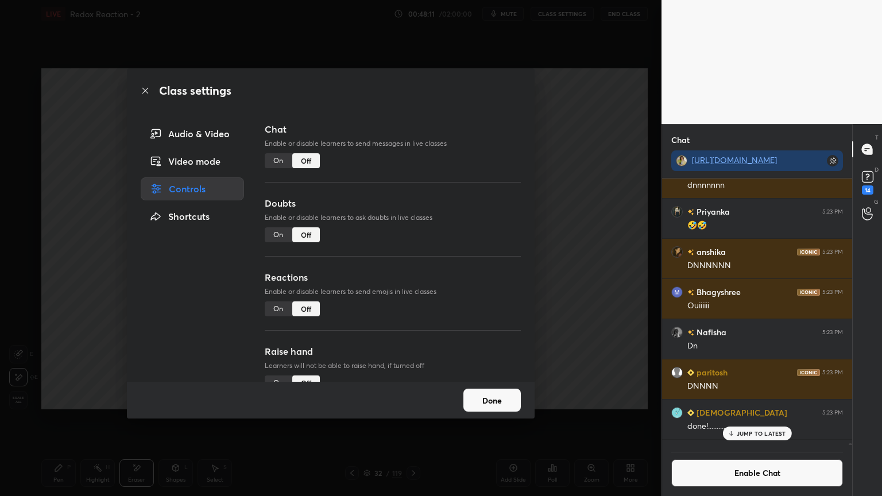
click at [477, 416] on div "Done" at bounding box center [331, 400] width 408 height 37
click at [476, 400] on button "Done" at bounding box center [492, 400] width 57 height 23
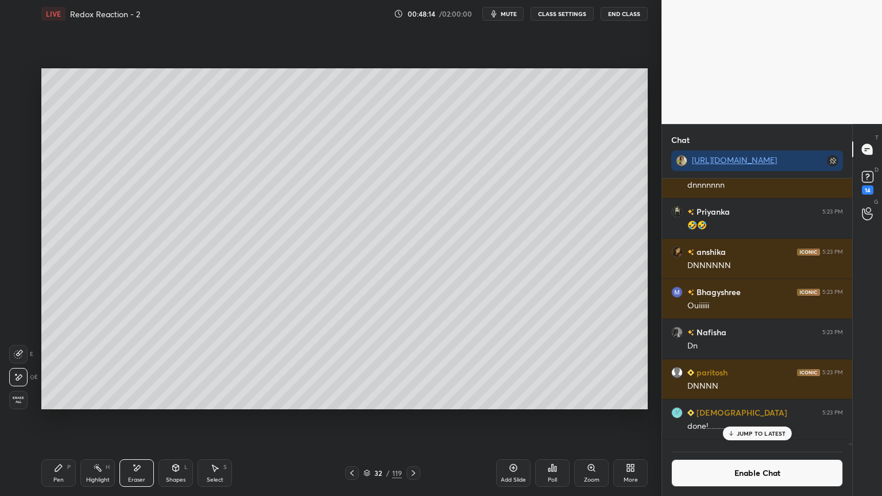
click at [62, 419] on div "Pen" at bounding box center [58, 480] width 10 height 6
click at [102, 419] on div "Highlight H" at bounding box center [97, 474] width 34 height 28
click at [414, 419] on icon at bounding box center [413, 474] width 3 height 6
click at [755, 419] on p "JUMP TO LATEST" at bounding box center [761, 433] width 49 height 7
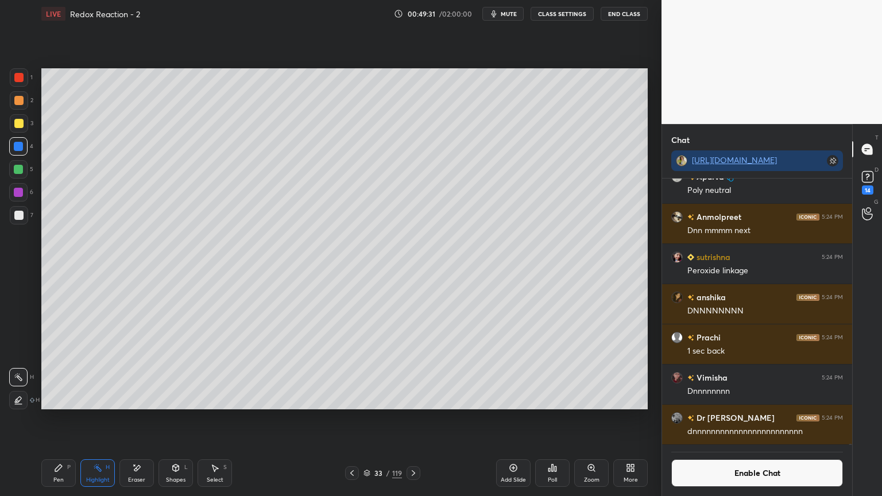
click at [410, 419] on icon at bounding box center [413, 473] width 9 height 9
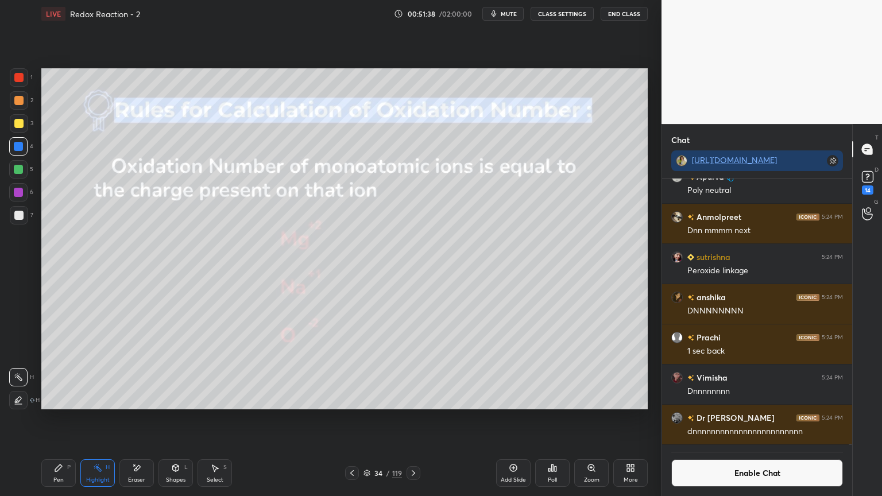
click at [411, 419] on icon at bounding box center [413, 473] width 9 height 9
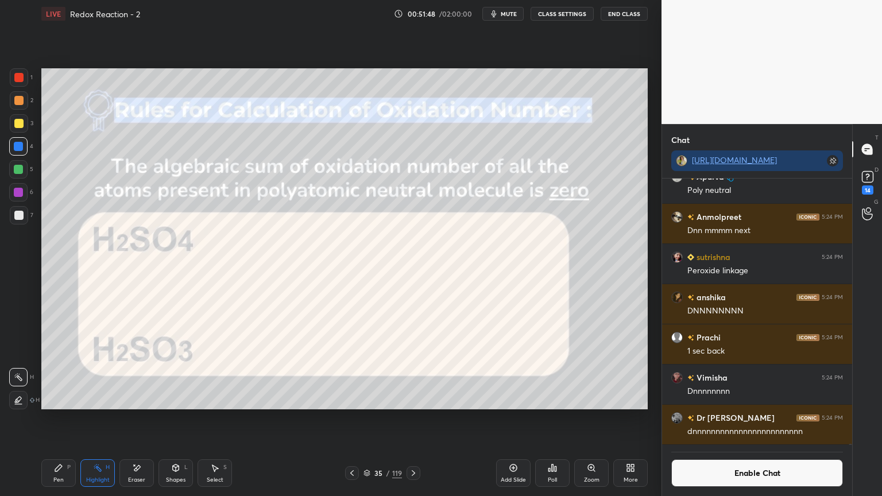
click at [60, 419] on icon at bounding box center [58, 468] width 7 height 7
click at [103, 419] on div "Highlight H" at bounding box center [97, 474] width 34 height 28
click at [63, 419] on icon at bounding box center [58, 468] width 9 height 9
click at [94, 419] on icon at bounding box center [97, 468] width 9 height 9
click at [64, 419] on div "Pen P" at bounding box center [58, 474] width 34 height 28
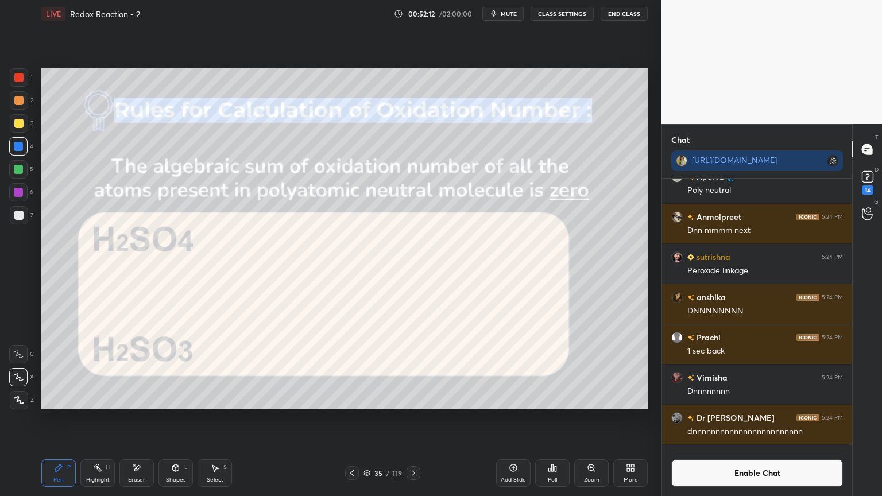
click at [687, 419] on button "Enable Chat" at bounding box center [758, 474] width 172 height 28
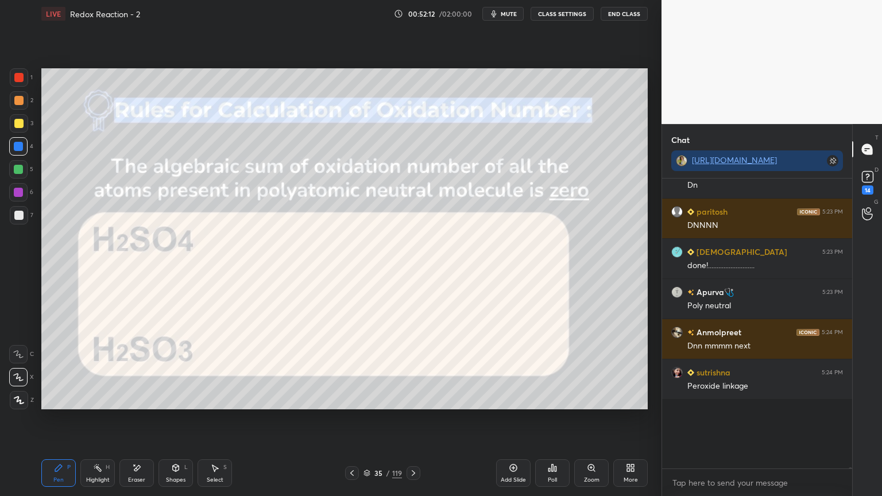
scroll to position [287, 187]
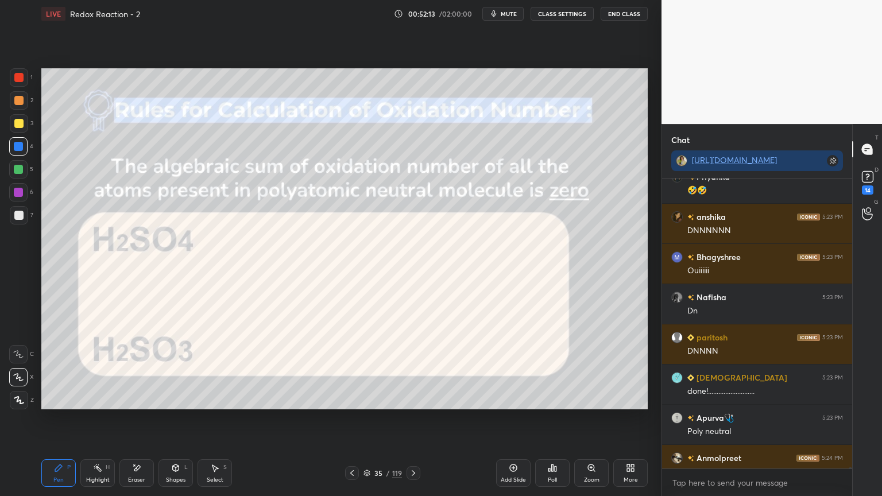
click at [67, 419] on div "P" at bounding box center [68, 468] width 3 height 6
click at [25, 105] on div at bounding box center [19, 100] width 18 height 18
click at [19, 97] on div at bounding box center [18, 100] width 9 height 9
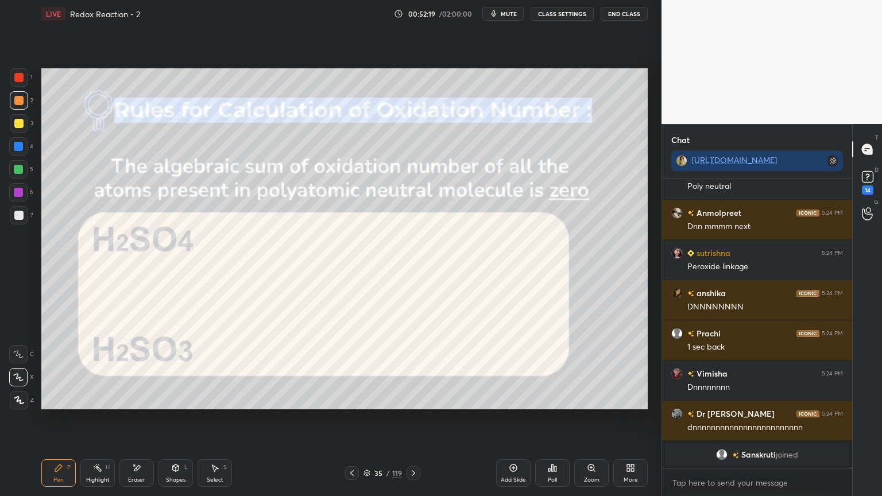
scroll to position [81911, 0]
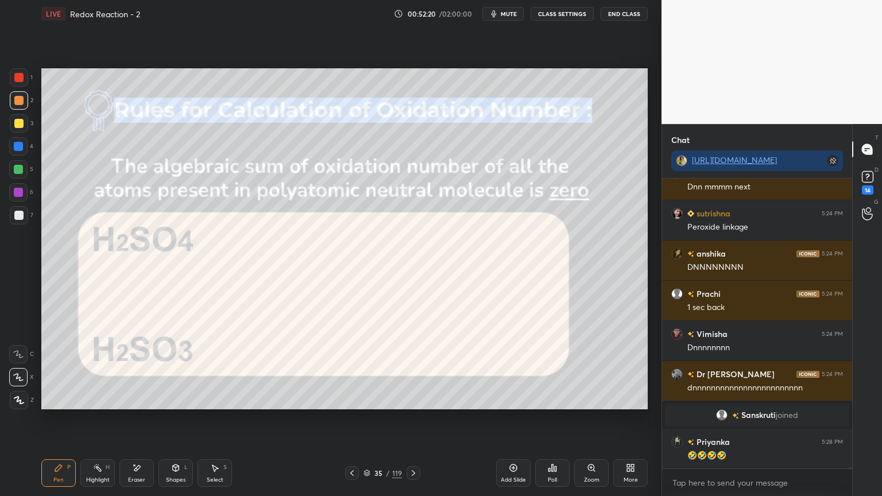
click at [106, 419] on div "Highlight H" at bounding box center [97, 474] width 34 height 28
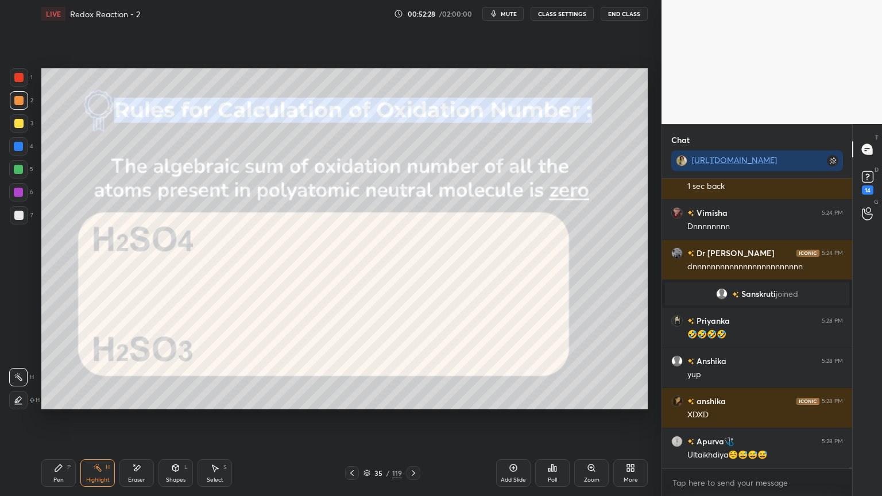
scroll to position [82113, 0]
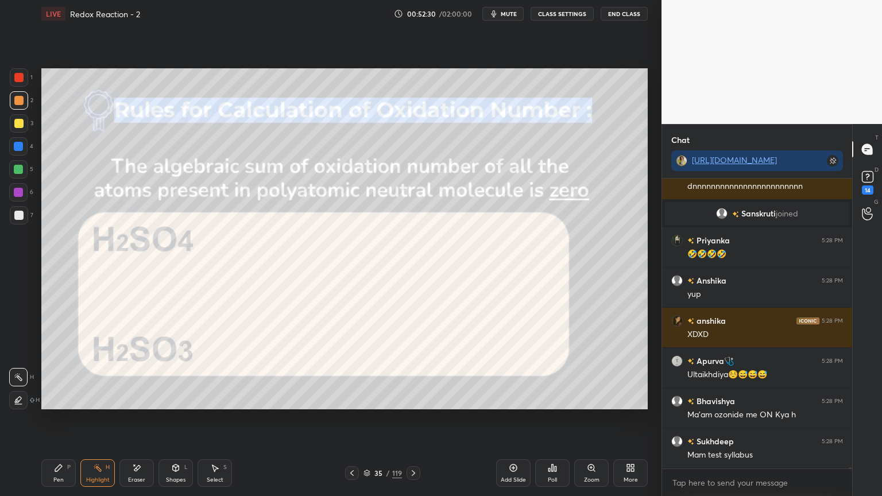
click at [136, 419] on icon at bounding box center [136, 469] width 9 height 10
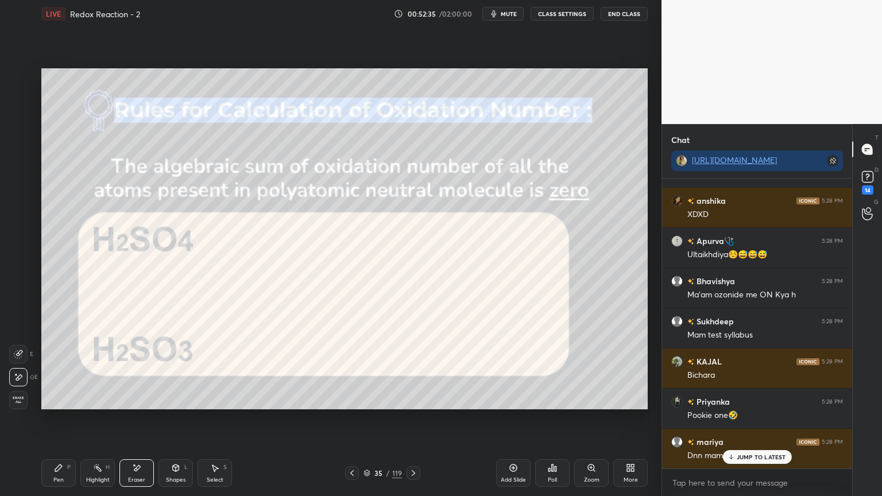
click at [560, 18] on button "CLASS SETTINGS" at bounding box center [562, 14] width 63 height 14
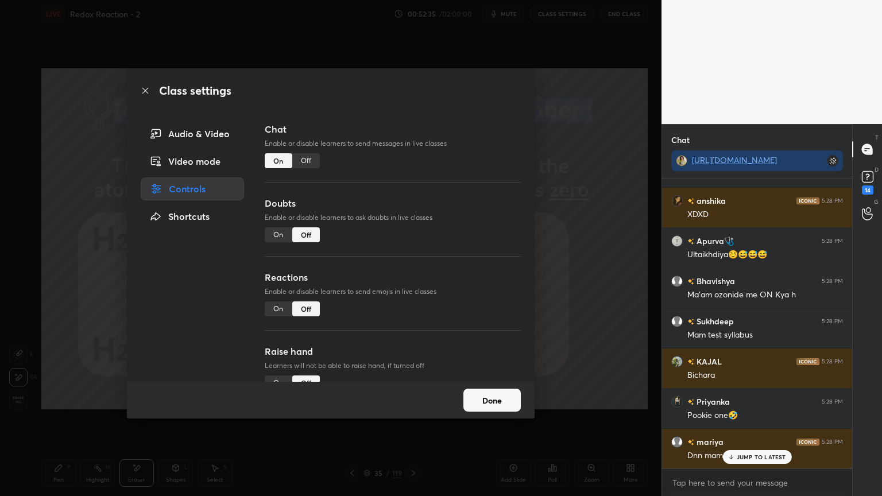
click at [314, 159] on div "Off" at bounding box center [306, 160] width 28 height 15
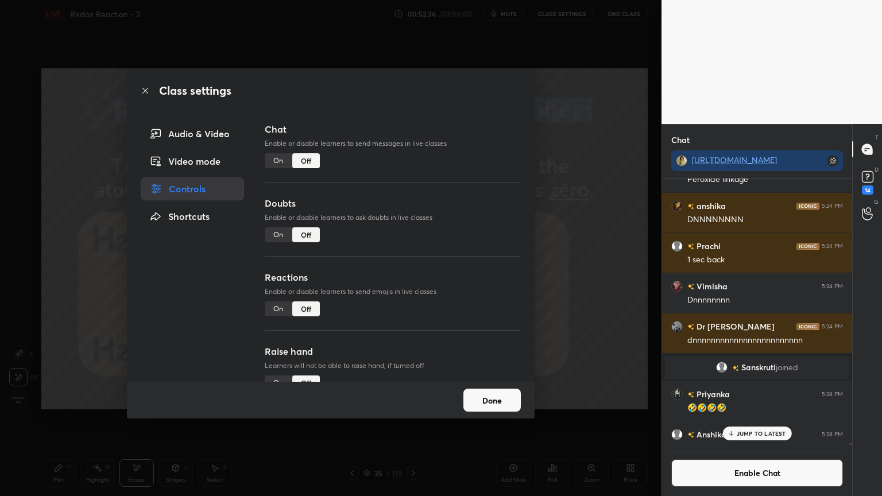
click at [495, 393] on button "Done" at bounding box center [492, 400] width 57 height 23
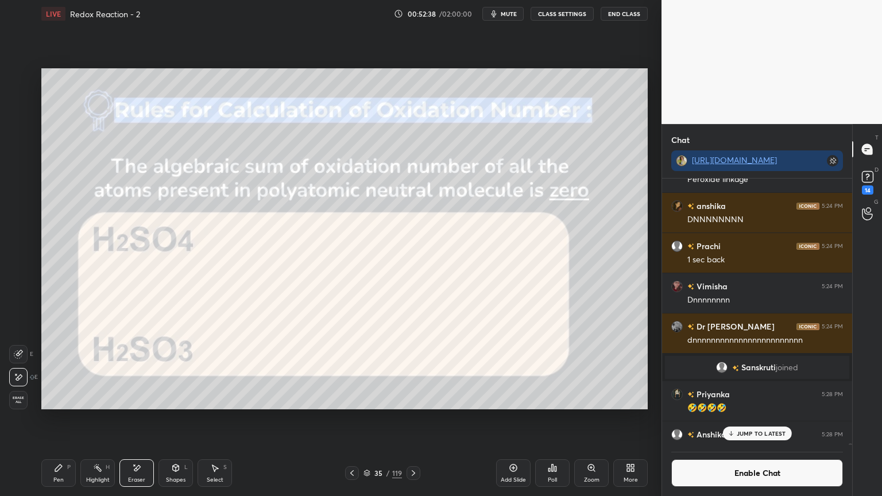
click at [93, 419] on div "Highlight" at bounding box center [98, 480] width 24 height 6
click at [19, 153] on div at bounding box center [18, 146] width 18 height 18
click at [20, 173] on div at bounding box center [18, 169] width 9 height 9
click at [20, 392] on div at bounding box center [18, 400] width 18 height 18
click at [17, 365] on div "H H" at bounding box center [24, 387] width 30 height 46
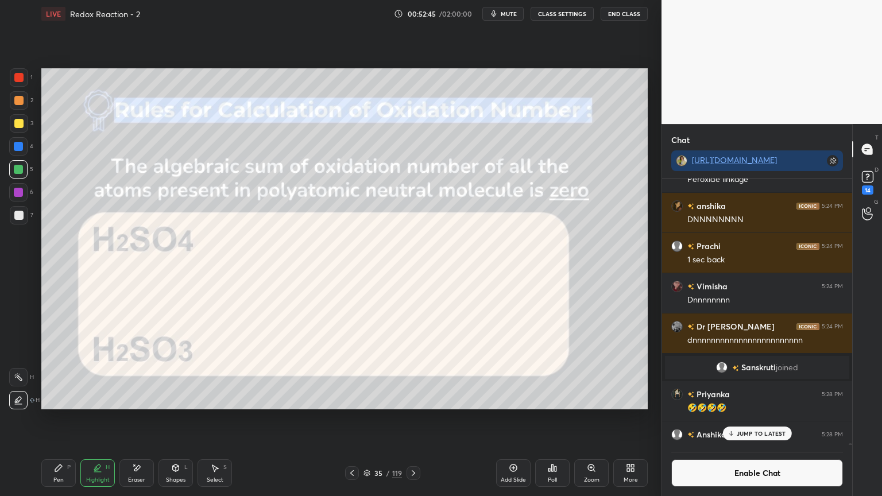
click at [30, 377] on p "H" at bounding box center [32, 378] width 4 height 6
click at [746, 419] on p "JUMP TO LATEST" at bounding box center [761, 433] width 49 height 7
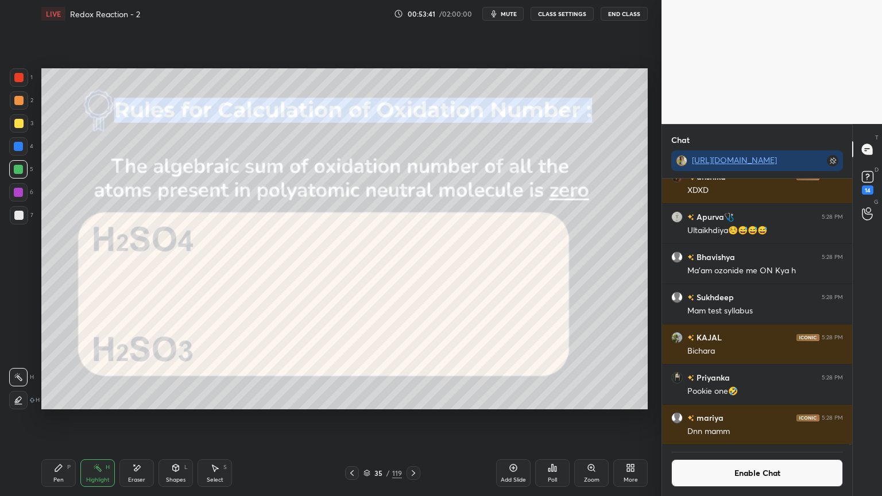
click at [735, 419] on button "Enable Chat" at bounding box center [758, 474] width 172 height 28
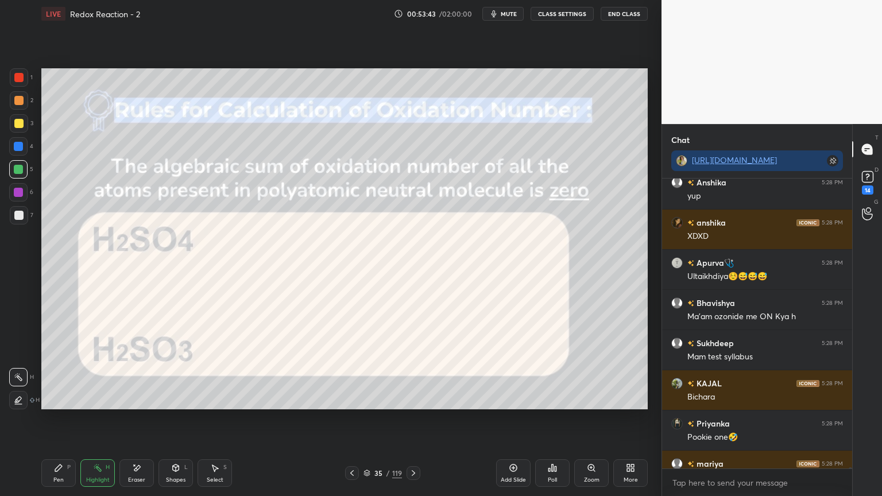
click at [413, 419] on icon at bounding box center [413, 474] width 3 height 6
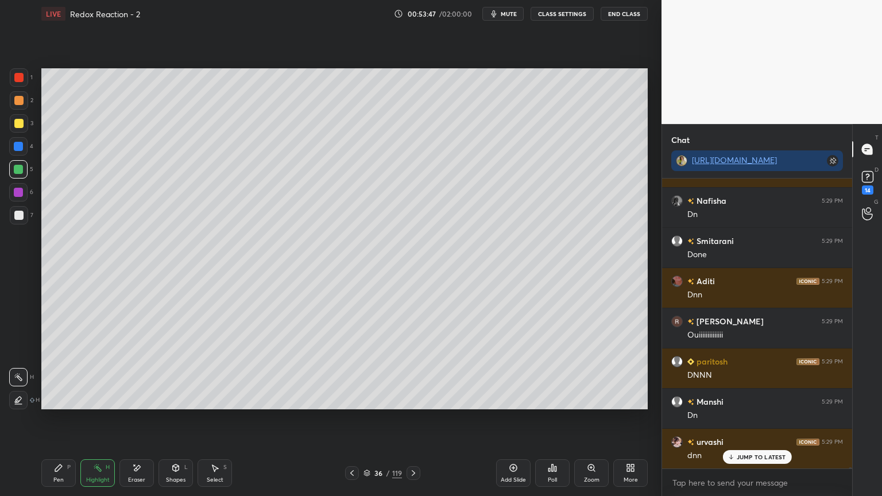
scroll to position [82584, 0]
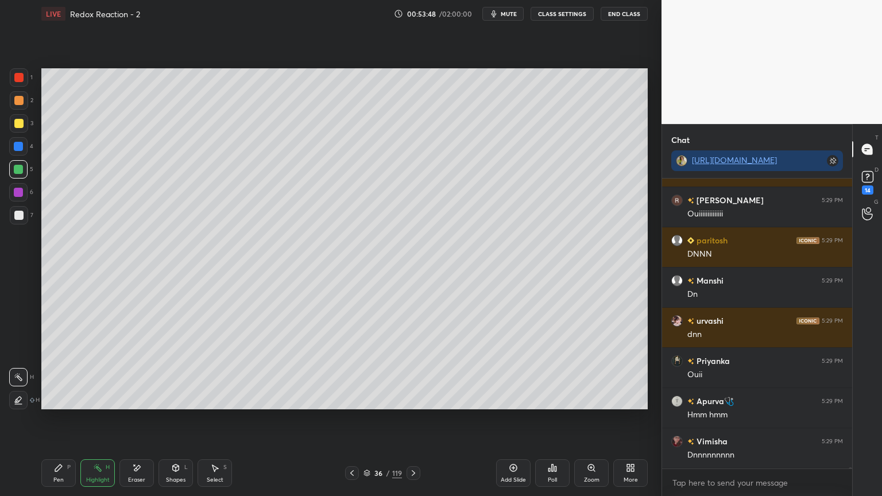
click at [571, 7] on button "CLASS SETTINGS" at bounding box center [562, 14] width 63 height 14
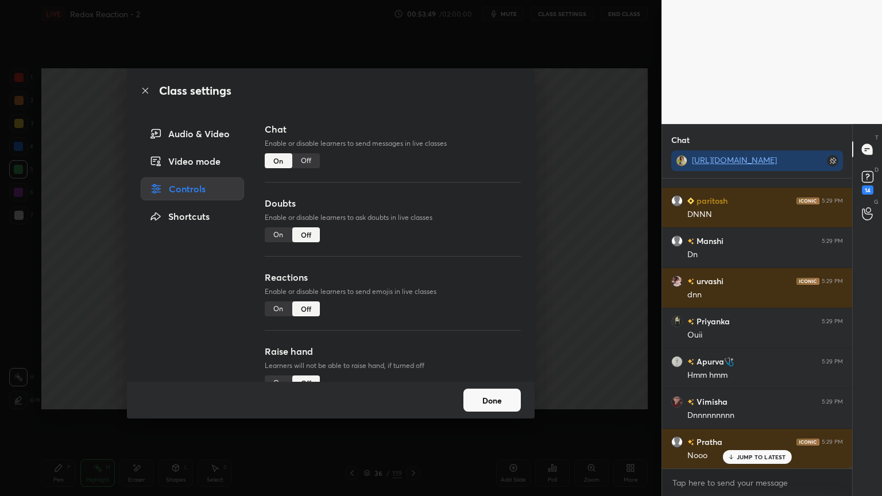
click at [306, 161] on div "Off" at bounding box center [306, 160] width 28 height 15
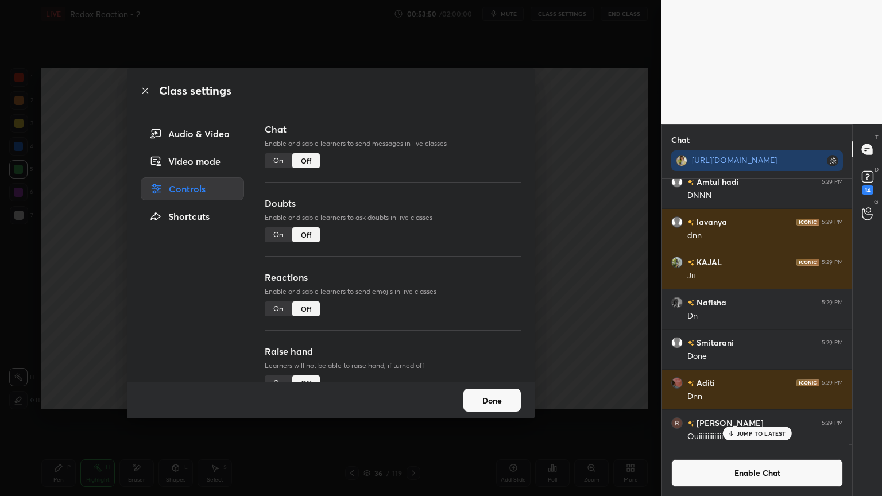
click at [499, 402] on button "Done" at bounding box center [492, 400] width 57 height 23
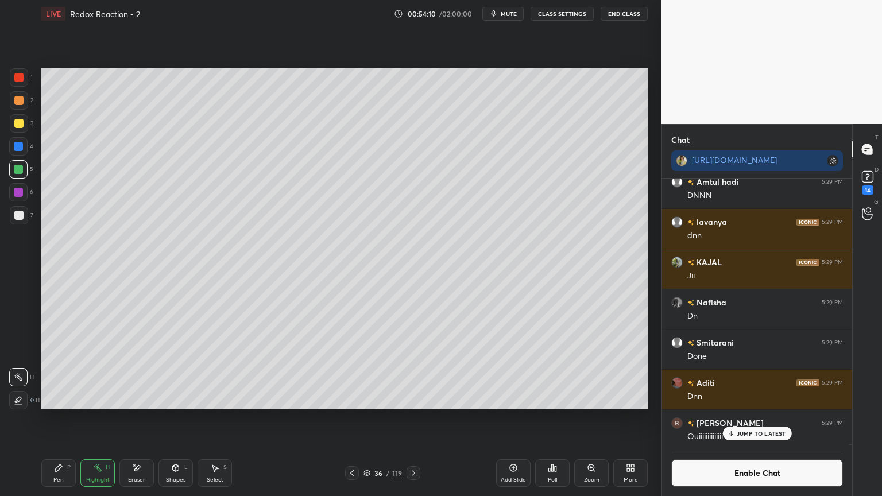
click at [735, 419] on icon at bounding box center [730, 433] width 7 height 7
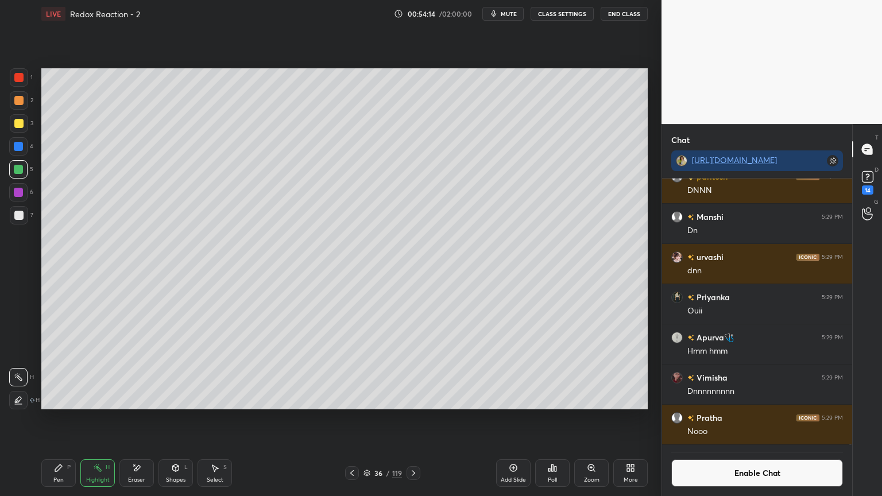
click at [700, 419] on button "Enable Chat" at bounding box center [758, 474] width 172 height 28
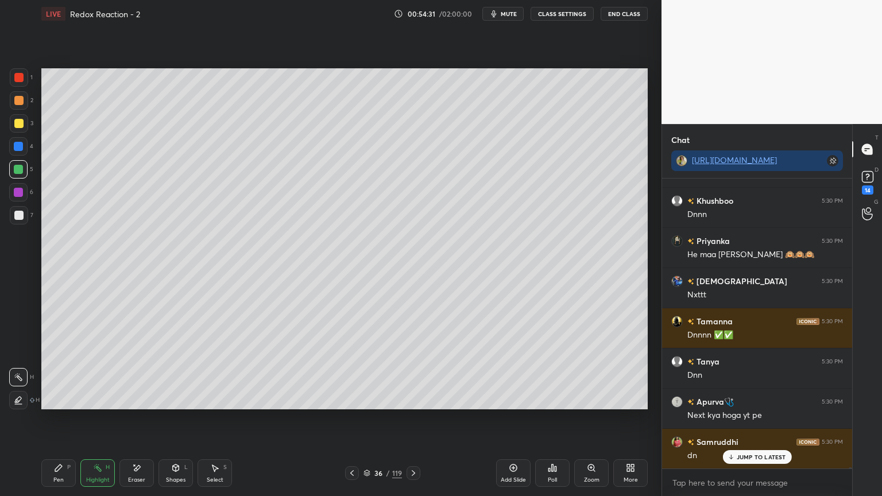
scroll to position [83559, 0]
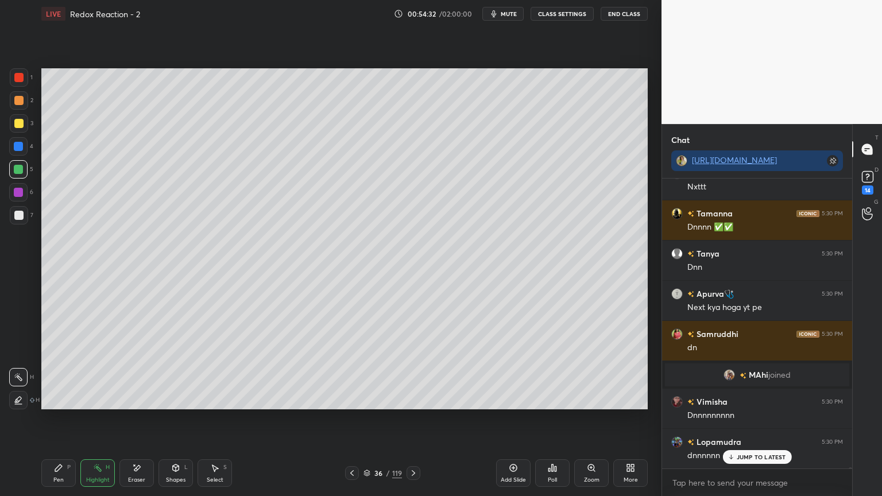
click at [551, 17] on button "CLASS SETTINGS" at bounding box center [562, 14] width 63 height 14
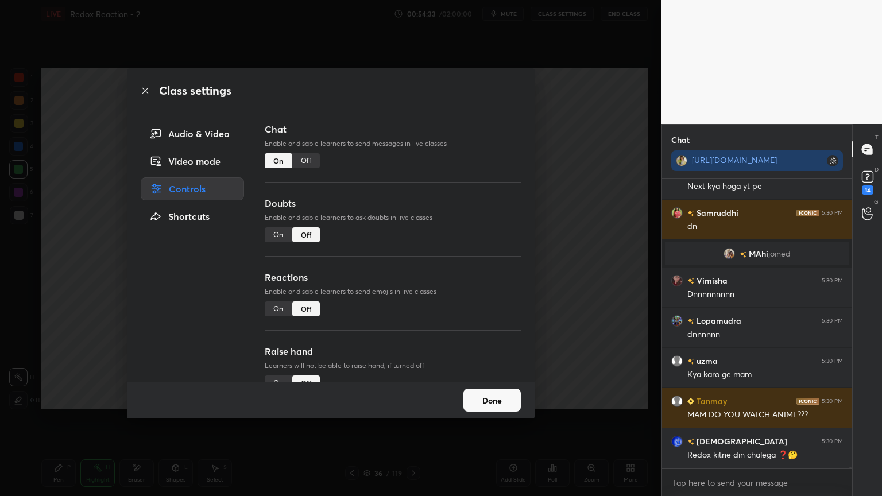
click at [305, 161] on div "Off" at bounding box center [306, 160] width 28 height 15
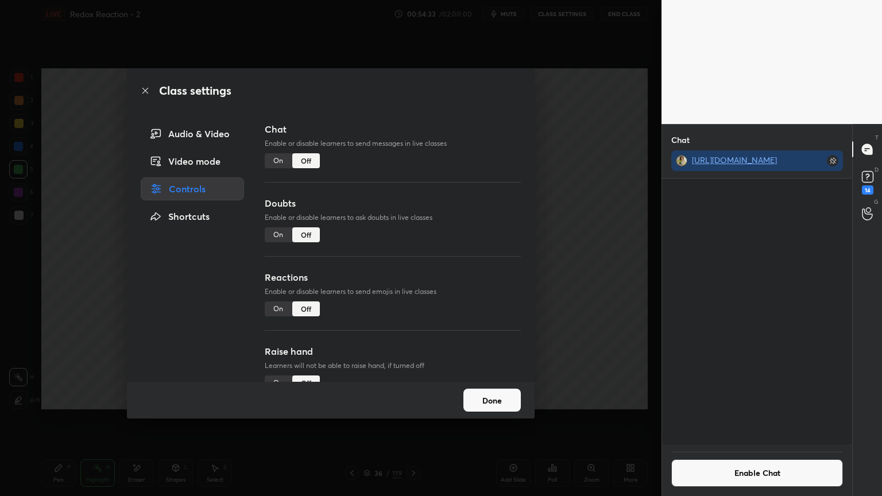
scroll to position [83520, 0]
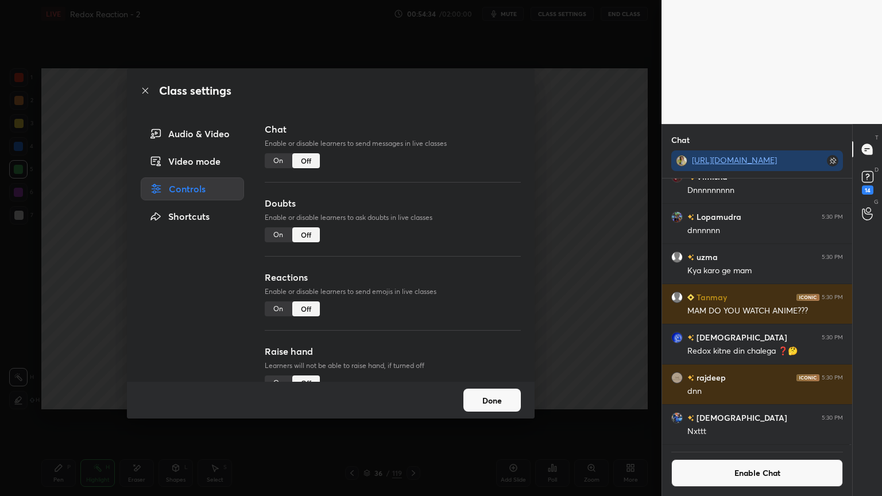
click at [478, 394] on button "Done" at bounding box center [492, 400] width 57 height 23
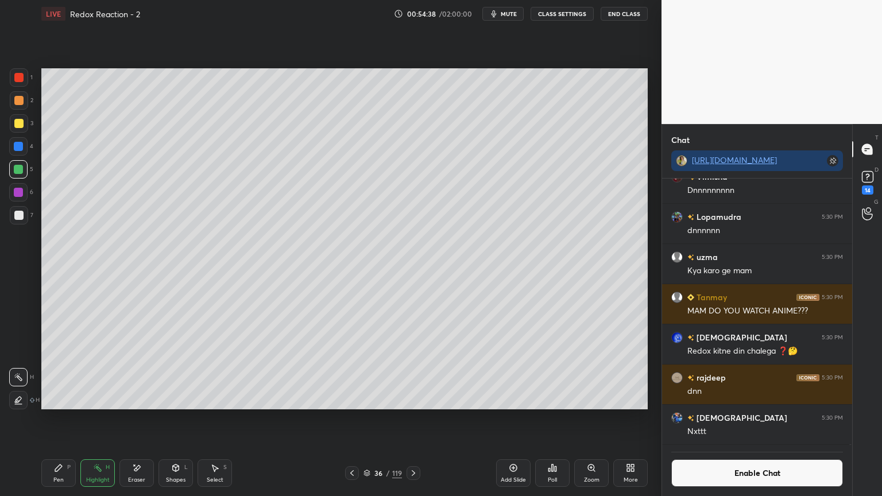
click at [418, 419] on div at bounding box center [414, 474] width 14 height 14
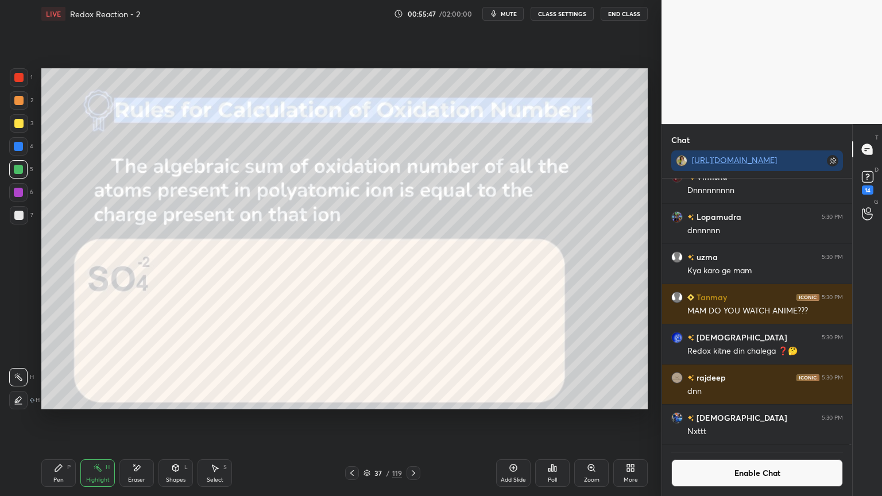
click at [685, 419] on button "Enable Chat" at bounding box center [758, 474] width 172 height 28
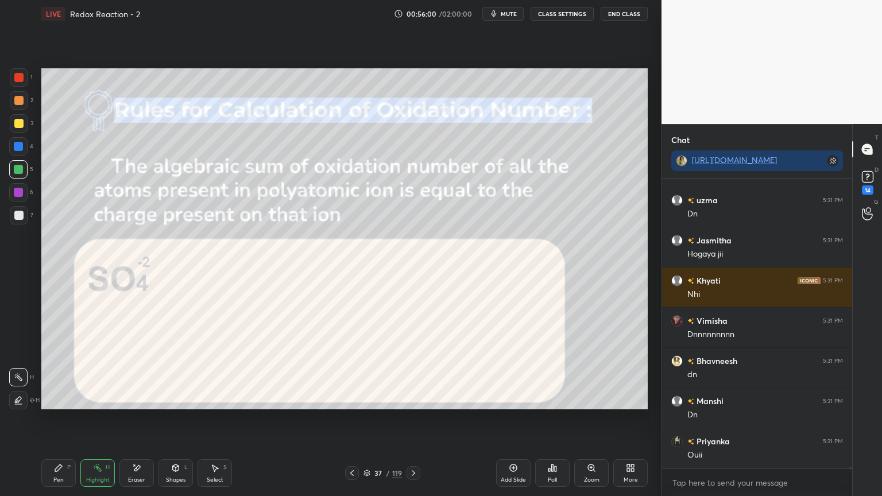
scroll to position [84533, 0]
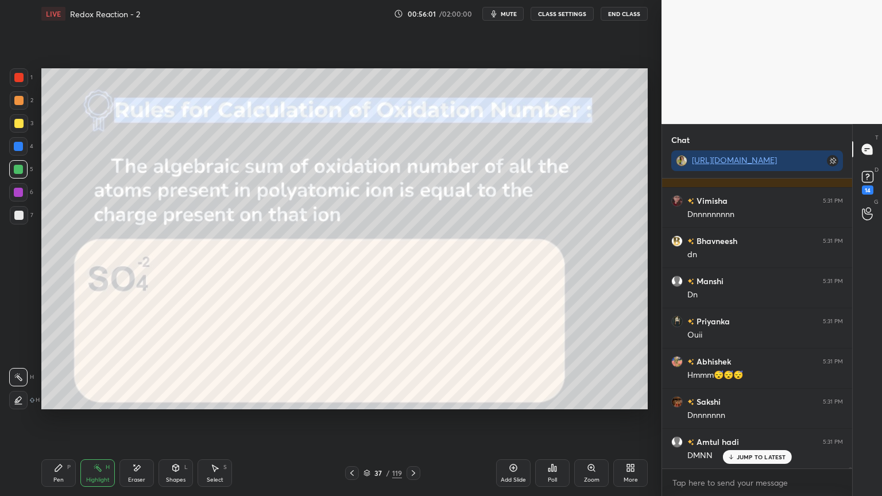
click at [412, 419] on icon at bounding box center [413, 473] width 9 height 9
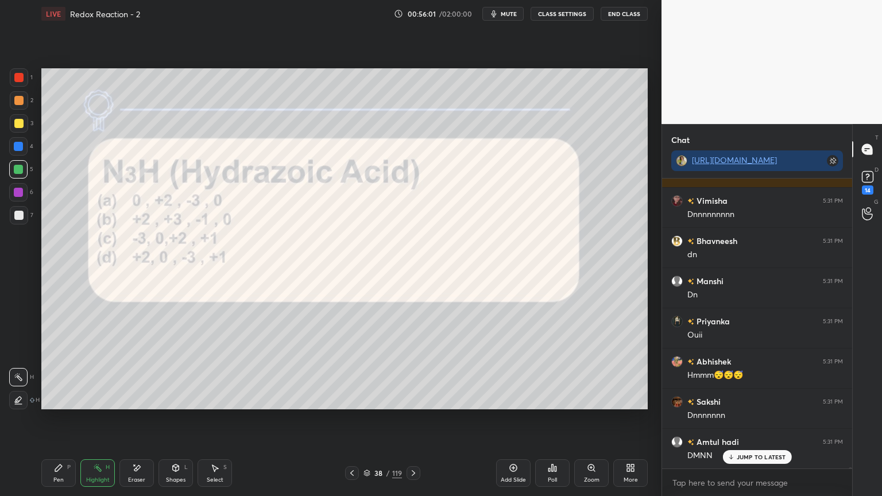
scroll to position [84655, 0]
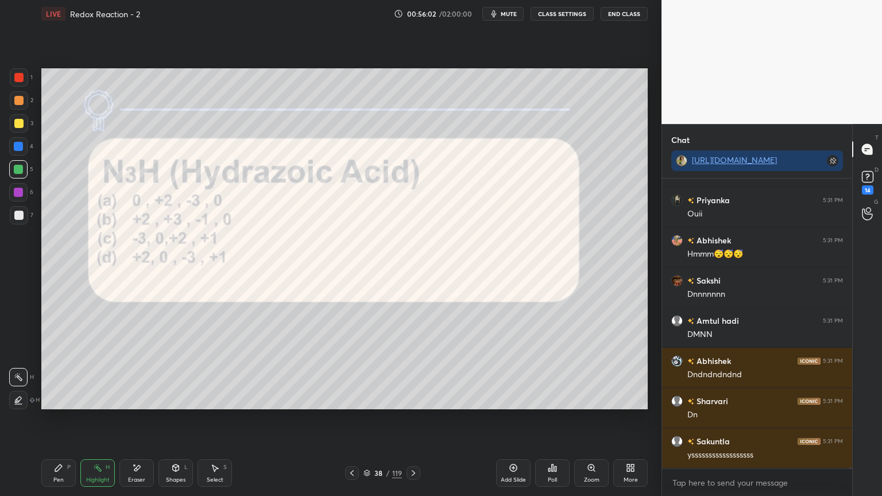
click at [57, 419] on div "Pen P" at bounding box center [58, 474] width 34 height 28
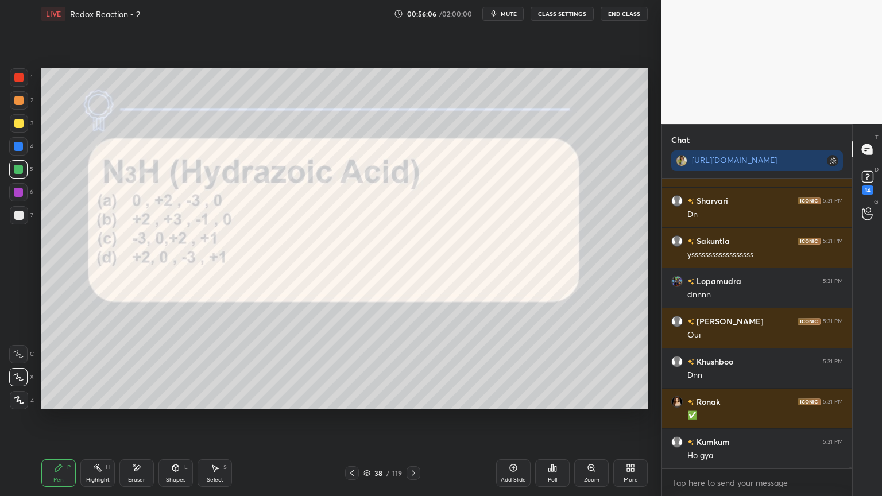
scroll to position [84896, 0]
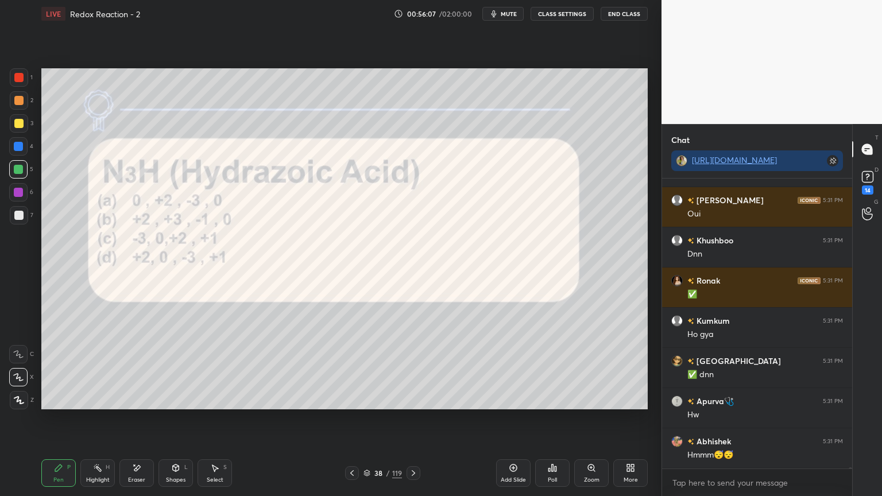
click at [579, 11] on button "CLASS SETTINGS" at bounding box center [562, 14] width 63 height 14
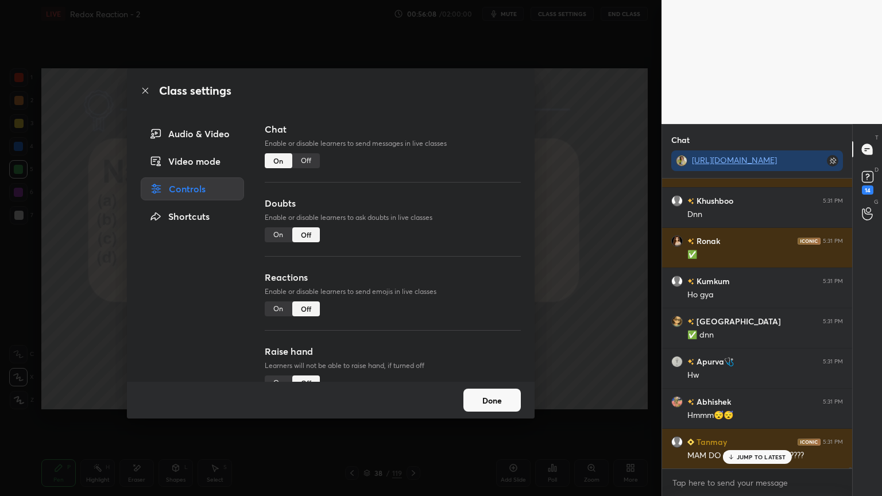
click at [310, 157] on div "Off" at bounding box center [306, 160] width 28 height 15
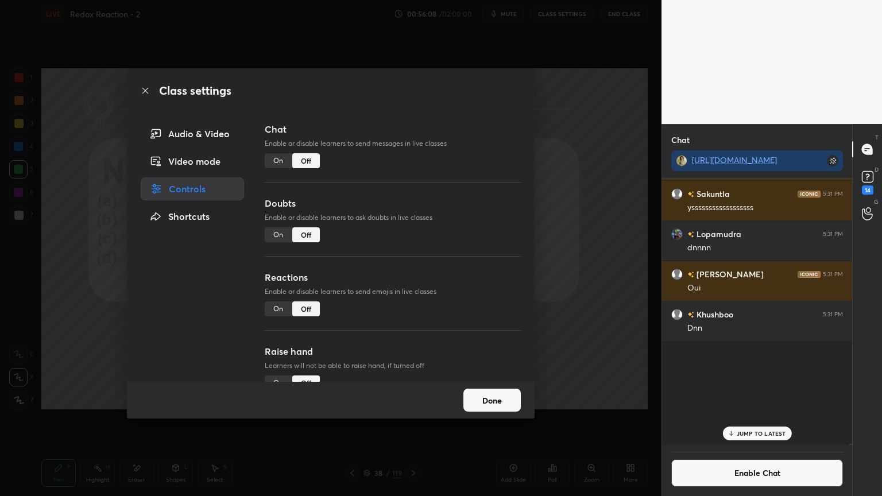
scroll to position [264, 187]
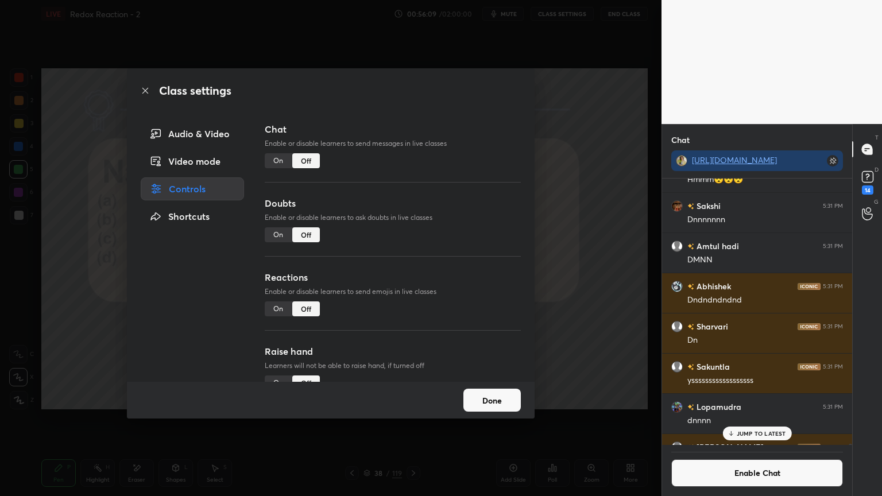
click at [464, 393] on button "Done" at bounding box center [492, 400] width 57 height 23
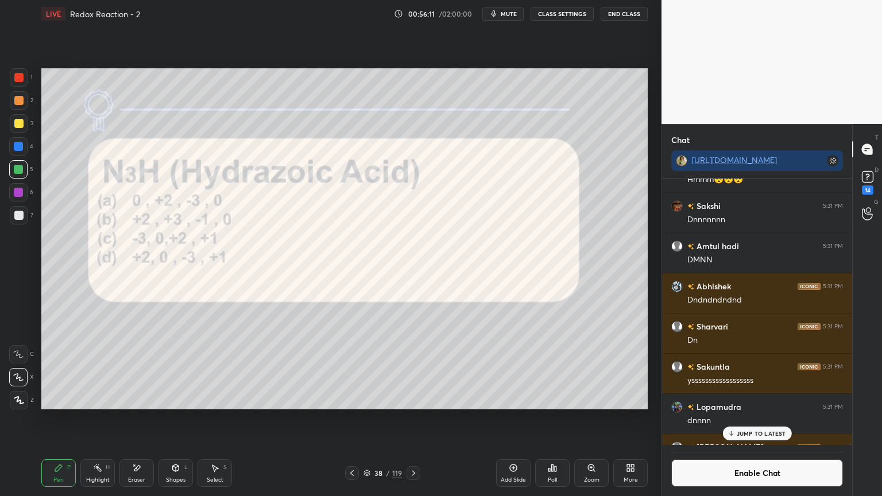
click at [94, 419] on icon at bounding box center [97, 468] width 9 height 9
click at [63, 419] on div "Pen P" at bounding box center [58, 474] width 34 height 28
click at [163, 419] on div "Shapes L" at bounding box center [176, 474] width 34 height 28
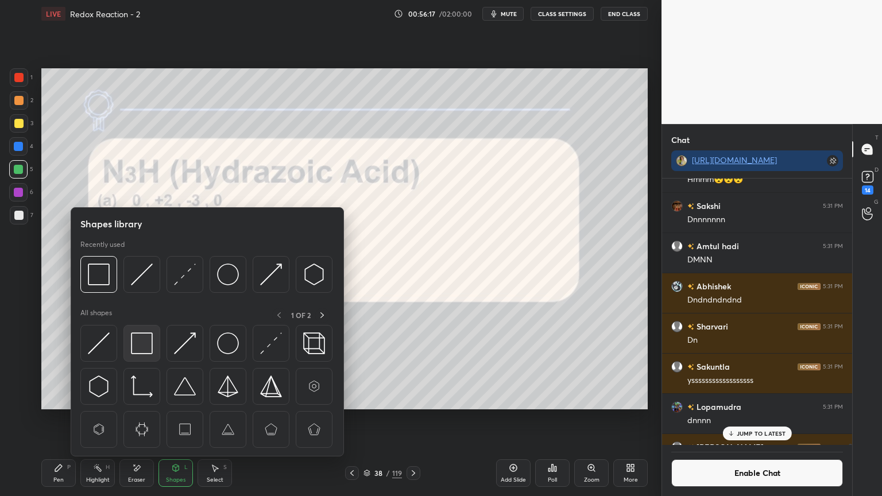
click at [138, 345] on img at bounding box center [142, 344] width 22 height 22
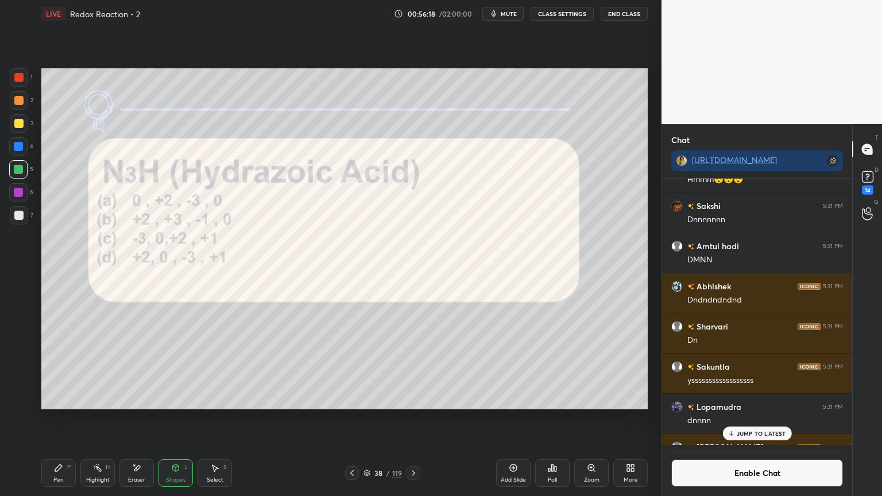
click at [22, 150] on div at bounding box center [18, 146] width 9 height 9
click at [95, 419] on icon at bounding box center [97, 468] width 9 height 9
click at [51, 419] on div "Pen P" at bounding box center [58, 474] width 34 height 28
click at [417, 419] on icon at bounding box center [413, 473] width 9 height 9
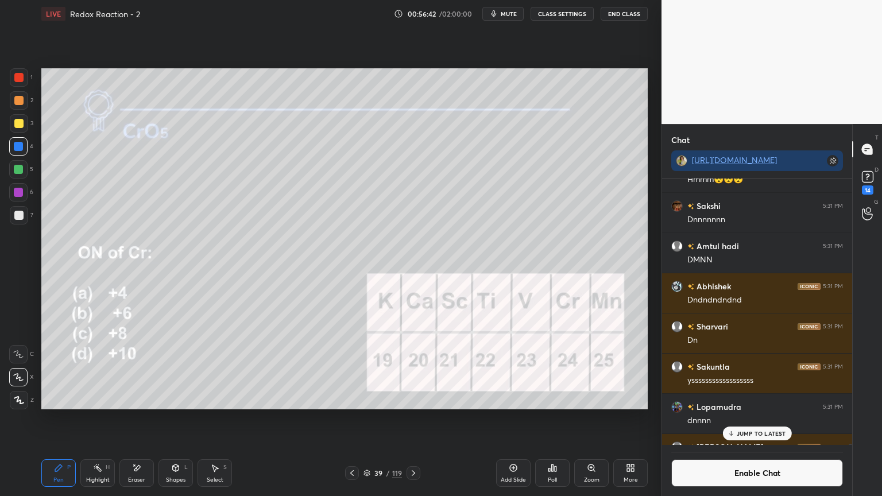
click at [577, 12] on button "CLASS SETTINGS" at bounding box center [562, 14] width 63 height 14
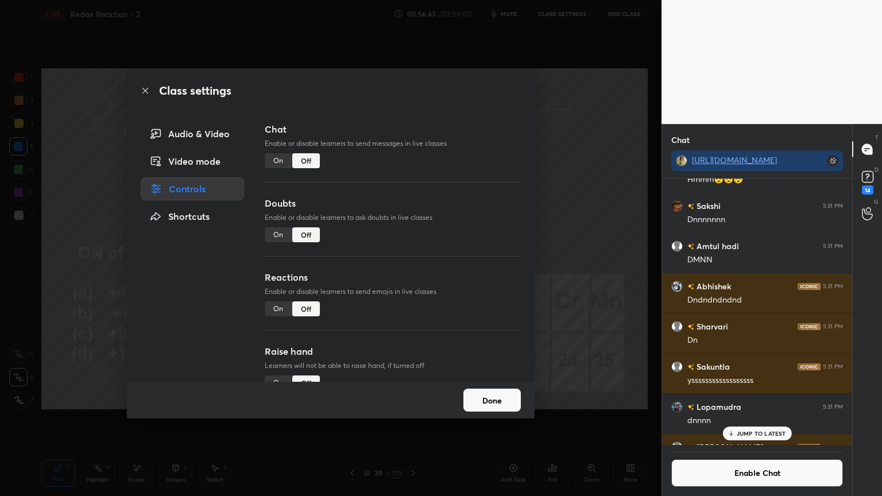
click at [489, 394] on button "Done" at bounding box center [492, 400] width 57 height 23
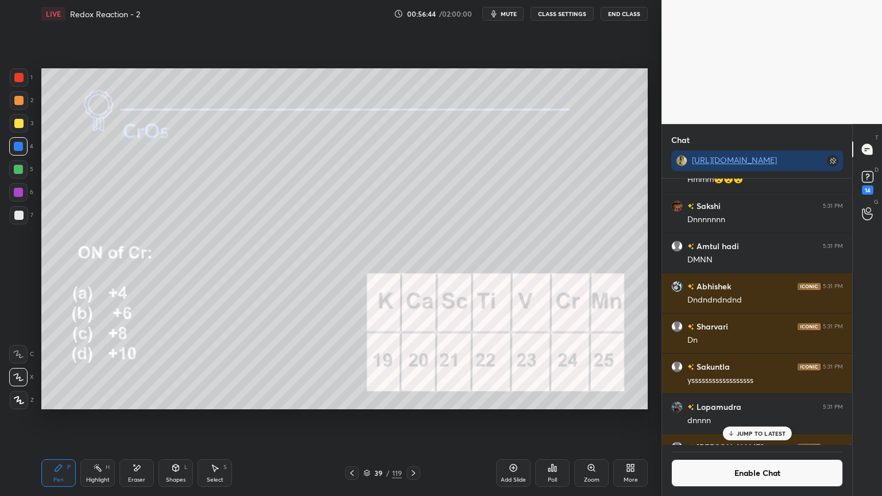
click at [93, 419] on icon at bounding box center [97, 468] width 9 height 9
click at [518, 419] on div "Add Slide" at bounding box center [513, 480] width 25 height 6
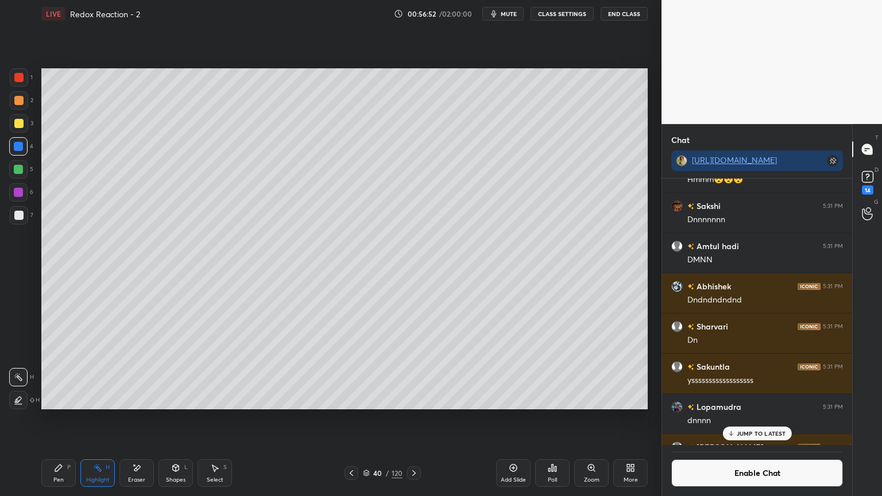
click at [59, 419] on icon at bounding box center [58, 468] width 7 height 7
click at [11, 99] on div at bounding box center [19, 100] width 18 height 18
click at [25, 214] on div at bounding box center [19, 215] width 18 height 18
click at [348, 419] on div "Pen P Highlight H Eraser Shapes L Select S 40 / 120 Add Slide Poll Zoom More" at bounding box center [344, 473] width 607 height 46
click at [354, 419] on icon at bounding box center [351, 473] width 9 height 9
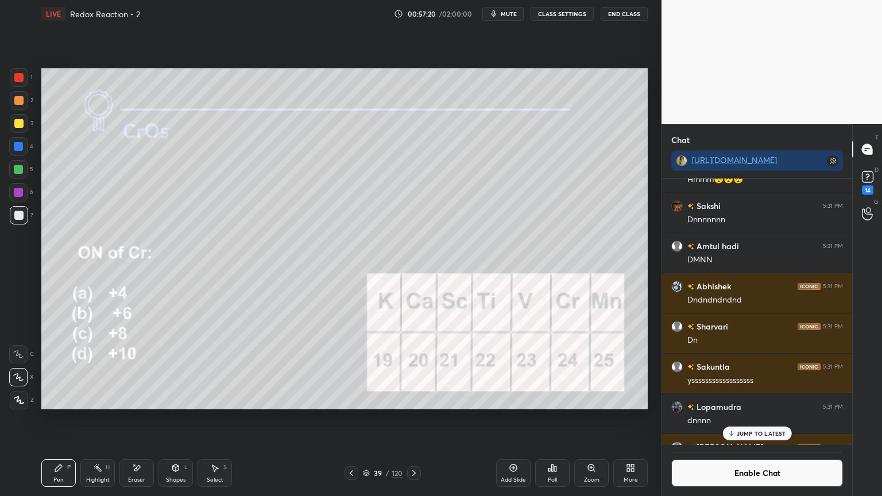
click at [94, 419] on circle at bounding box center [94, 467] width 1 height 1
click at [413, 419] on icon at bounding box center [414, 474] width 3 height 6
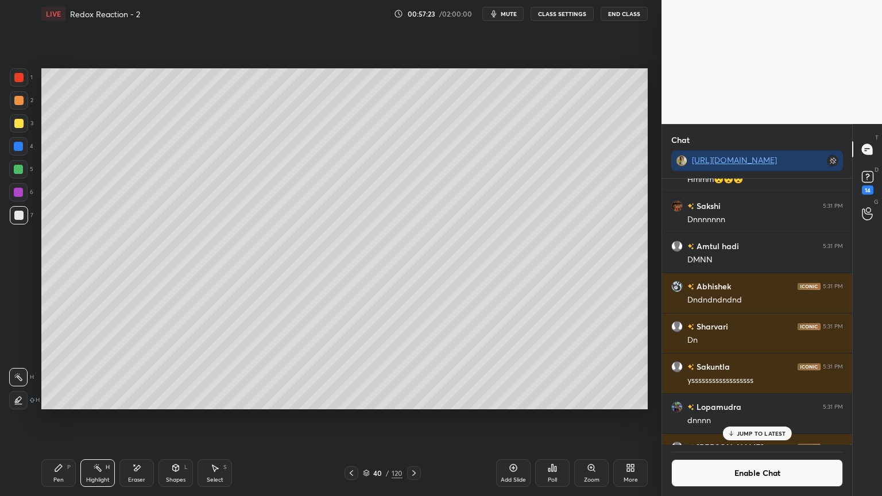
click at [23, 399] on div at bounding box center [18, 400] width 18 height 18
click at [22, 147] on div at bounding box center [18, 146] width 9 height 9
click at [165, 419] on div "Shapes L" at bounding box center [176, 474] width 34 height 28
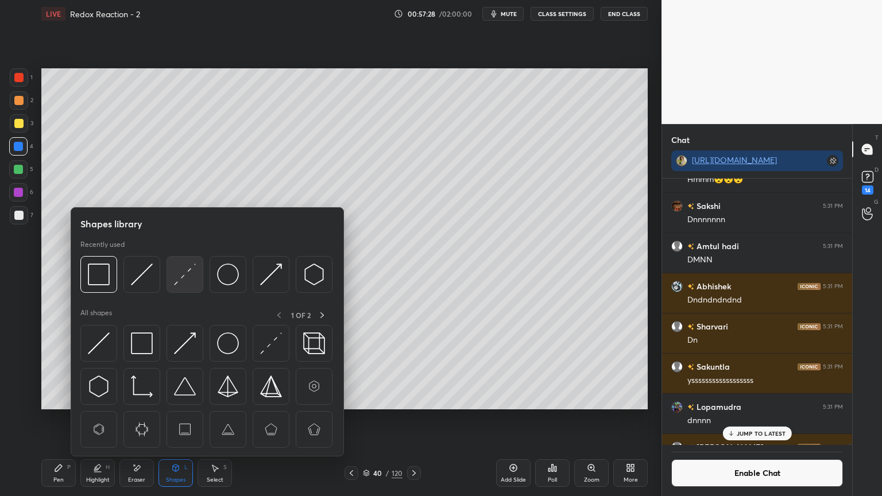
click at [186, 276] on img at bounding box center [185, 275] width 22 height 22
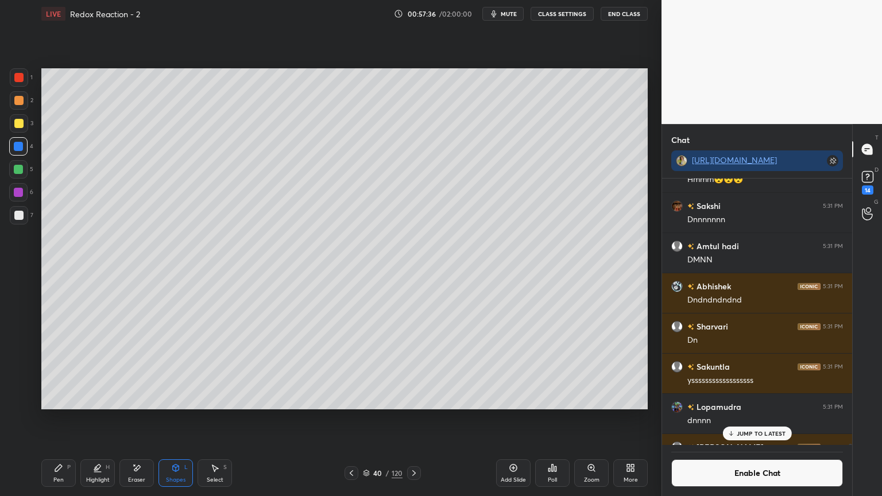
click at [57, 419] on icon at bounding box center [58, 468] width 7 height 7
click at [350, 419] on icon at bounding box center [351, 473] width 9 height 9
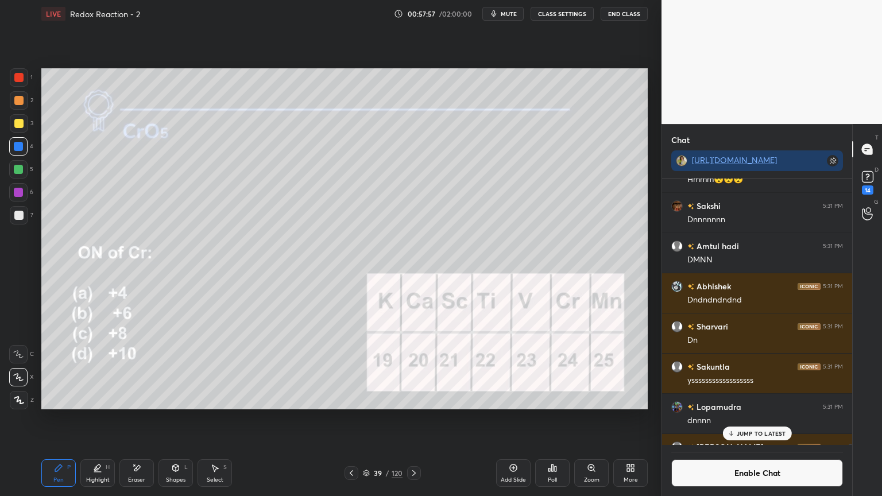
click at [413, 419] on icon at bounding box center [414, 474] width 3 height 6
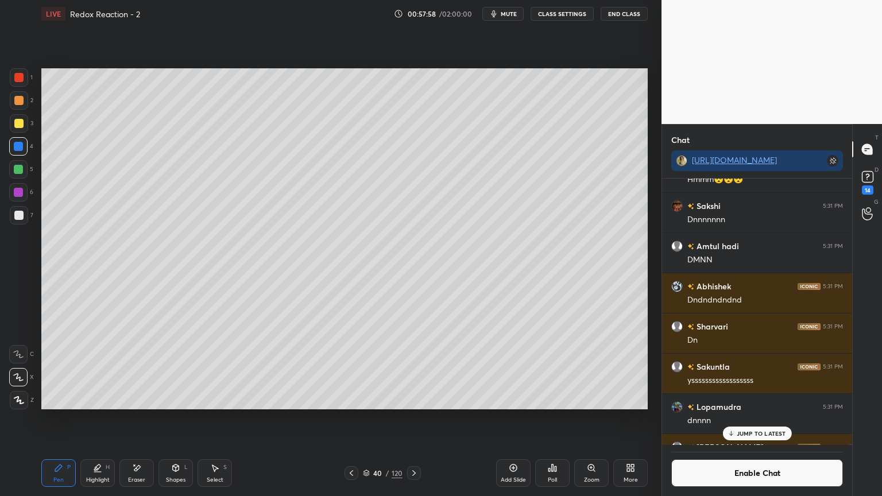
click at [98, 419] on icon at bounding box center [98, 468] width 6 height 6
click at [22, 381] on icon at bounding box center [18, 377] width 9 height 9
click at [7, 194] on div "1 2 3 4 5 6 7 C X Z E E Erase all H H" at bounding box center [18, 238] width 37 height 341
click at [11, 188] on div at bounding box center [18, 192] width 18 height 18
click at [109, 419] on div "Highlight H" at bounding box center [97, 474] width 34 height 28
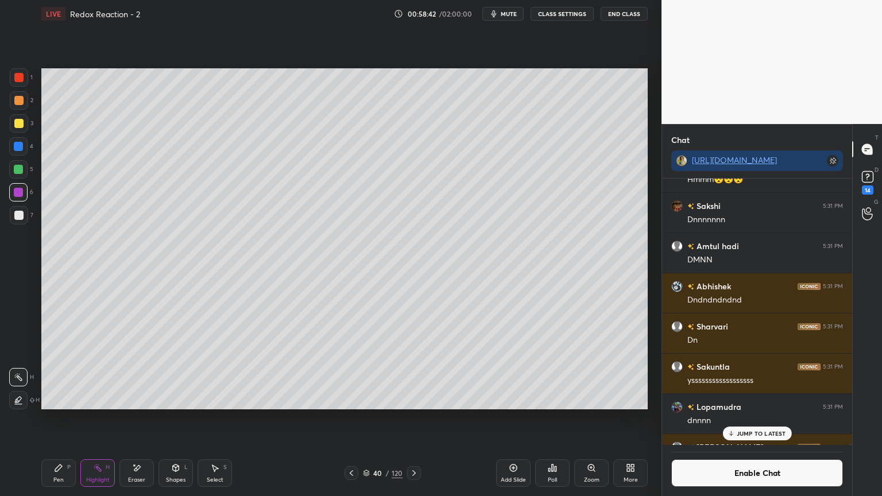
click at [350, 419] on icon at bounding box center [351, 473] width 9 height 9
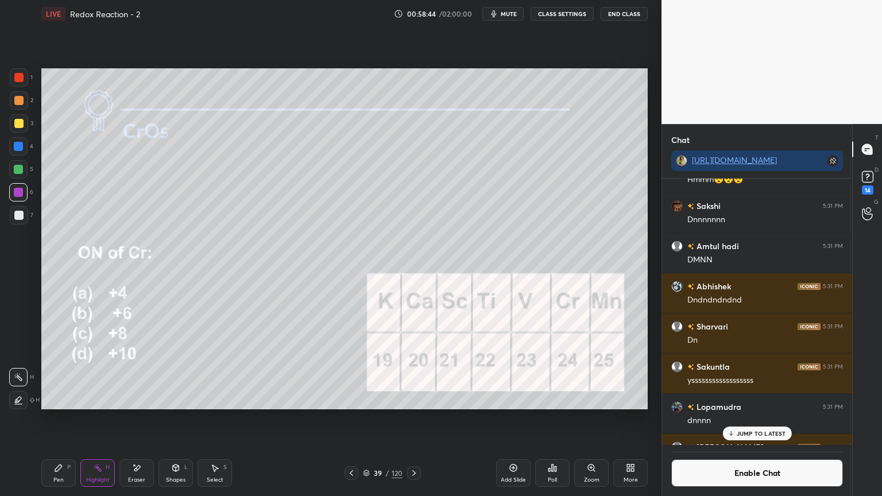
click at [21, 167] on div at bounding box center [18, 169] width 9 height 9
click at [511, 419] on icon at bounding box center [513, 468] width 9 height 9
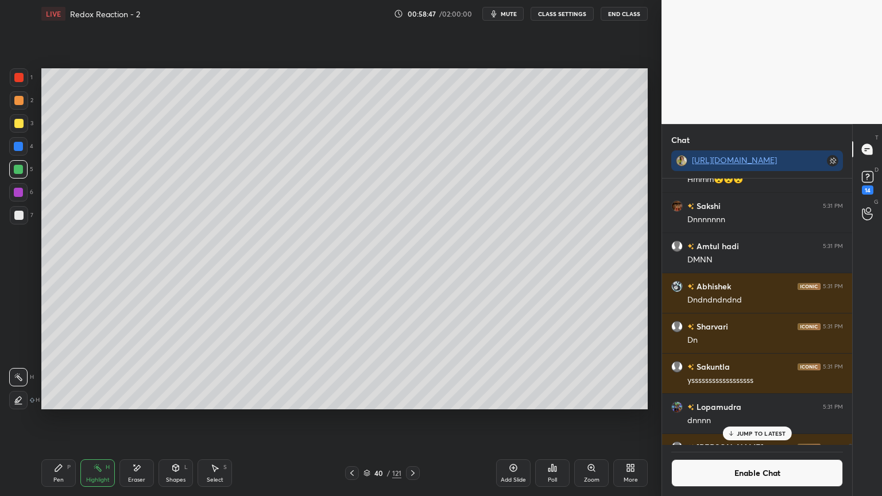
click at [53, 419] on div "Pen P" at bounding box center [58, 474] width 34 height 28
click at [23, 149] on div at bounding box center [18, 146] width 18 height 18
click at [140, 419] on icon at bounding box center [136, 469] width 9 height 10
click at [173, 419] on icon at bounding box center [176, 468] width 6 height 7
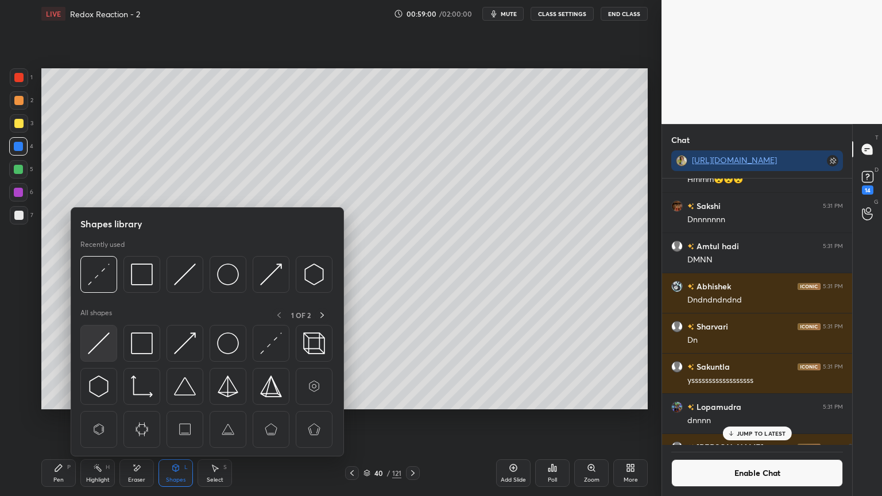
click at [100, 351] on img at bounding box center [99, 344] width 22 height 22
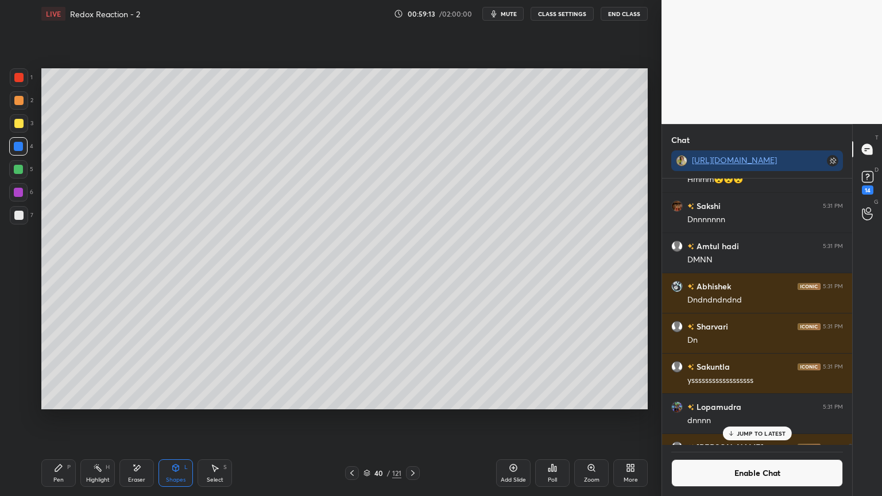
click at [61, 419] on icon at bounding box center [58, 468] width 9 height 9
click at [101, 419] on div "Highlight H" at bounding box center [97, 474] width 34 height 28
click at [59, 419] on div "Pen P" at bounding box center [58, 474] width 34 height 28
click at [16, 127] on div at bounding box center [18, 123] width 9 height 9
click at [142, 419] on div "Eraser" at bounding box center [137, 474] width 34 height 28
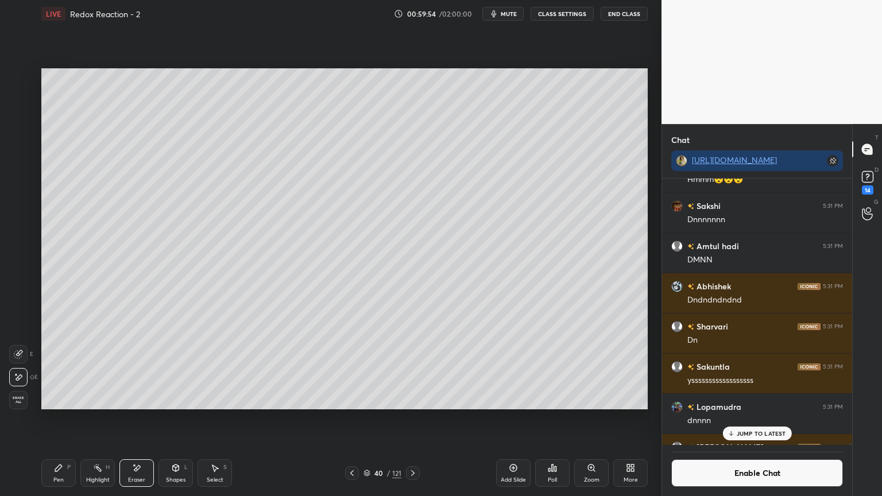
click at [64, 419] on div "Pen P" at bounding box center [58, 474] width 34 height 28
click at [104, 419] on div "Highlight" at bounding box center [98, 480] width 24 height 6
click at [24, 198] on div at bounding box center [18, 192] width 18 height 18
click at [18, 404] on icon at bounding box center [18, 400] width 9 height 9
click at [15, 375] on icon at bounding box center [18, 377] width 9 height 9
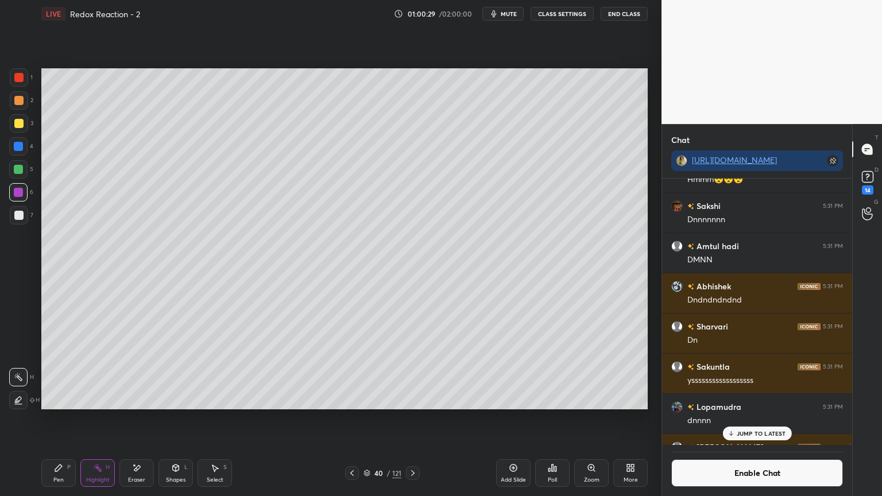
click at [65, 419] on div "Pen P" at bounding box center [58, 474] width 34 height 28
click at [96, 419] on div "Highlight H" at bounding box center [97, 474] width 34 height 28
click at [57, 419] on div "Pen P" at bounding box center [58, 474] width 34 height 28
click at [359, 419] on div "Pen P Highlight H Eraser Shapes L Select S 40 / 121 Add Slide Poll Zoom More" at bounding box center [344, 473] width 607 height 46
click at [351, 419] on icon at bounding box center [352, 473] width 9 height 9
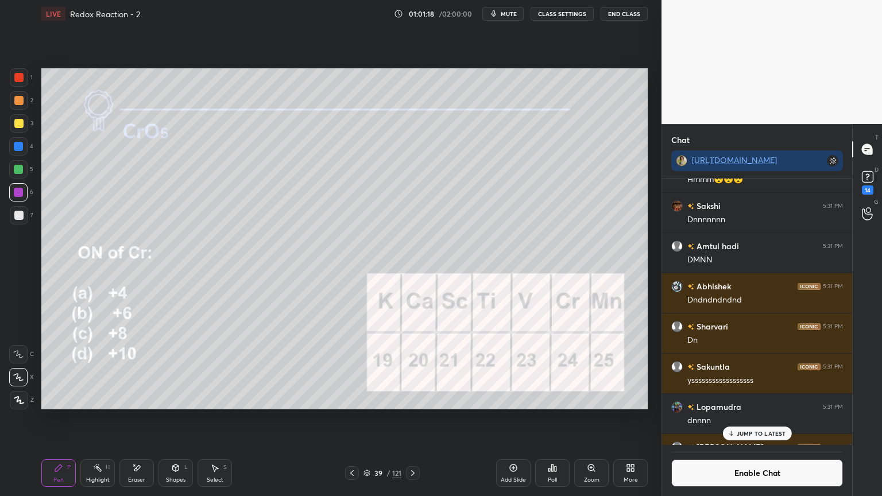
click at [349, 419] on icon at bounding box center [352, 473] width 9 height 9
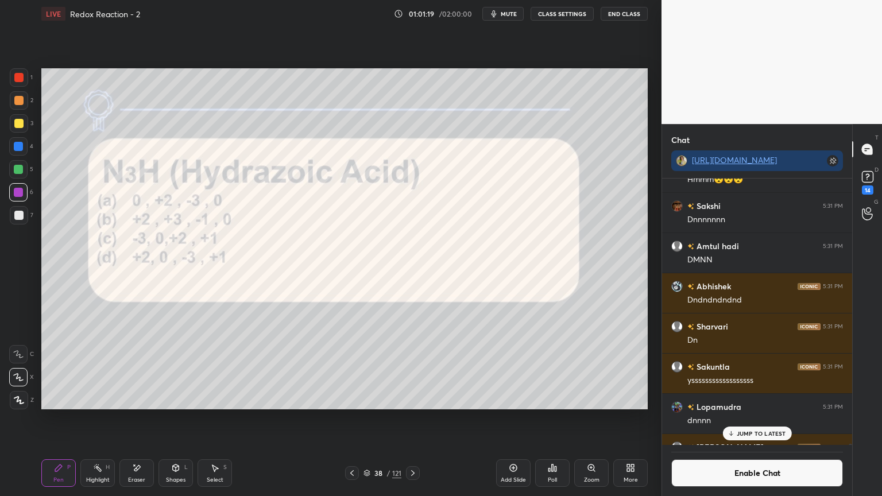
click at [351, 419] on icon at bounding box center [352, 473] width 9 height 9
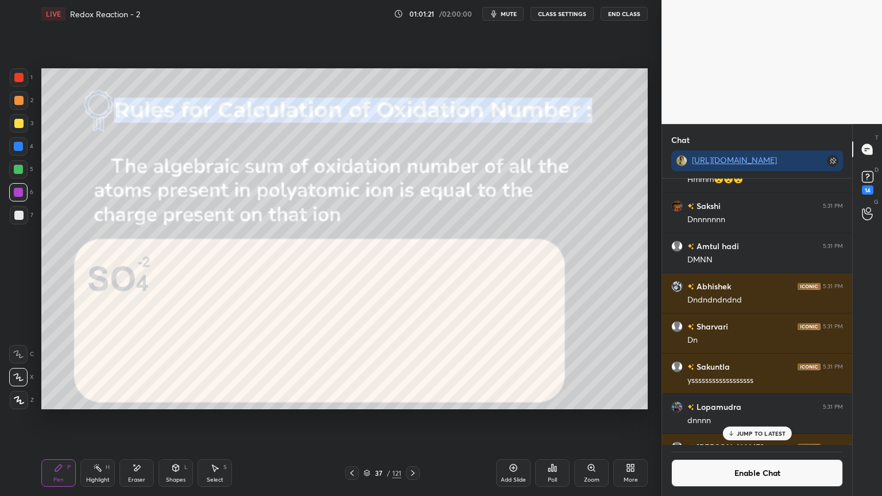
click at [97, 419] on icon at bounding box center [97, 468] width 9 height 9
click at [414, 419] on icon at bounding box center [412, 473] width 9 height 9
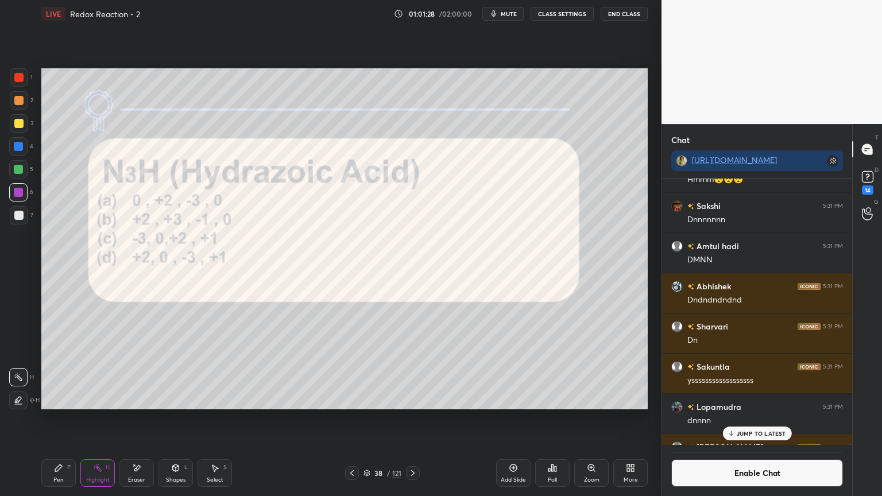
click at [414, 419] on icon at bounding box center [412, 473] width 9 height 9
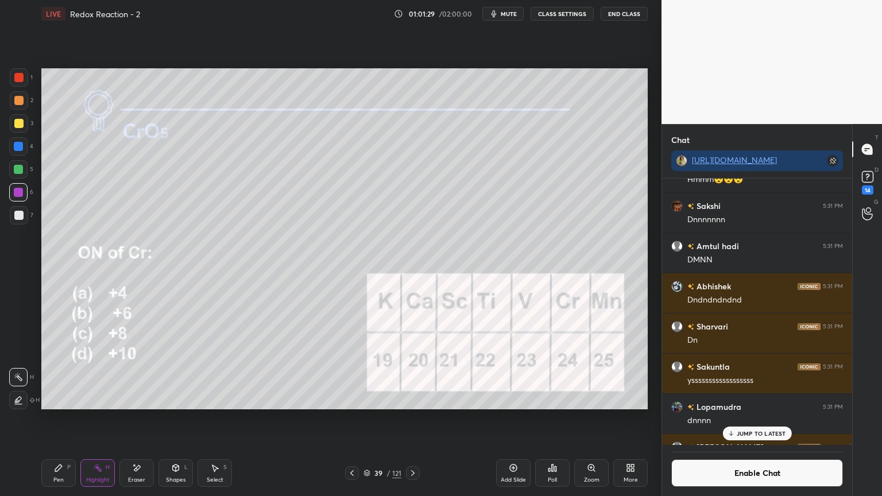
click at [414, 419] on icon at bounding box center [412, 473] width 9 height 9
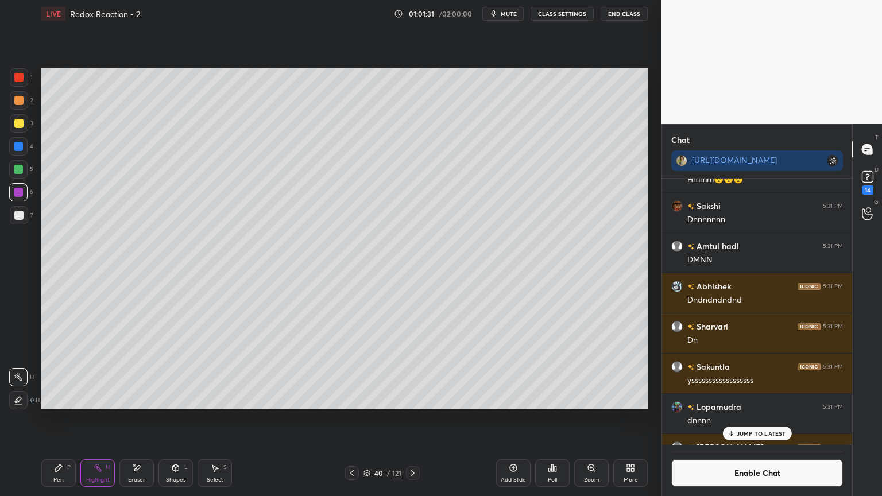
click at [412, 419] on icon at bounding box center [412, 473] width 9 height 9
click at [756, 419] on p "JUMP TO LATEST" at bounding box center [761, 433] width 49 height 7
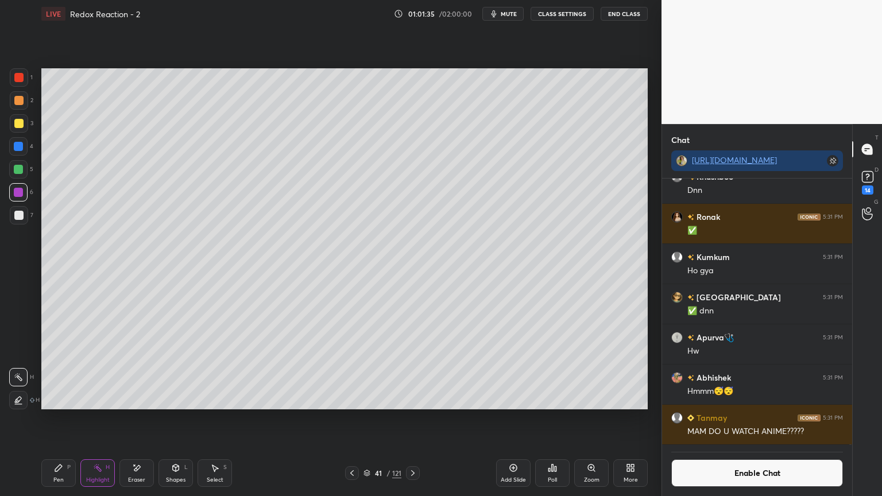
click at [738, 419] on button "Enable Chat" at bounding box center [758, 474] width 172 height 28
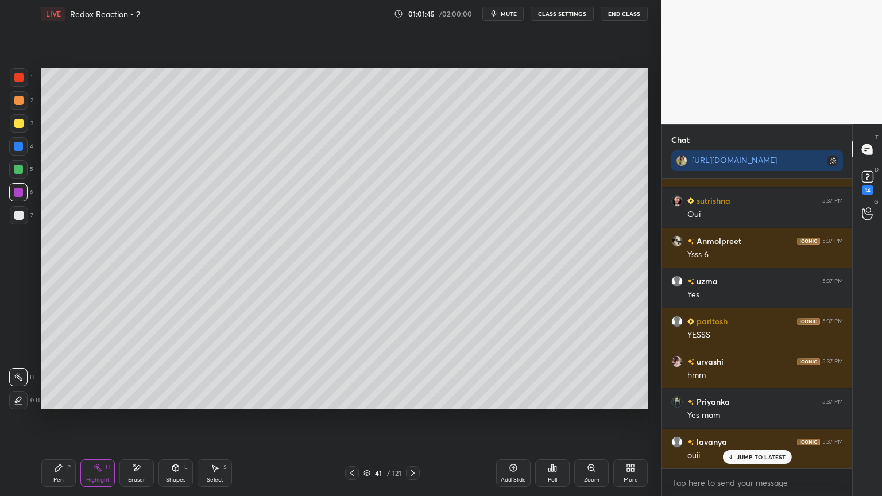
scroll to position [84998, 0]
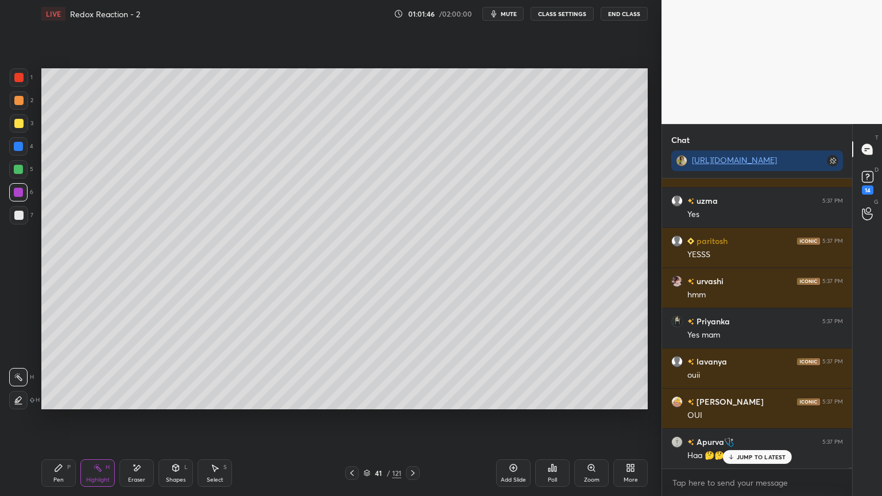
click at [562, 16] on button "CLASS SETTINGS" at bounding box center [562, 14] width 63 height 14
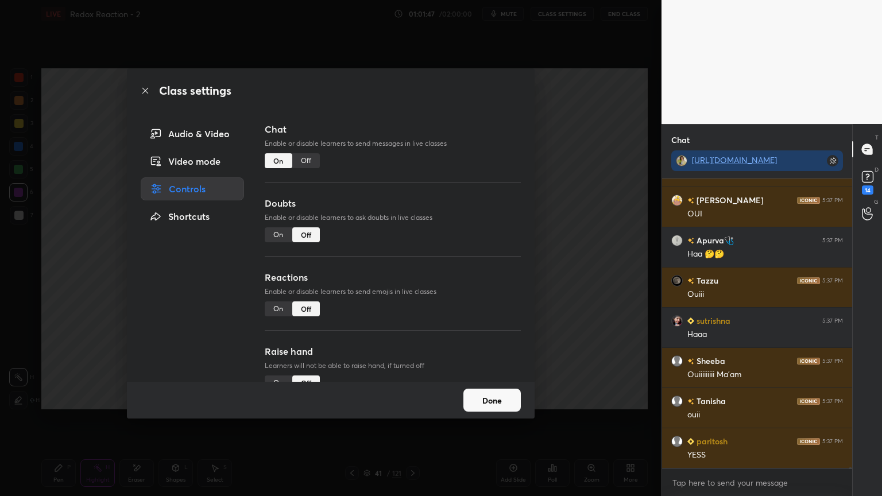
click at [314, 156] on div "Off" at bounding box center [306, 160] width 28 height 15
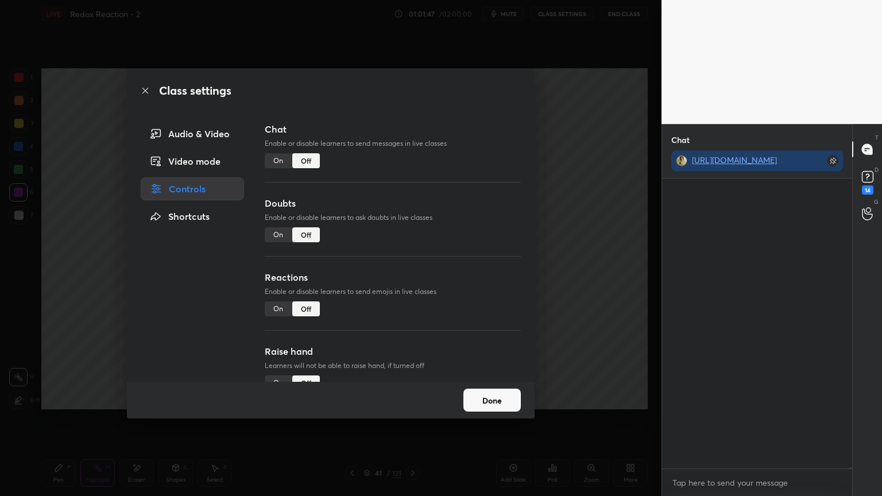
scroll to position [85188, 0]
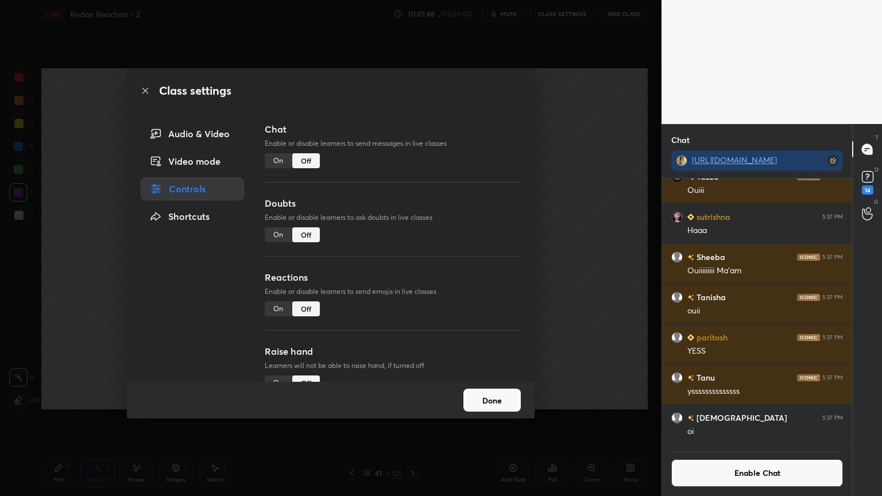
click at [499, 407] on button "Done" at bounding box center [492, 400] width 57 height 23
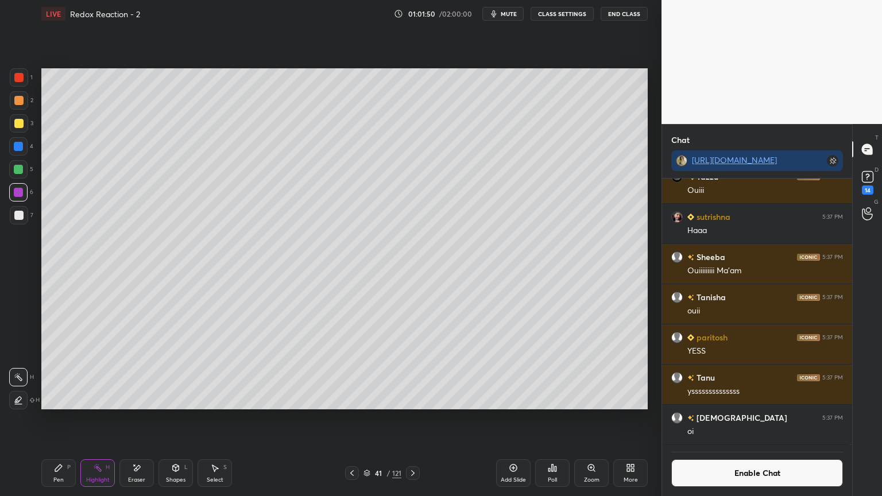
click at [507, 419] on div "Add Slide" at bounding box center [513, 474] width 34 height 28
click at [64, 419] on div "Pen P" at bounding box center [58, 474] width 34 height 28
click at [23, 207] on div at bounding box center [19, 215] width 18 height 18
click at [18, 147] on div at bounding box center [18, 146] width 9 height 9
click at [106, 419] on div "H" at bounding box center [108, 468] width 4 height 6
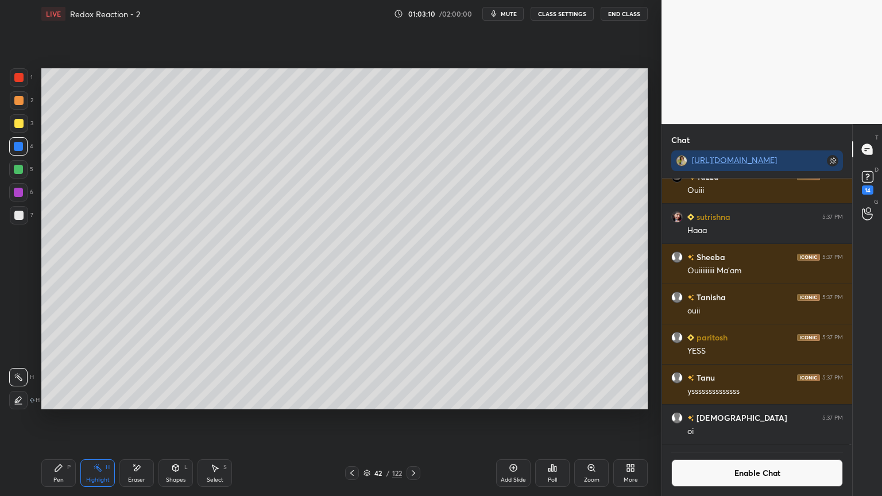
click at [17, 397] on icon at bounding box center [18, 400] width 9 height 9
click at [19, 172] on div at bounding box center [18, 169] width 9 height 9
click at [59, 419] on div "Pen P" at bounding box center [58, 474] width 34 height 28
click at [107, 419] on div "Highlight H" at bounding box center [97, 474] width 34 height 28
click at [22, 374] on icon at bounding box center [18, 377] width 9 height 9
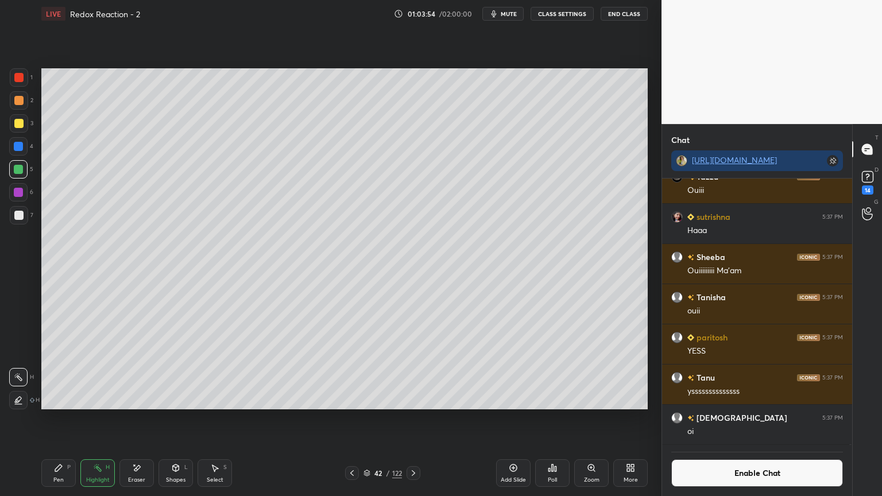
click at [70, 419] on div "Pen P" at bounding box center [58, 474] width 34 height 28
click at [21, 214] on div at bounding box center [18, 215] width 9 height 9
click at [225, 419] on div "S" at bounding box center [224, 468] width 3 height 6
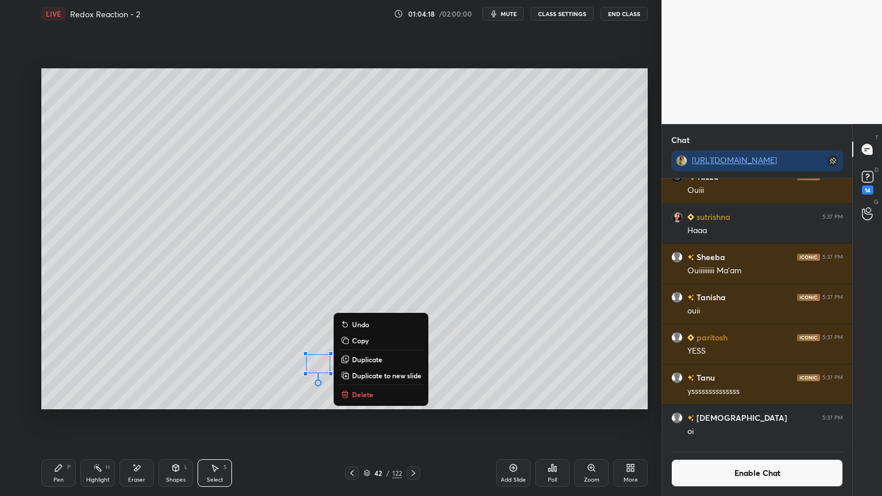
click at [99, 419] on div "Highlight" at bounding box center [98, 480] width 24 height 6
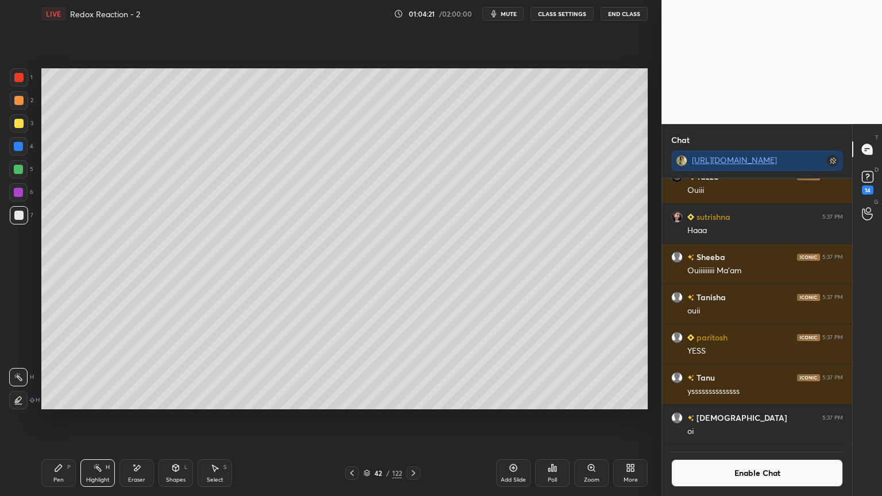
click at [516, 419] on icon at bounding box center [513, 468] width 9 height 9
click at [57, 419] on icon at bounding box center [58, 468] width 7 height 7
click at [21, 148] on div at bounding box center [18, 146] width 9 height 9
click at [145, 419] on div "Eraser" at bounding box center [137, 474] width 34 height 28
click at [62, 419] on div "Pen P" at bounding box center [58, 474] width 34 height 28
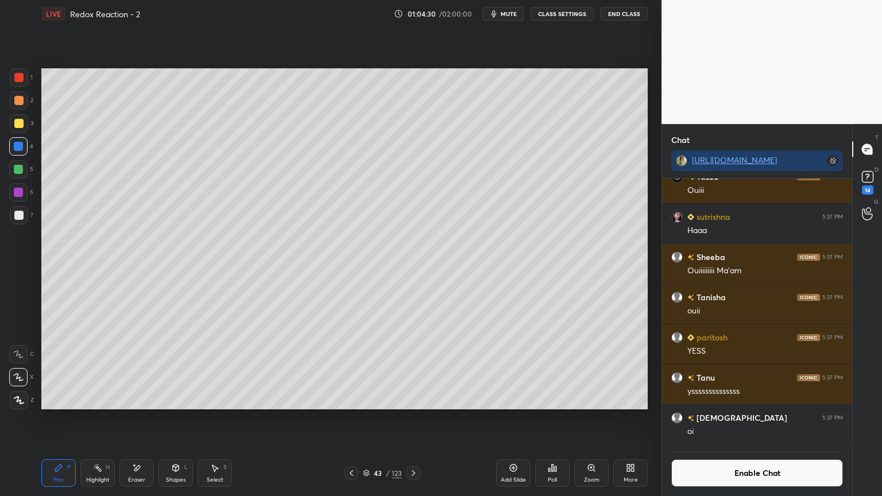
click at [26, 214] on div at bounding box center [19, 215] width 18 height 18
click at [725, 419] on button "Enable Chat" at bounding box center [758, 474] width 172 height 28
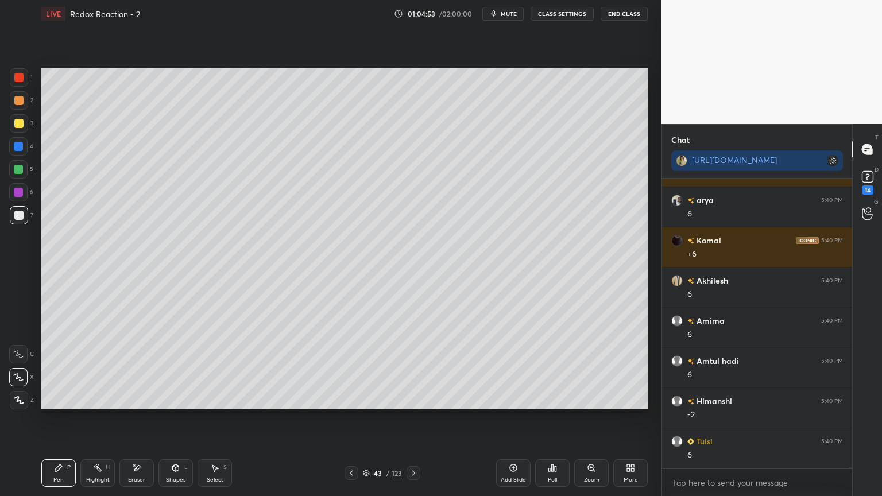
scroll to position [86737, 0]
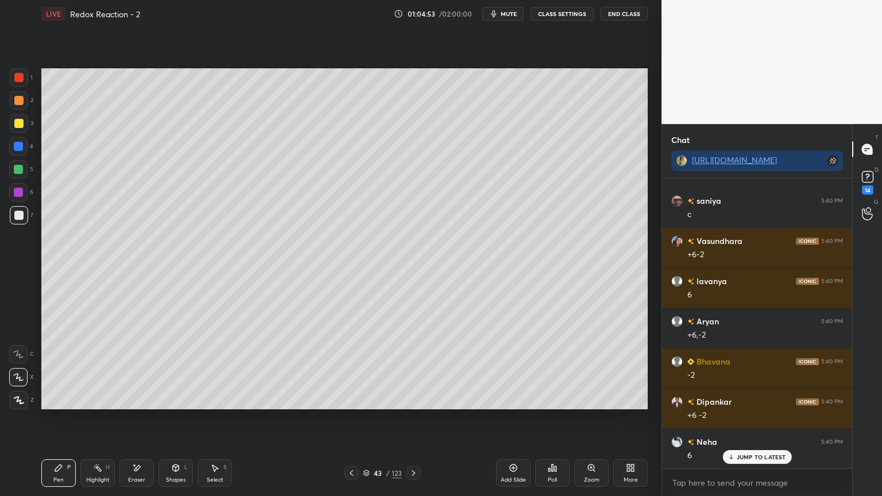
click at [565, 14] on button "CLASS SETTINGS" at bounding box center [562, 14] width 63 height 14
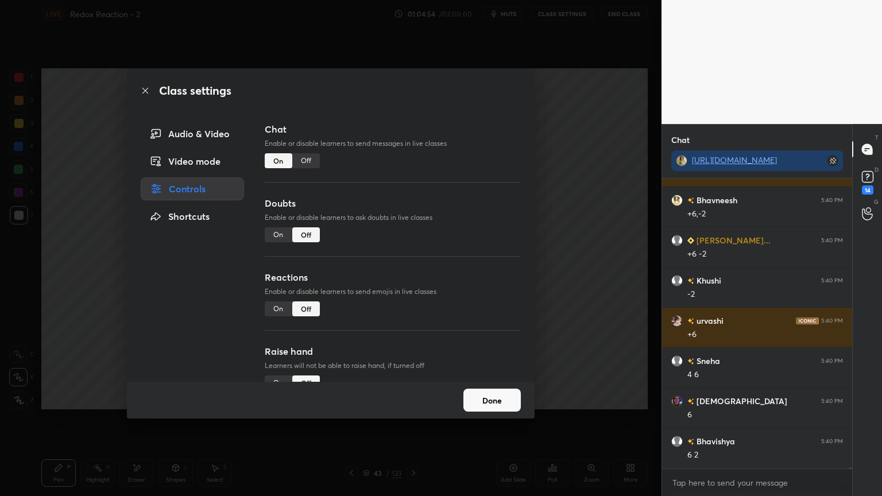
click at [311, 162] on div "Off" at bounding box center [306, 160] width 28 height 15
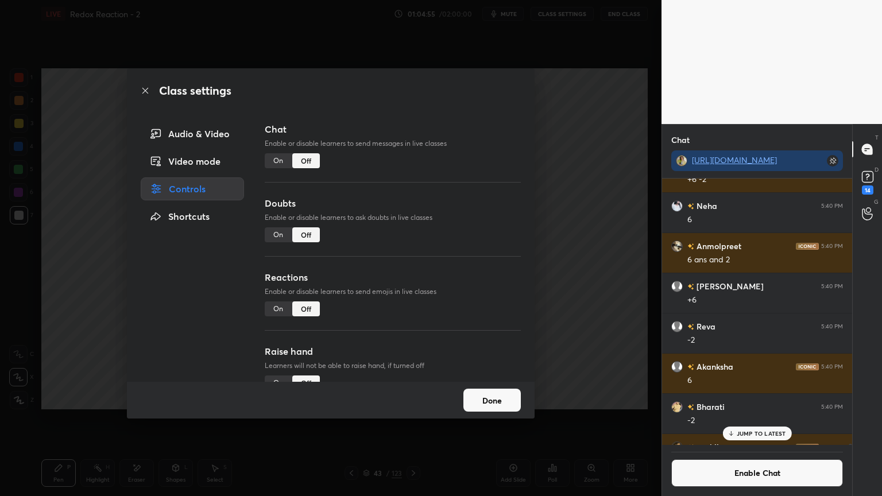
click at [503, 407] on button "Done" at bounding box center [492, 400] width 57 height 23
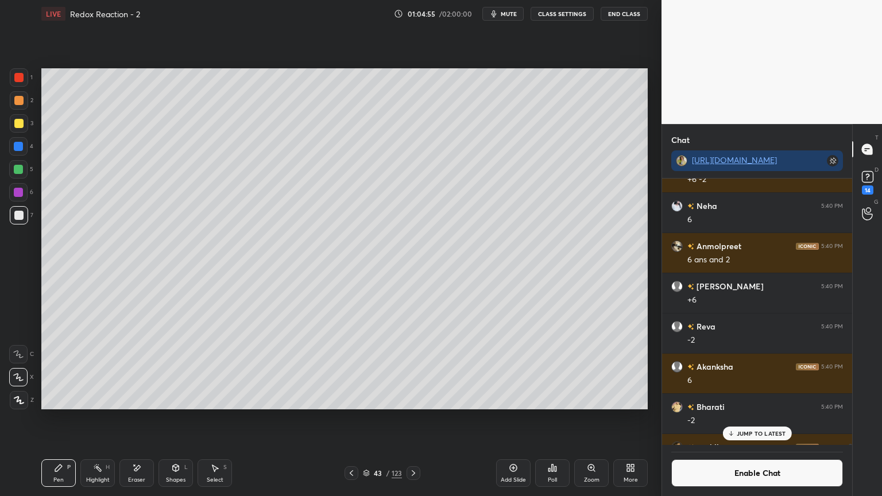
scroll to position [86809, 0]
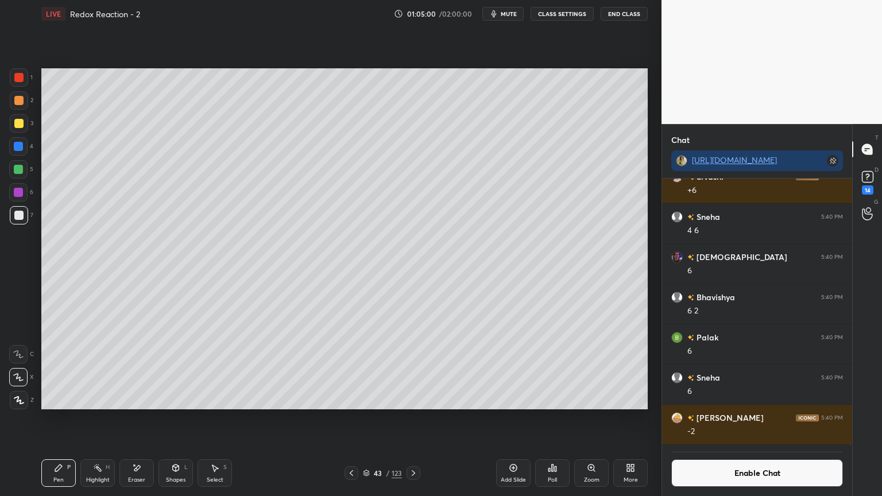
click at [22, 99] on div at bounding box center [18, 100] width 9 height 9
click at [125, 419] on div "Eraser" at bounding box center [137, 474] width 34 height 28
click at [64, 419] on div "Pen P" at bounding box center [58, 474] width 34 height 28
click at [102, 419] on div "Highlight" at bounding box center [98, 480] width 24 height 6
click at [349, 419] on icon at bounding box center [351, 473] width 9 height 9
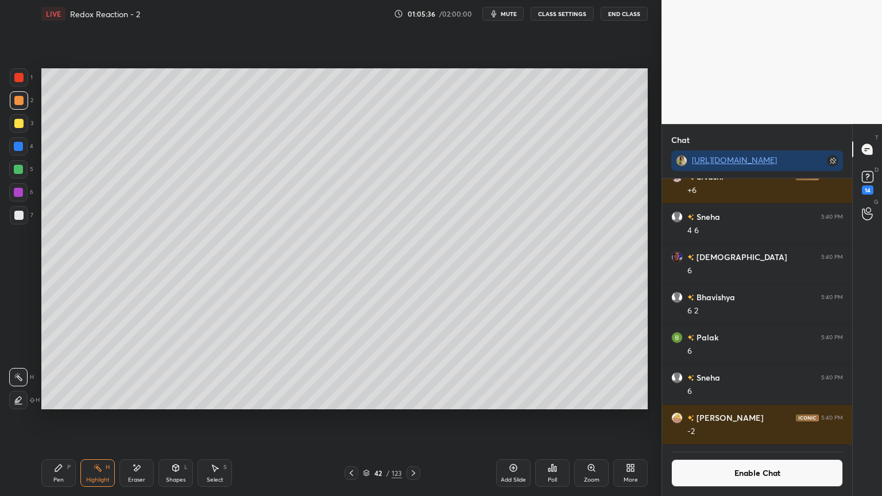
click at [356, 419] on div at bounding box center [352, 474] width 14 height 14
click at [354, 419] on icon at bounding box center [351, 473] width 9 height 9
click at [356, 419] on div at bounding box center [352, 474] width 14 height 14
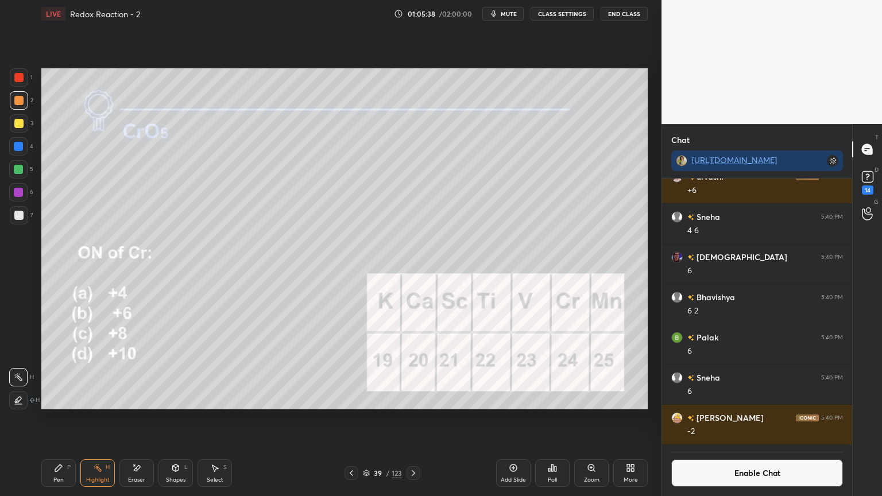
click at [409, 419] on icon at bounding box center [413, 473] width 9 height 9
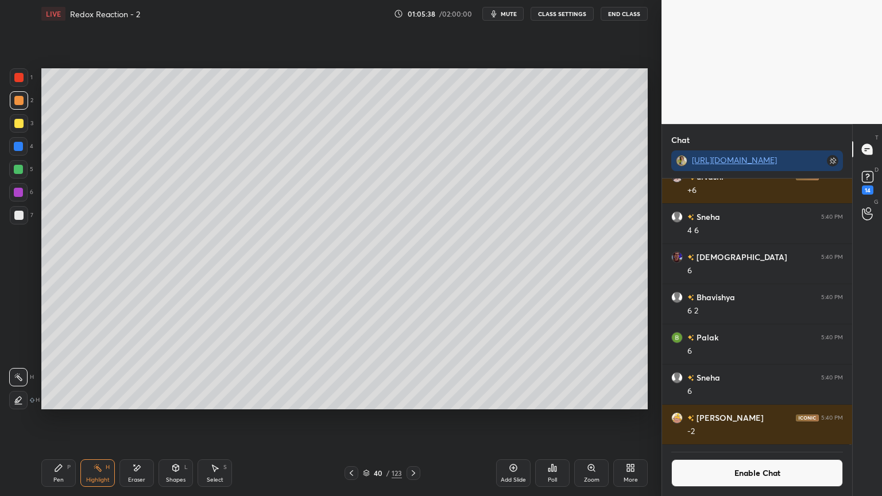
click at [409, 419] on icon at bounding box center [413, 473] width 9 height 9
click at [411, 419] on icon at bounding box center [413, 473] width 9 height 9
click at [414, 419] on icon at bounding box center [413, 474] width 3 height 6
click at [414, 419] on icon at bounding box center [413, 473] width 9 height 9
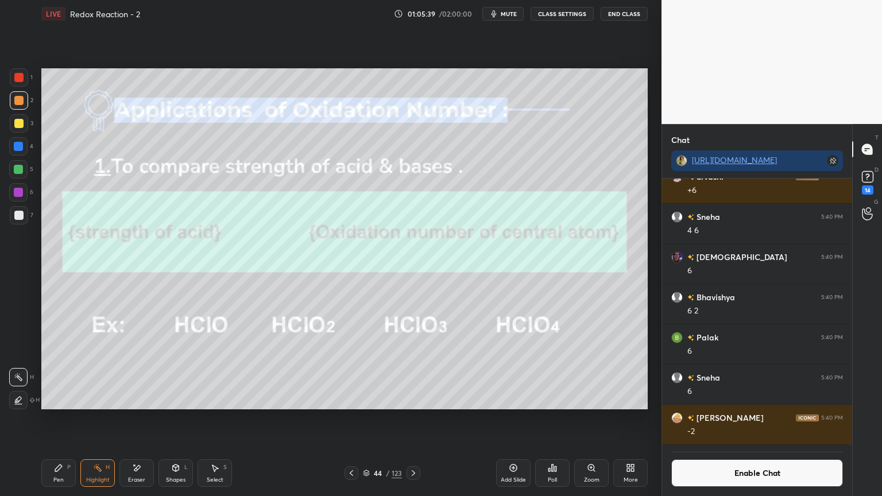
click at [415, 419] on icon at bounding box center [413, 473] width 9 height 9
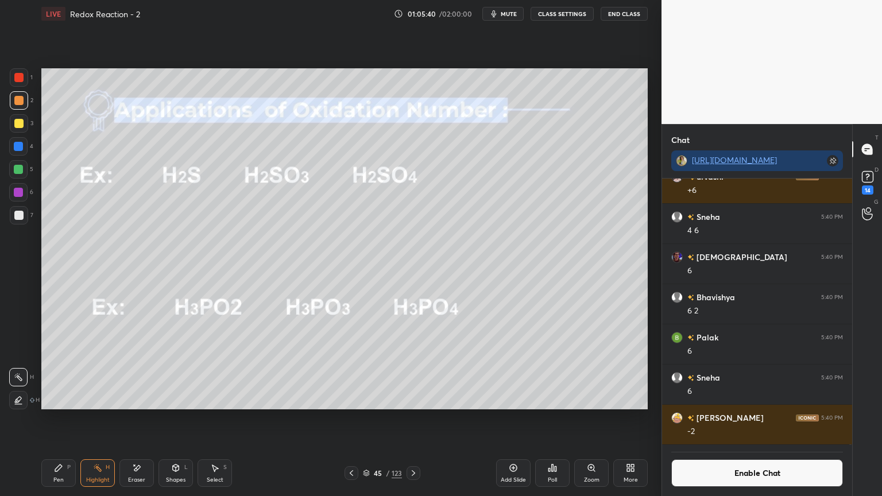
click at [352, 419] on icon at bounding box center [351, 473] width 9 height 9
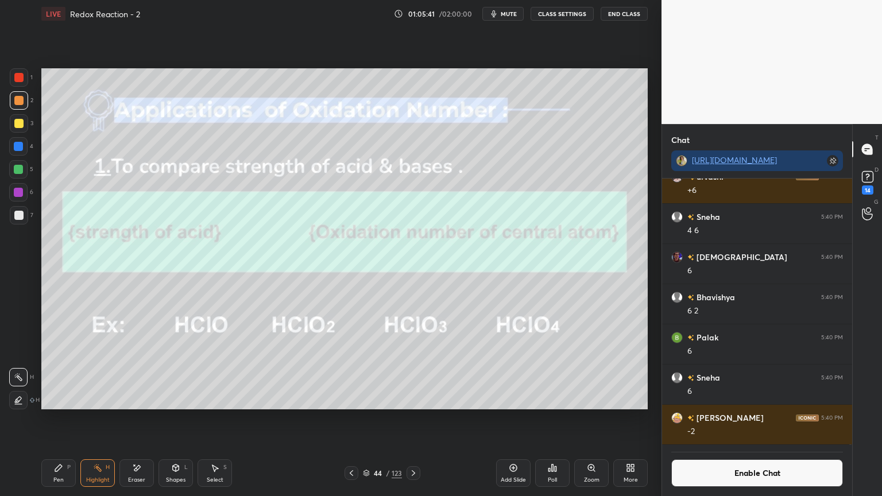
click at [357, 419] on div at bounding box center [352, 474] width 14 height 14
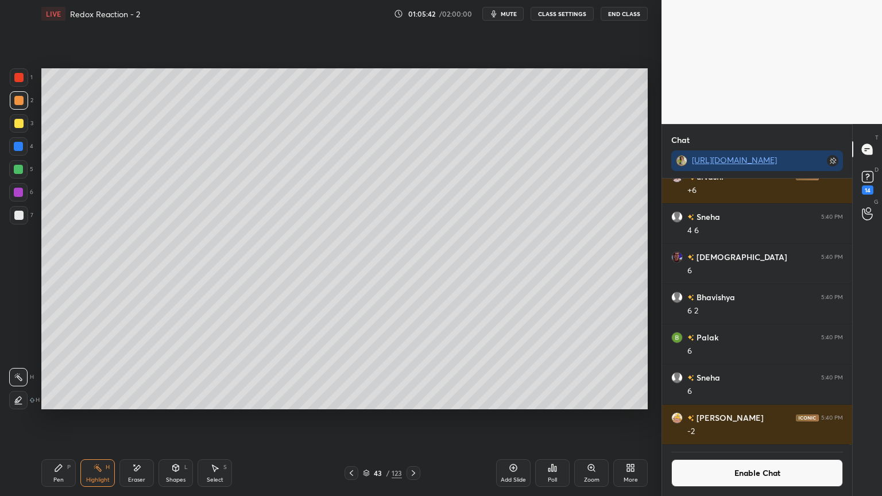
click at [416, 419] on icon at bounding box center [413, 473] width 9 height 9
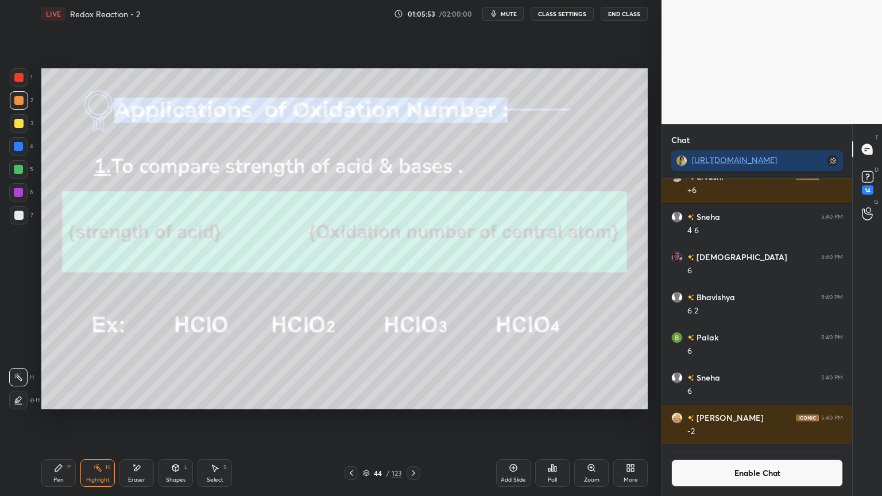
click at [20, 150] on div at bounding box center [18, 146] width 9 height 9
click at [64, 419] on div "Pen P" at bounding box center [58, 474] width 34 height 28
click at [140, 419] on div "Eraser" at bounding box center [137, 474] width 34 height 28
click at [70, 419] on div "Pen P" at bounding box center [58, 474] width 34 height 28
click at [18, 129] on div at bounding box center [19, 123] width 18 height 18
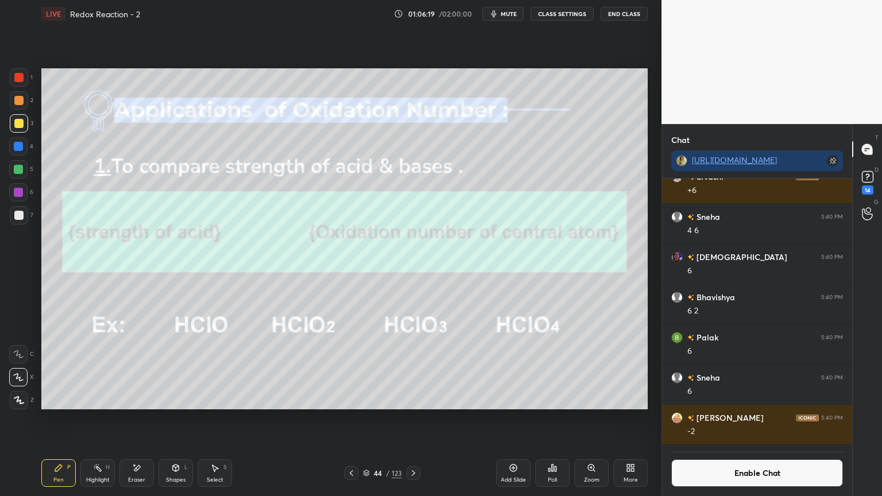
click at [108, 419] on div "Highlight" at bounding box center [98, 480] width 24 height 6
click at [18, 191] on div at bounding box center [18, 192] width 9 height 9
click at [58, 419] on icon at bounding box center [58, 468] width 9 height 9
click at [23, 121] on div at bounding box center [18, 123] width 9 height 9
click at [112, 419] on div "Highlight H" at bounding box center [97, 474] width 34 height 28
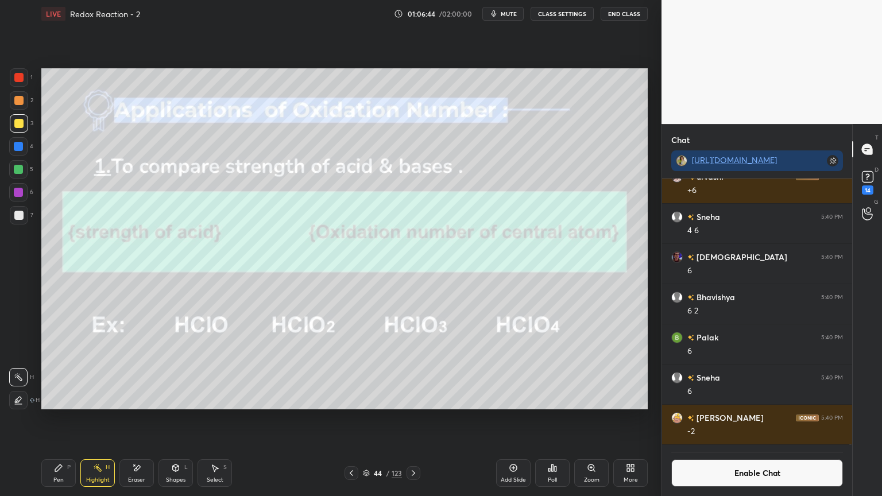
click at [17, 400] on icon at bounding box center [18, 401] width 2 height 2
click at [17, 189] on div at bounding box center [18, 192] width 9 height 9
click at [14, 148] on div at bounding box center [18, 146] width 9 height 9
click at [22, 373] on icon at bounding box center [18, 377] width 9 height 9
click at [71, 419] on div "Pen P" at bounding box center [58, 474] width 34 height 28
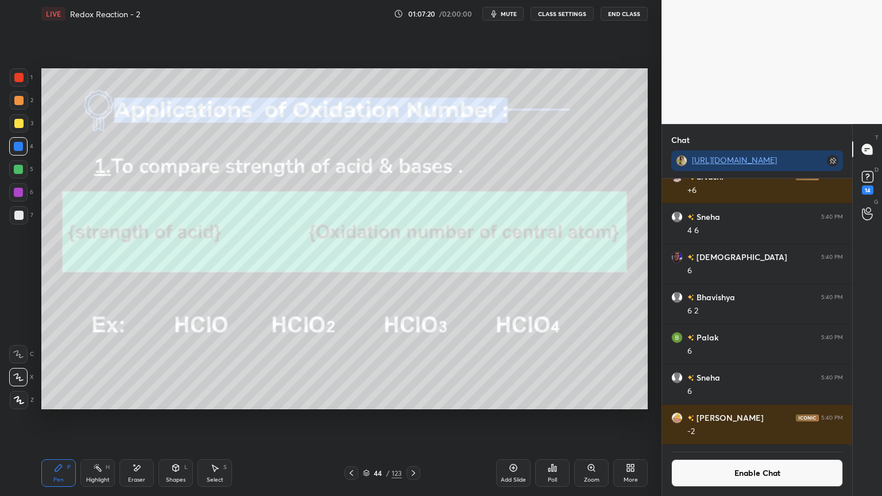
click at [17, 123] on div at bounding box center [18, 123] width 9 height 9
click at [180, 419] on div "Shapes" at bounding box center [176, 480] width 20 height 6
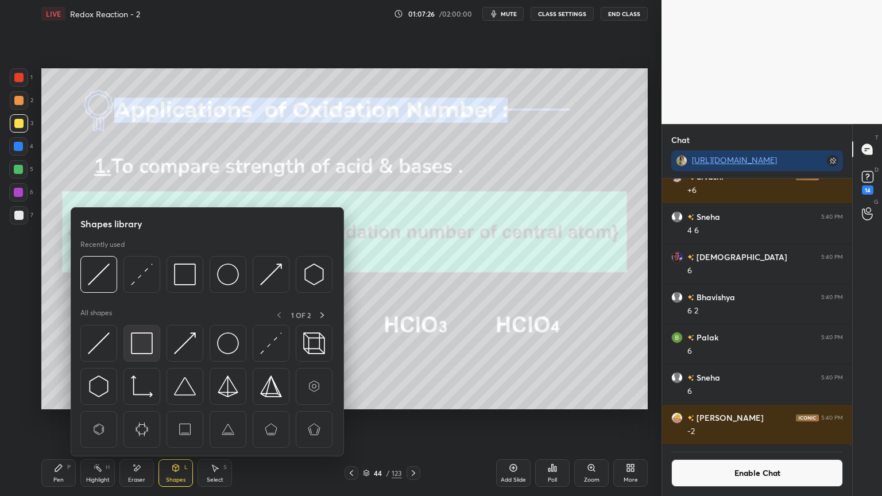
click at [144, 342] on img at bounding box center [142, 344] width 22 height 22
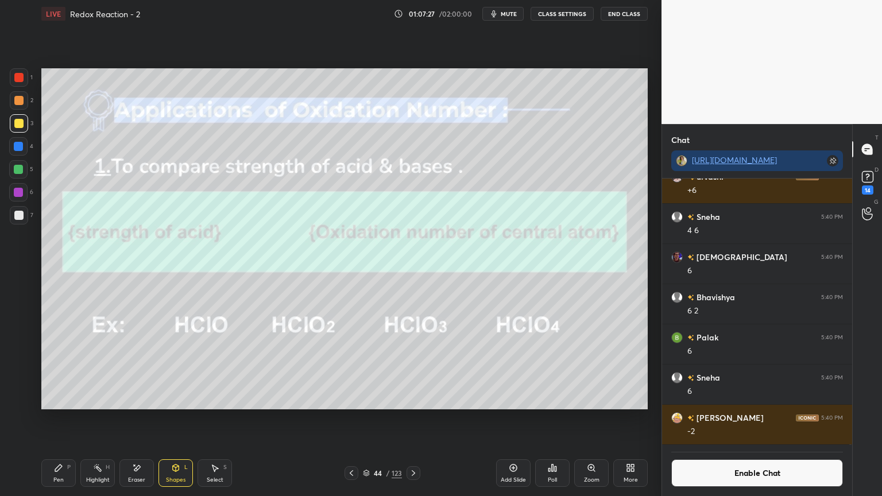
click at [16, 103] on div at bounding box center [18, 100] width 9 height 9
click at [102, 419] on div "Highlight" at bounding box center [98, 480] width 24 height 6
click at [416, 419] on icon at bounding box center [413, 473] width 9 height 9
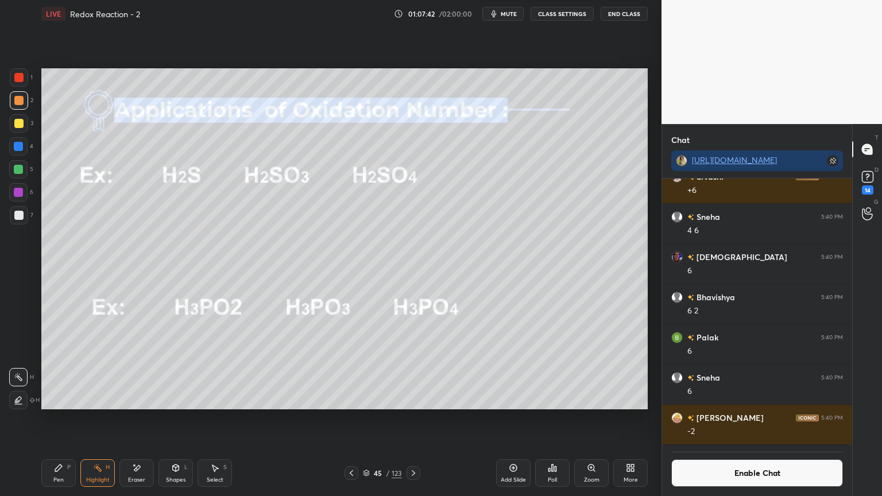
click at [70, 419] on div "Pen P" at bounding box center [58, 474] width 34 height 28
click at [517, 419] on icon at bounding box center [513, 468] width 9 height 9
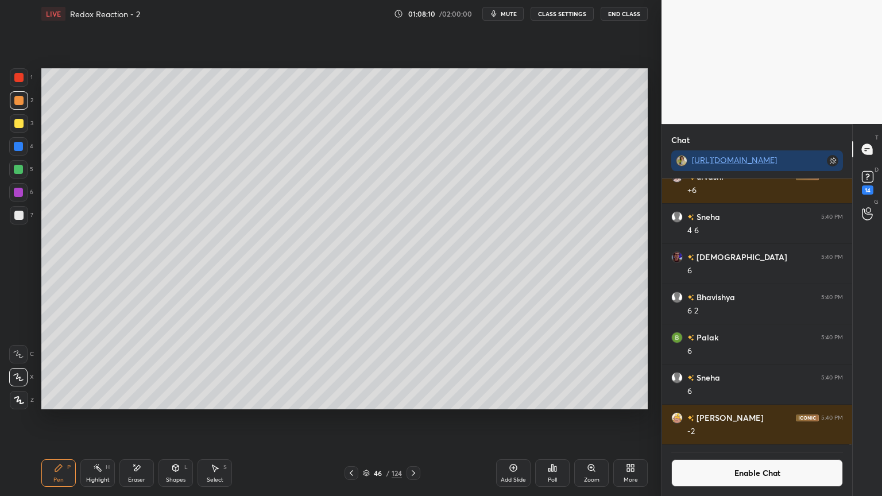
click at [18, 156] on div "4" at bounding box center [21, 148] width 24 height 23
click at [360, 419] on div "46 / 124" at bounding box center [383, 474] width 76 height 14
click at [354, 419] on icon at bounding box center [351, 473] width 9 height 9
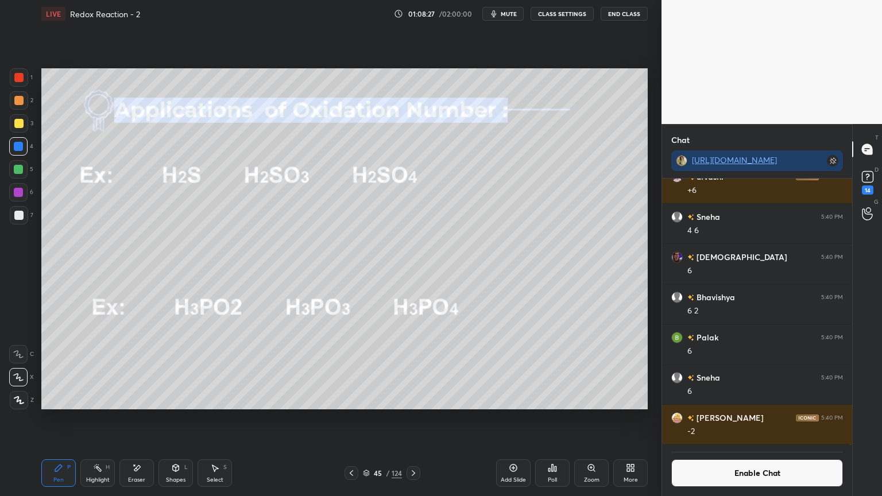
click at [101, 419] on div "Highlight" at bounding box center [98, 480] width 24 height 6
click at [54, 419] on div "Pen" at bounding box center [58, 480] width 10 height 6
click at [18, 106] on div at bounding box center [19, 100] width 18 height 18
click at [414, 419] on icon at bounding box center [413, 473] width 9 height 9
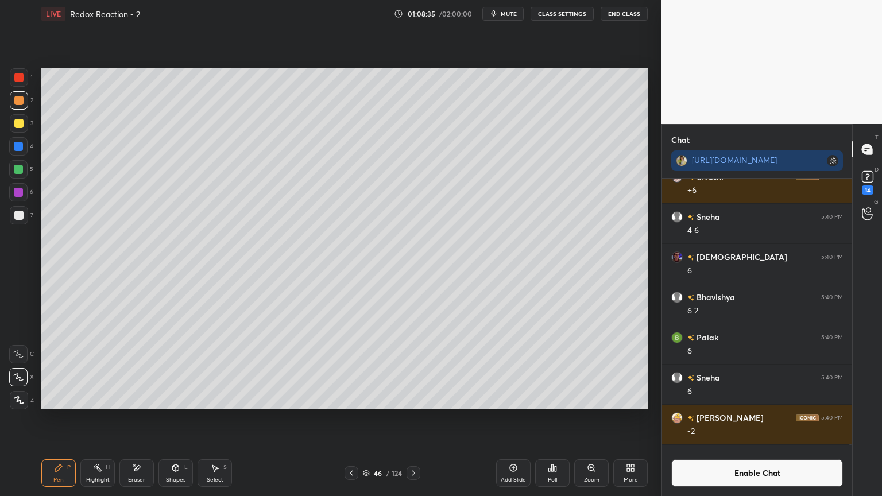
click at [414, 419] on icon at bounding box center [413, 473] width 9 height 9
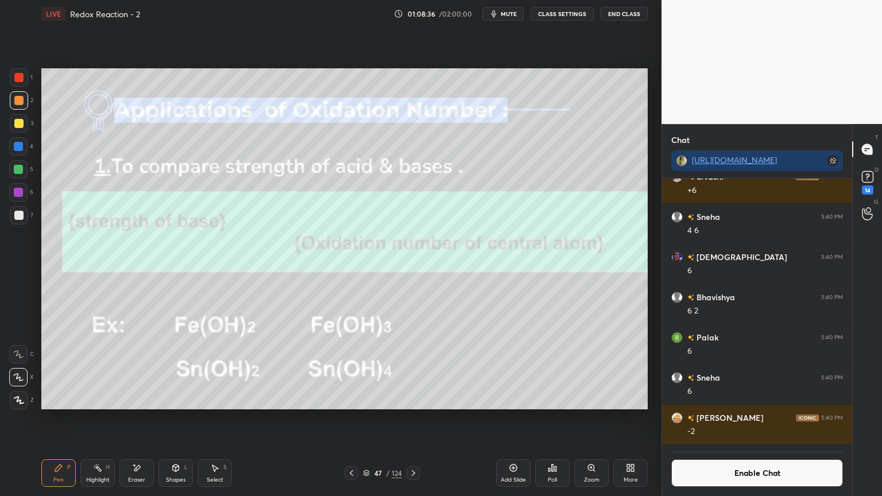
click at [103, 419] on div "Highlight" at bounding box center [98, 480] width 24 height 6
click at [98, 419] on icon at bounding box center [97, 468] width 9 height 9
click at [64, 419] on div "Pen P" at bounding box center [58, 474] width 34 height 28
click at [18, 219] on div at bounding box center [18, 215] width 9 height 9
click at [171, 419] on div "Shapes L" at bounding box center [176, 474] width 34 height 28
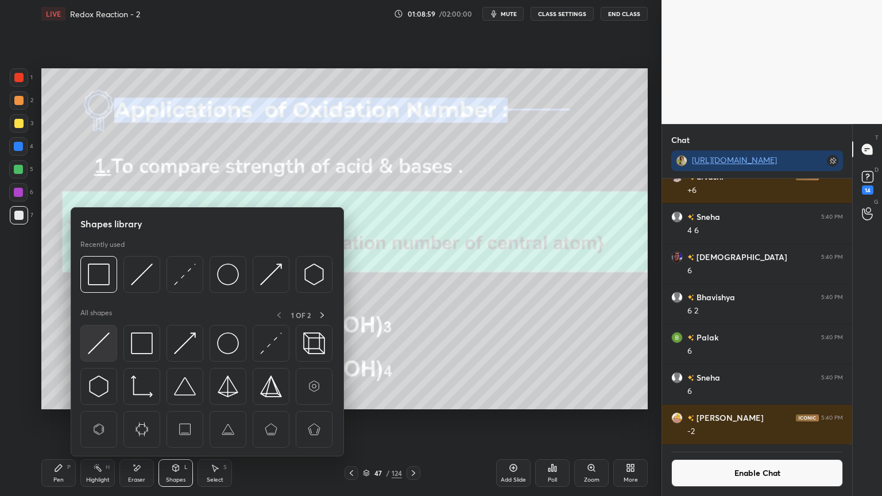
click at [97, 349] on img at bounding box center [99, 344] width 22 height 22
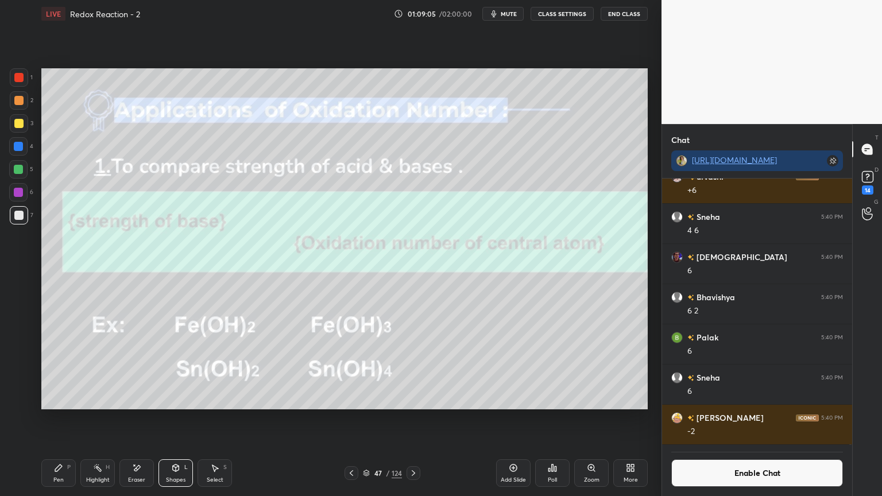
click at [70, 419] on div "Pen P" at bounding box center [58, 474] width 34 height 28
click at [21, 104] on div at bounding box center [18, 100] width 9 height 9
click at [90, 419] on div "Highlight" at bounding box center [98, 480] width 24 height 6
click at [64, 419] on div "Pen P" at bounding box center [58, 474] width 34 height 28
click at [412, 419] on icon at bounding box center [413, 473] width 9 height 9
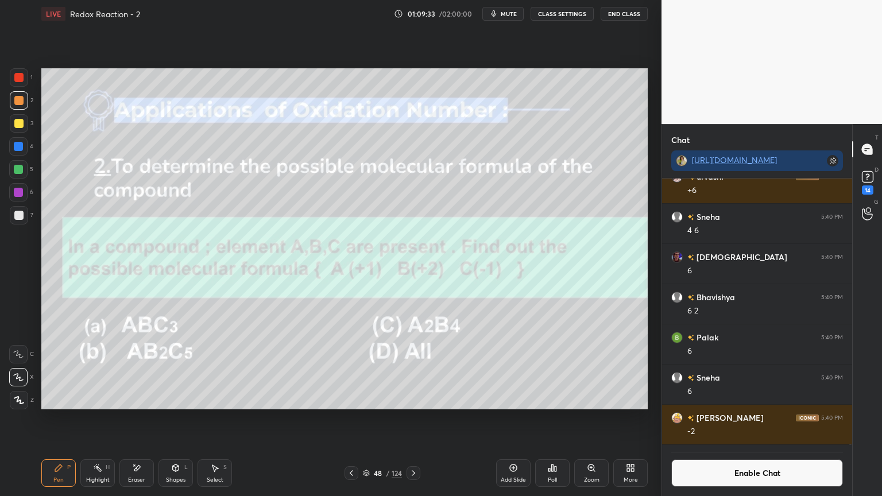
click at [98, 419] on div "Highlight" at bounding box center [98, 480] width 24 height 6
click at [56, 419] on div "Pen" at bounding box center [58, 480] width 10 height 6
click at [20, 218] on div at bounding box center [18, 215] width 9 height 9
click at [80, 419] on div "Pen P Highlight H Eraser Shapes L Select S" at bounding box center [155, 474] width 228 height 28
click at [99, 419] on div "Highlight H" at bounding box center [97, 474] width 34 height 28
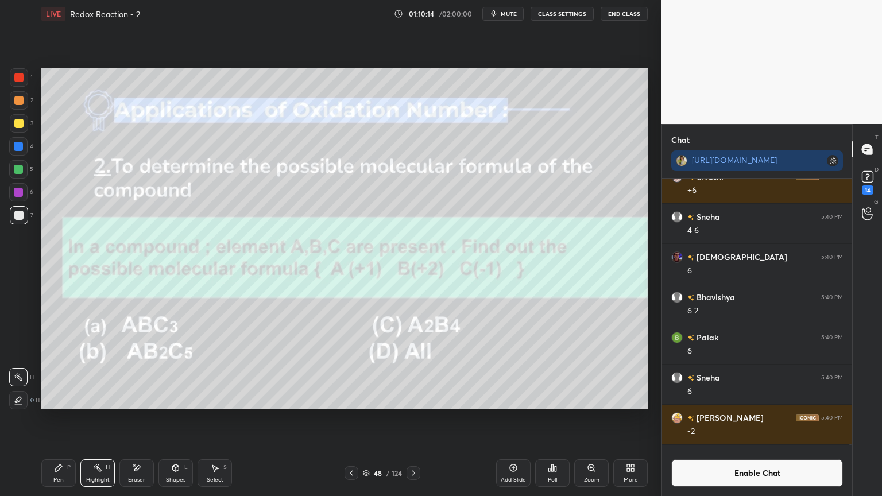
click at [16, 142] on div at bounding box center [18, 146] width 9 height 9
click at [510, 419] on icon at bounding box center [513, 468] width 9 height 9
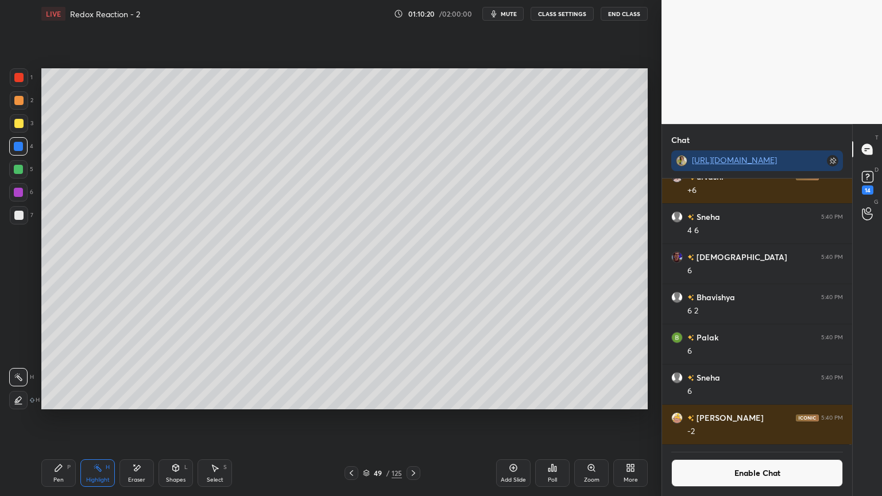
click at [63, 419] on div "Pen" at bounding box center [58, 480] width 10 height 6
click at [145, 419] on div "Eraser" at bounding box center [136, 480] width 17 height 6
click at [64, 419] on div "Pen P" at bounding box center [58, 474] width 34 height 28
click at [18, 194] on div at bounding box center [18, 192] width 9 height 9
click at [106, 419] on div "H" at bounding box center [108, 468] width 4 height 6
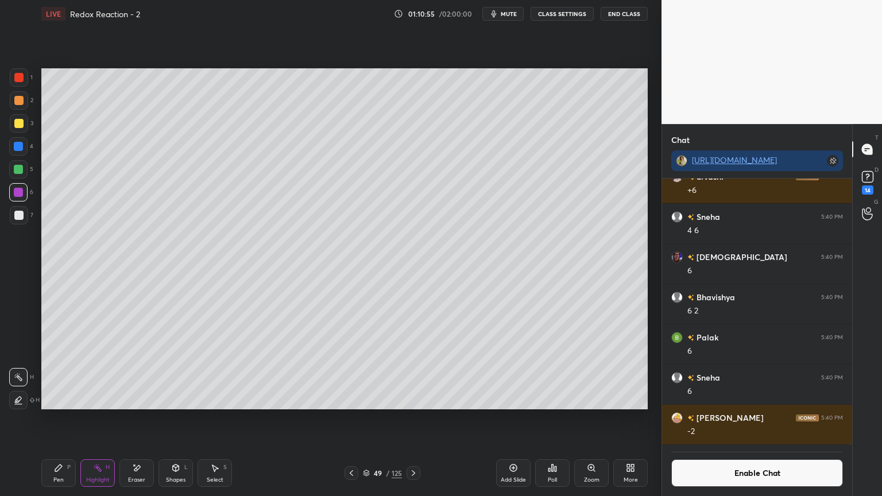
click at [23, 145] on div at bounding box center [18, 146] width 9 height 9
click at [349, 419] on icon at bounding box center [351, 473] width 9 height 9
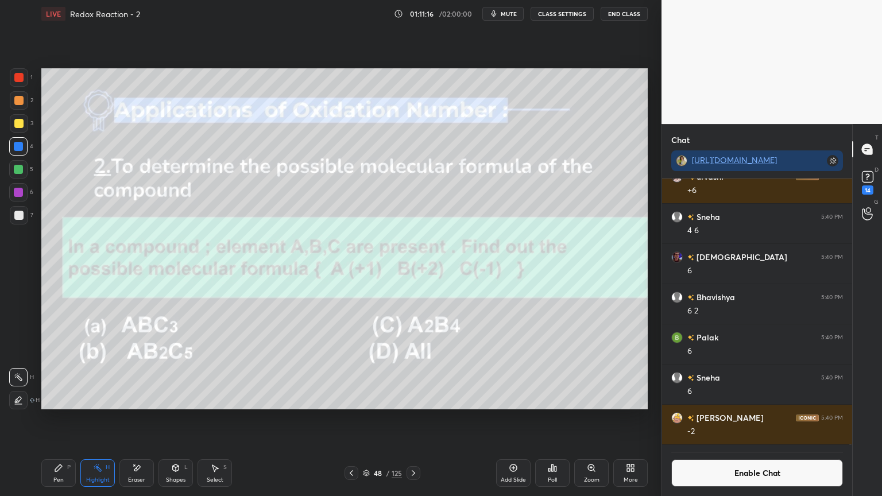
click at [417, 419] on icon at bounding box center [413, 473] width 9 height 9
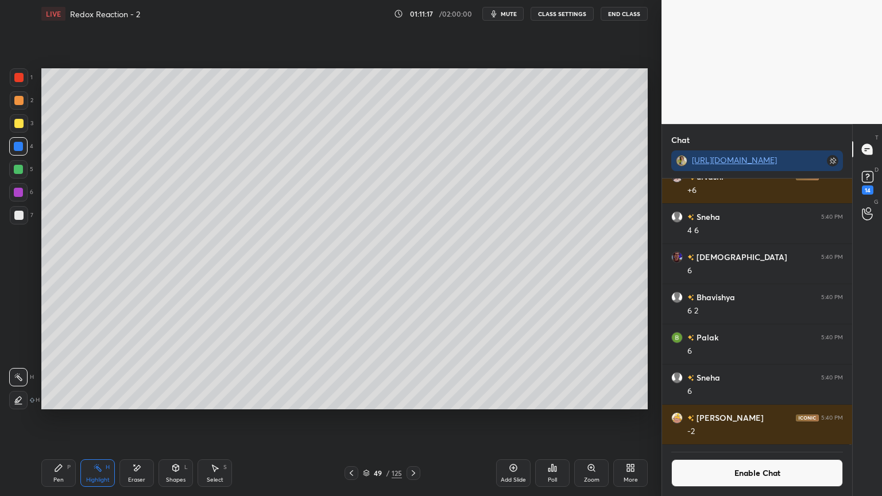
click at [69, 419] on div "Pen P" at bounding box center [58, 474] width 34 height 28
click at [18, 198] on div at bounding box center [18, 192] width 18 height 18
click at [135, 419] on div "Eraser" at bounding box center [137, 474] width 34 height 28
click at [51, 419] on div "Pen P" at bounding box center [58, 474] width 34 height 28
click at [100, 419] on div "Highlight" at bounding box center [98, 480] width 24 height 6
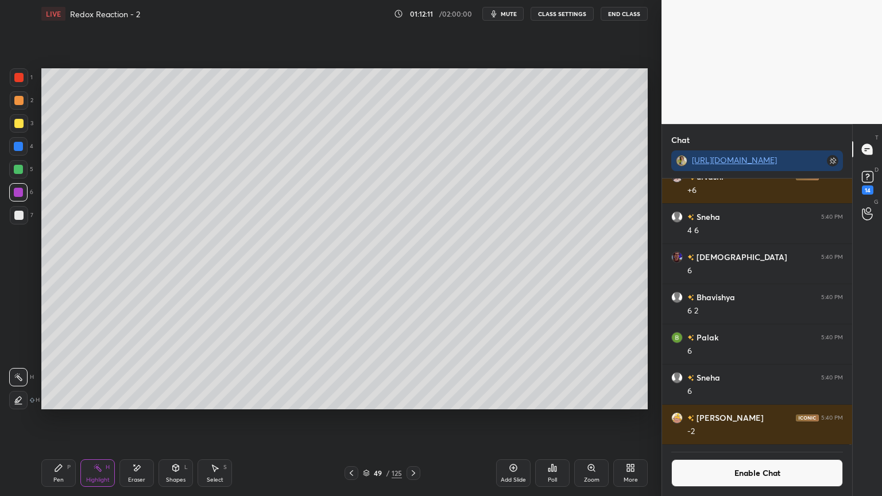
click at [356, 419] on icon at bounding box center [351, 473] width 9 height 9
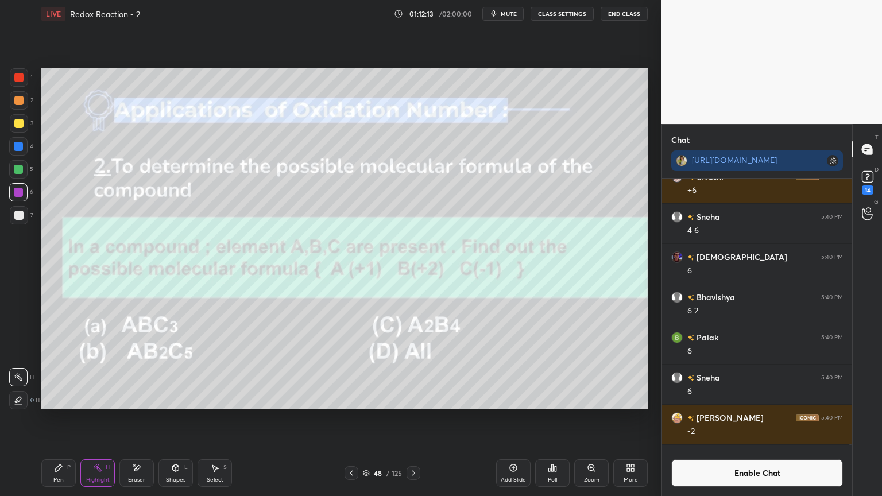
click at [10, 395] on div at bounding box center [18, 400] width 18 height 18
click at [179, 419] on icon at bounding box center [175, 468] width 9 height 9
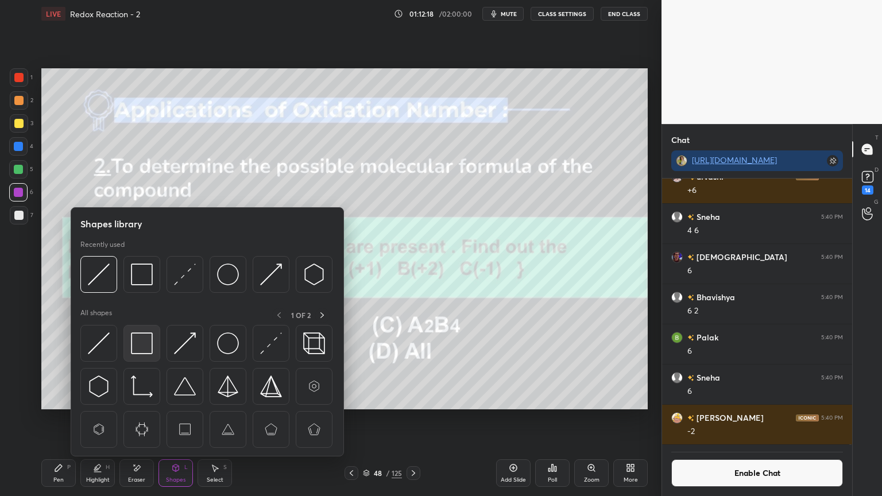
click at [144, 338] on img at bounding box center [142, 344] width 22 height 22
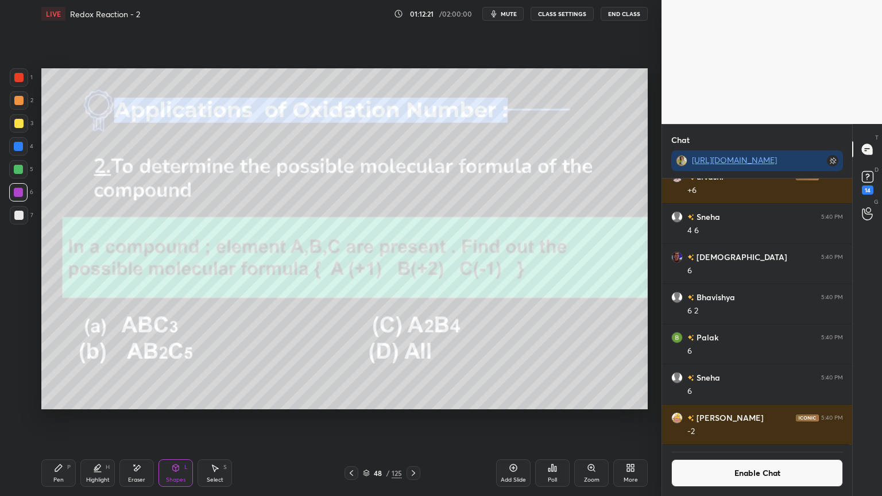
click at [98, 419] on div "Highlight H" at bounding box center [97, 474] width 34 height 28
click at [20, 140] on div at bounding box center [18, 146] width 18 height 18
click at [352, 419] on icon at bounding box center [351, 474] width 3 height 6
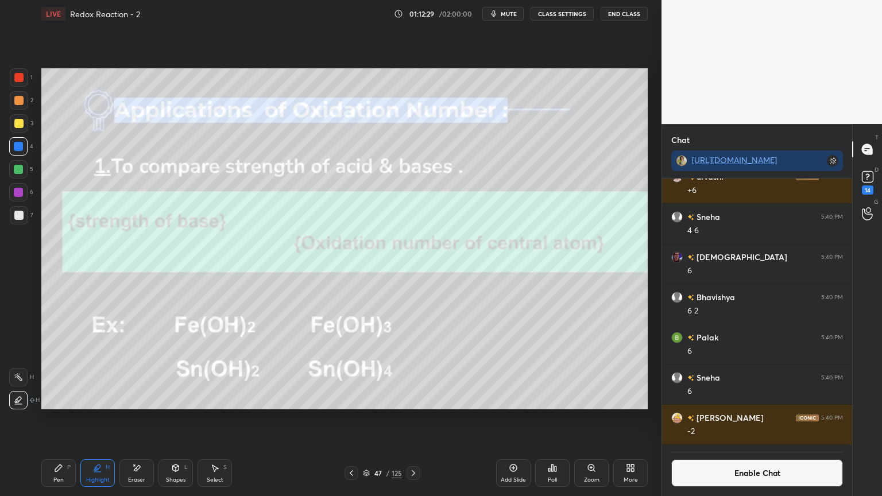
click at [354, 419] on icon at bounding box center [351, 473] width 9 height 9
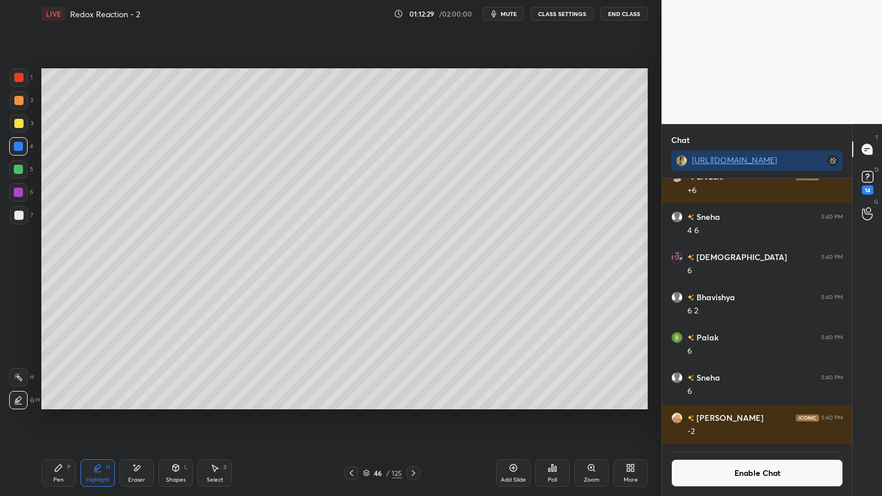
click at [354, 419] on icon at bounding box center [351, 473] width 9 height 9
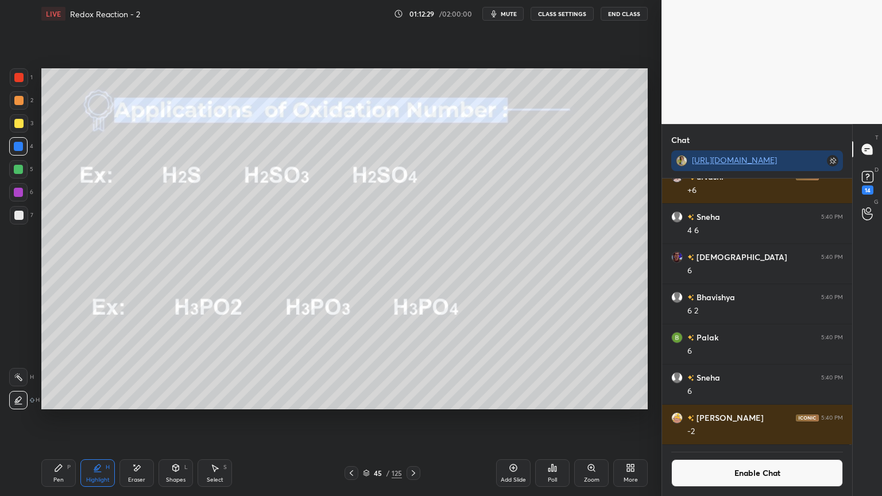
click at [353, 419] on icon at bounding box center [351, 473] width 9 height 9
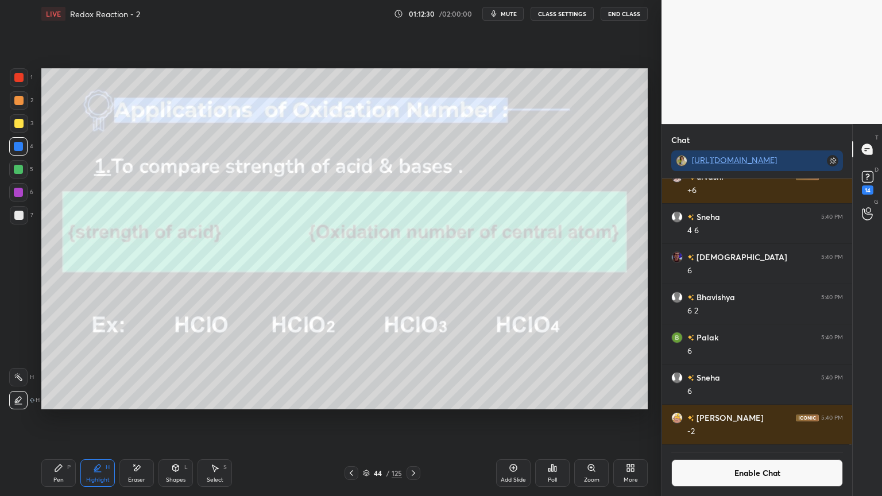
click at [354, 419] on icon at bounding box center [351, 473] width 9 height 9
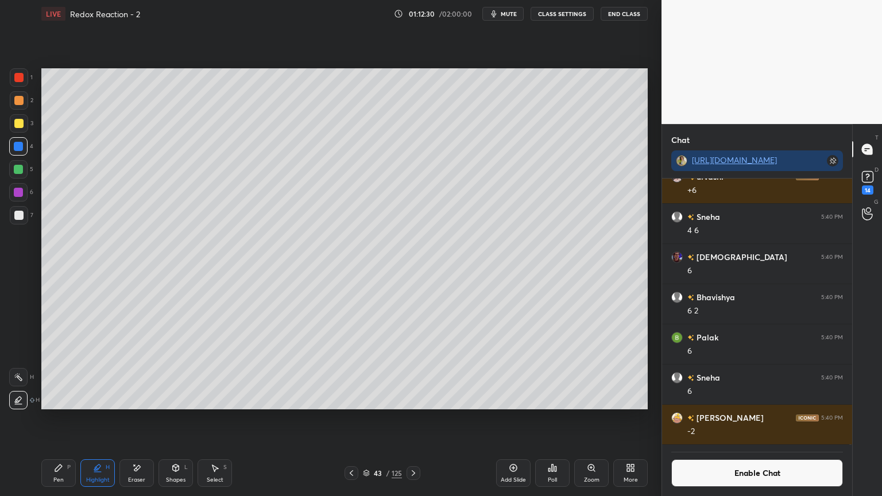
click at [353, 419] on icon at bounding box center [351, 473] width 9 height 9
click at [352, 419] on icon at bounding box center [351, 474] width 3 height 6
click at [353, 419] on icon at bounding box center [351, 473] width 9 height 9
click at [354, 419] on icon at bounding box center [351, 473] width 9 height 9
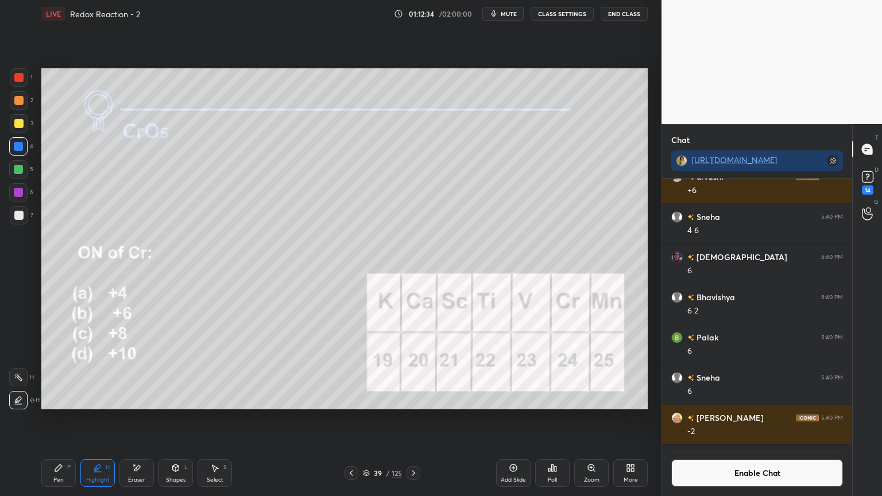
click at [352, 419] on icon at bounding box center [351, 473] width 9 height 9
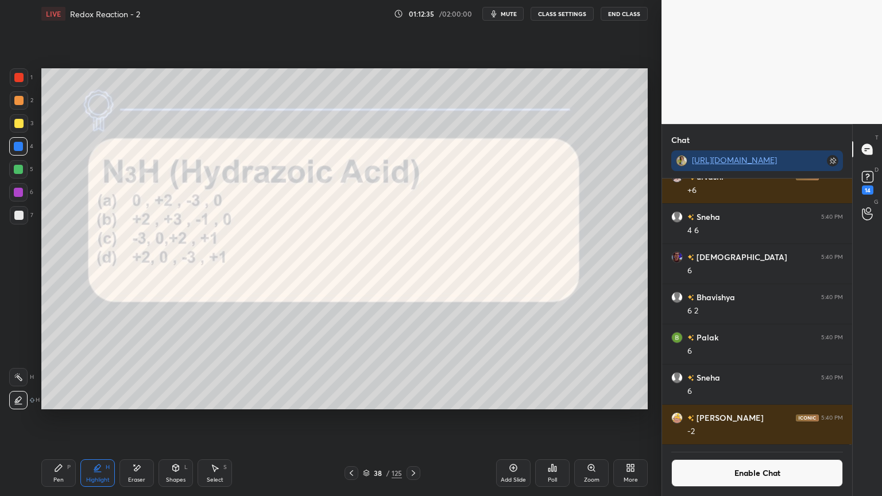
click at [411, 419] on icon at bounding box center [413, 473] width 9 height 9
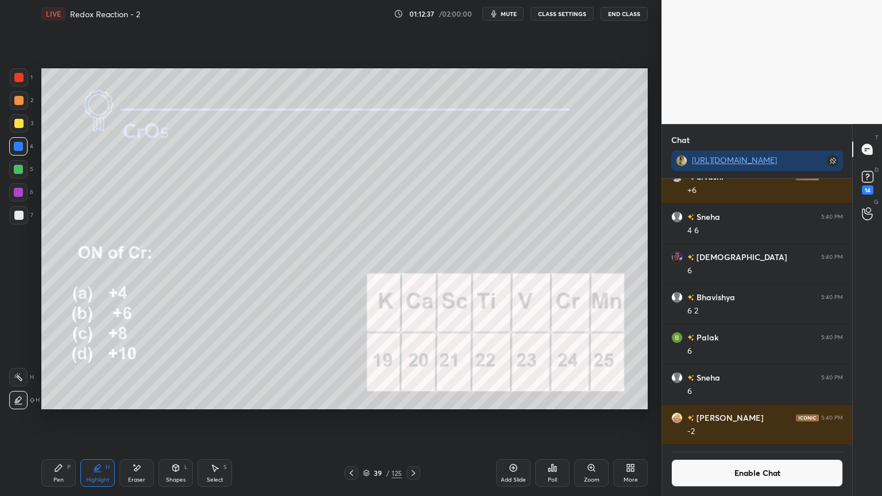
click at [749, 419] on button "Enable Chat" at bounding box center [758, 474] width 172 height 28
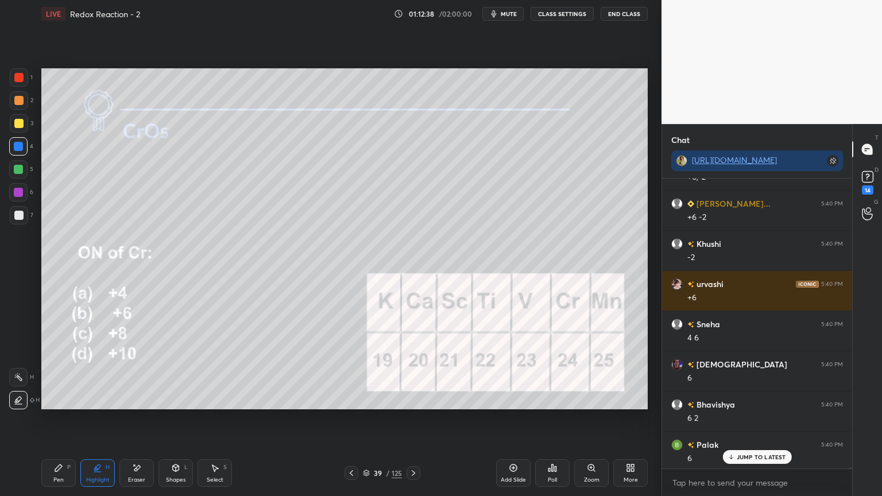
scroll to position [86728, 0]
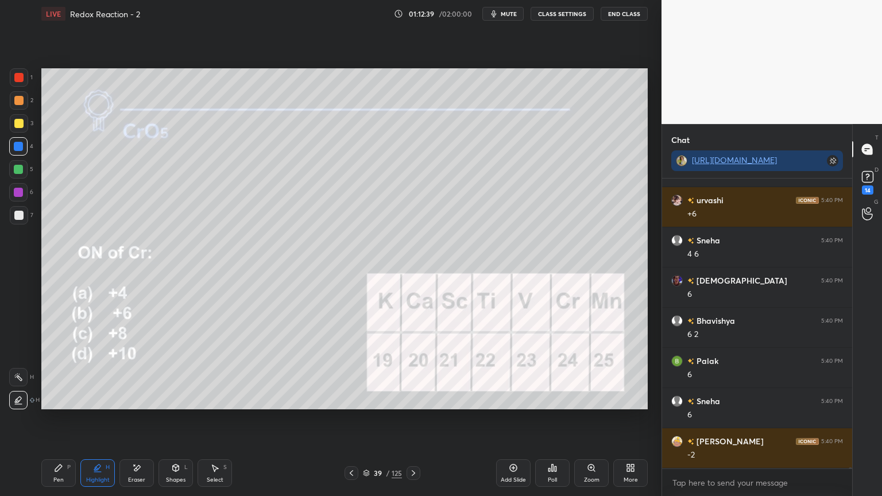
click at [168, 419] on div "Shapes L" at bounding box center [176, 474] width 34 height 28
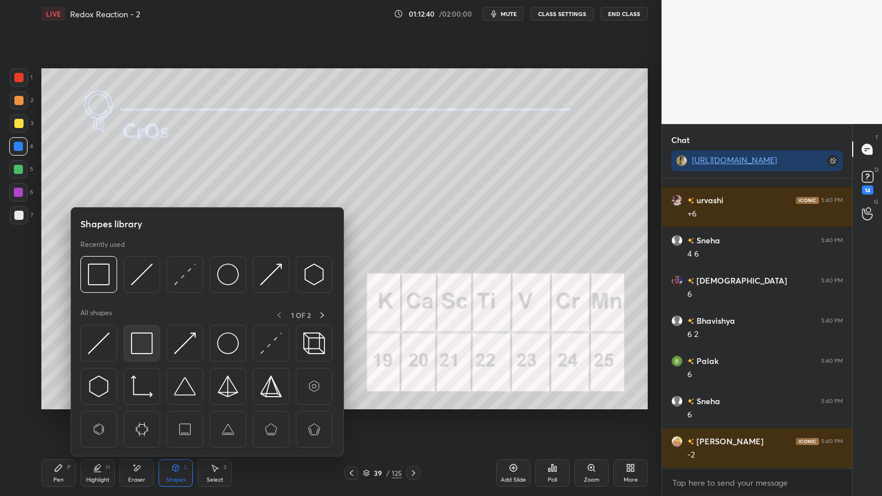
click at [147, 347] on img at bounding box center [142, 344] width 22 height 22
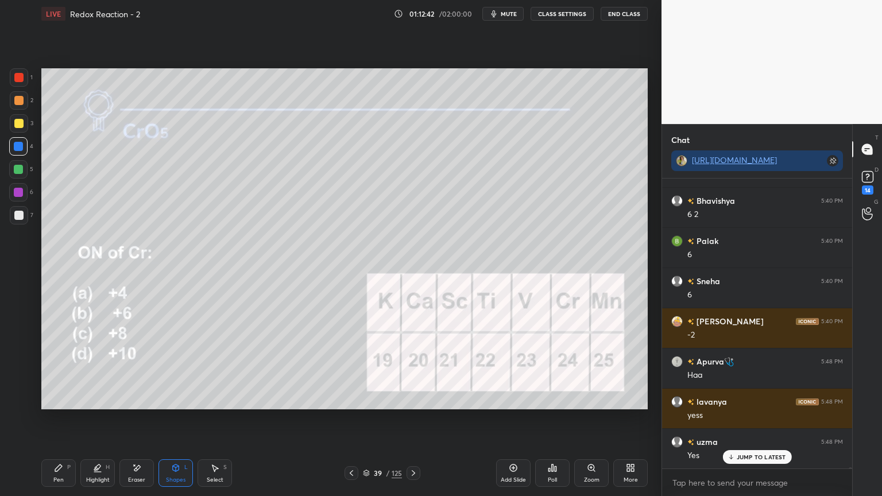
scroll to position [86956, 0]
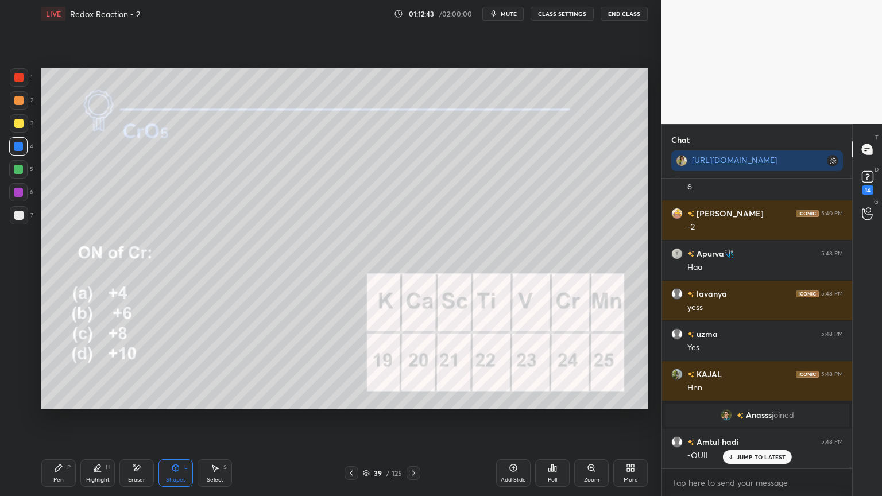
click at [183, 419] on div "Shapes L" at bounding box center [176, 474] width 34 height 28
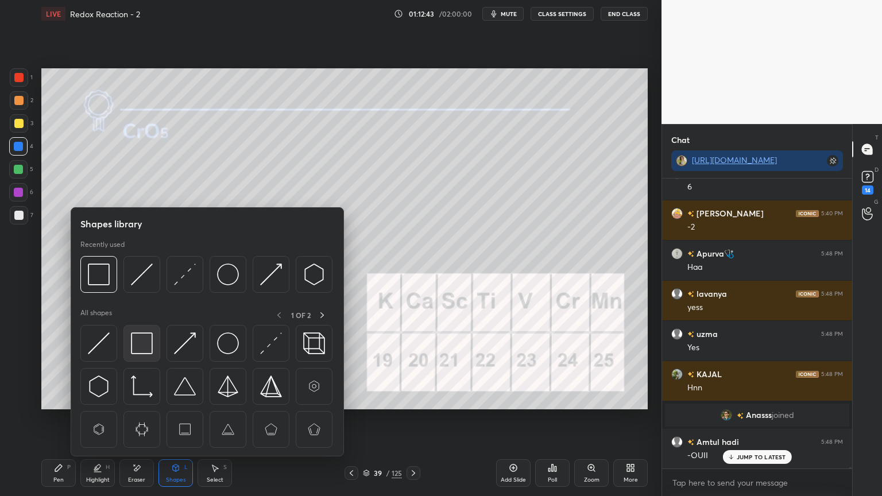
scroll to position [87036, 0]
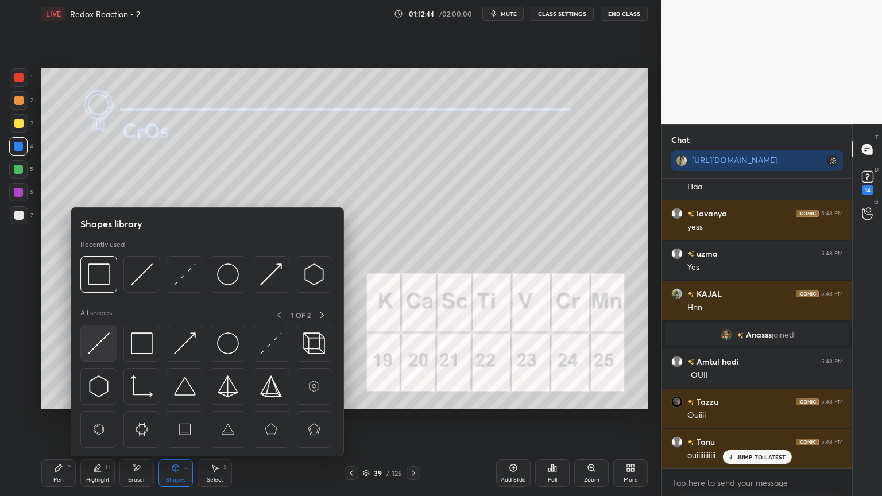
click at [97, 344] on img at bounding box center [99, 344] width 22 height 22
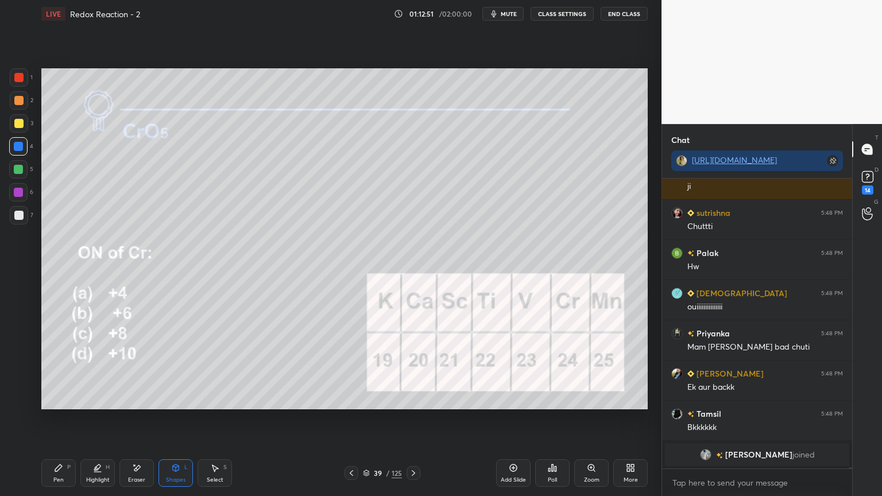
scroll to position [87293, 0]
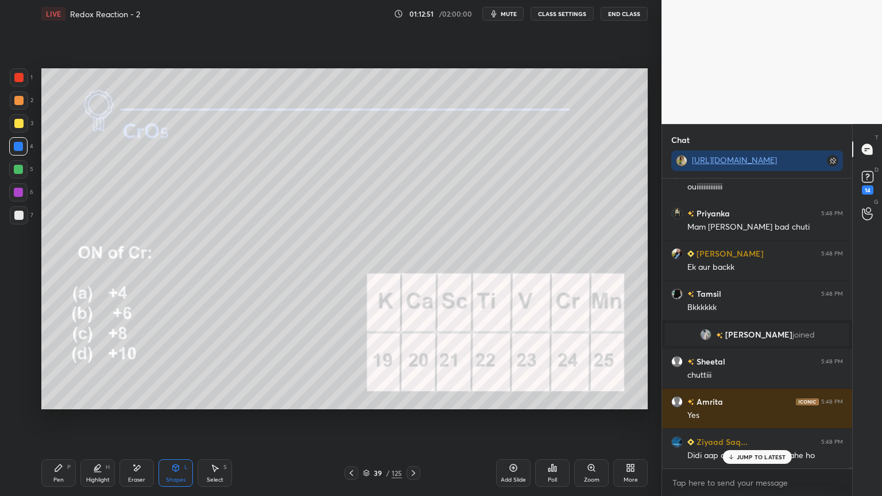
click at [562, 16] on button "CLASS SETTINGS" at bounding box center [562, 14] width 63 height 14
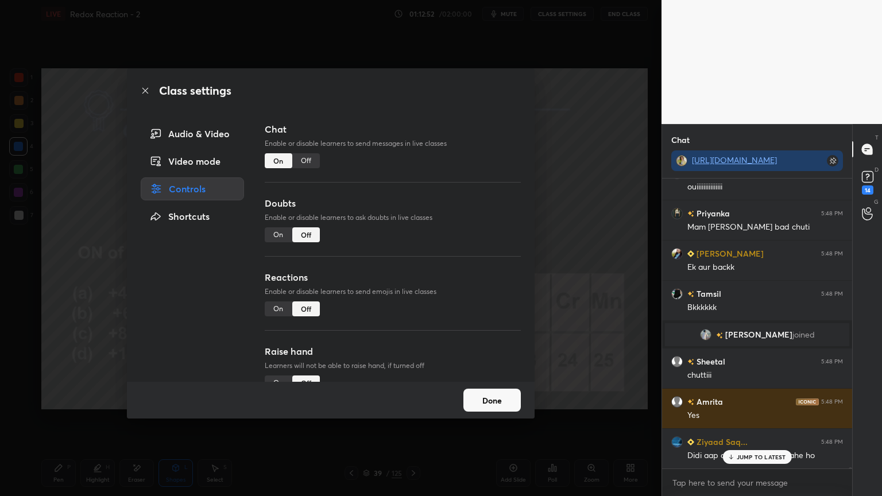
click at [306, 161] on div "Off" at bounding box center [306, 160] width 28 height 15
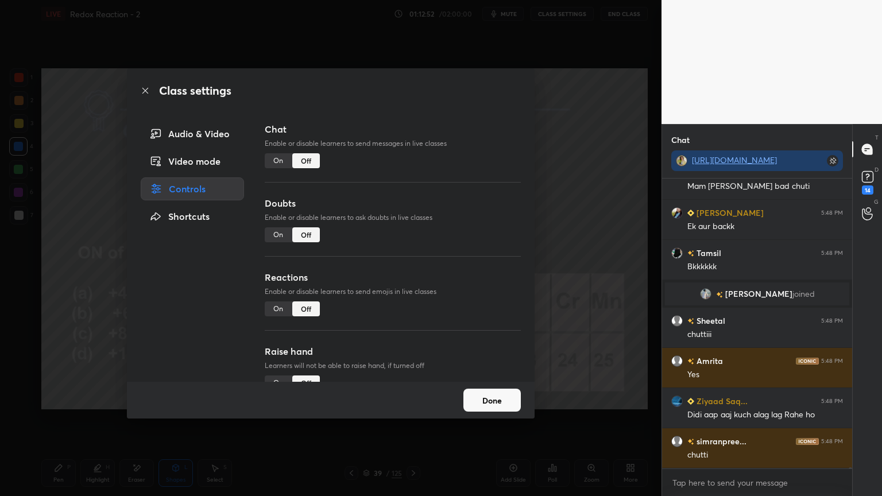
scroll to position [264, 187]
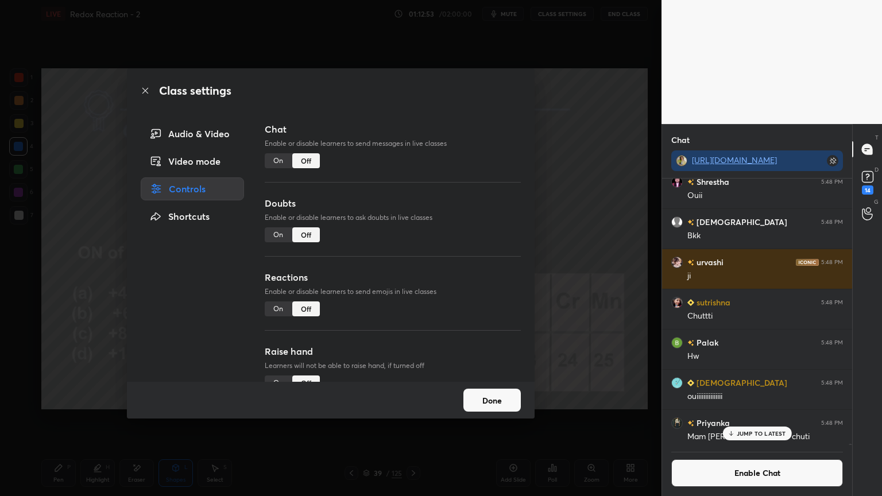
click at [485, 401] on button "Done" at bounding box center [492, 400] width 57 height 23
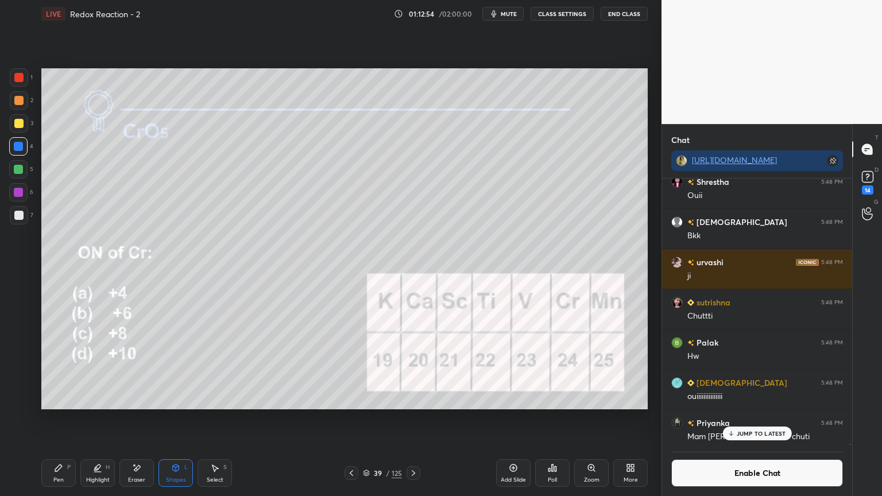
click at [352, 419] on icon at bounding box center [351, 473] width 9 height 9
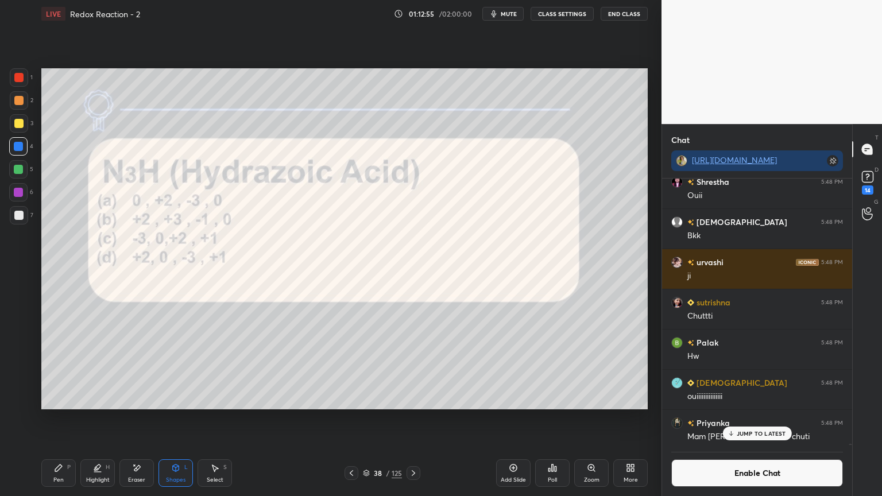
click at [416, 419] on div "Pen P Highlight H Eraser Shapes L Select S 38 / 125 Add Slide Poll Zoom More" at bounding box center [344, 473] width 607 height 46
click at [413, 419] on icon at bounding box center [413, 474] width 3 height 6
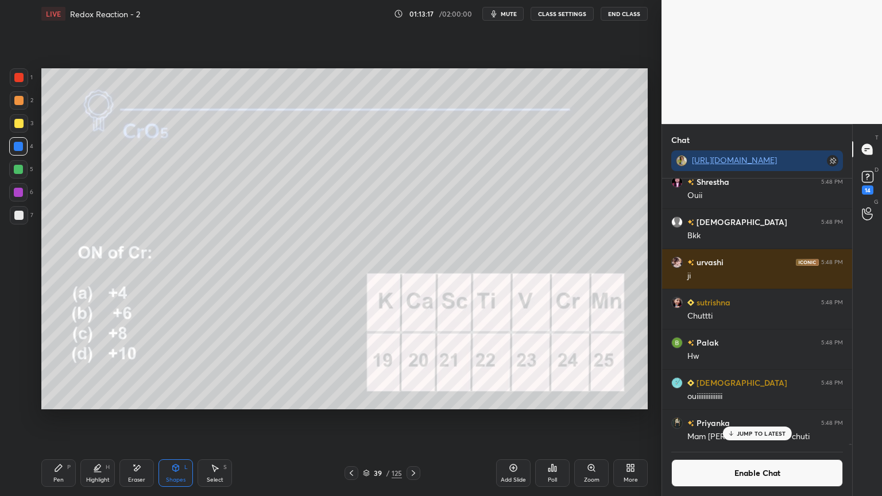
click at [758, 419] on p "JUMP TO LATEST" at bounding box center [761, 433] width 49 height 7
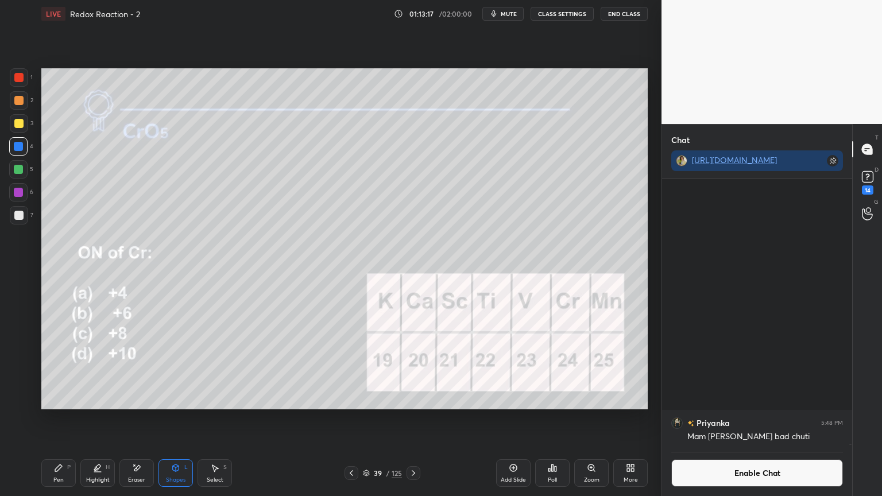
scroll to position [87369, 0]
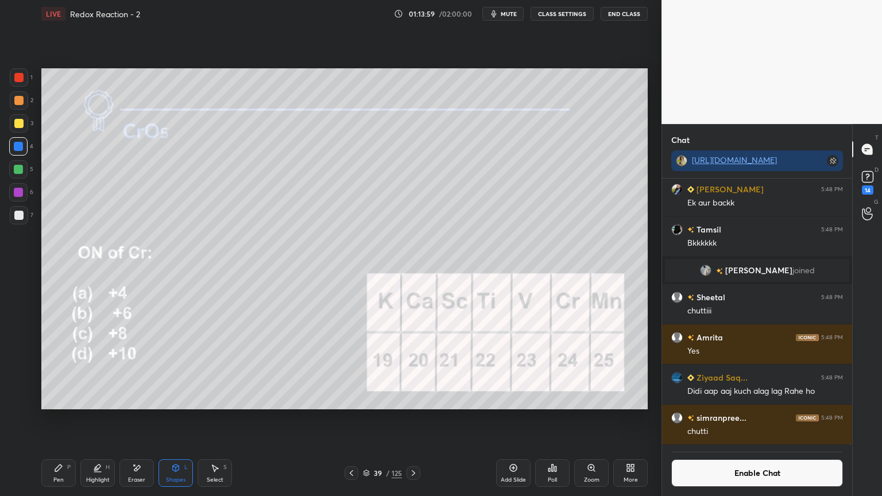
click at [109, 419] on div "Highlight H" at bounding box center [97, 474] width 34 height 28
click at [19, 379] on icon at bounding box center [18, 377] width 9 height 9
click at [60, 419] on div "Pen" at bounding box center [58, 480] width 10 height 6
click at [106, 419] on div "H" at bounding box center [108, 468] width 4 height 6
click at [733, 419] on button "Enable Chat" at bounding box center [758, 474] width 172 height 28
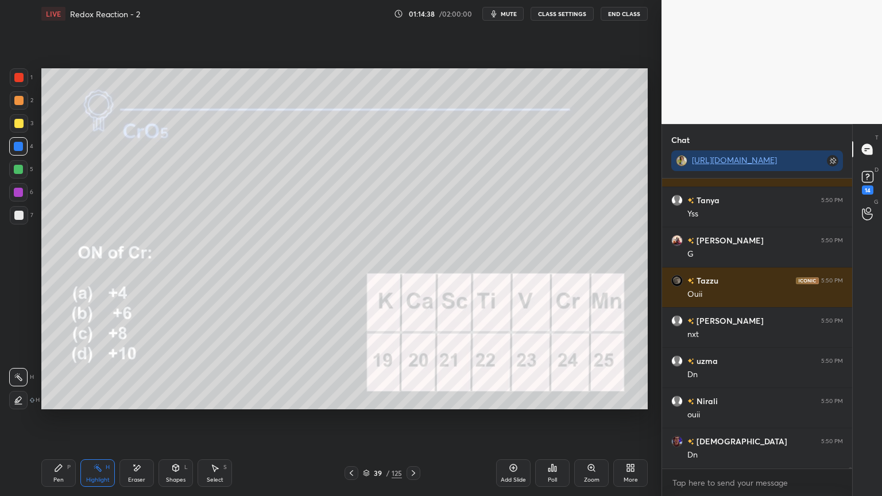
scroll to position [88058, 0]
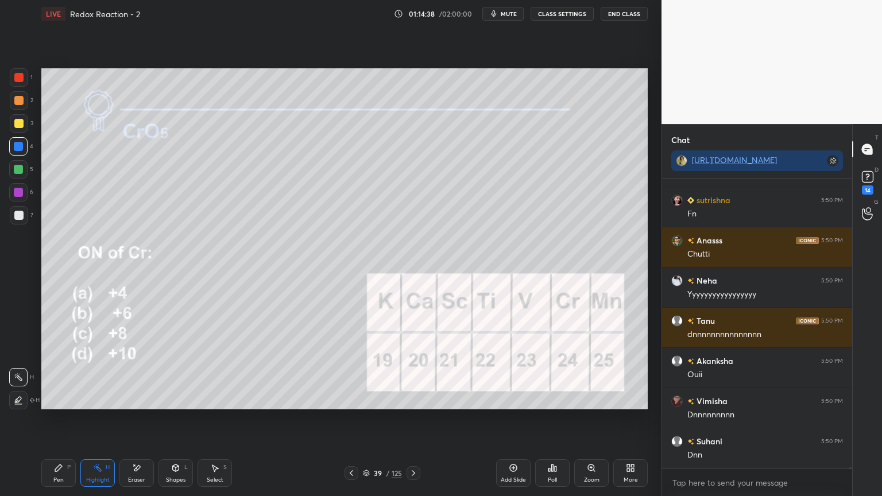
click at [411, 419] on div "Pen P Highlight H Eraser Shapes L Select S 39 / 125 Add Slide Poll Zoom More" at bounding box center [344, 473] width 607 height 46
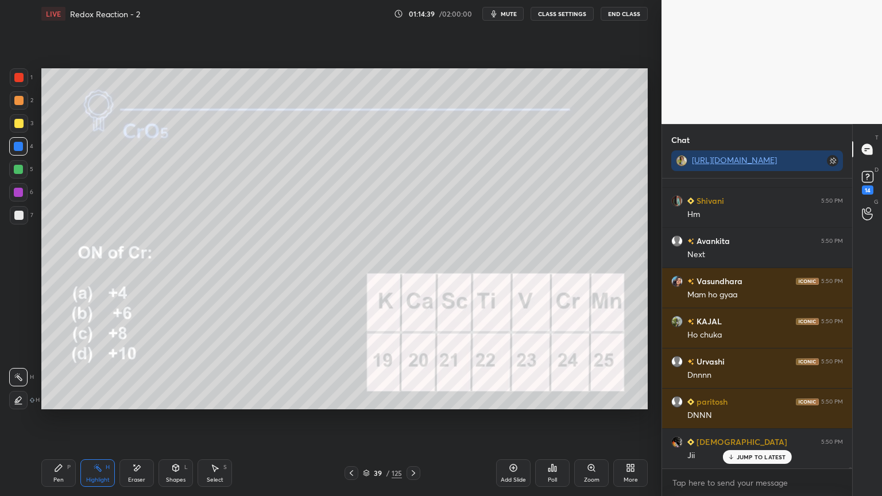
click at [415, 419] on div "Pen P Highlight H Eraser Shapes L Select S 39 / 125 Add Slide Poll Zoom More" at bounding box center [344, 473] width 607 height 46
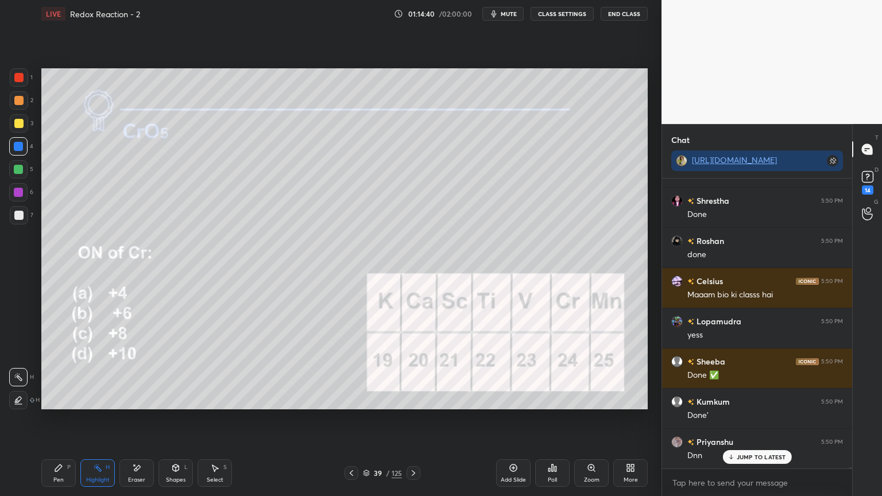
click at [414, 419] on icon at bounding box center [413, 473] width 9 height 9
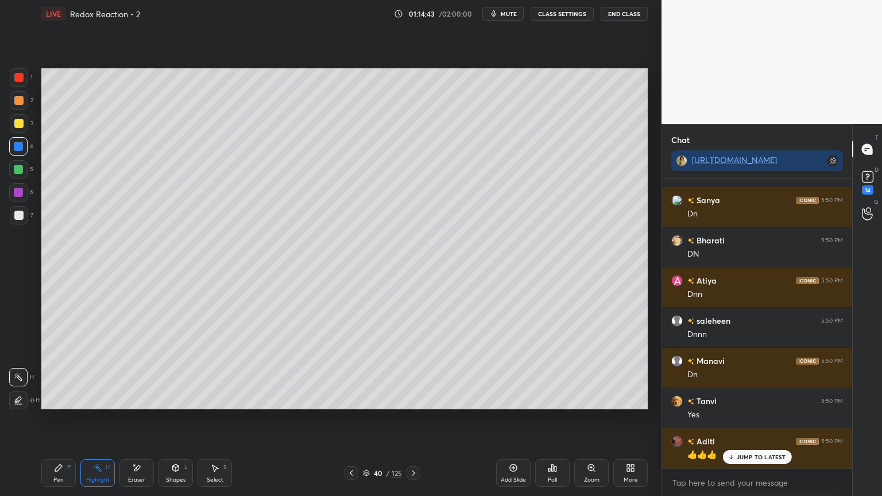
scroll to position [89405, 0]
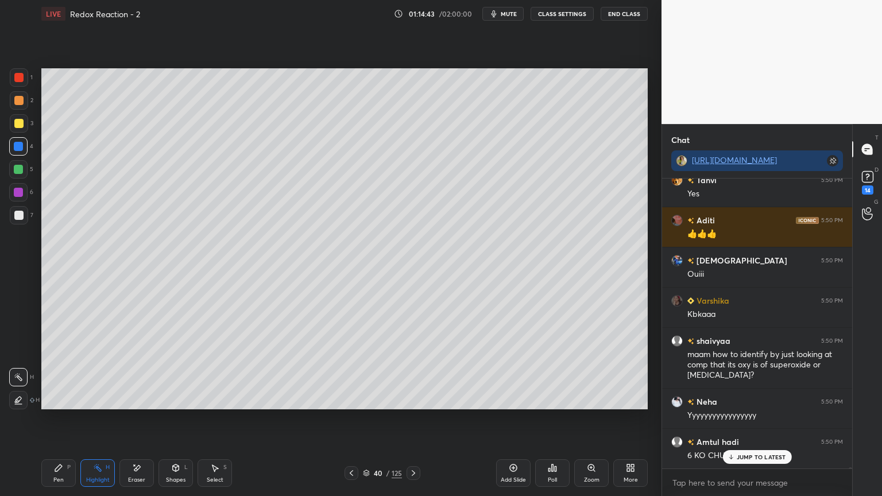
click at [571, 19] on button "CLASS SETTINGS" at bounding box center [562, 14] width 63 height 14
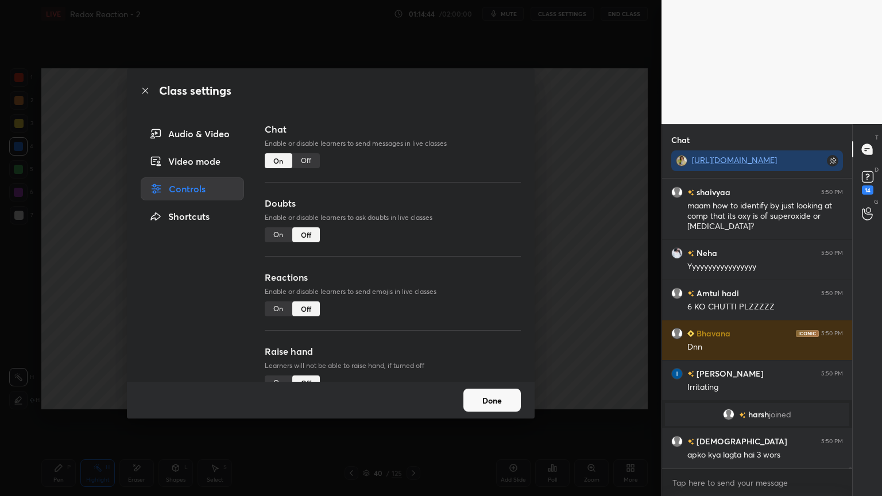
click at [306, 163] on div "Off" at bounding box center [306, 160] width 28 height 15
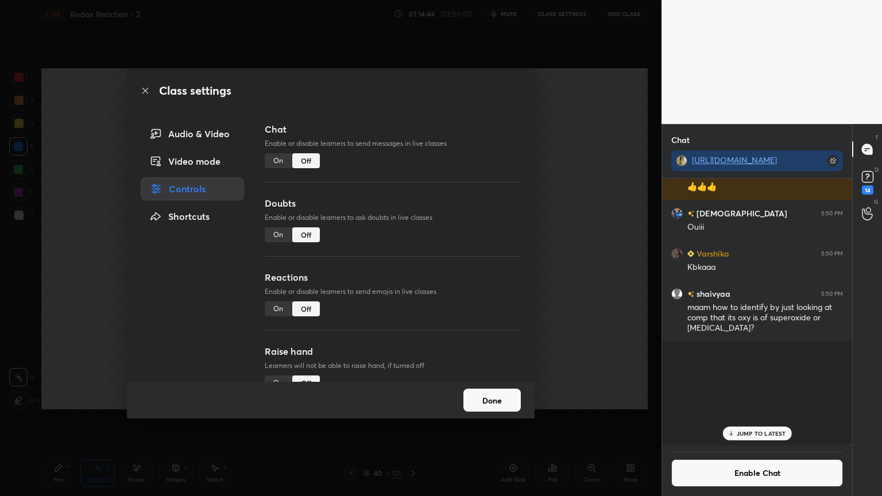
scroll to position [264, 187]
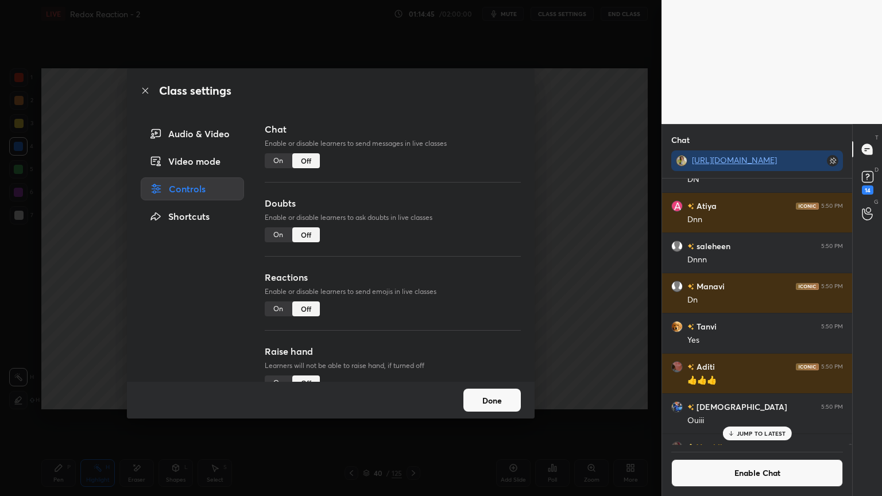
click at [504, 405] on button "Done" at bounding box center [492, 400] width 57 height 23
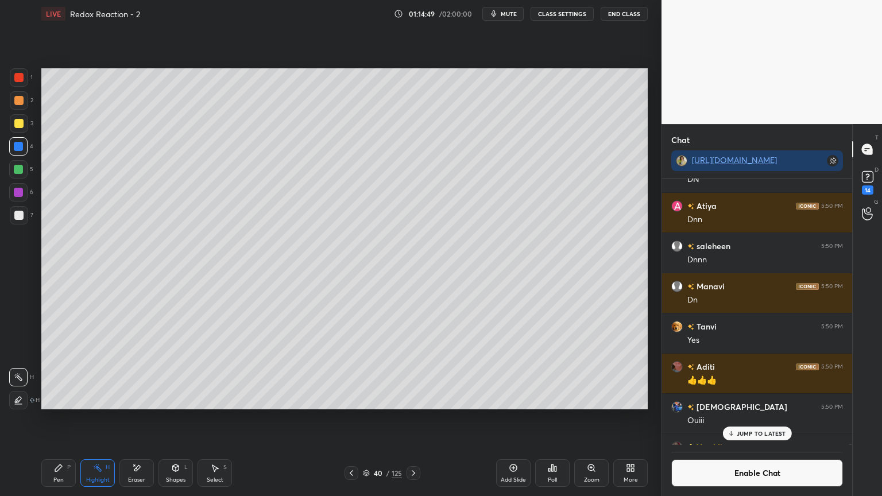
click at [176, 419] on div "Shapes" at bounding box center [176, 480] width 20 height 6
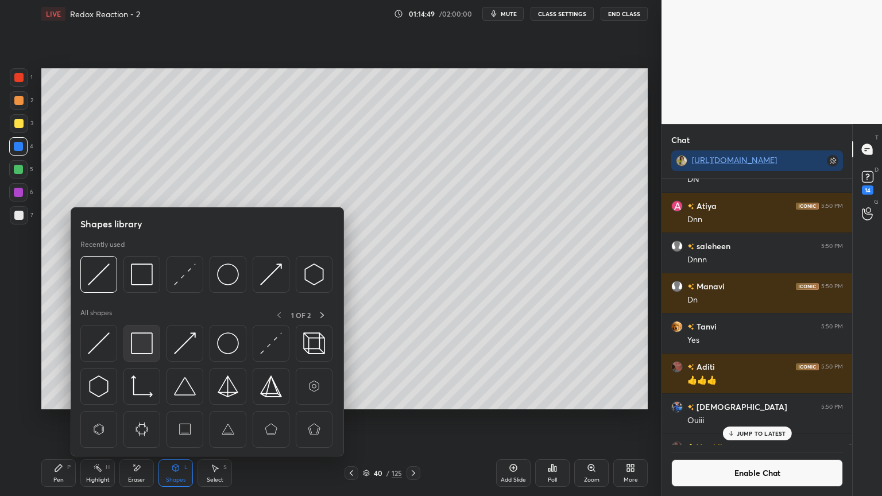
click at [142, 344] on img at bounding box center [142, 344] width 22 height 22
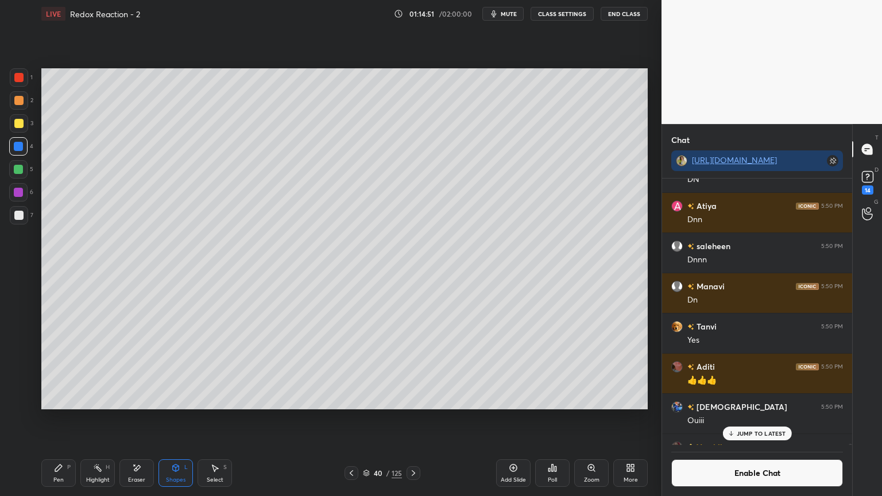
click at [20, 173] on div at bounding box center [18, 169] width 9 height 9
click at [23, 146] on div at bounding box center [18, 146] width 18 height 18
click at [99, 419] on div "Highlight H" at bounding box center [97, 474] width 34 height 28
click at [18, 400] on icon at bounding box center [18, 400] width 9 height 9
click at [21, 179] on div "5" at bounding box center [21, 171] width 24 height 23
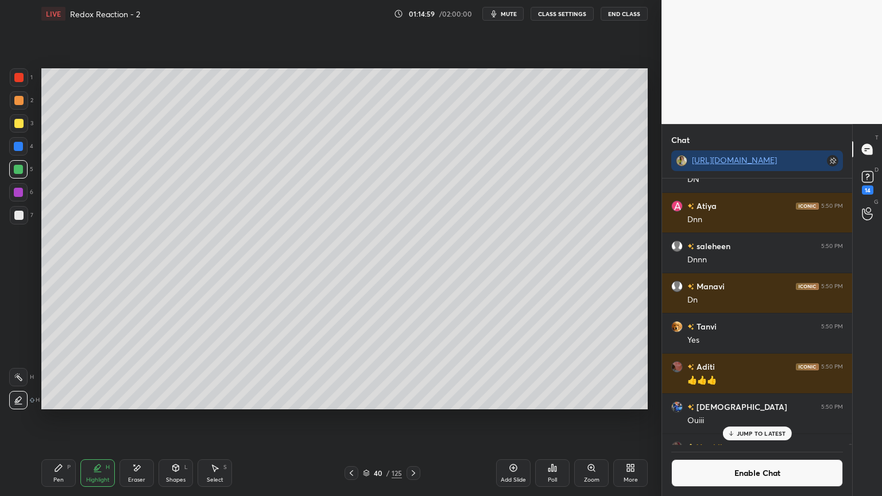
click at [18, 194] on div at bounding box center [18, 192] width 9 height 9
click at [124, 419] on div "Eraser" at bounding box center [137, 474] width 34 height 28
click at [21, 353] on icon at bounding box center [19, 353] width 6 height 6
click at [22, 375] on icon at bounding box center [18, 378] width 9 height 10
click at [59, 419] on div "Pen P" at bounding box center [58, 474] width 34 height 28
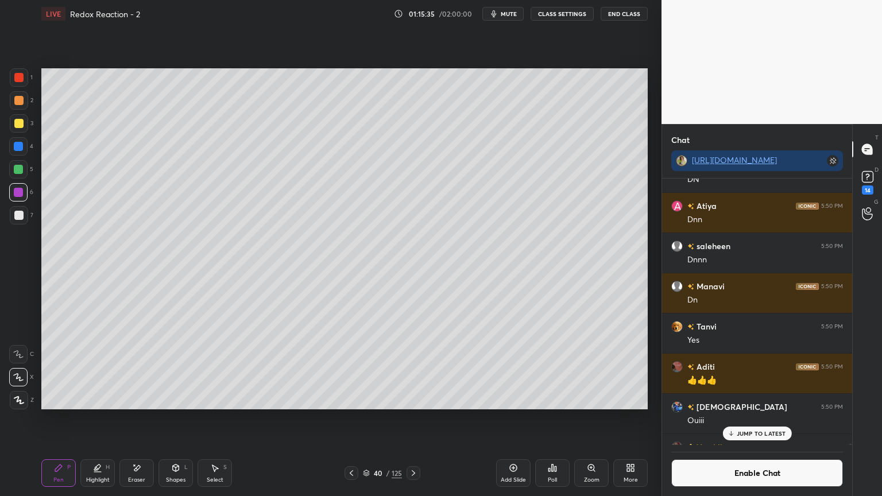
click at [94, 419] on div "Highlight H" at bounding box center [97, 474] width 34 height 28
click at [22, 365] on div "H H" at bounding box center [24, 387] width 30 height 46
click at [18, 374] on icon at bounding box center [18, 377] width 9 height 9
click at [414, 419] on icon at bounding box center [413, 473] width 9 height 9
click at [749, 419] on p "JUMP TO LATEST" at bounding box center [761, 433] width 49 height 7
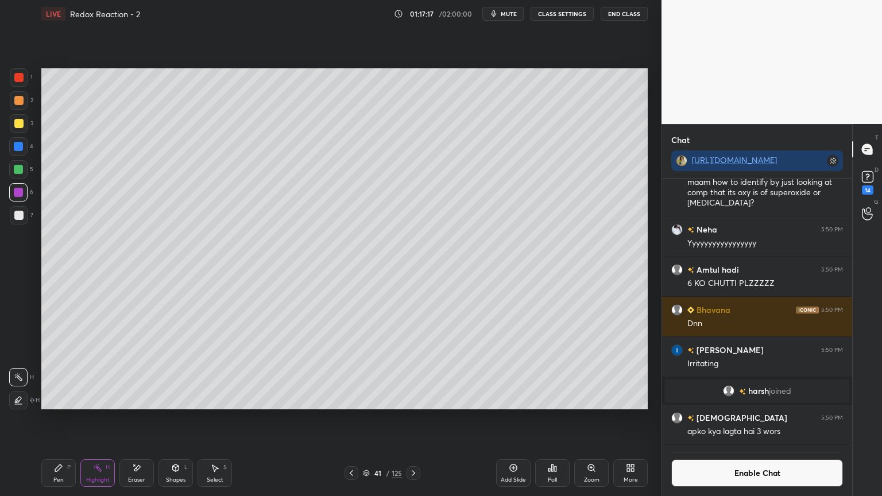
click at [747, 419] on button "Enable Chat" at bounding box center [758, 474] width 172 height 28
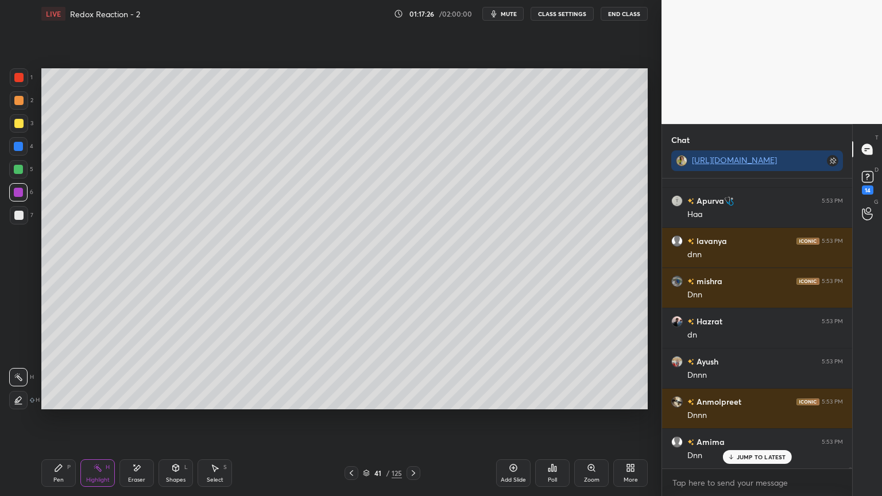
scroll to position [90202, 0]
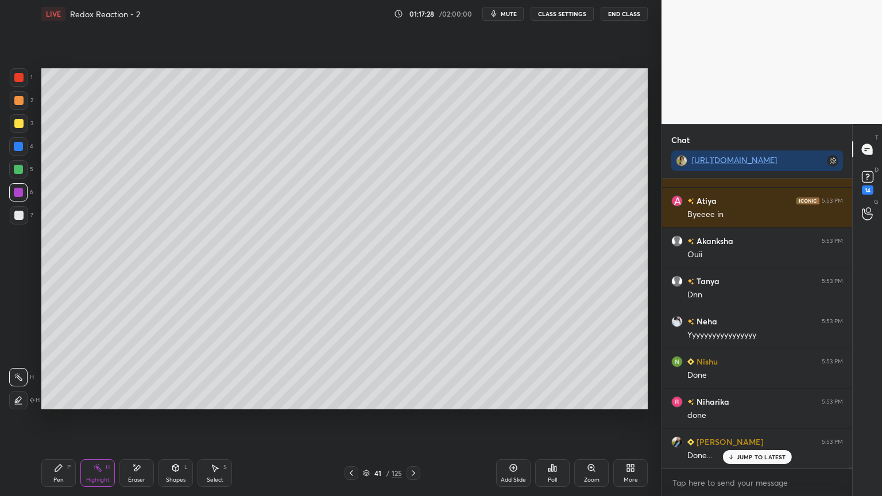
click at [417, 419] on icon at bounding box center [413, 473] width 9 height 9
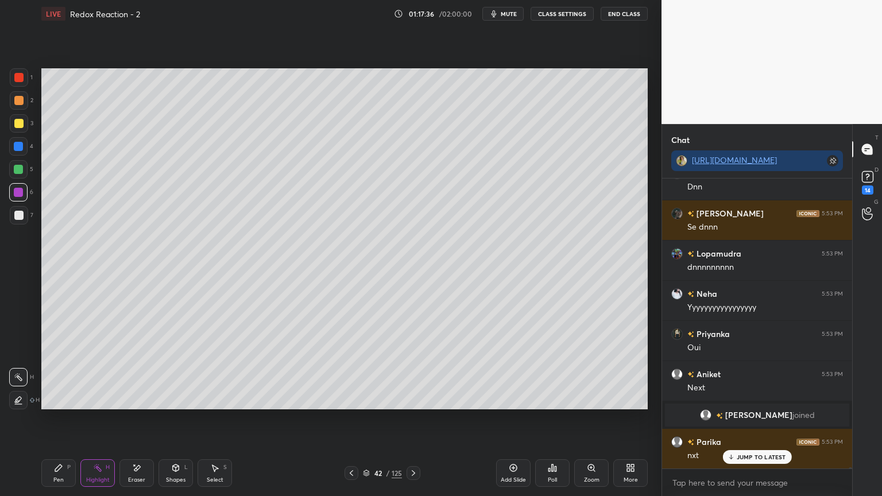
scroll to position [90793, 0]
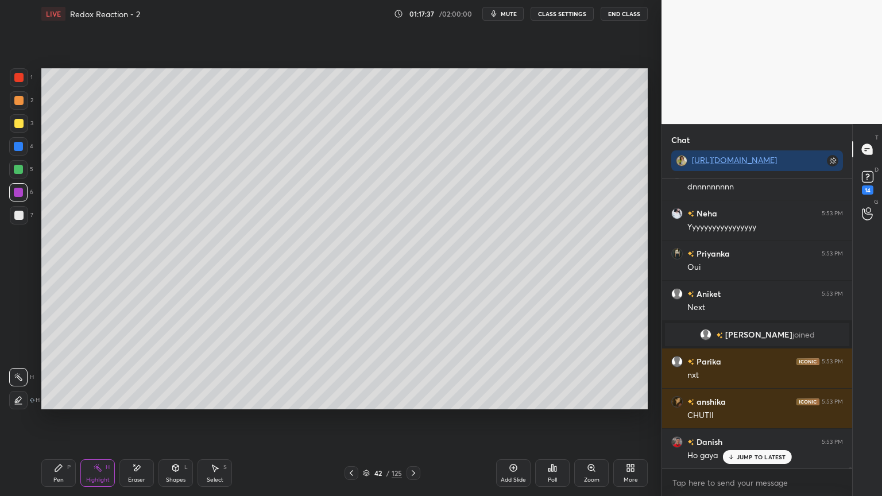
click at [561, 15] on button "CLASS SETTINGS" at bounding box center [562, 14] width 63 height 14
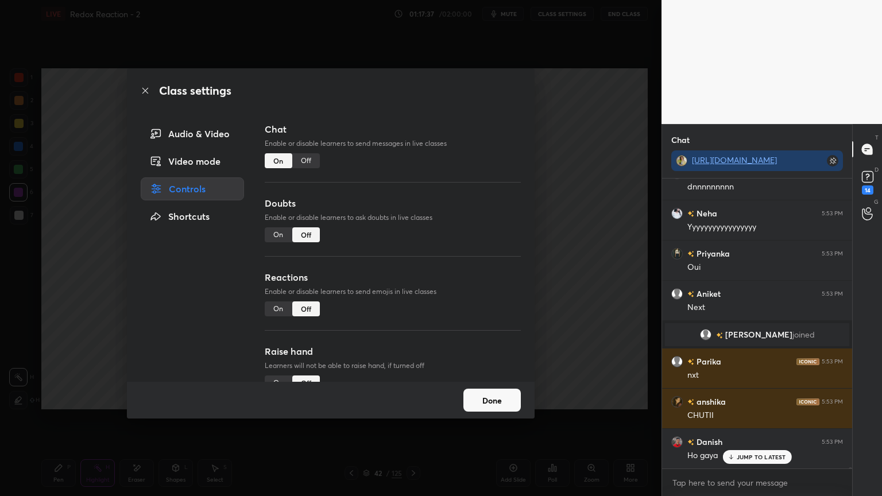
click at [311, 159] on div "Off" at bounding box center [306, 160] width 28 height 15
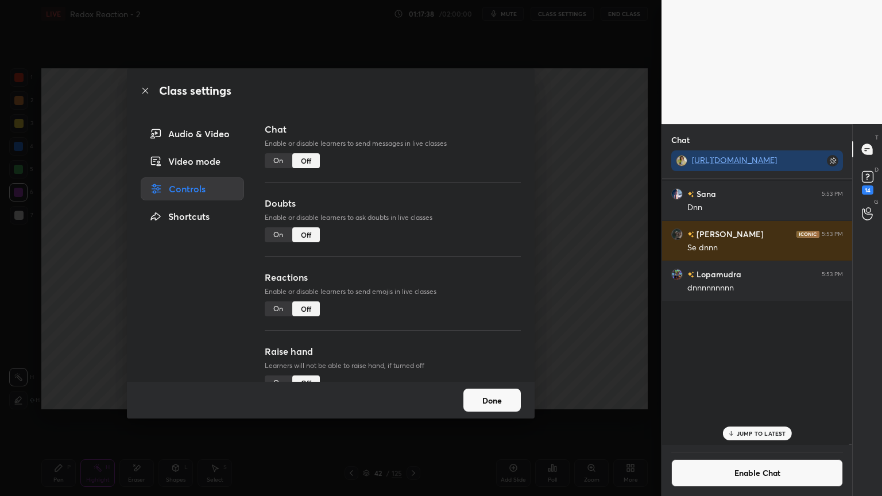
scroll to position [264, 187]
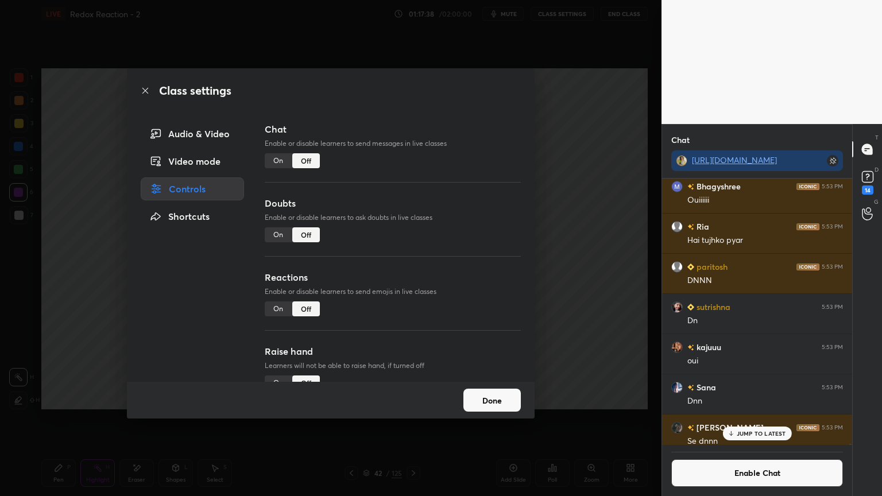
click at [481, 402] on button "Done" at bounding box center [492, 400] width 57 height 23
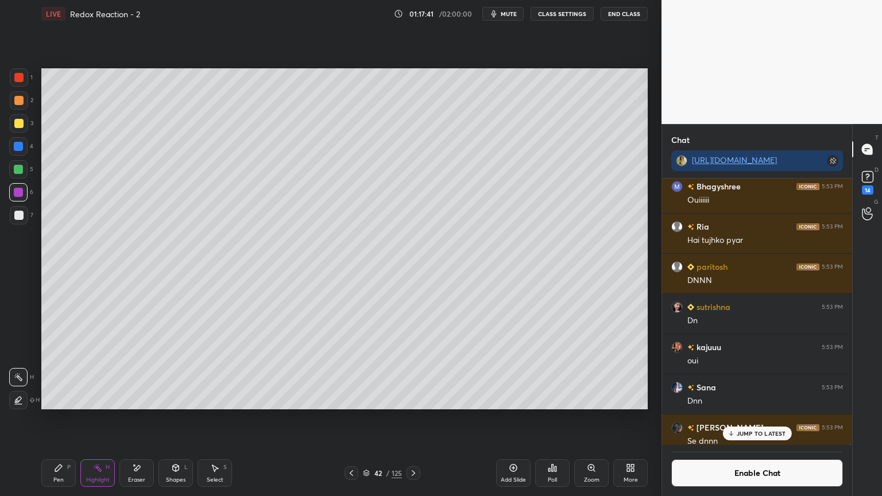
click at [21, 402] on icon at bounding box center [18, 400] width 9 height 9
click at [177, 419] on div "Shapes L" at bounding box center [176, 474] width 34 height 28
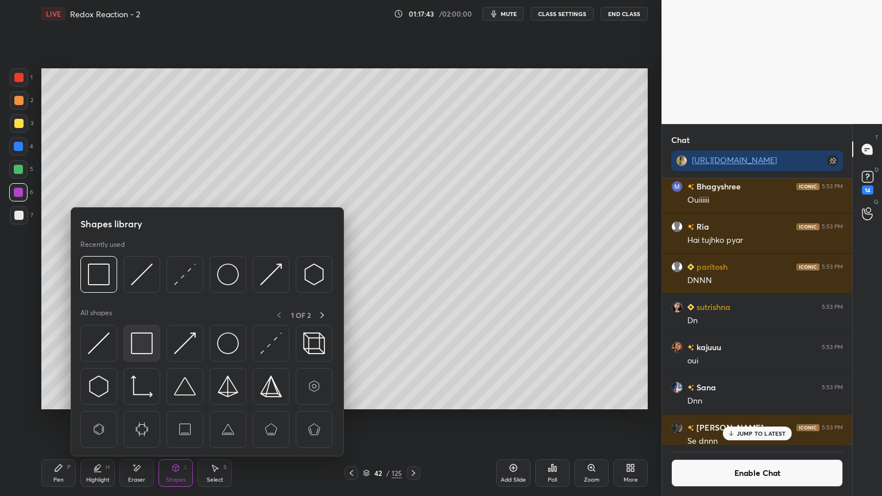
click at [145, 356] on div at bounding box center [142, 343] width 37 height 37
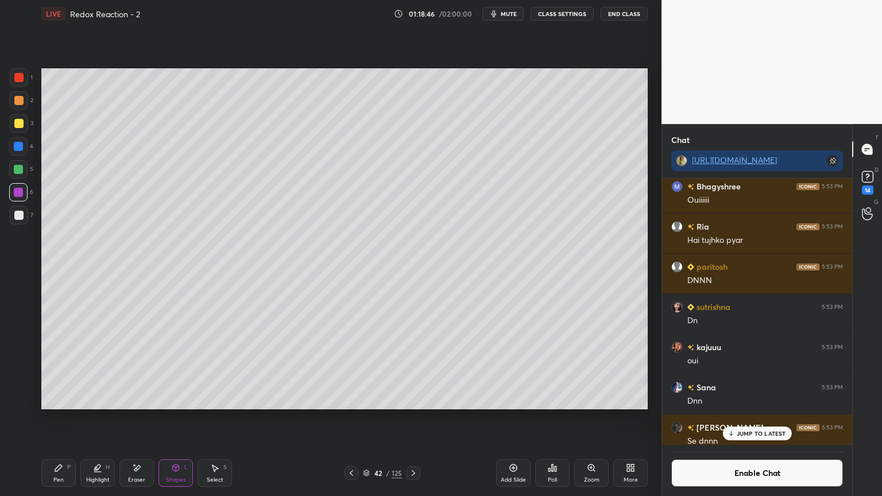
click at [415, 419] on icon at bounding box center [413, 473] width 9 height 9
click at [772, 419] on p "JUMP TO LATEST" at bounding box center [761, 433] width 49 height 7
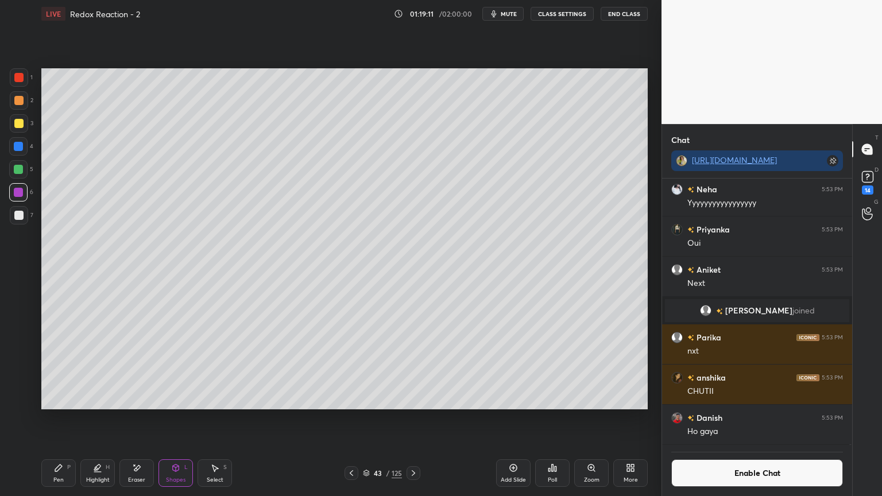
click at [757, 419] on button "Enable Chat" at bounding box center [758, 474] width 172 height 28
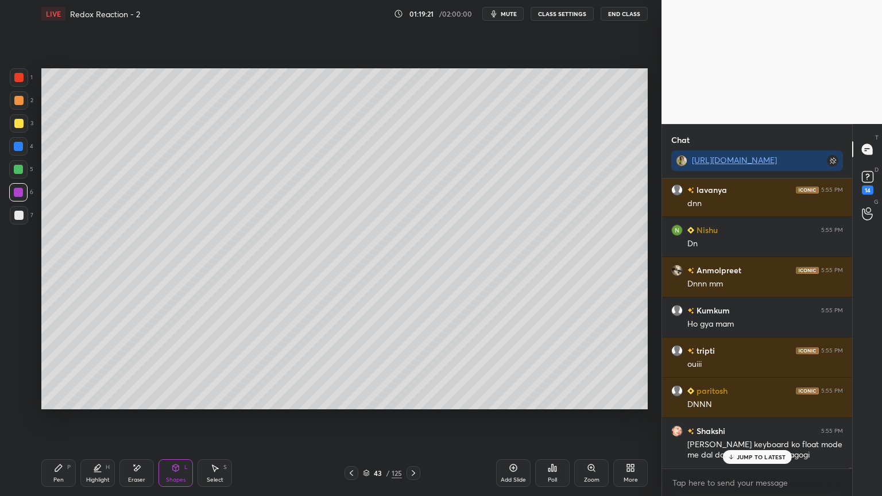
scroll to position [91628, 0]
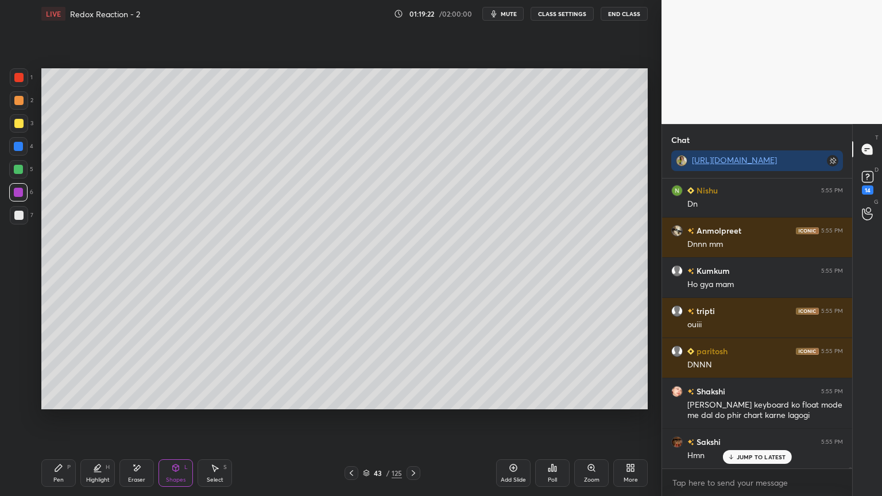
click at [413, 419] on icon at bounding box center [413, 474] width 3 height 6
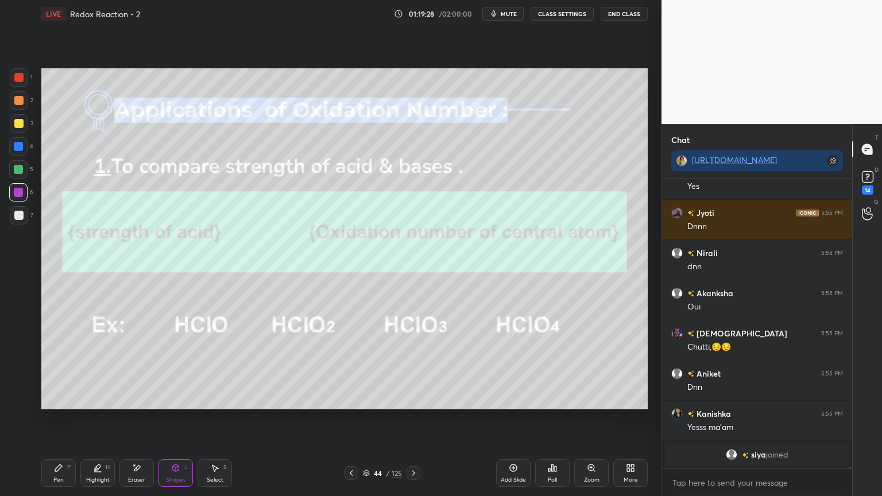
scroll to position [92142, 0]
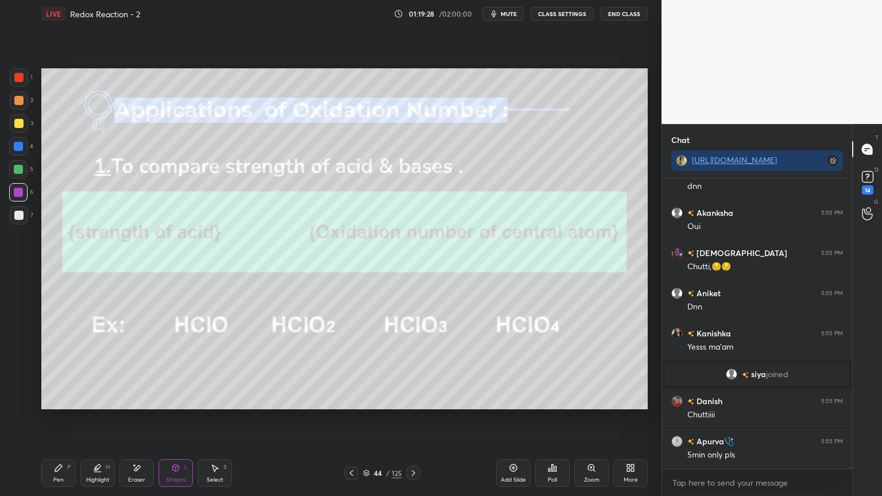
click at [564, 11] on button "CLASS SETTINGS" at bounding box center [562, 14] width 63 height 14
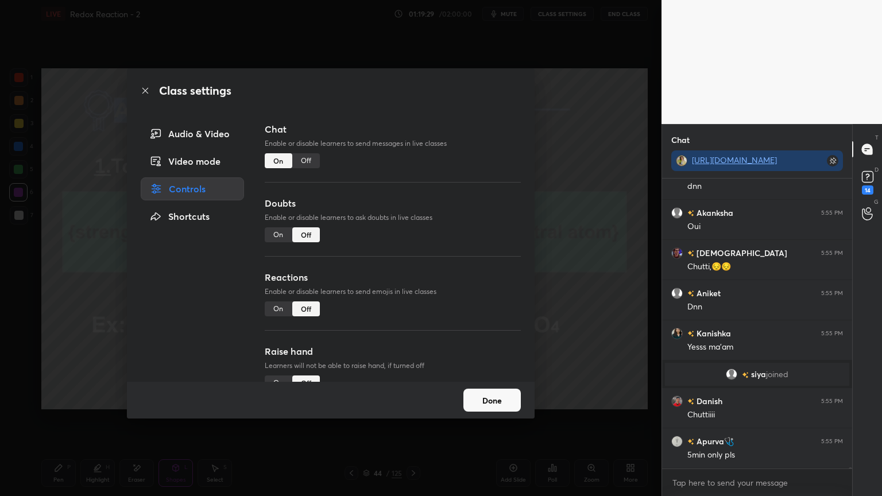
click at [313, 162] on div "Off" at bounding box center [306, 160] width 28 height 15
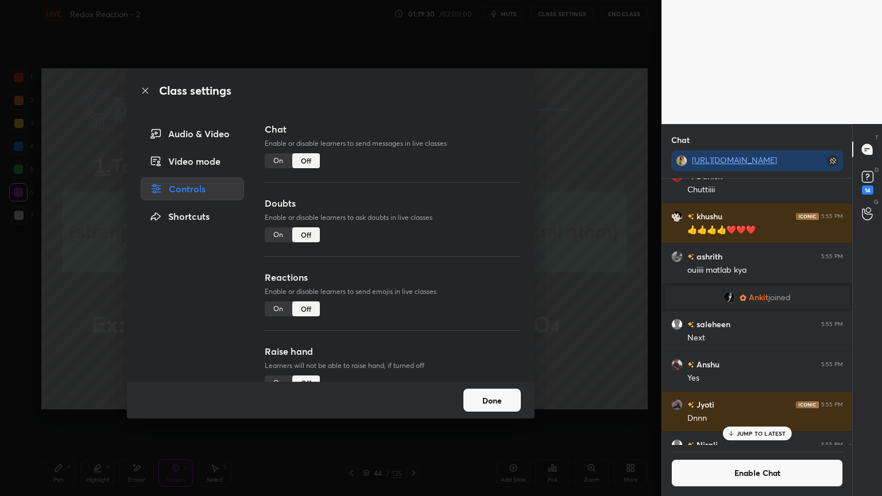
click at [504, 400] on button "Done" at bounding box center [492, 400] width 57 height 23
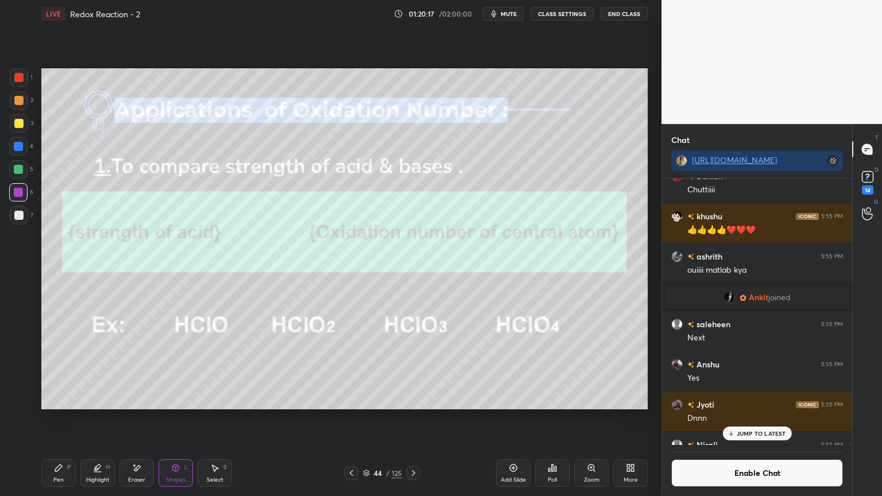
click at [56, 419] on div "Pen P" at bounding box center [58, 474] width 34 height 28
click at [101, 419] on icon at bounding box center [97, 468] width 9 height 9
click at [23, 384] on div at bounding box center [18, 377] width 18 height 18
click at [749, 419] on p "JUMP TO LATEST" at bounding box center [761, 433] width 49 height 7
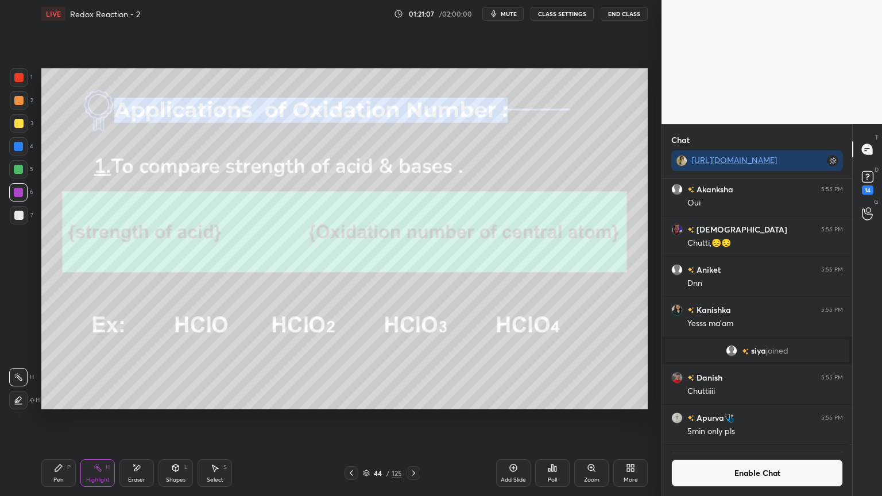
click at [746, 419] on button "Enable Chat" at bounding box center [758, 474] width 172 height 28
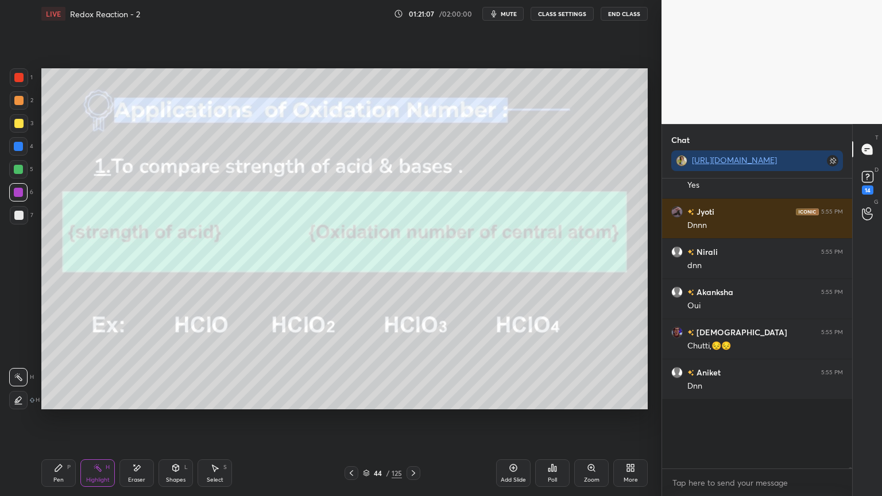
scroll to position [287, 187]
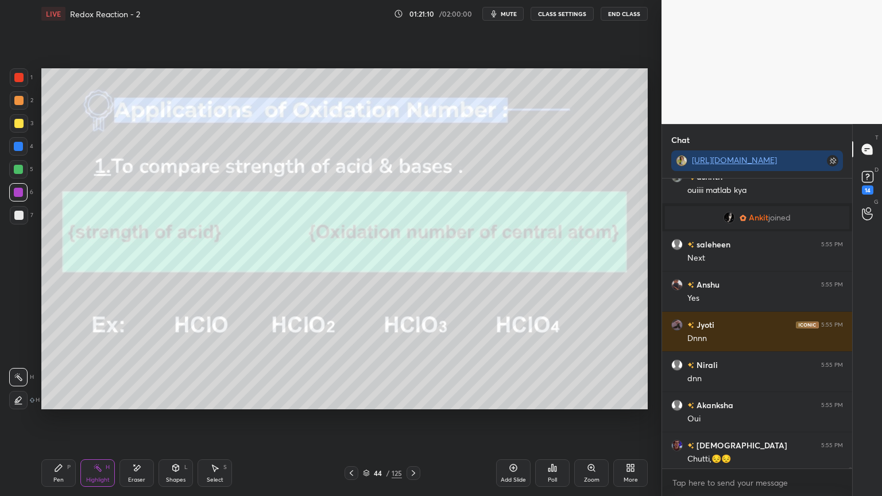
click at [414, 419] on icon at bounding box center [413, 474] width 3 height 6
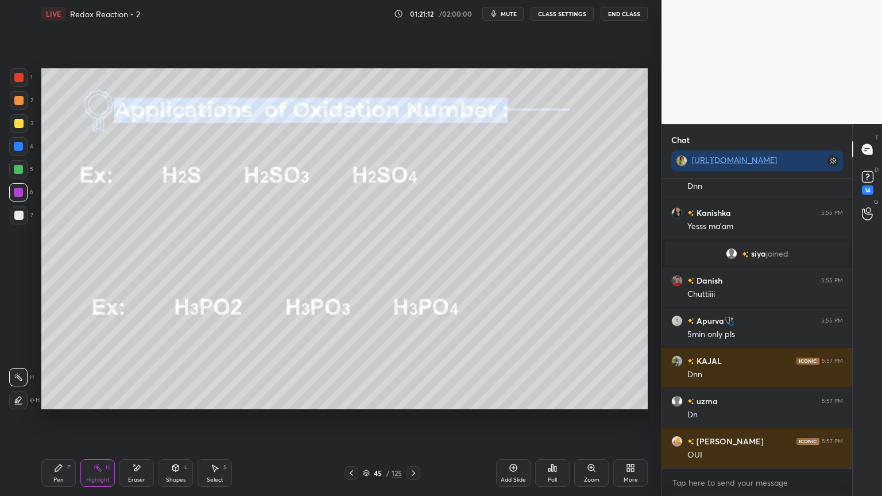
scroll to position [92338, 0]
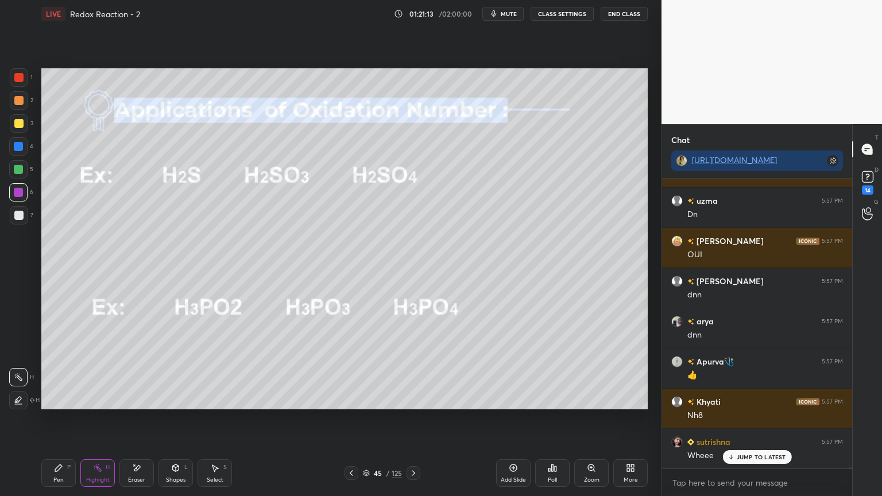
click at [552, 13] on button "CLASS SETTINGS" at bounding box center [562, 14] width 63 height 14
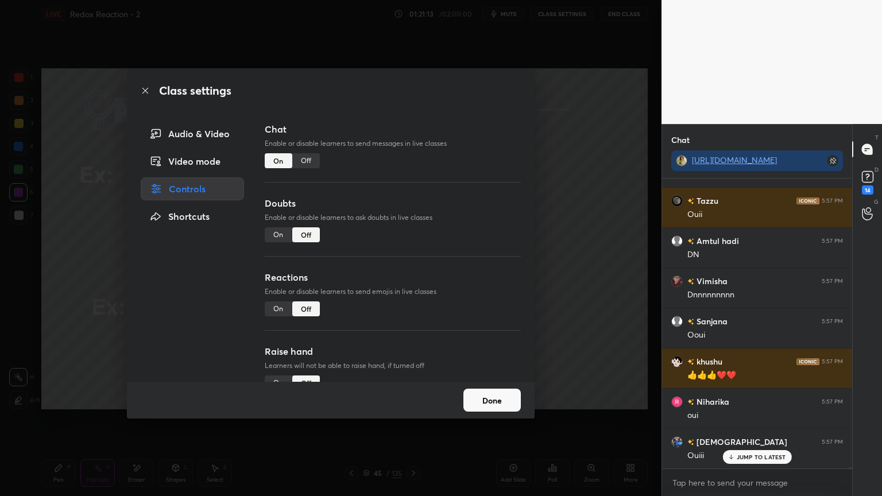
click at [314, 162] on div "Off" at bounding box center [306, 160] width 28 height 15
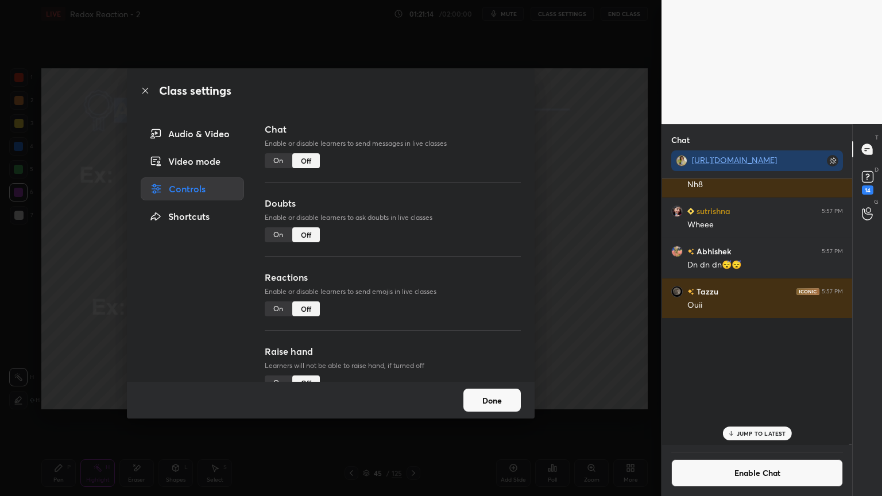
scroll to position [264, 187]
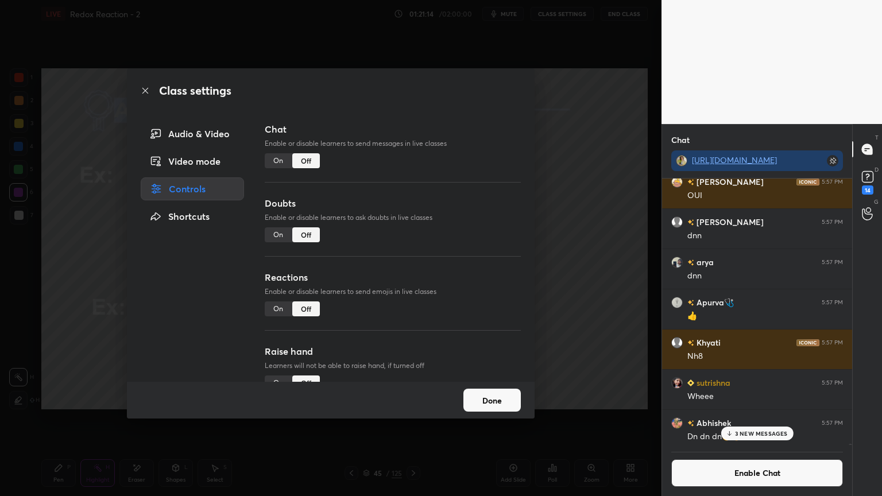
click at [502, 412] on div "Done" at bounding box center [331, 400] width 408 height 37
click at [496, 407] on button "Done" at bounding box center [492, 400] width 57 height 23
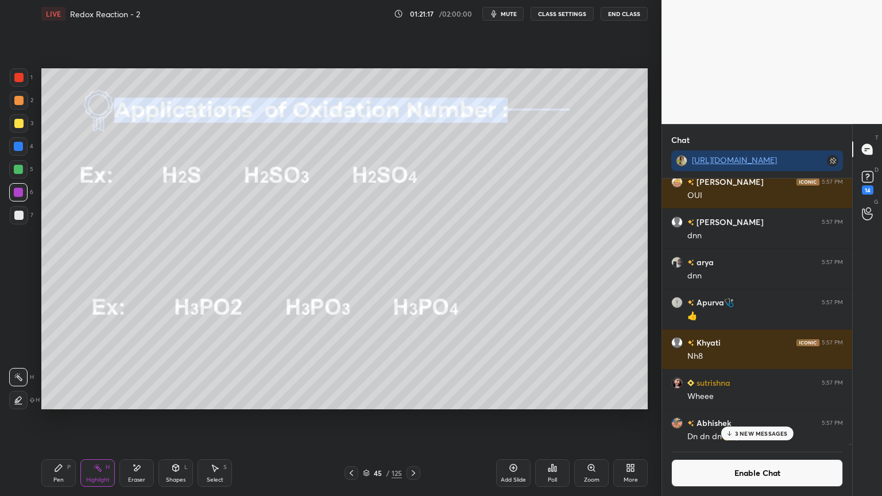
click at [97, 419] on div "Highlight H" at bounding box center [97, 474] width 34 height 28
click at [745, 419] on p "3 NEW MESSAGES" at bounding box center [761, 433] width 53 height 7
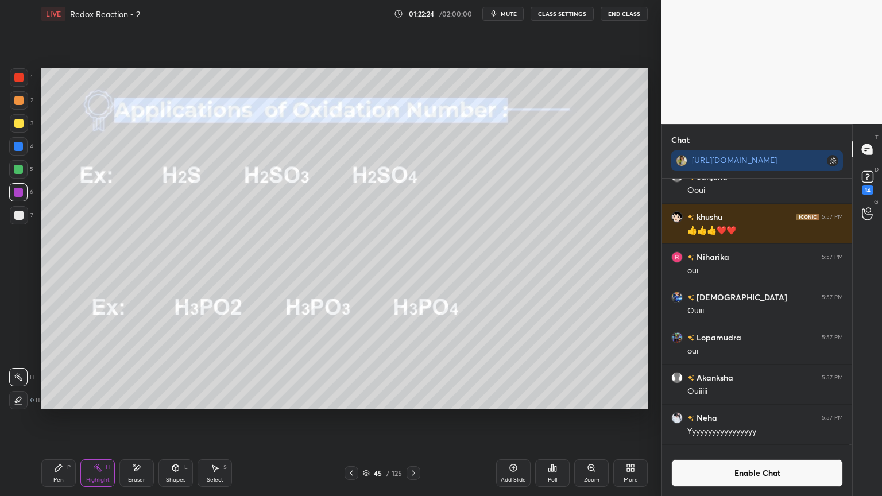
click at [738, 419] on button "Enable Chat" at bounding box center [758, 474] width 172 height 28
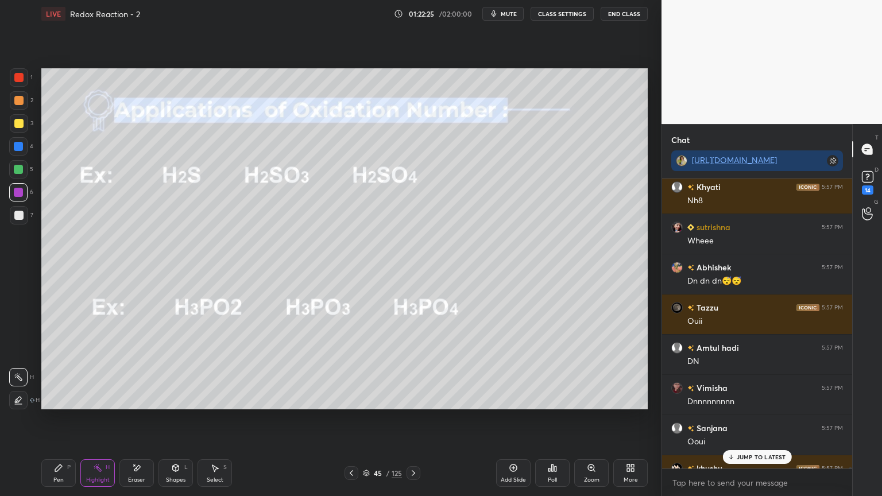
click at [736, 419] on div "JUMP TO LATEST" at bounding box center [757, 457] width 69 height 14
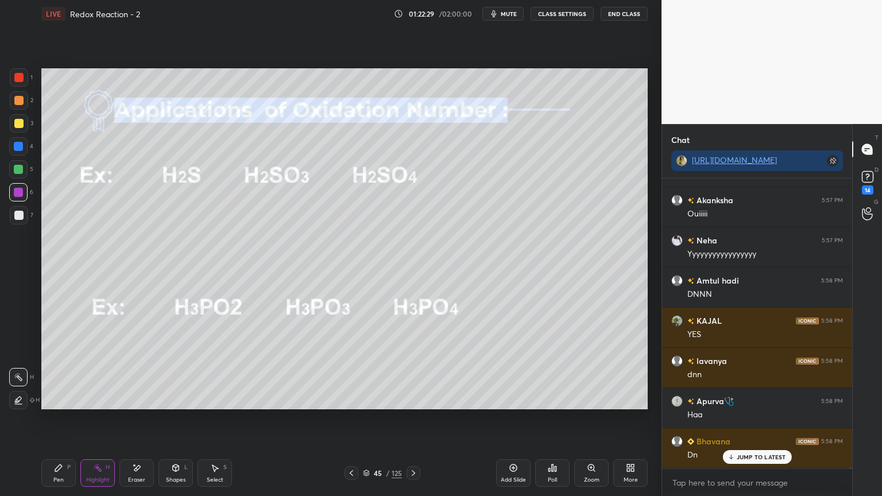
scroll to position [93115, 0]
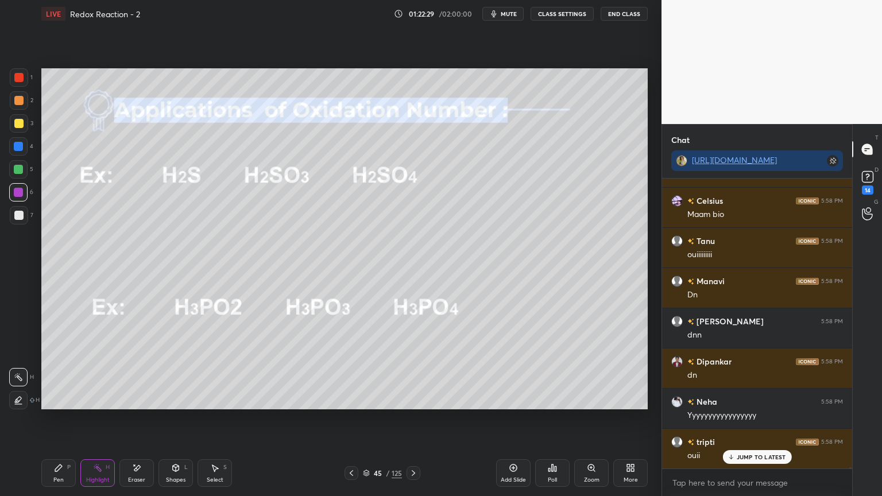
click at [415, 419] on icon at bounding box center [413, 473] width 9 height 9
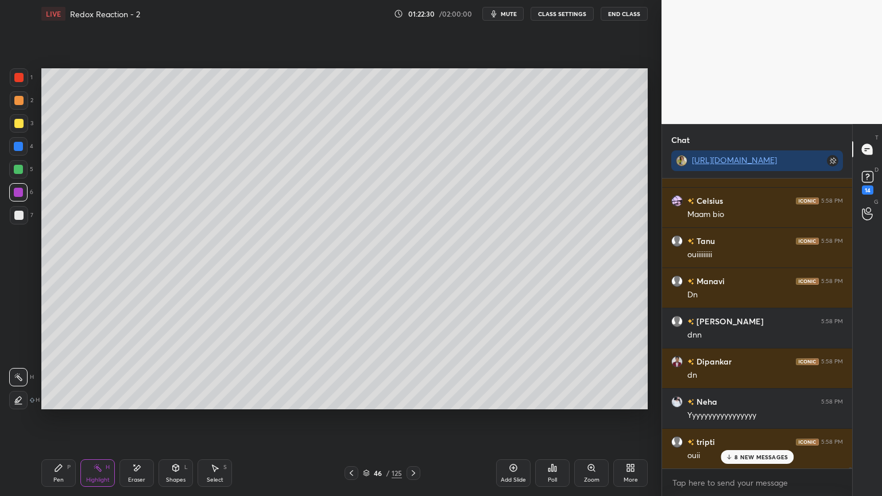
scroll to position [93436, 0]
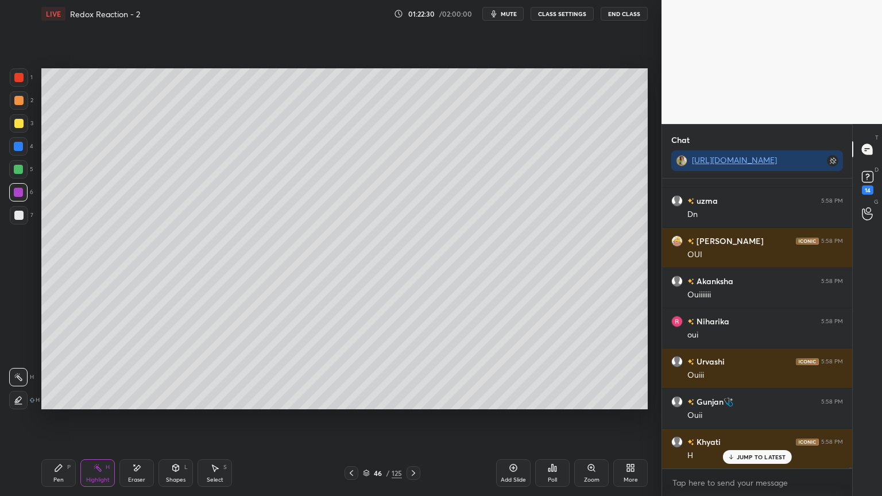
click at [416, 419] on icon at bounding box center [413, 473] width 9 height 9
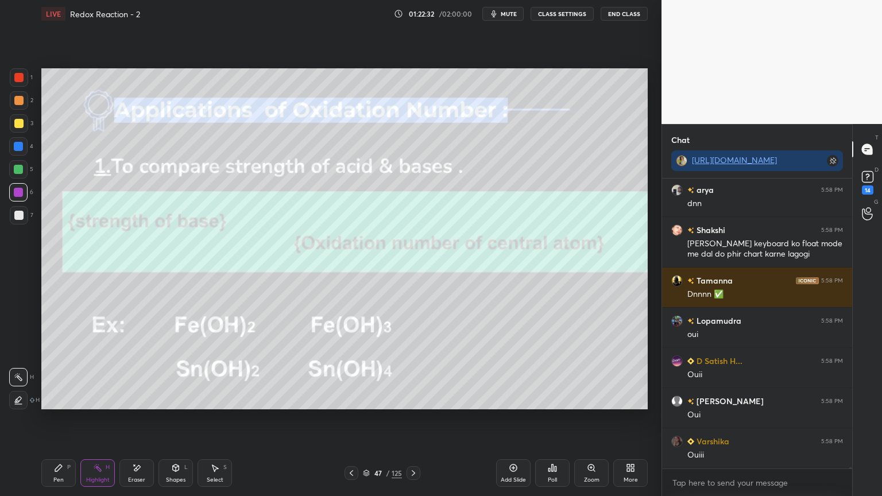
scroll to position [94130, 0]
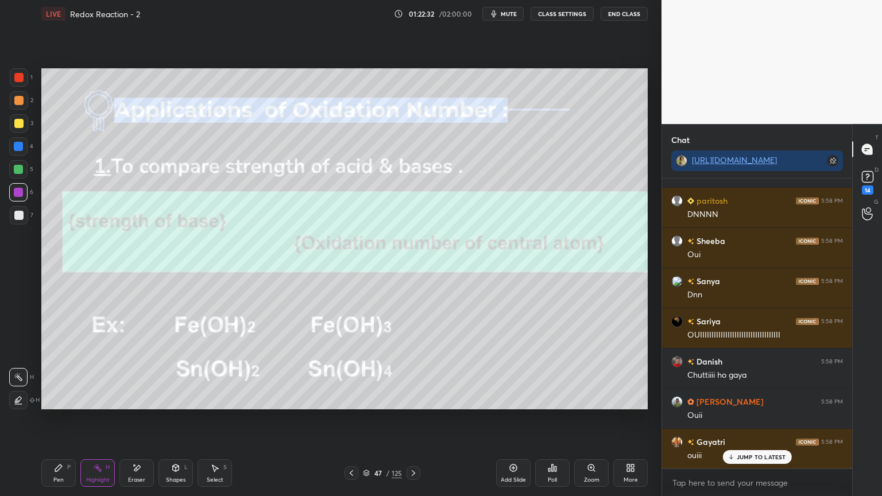
click at [565, 14] on button "CLASS SETTINGS" at bounding box center [562, 14] width 63 height 14
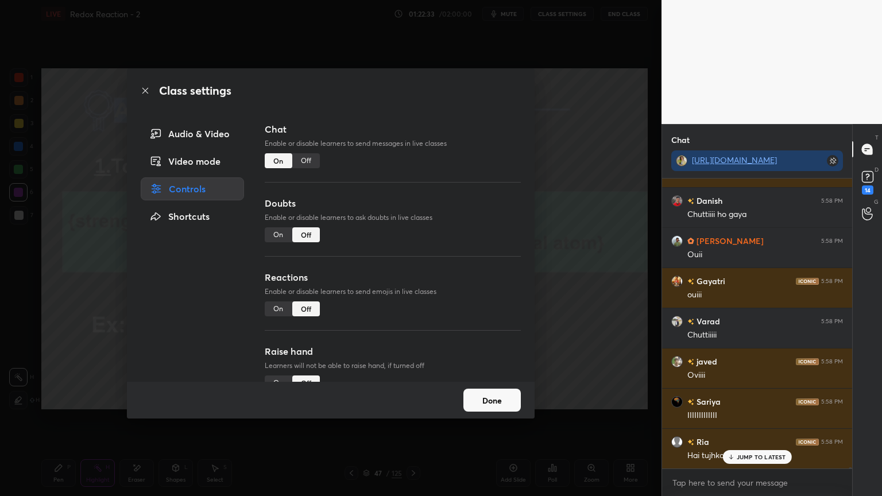
click at [308, 161] on div "Off" at bounding box center [306, 160] width 28 height 15
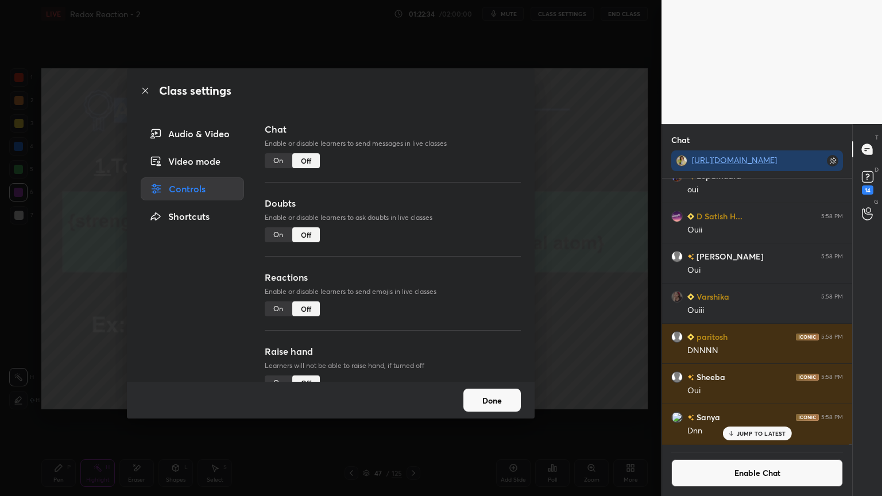
click at [502, 403] on button "Done" at bounding box center [492, 400] width 57 height 23
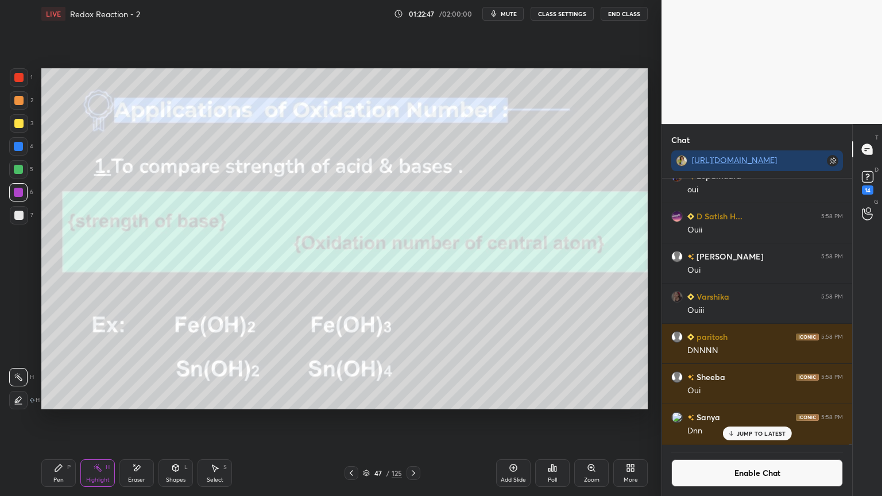
click at [102, 419] on div "Highlight" at bounding box center [98, 480] width 24 height 6
click at [775, 419] on p "JUMP TO LATEST" at bounding box center [761, 433] width 49 height 7
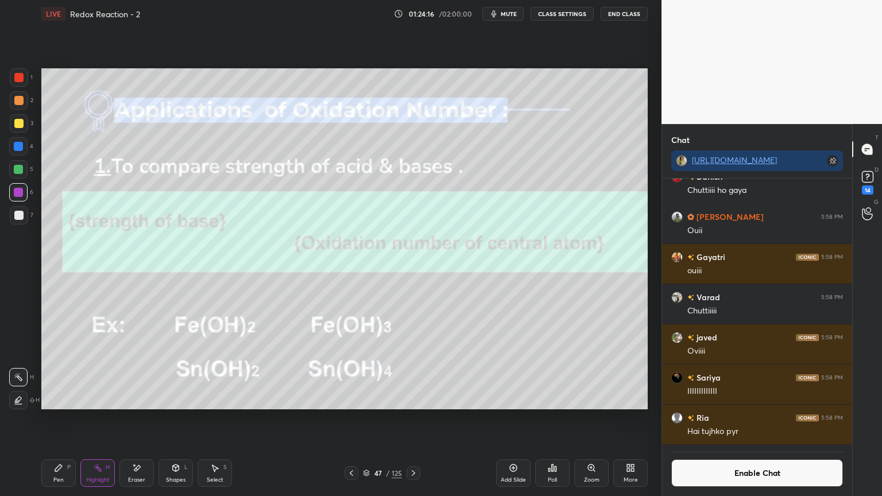
click at [740, 419] on button "Enable Chat" at bounding box center [758, 474] width 172 height 28
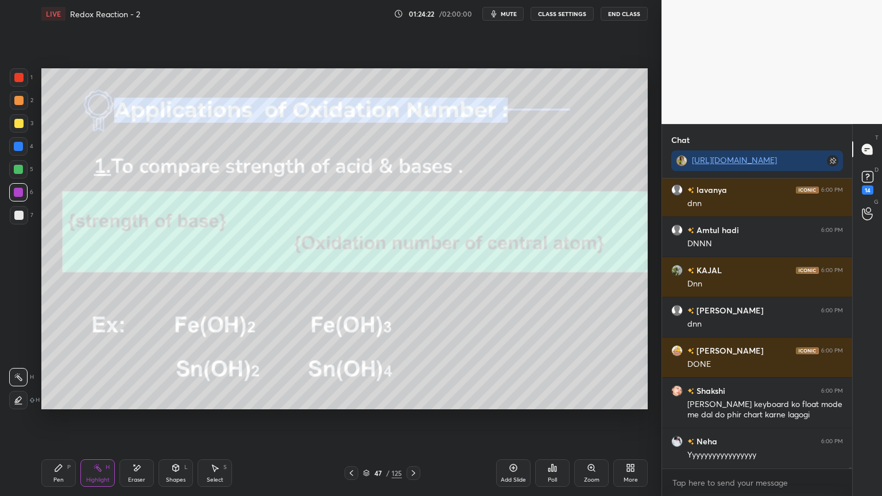
scroll to position [94206, 0]
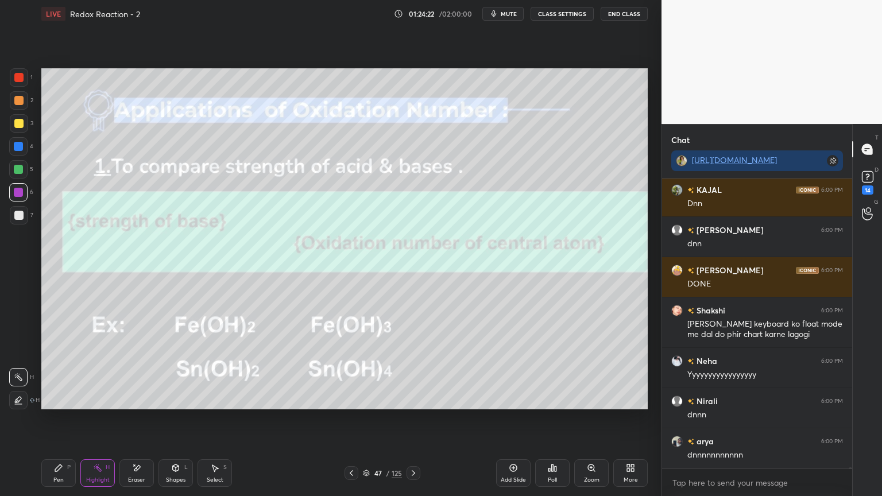
click at [411, 419] on icon at bounding box center [413, 473] width 9 height 9
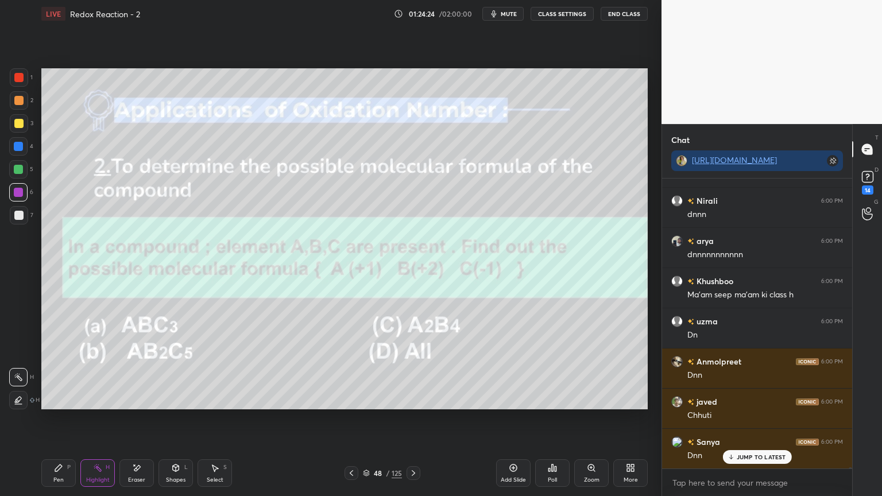
scroll to position [94617, 0]
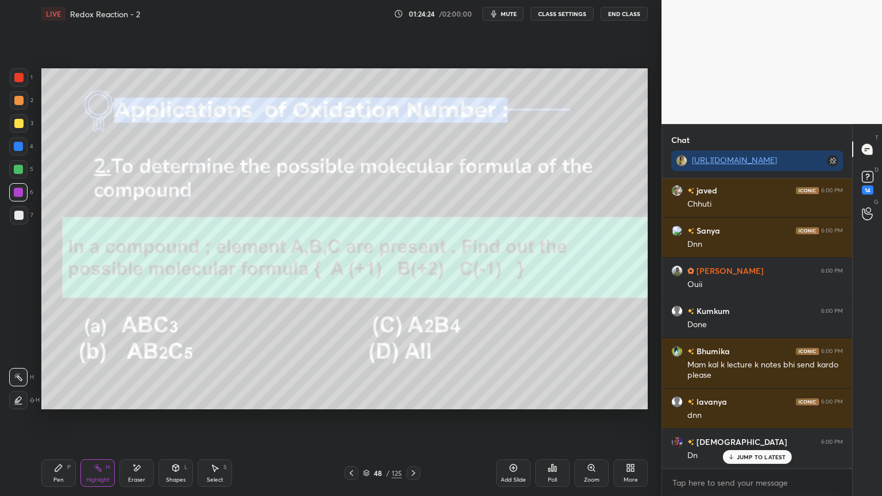
click at [553, 16] on button "CLASS SETTINGS" at bounding box center [562, 14] width 63 height 14
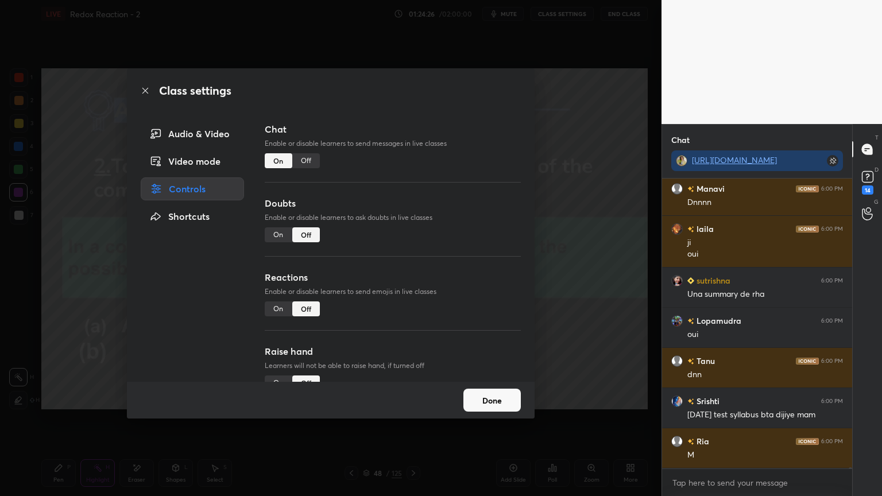
click at [303, 162] on div "Off" at bounding box center [306, 160] width 28 height 15
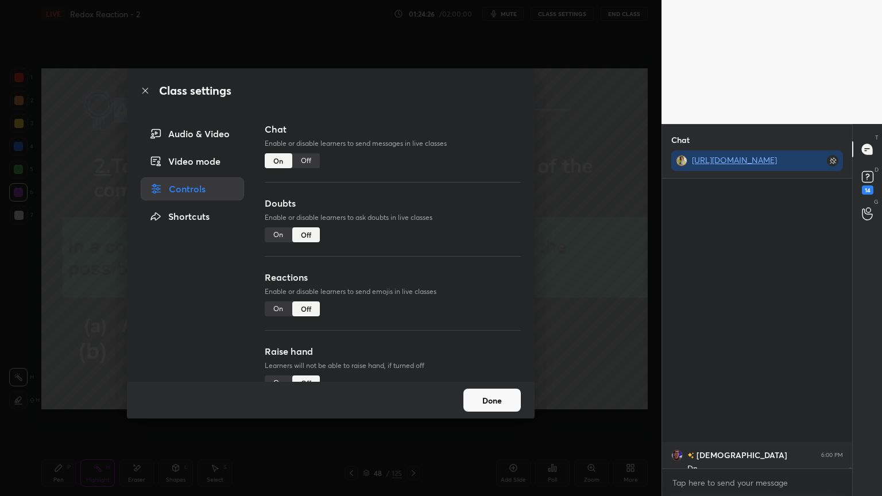
scroll to position [264, 187]
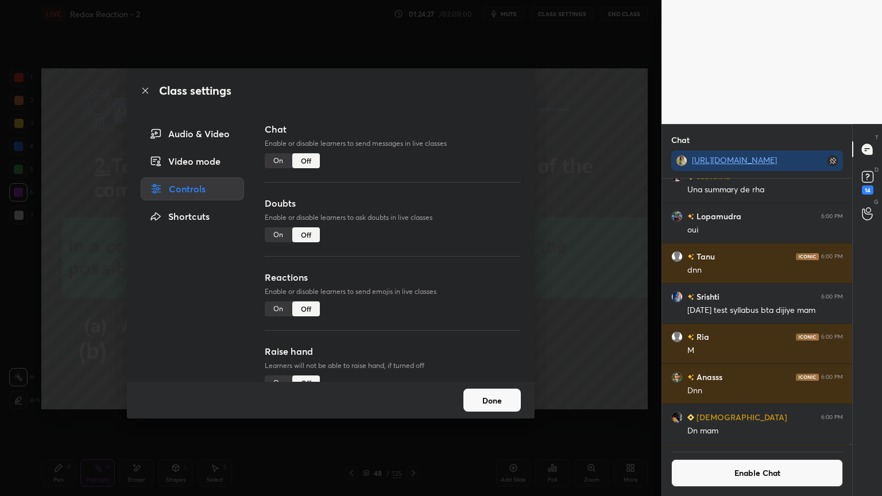
click at [498, 404] on button "Done" at bounding box center [492, 400] width 57 height 23
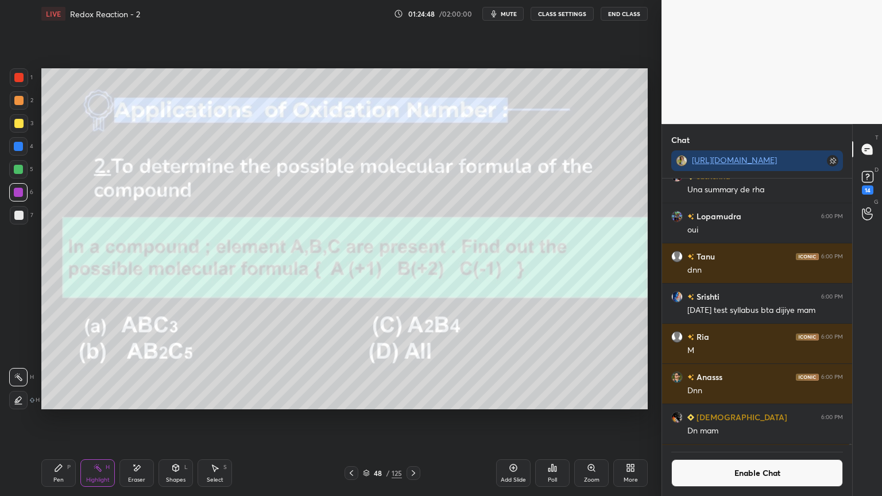
click at [758, 419] on button "Enable Chat" at bounding box center [758, 474] width 172 height 28
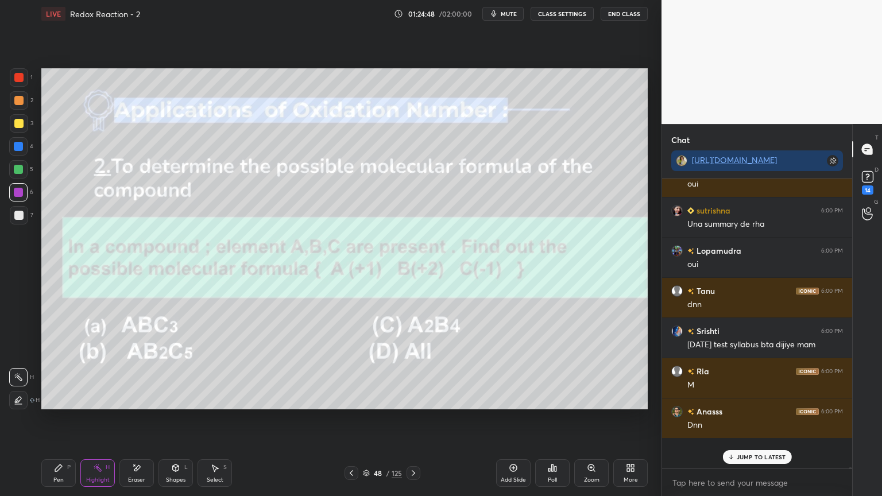
scroll to position [287, 187]
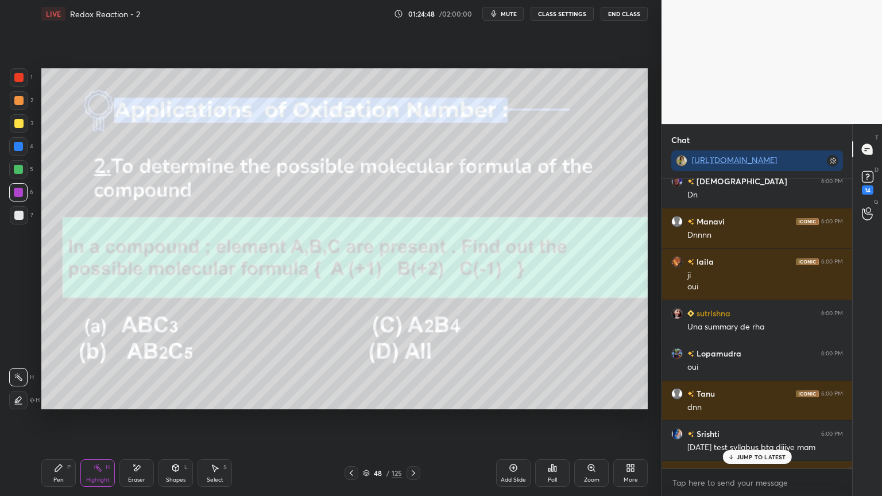
click at [767, 419] on p "JUMP TO LATEST" at bounding box center [761, 457] width 49 height 7
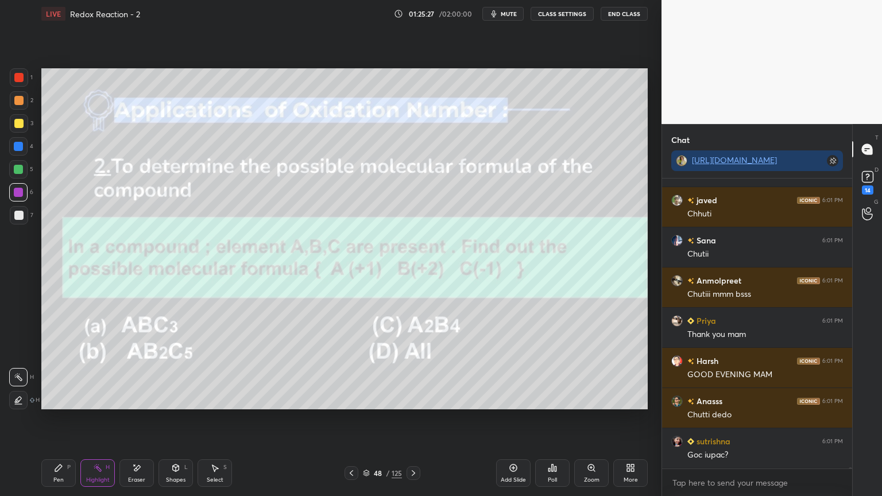
scroll to position [95773, 0]
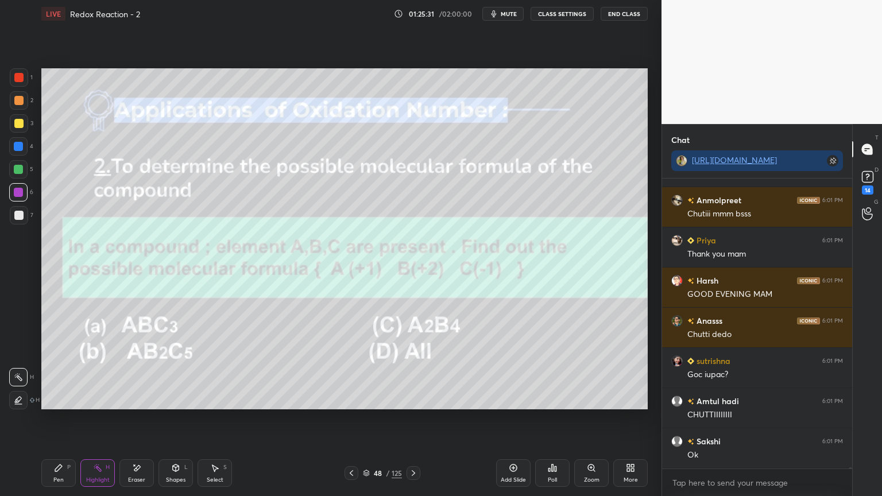
click at [415, 419] on icon at bounding box center [413, 473] width 9 height 9
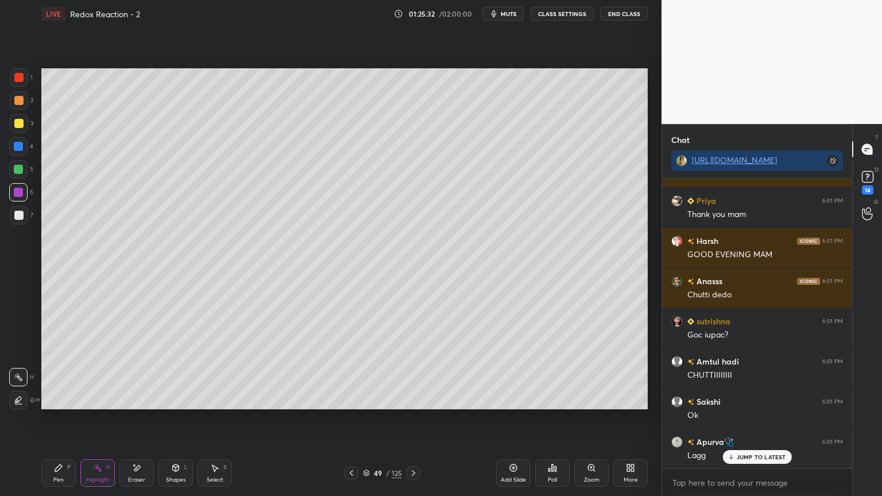
click at [100, 419] on icon at bounding box center [97, 468] width 9 height 9
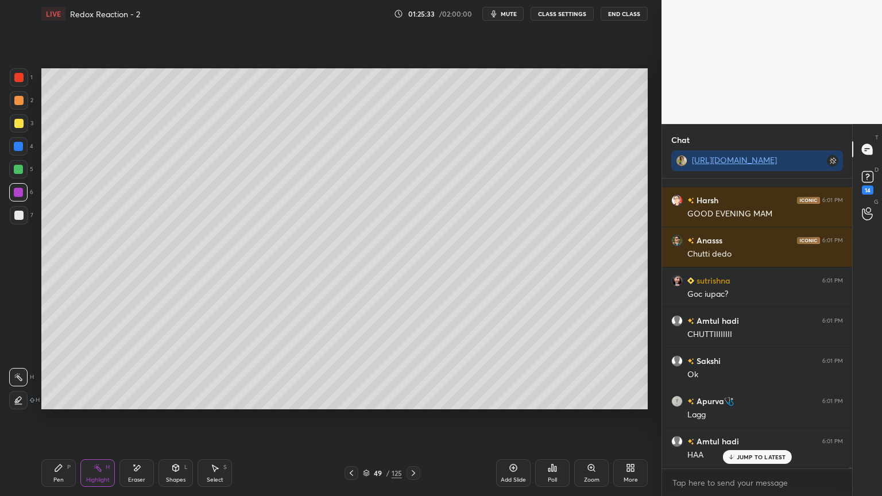
scroll to position [95893, 0]
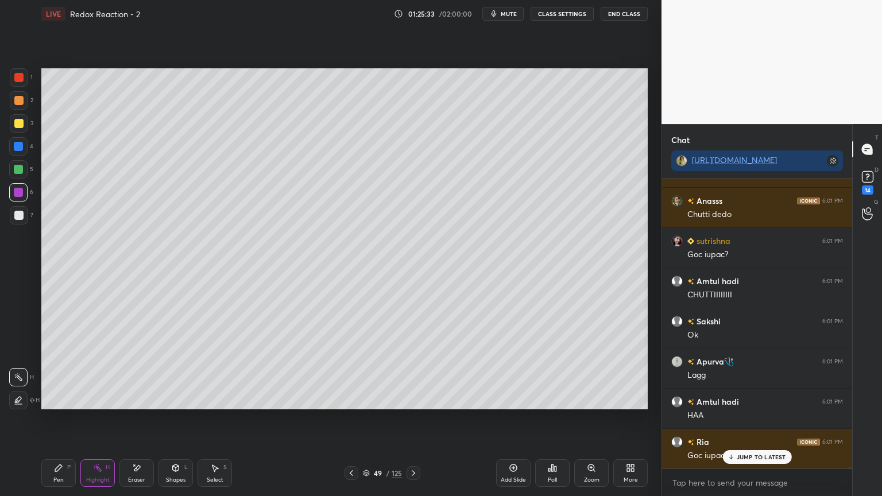
click at [411, 419] on icon at bounding box center [413, 473] width 9 height 9
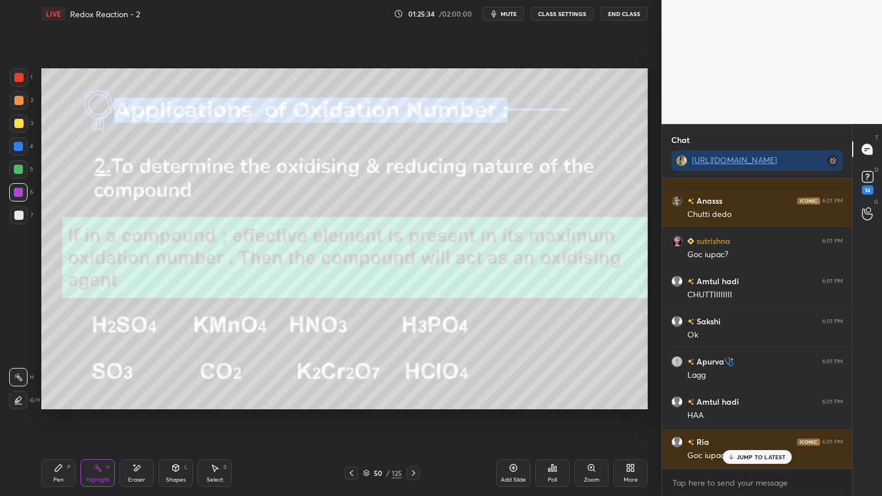
click at [341, 419] on div "50 / 125" at bounding box center [383, 474] width 228 height 14
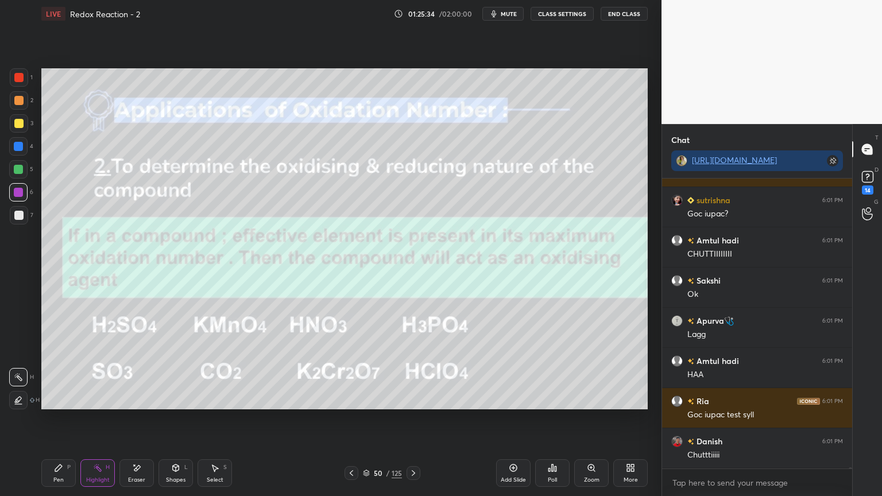
click at [350, 419] on icon at bounding box center [351, 473] width 9 height 9
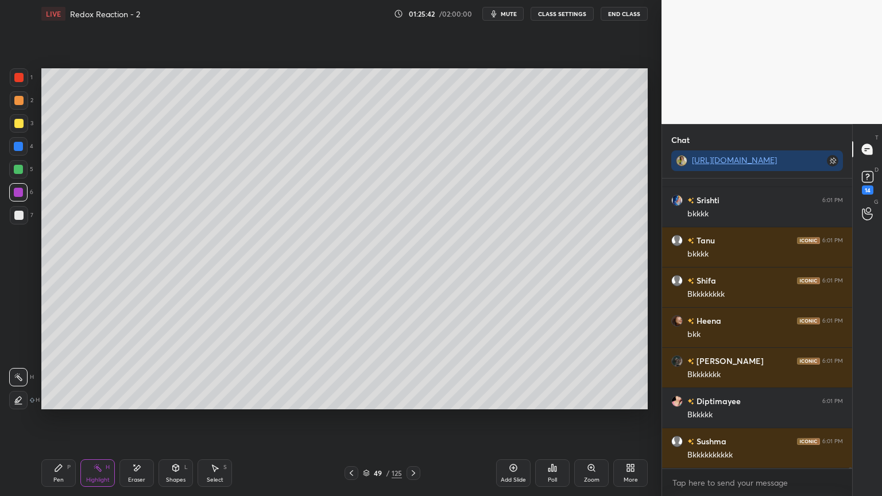
scroll to position [96819, 0]
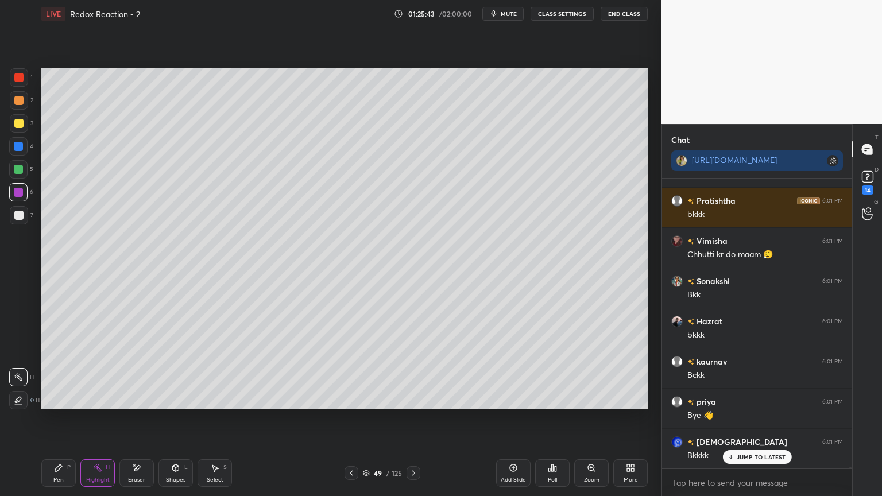
click at [353, 419] on icon at bounding box center [351, 473] width 9 height 9
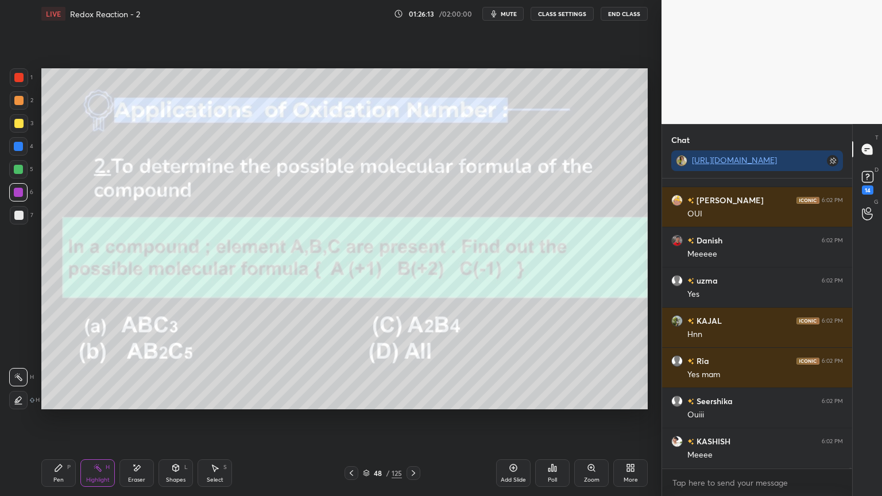
click at [415, 419] on icon at bounding box center [413, 473] width 9 height 9
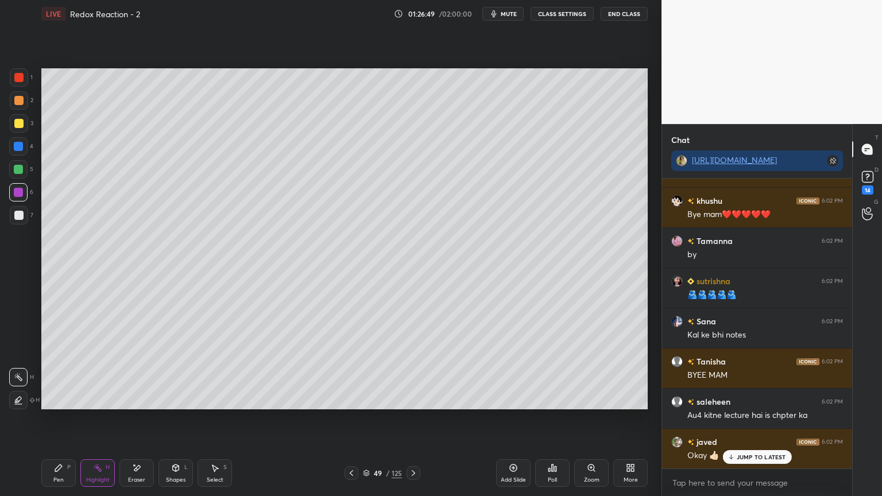
click at [54, 419] on div "Pen P" at bounding box center [58, 474] width 34 height 28
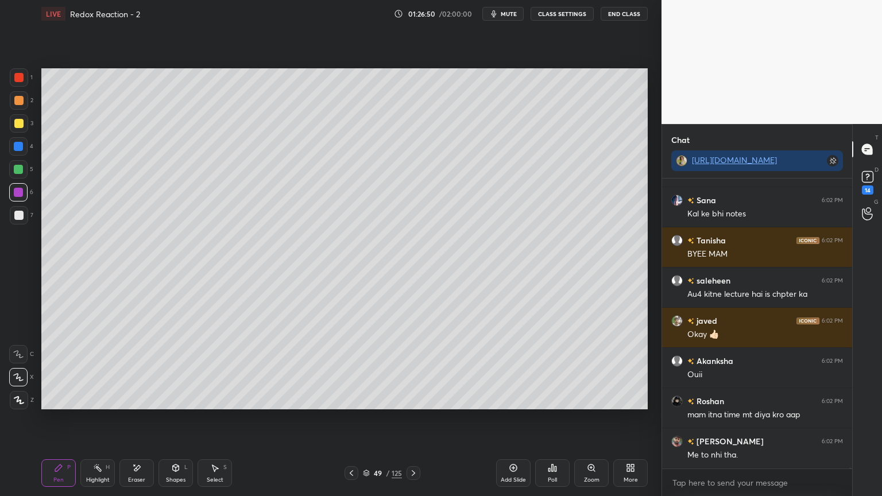
click at [21, 151] on div at bounding box center [18, 146] width 18 height 18
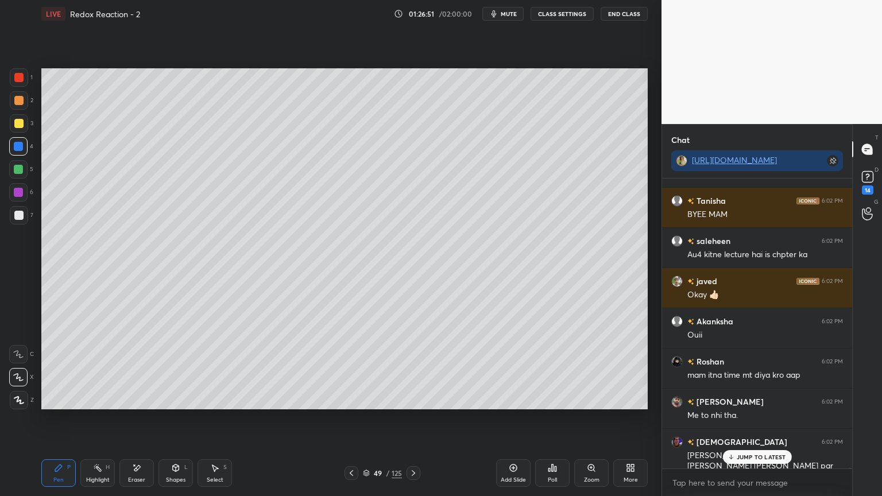
click at [22, 168] on div at bounding box center [18, 169] width 9 height 9
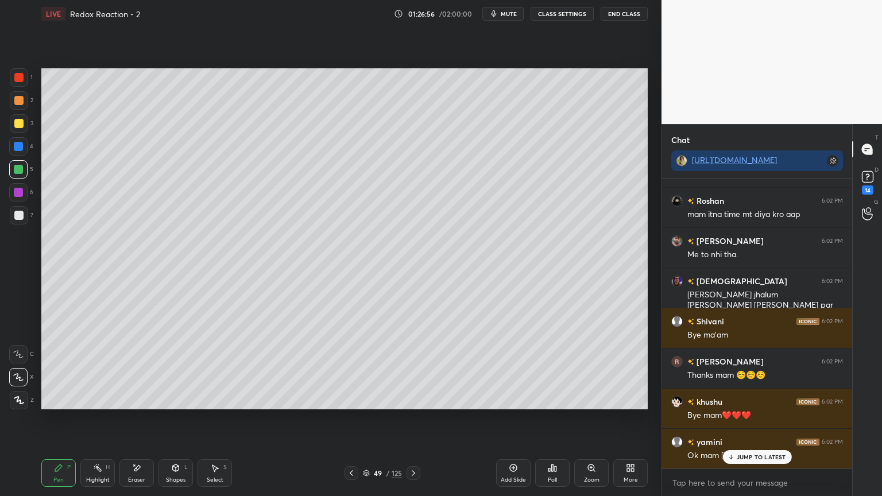
click at [114, 419] on div "Highlight H" at bounding box center [97, 474] width 34 height 28
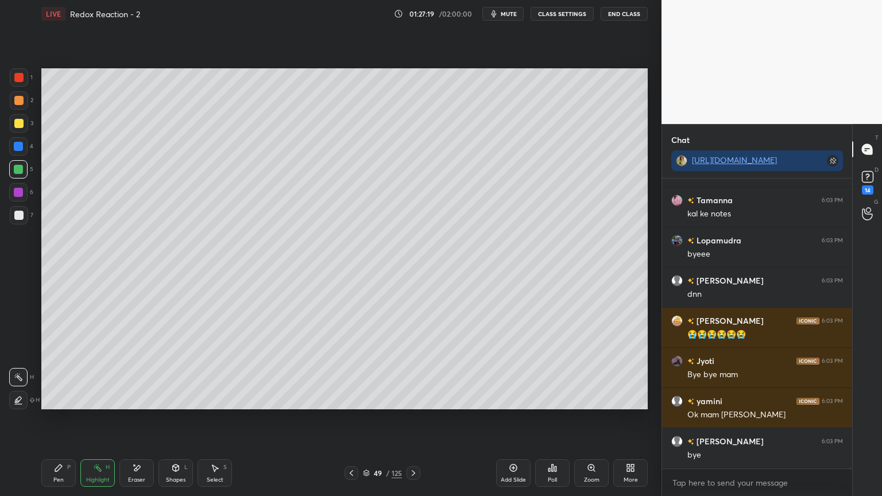
click at [624, 18] on button "End Class" at bounding box center [624, 14] width 47 height 14
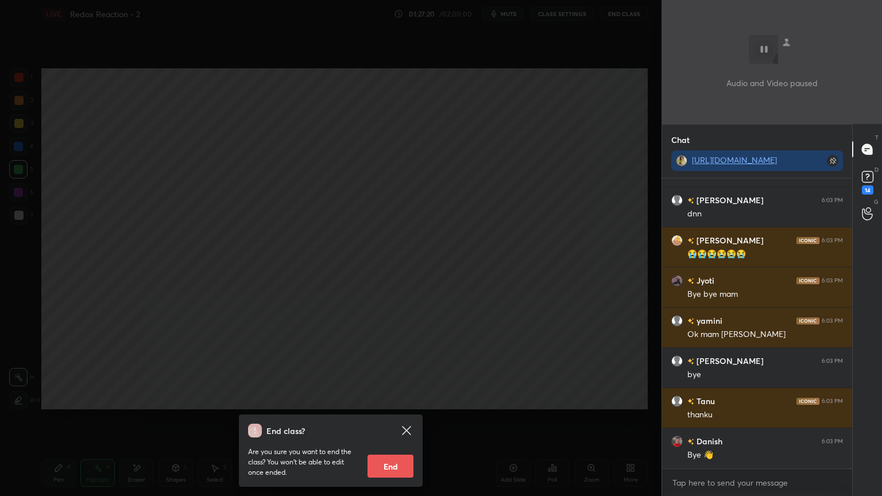
click at [391, 419] on button "End" at bounding box center [391, 466] width 46 height 23
type textarea "x"
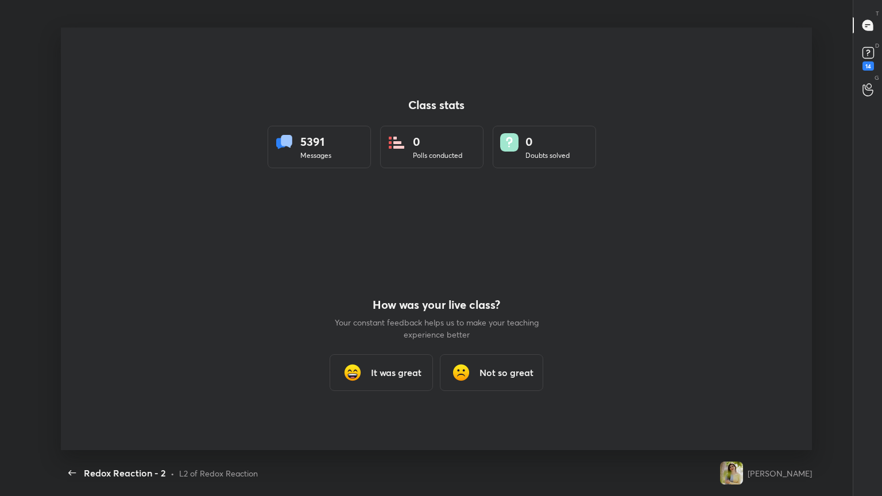
click at [370, 370] on div "It was great" at bounding box center [381, 372] width 103 height 37
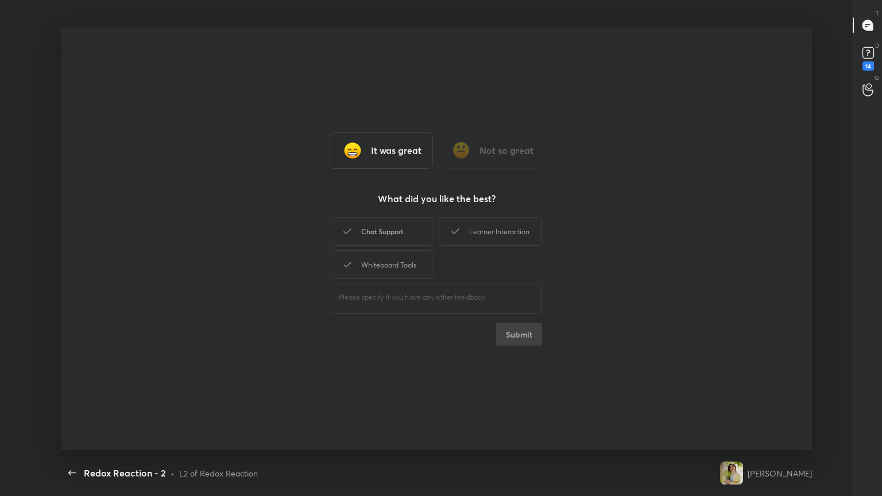
click at [407, 228] on div "Chat Support" at bounding box center [382, 231] width 103 height 29
click at [483, 230] on div "Learner Interaction" at bounding box center [490, 231] width 103 height 29
click at [418, 269] on div "Whiteboard Tools" at bounding box center [382, 264] width 103 height 29
click at [515, 336] on button "Submit" at bounding box center [519, 334] width 46 height 23
